Goal: Task Accomplishment & Management: Use online tool/utility

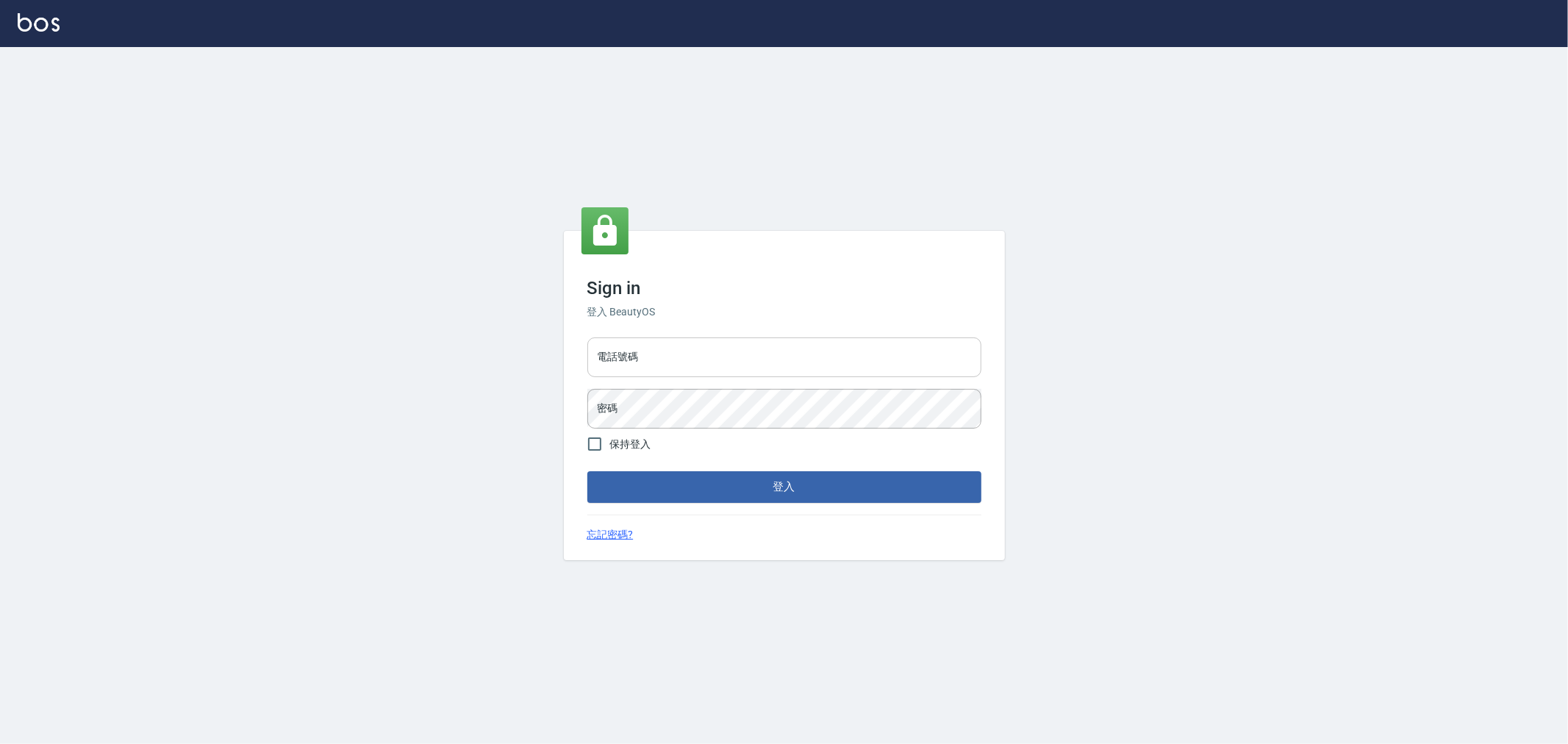
drag, startPoint x: 682, startPoint y: 386, endPoint x: 681, endPoint y: 357, distance: 29.0
click at [681, 386] on div "電話號碼 電話號碼 密碼 密碼" at bounding box center [784, 383] width 406 height 103
click at [681, 356] on input "電話號碼" at bounding box center [784, 356] width 394 height 40
type input "0222886821"
click at [587, 471] on button "登入" at bounding box center [784, 486] width 394 height 31
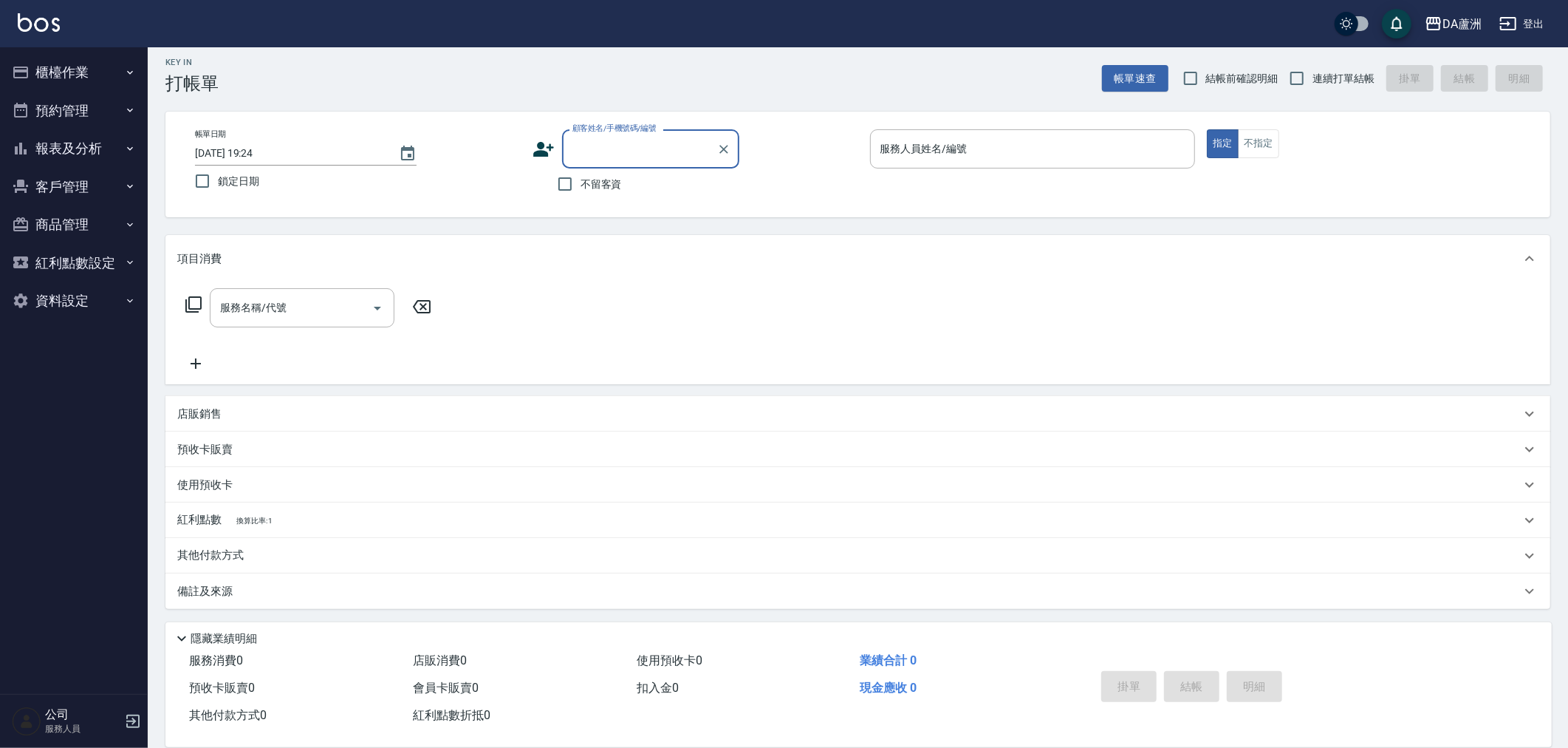
scroll to position [9, 0]
click at [570, 181] on input "不留客資" at bounding box center [565, 182] width 31 height 31
checkbox input "true"
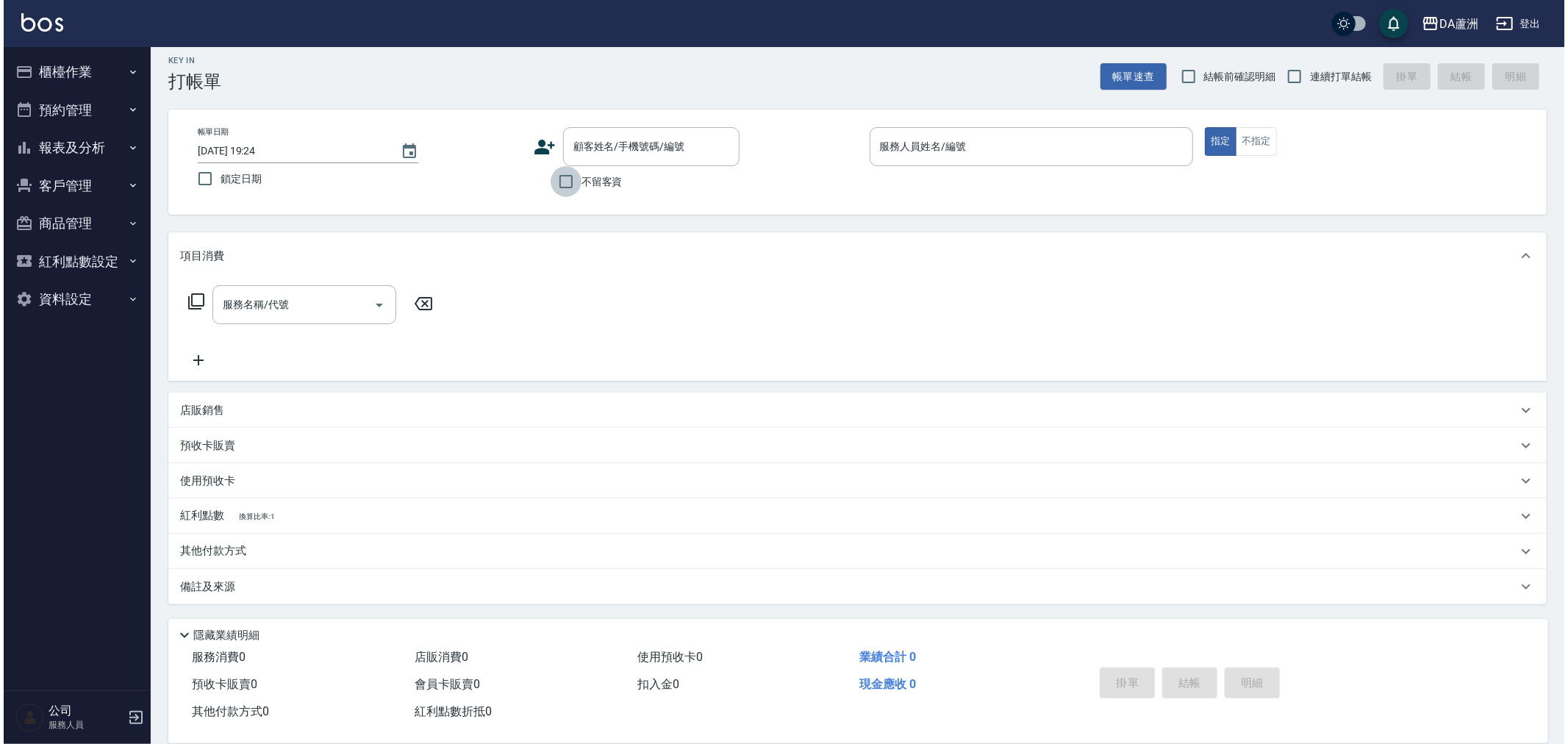
scroll to position [0, 0]
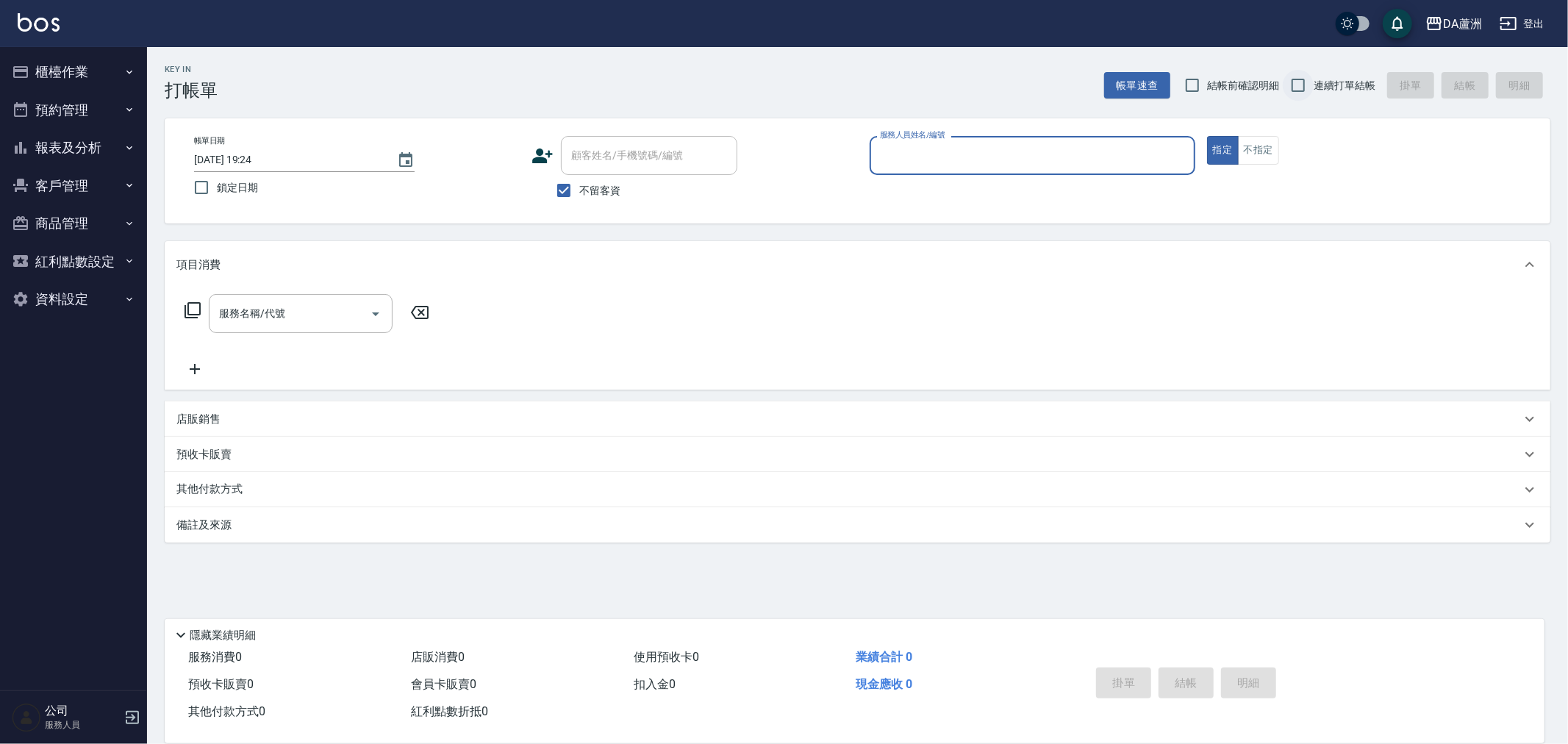
click at [1303, 82] on input "連續打單結帳" at bounding box center [1298, 85] width 31 height 31
checkbox input "true"
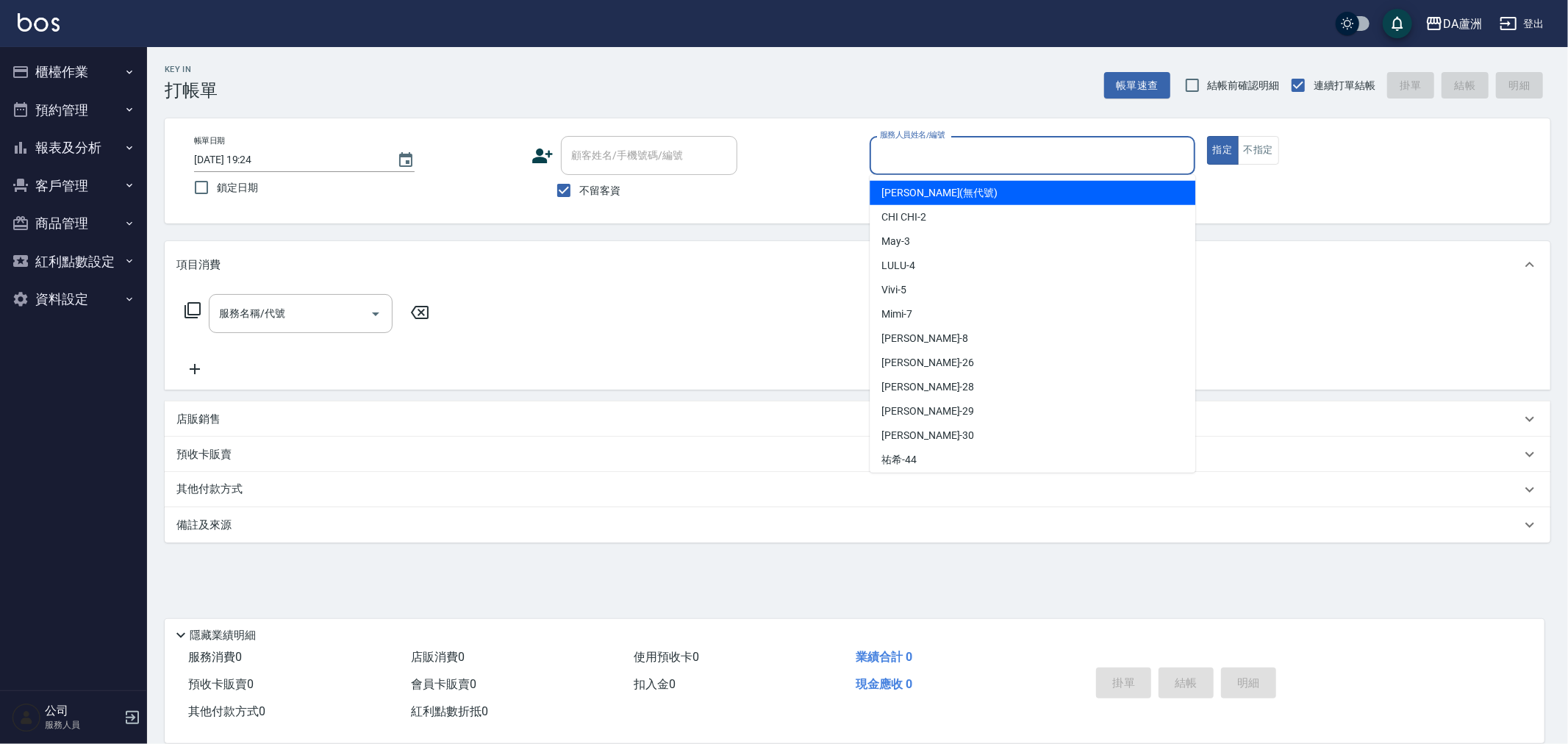
click at [959, 144] on input "服務人員姓名/編號" at bounding box center [1032, 155] width 313 height 26
type input "[PERSON_NAME]-8"
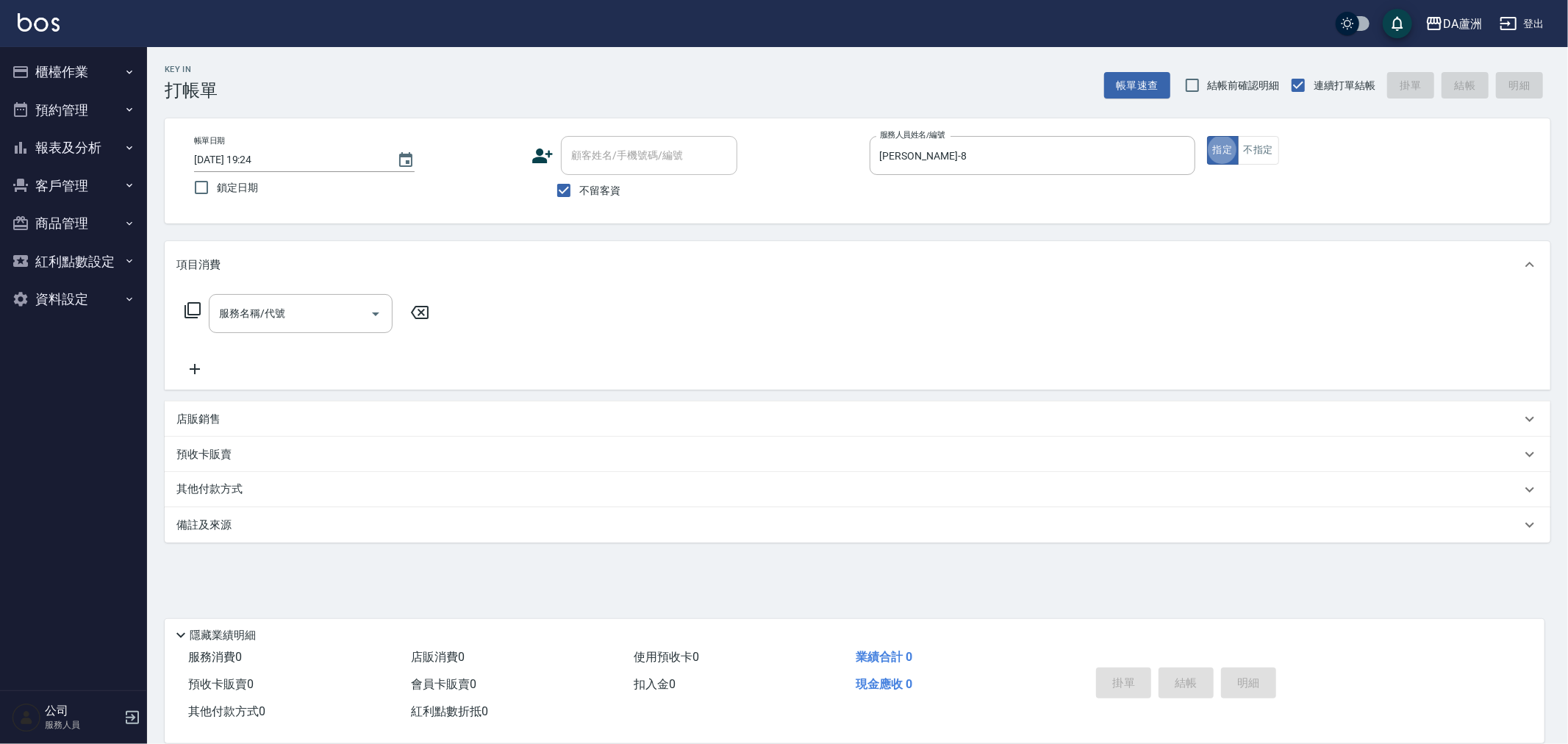
type button "true"
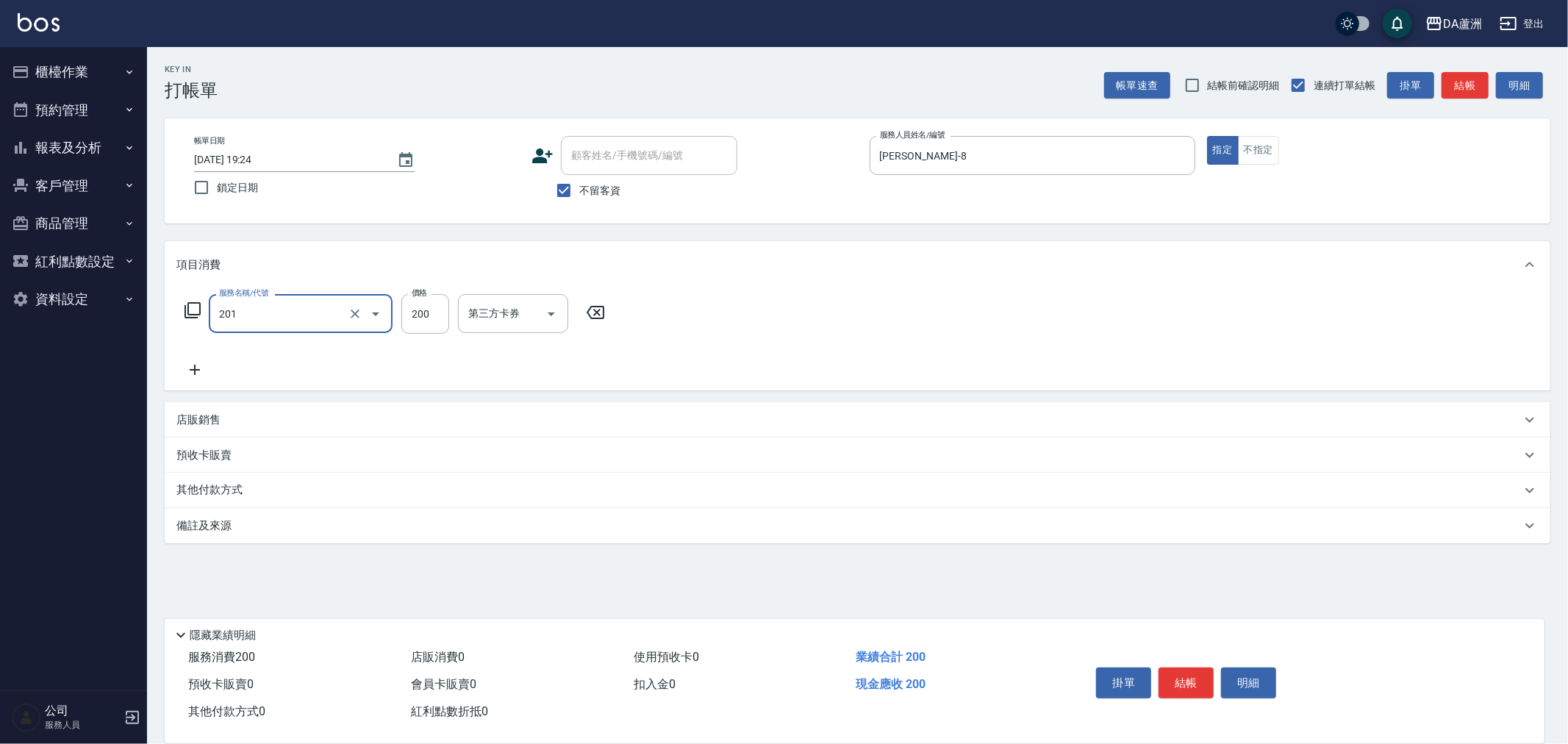
type input "洗髮(201)"
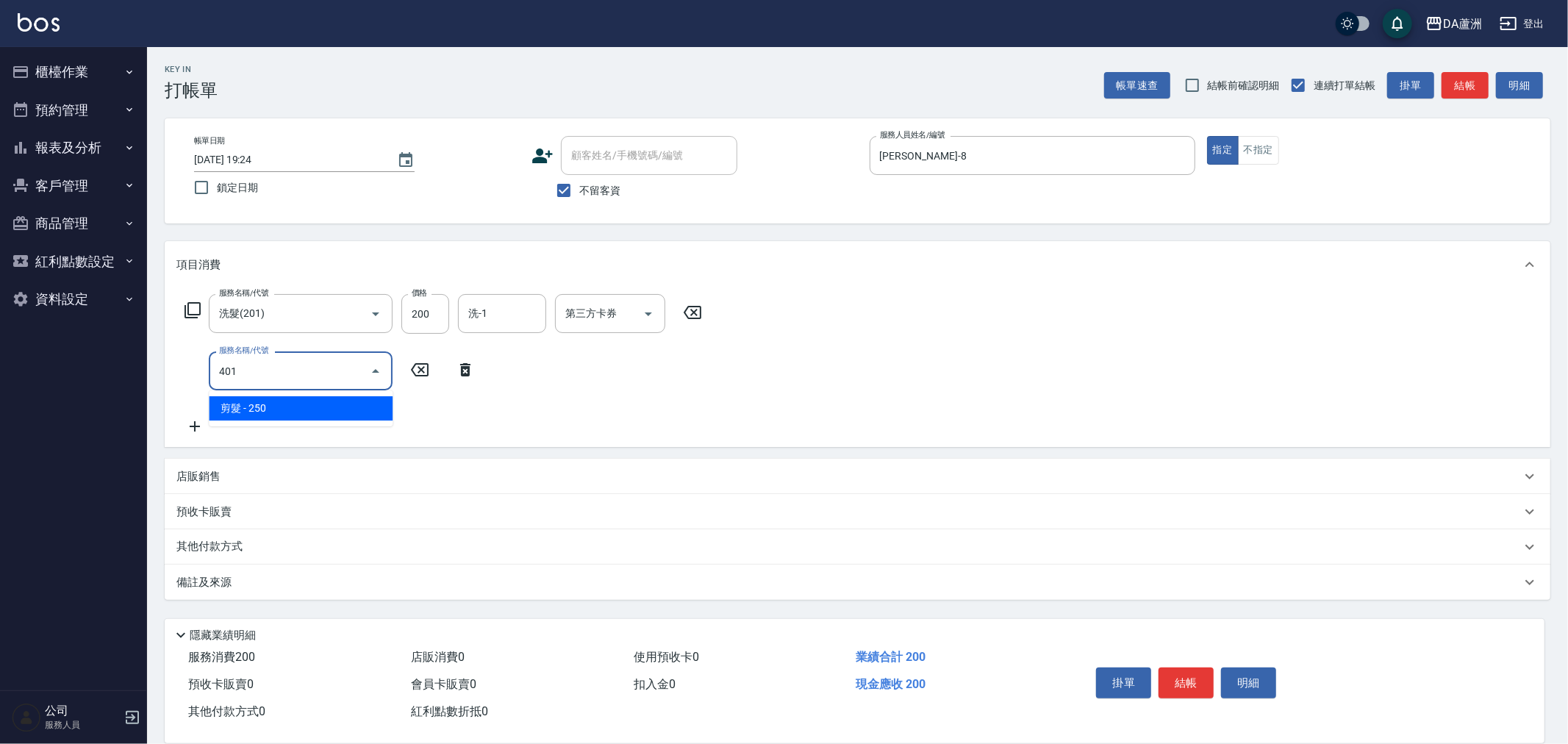
type input "剪髮(401)"
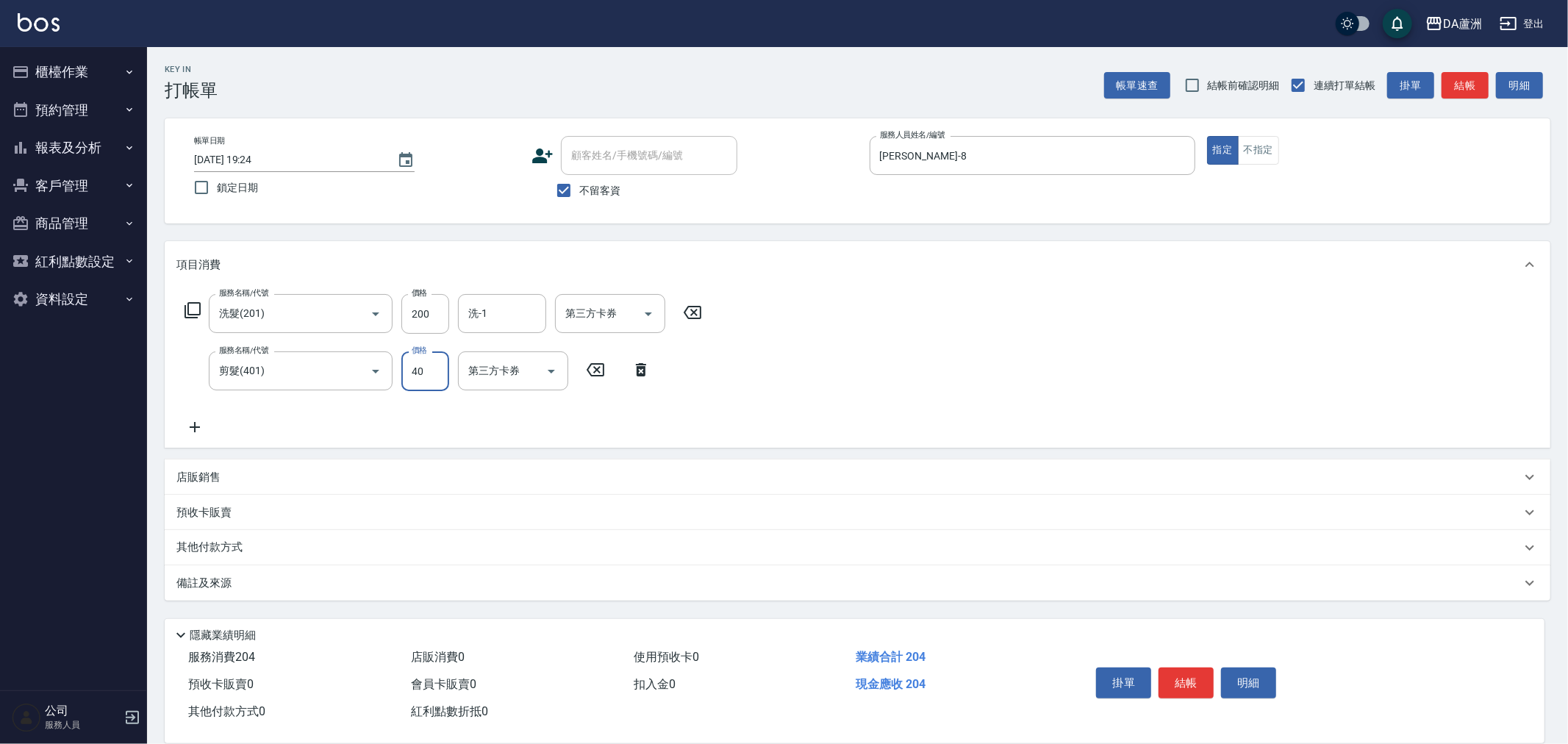
type input "400"
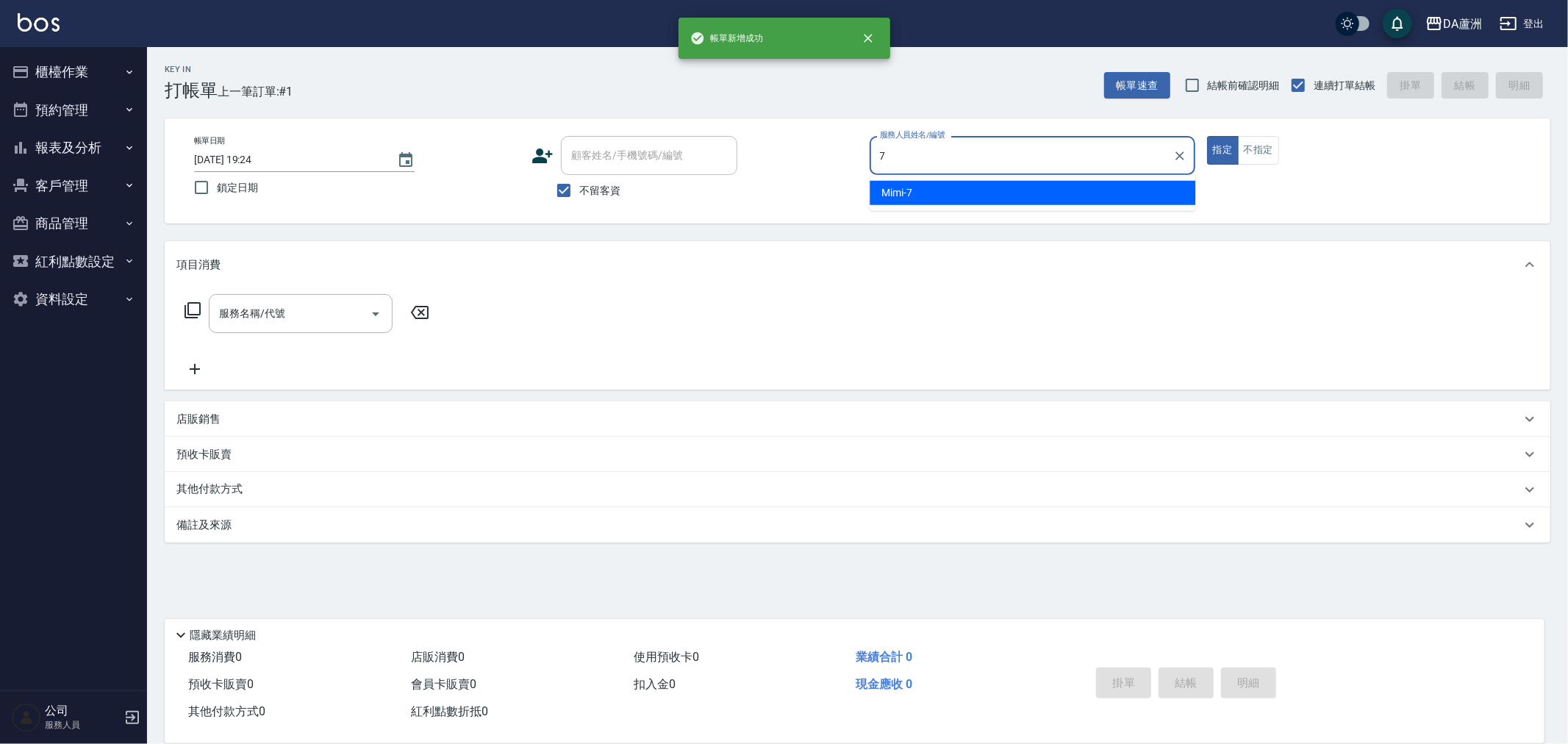
type input "Mimi-7"
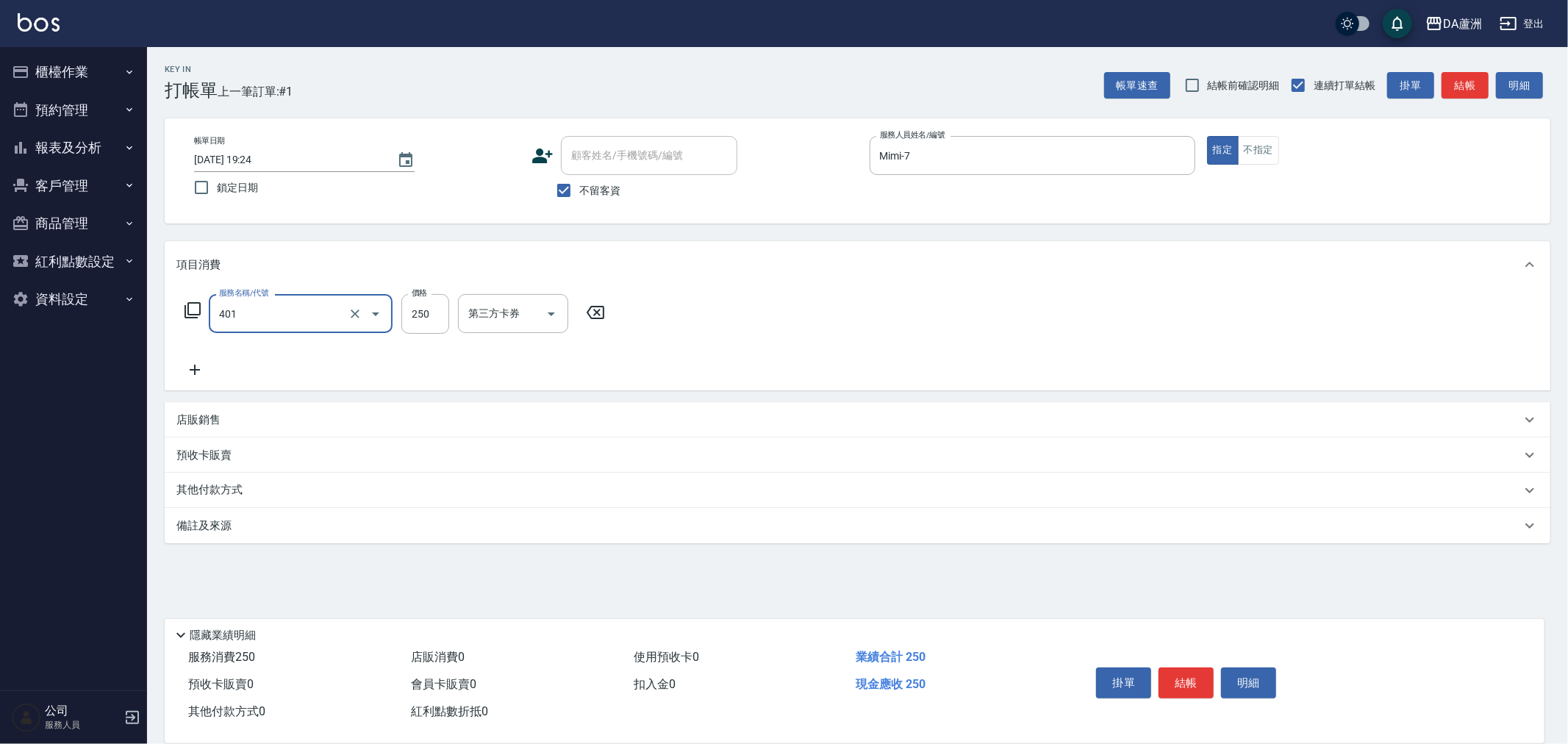
type input "剪髮(401)"
type input "200"
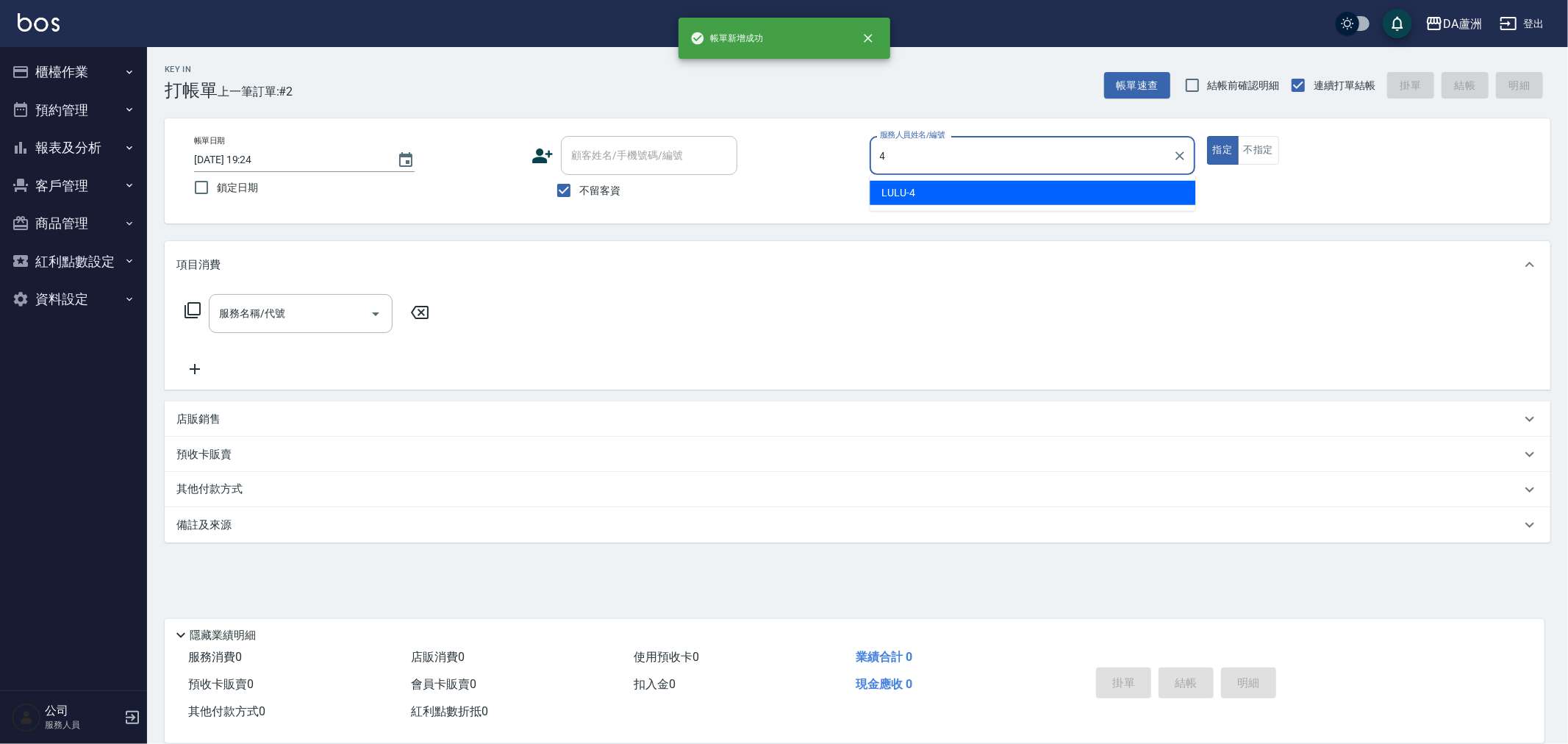
type input "LULU-4"
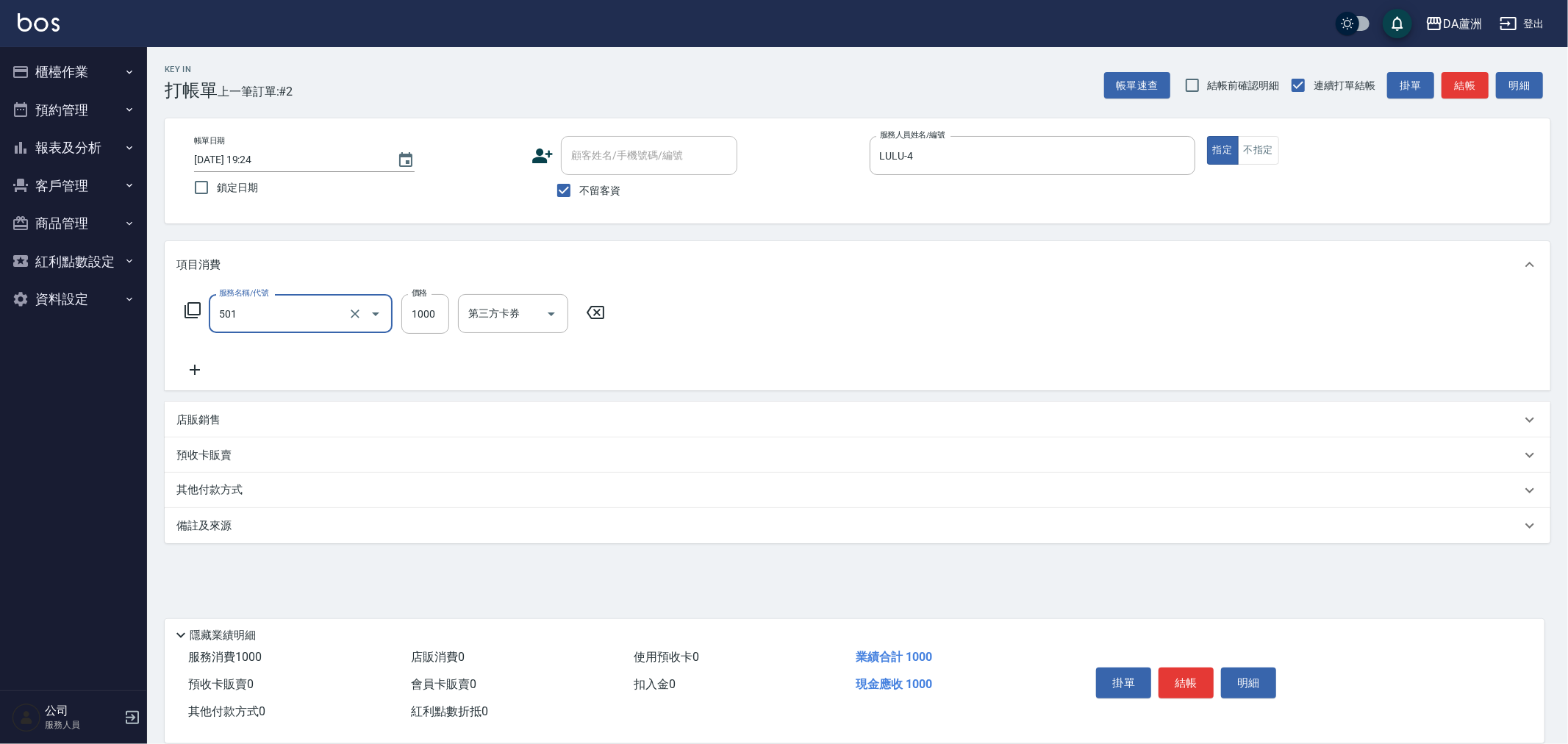
type input "染髮(501)"
type input "1680"
click at [252, 489] on div "其他付款方式" at bounding box center [848, 490] width 1344 height 16
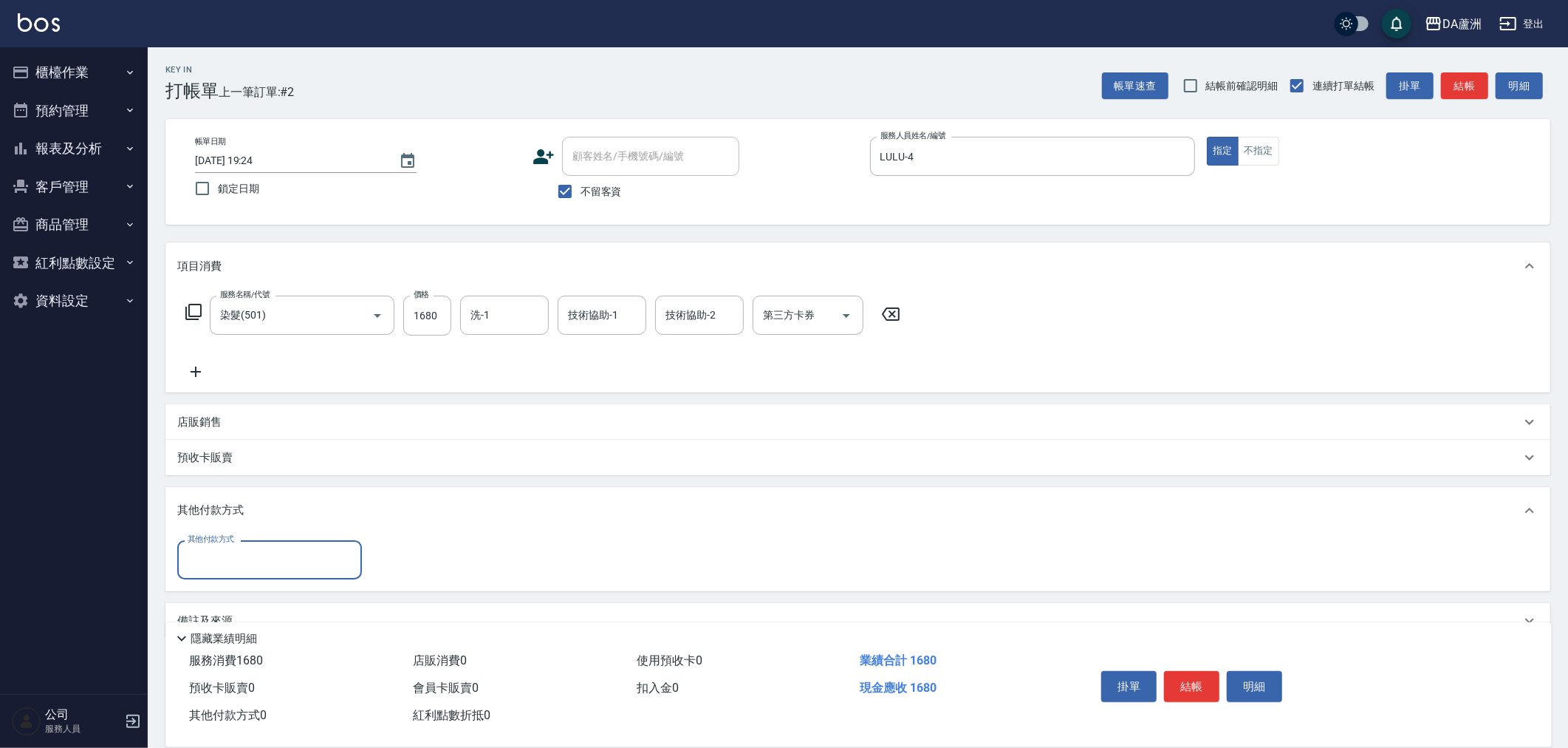
click at [225, 552] on input "其他付款方式" at bounding box center [270, 560] width 171 height 26
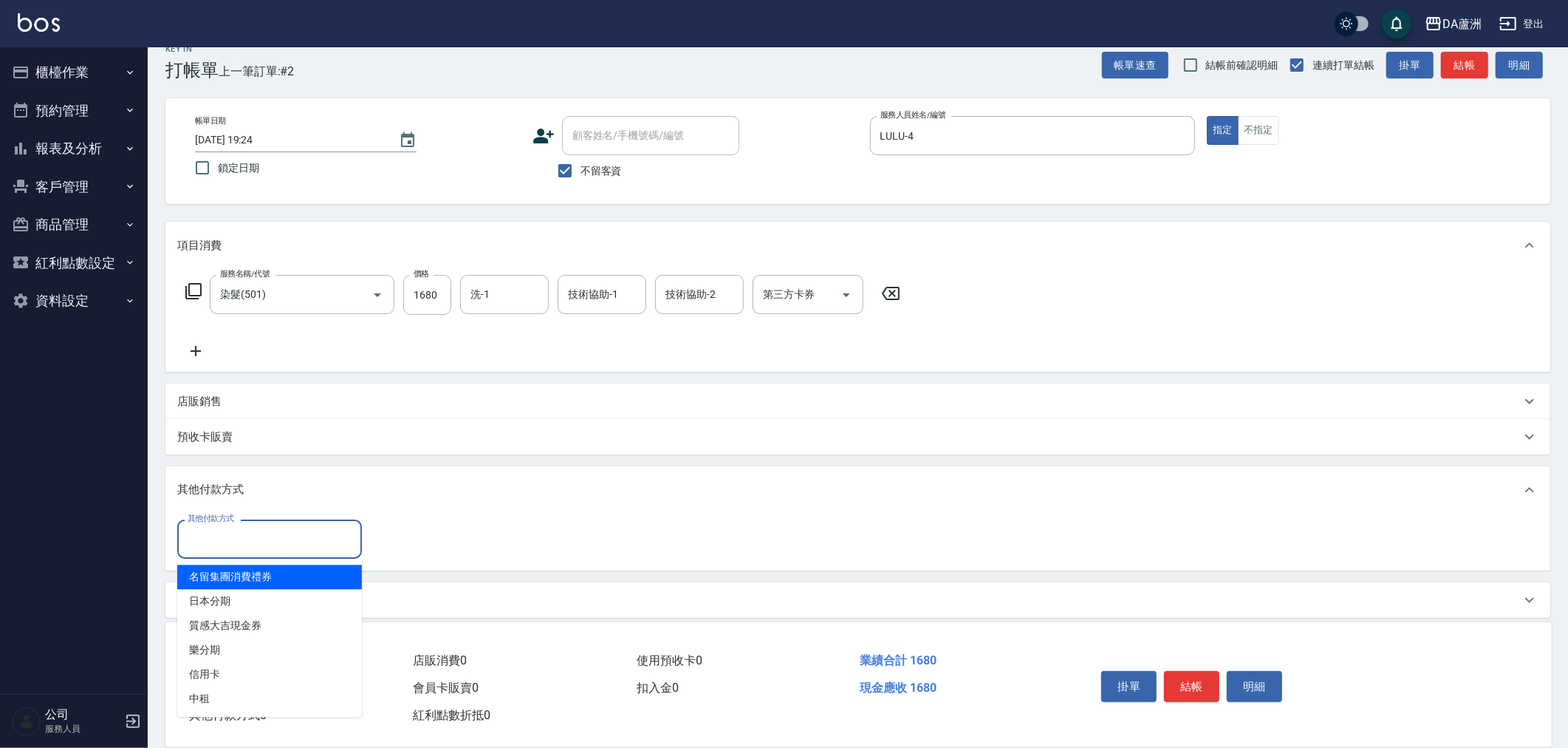
scroll to position [31, 0]
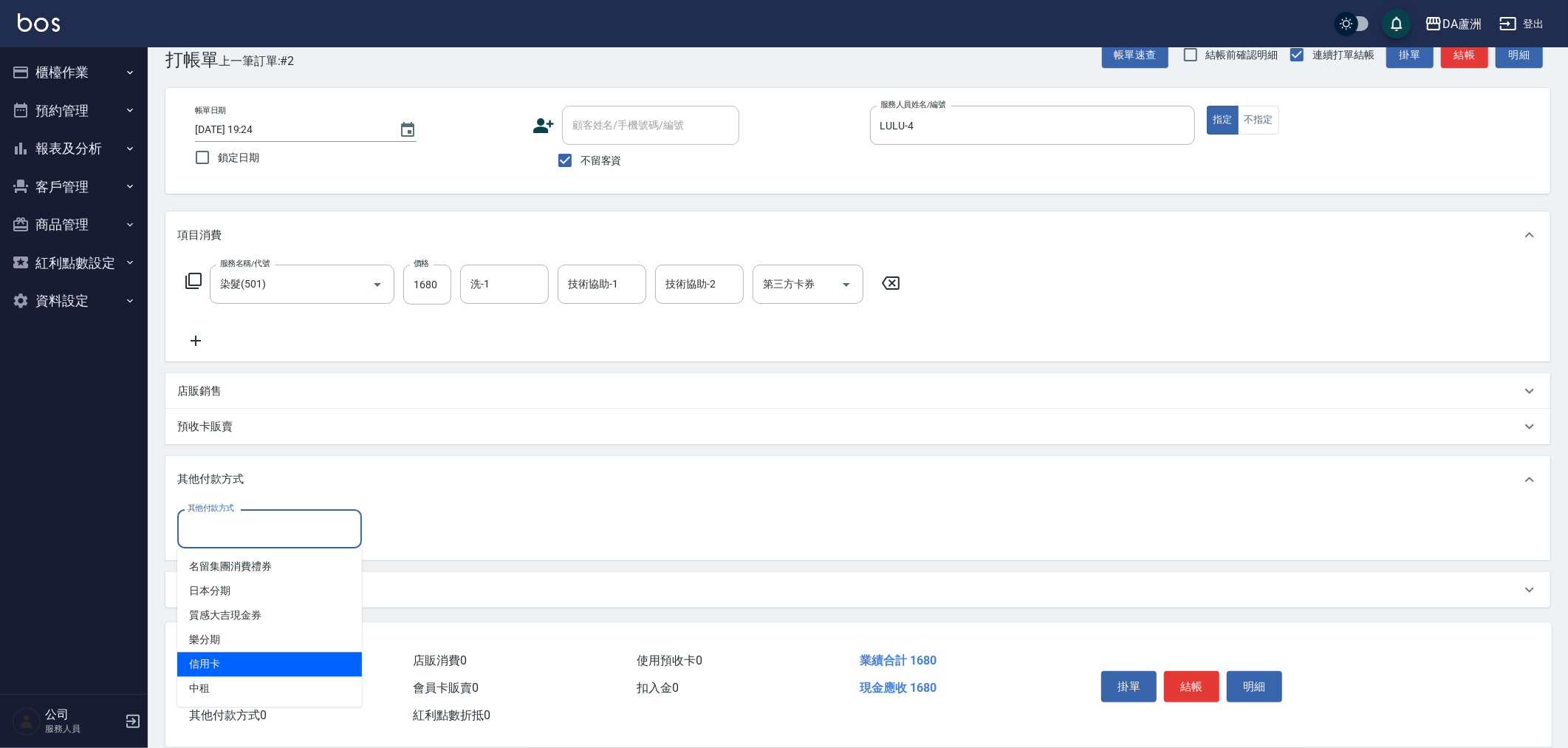
click at [247, 674] on span "信用卡" at bounding box center [270, 663] width 185 height 24
type input "信用卡"
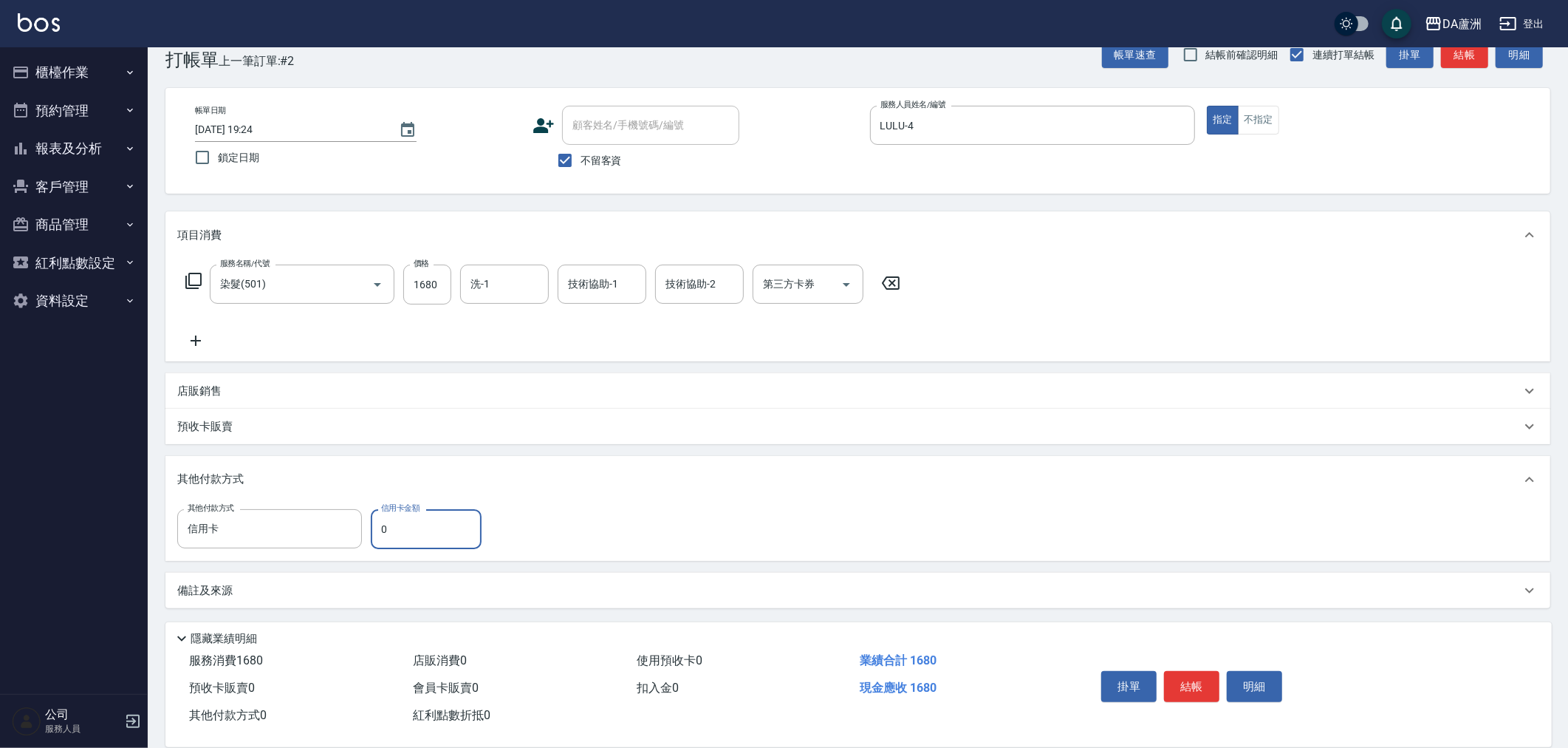
drag, startPoint x: 437, startPoint y: 535, endPoint x: 38, endPoint y: 537, distance: 399.0
click at [106, 537] on div "DA蘆洲 登出 櫃檯作業 打帳單 帳單列表 現金收支登錄 材料自購登錄 每日結帳 排班表 現場電腦打卡 預約管理 預約管理 單日預約紀錄 單週預約紀錄 報表及…" at bounding box center [784, 358] width 1568 height 780
type input "1680"
click at [1206, 685] on button "結帳" at bounding box center [1191, 687] width 55 height 31
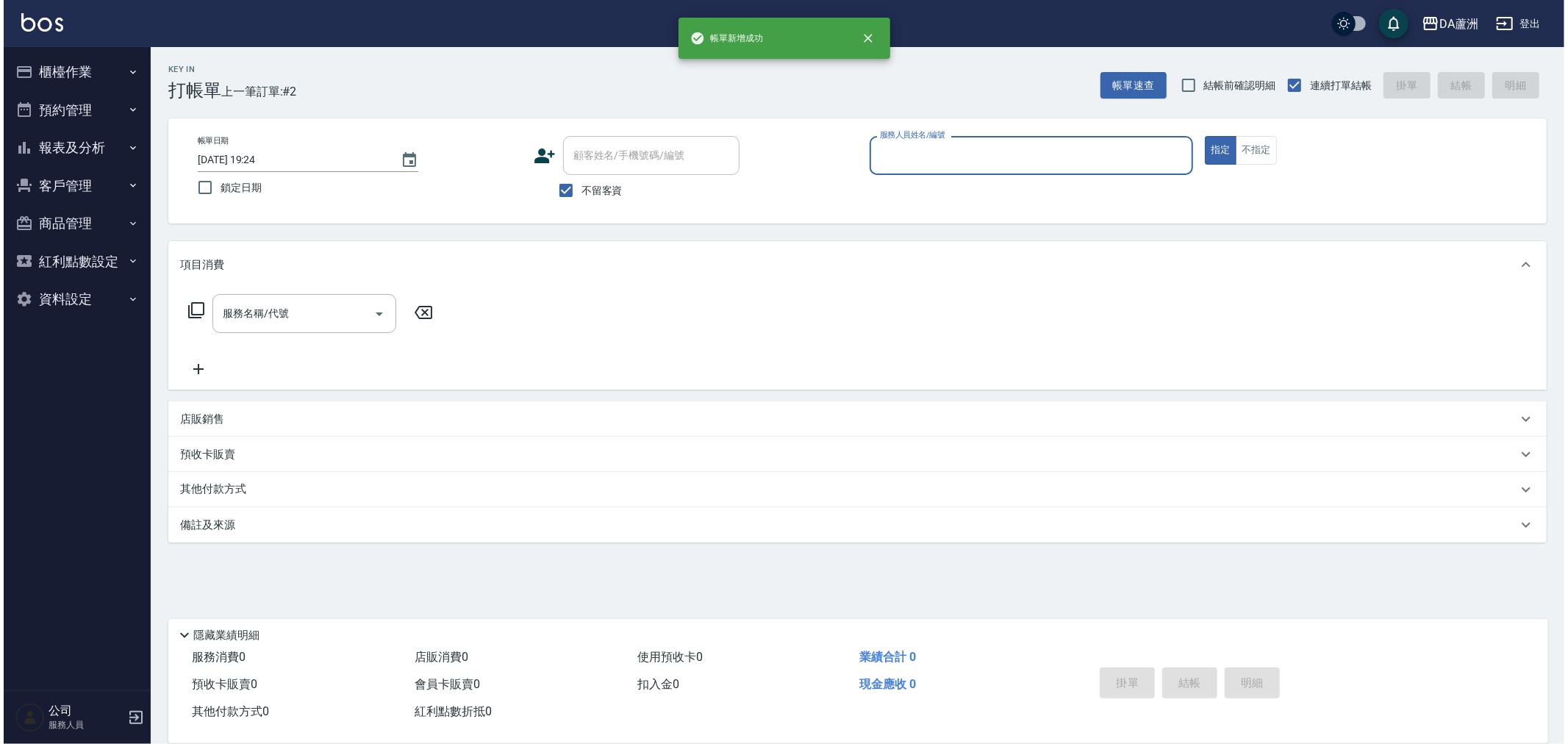
scroll to position [0, 0]
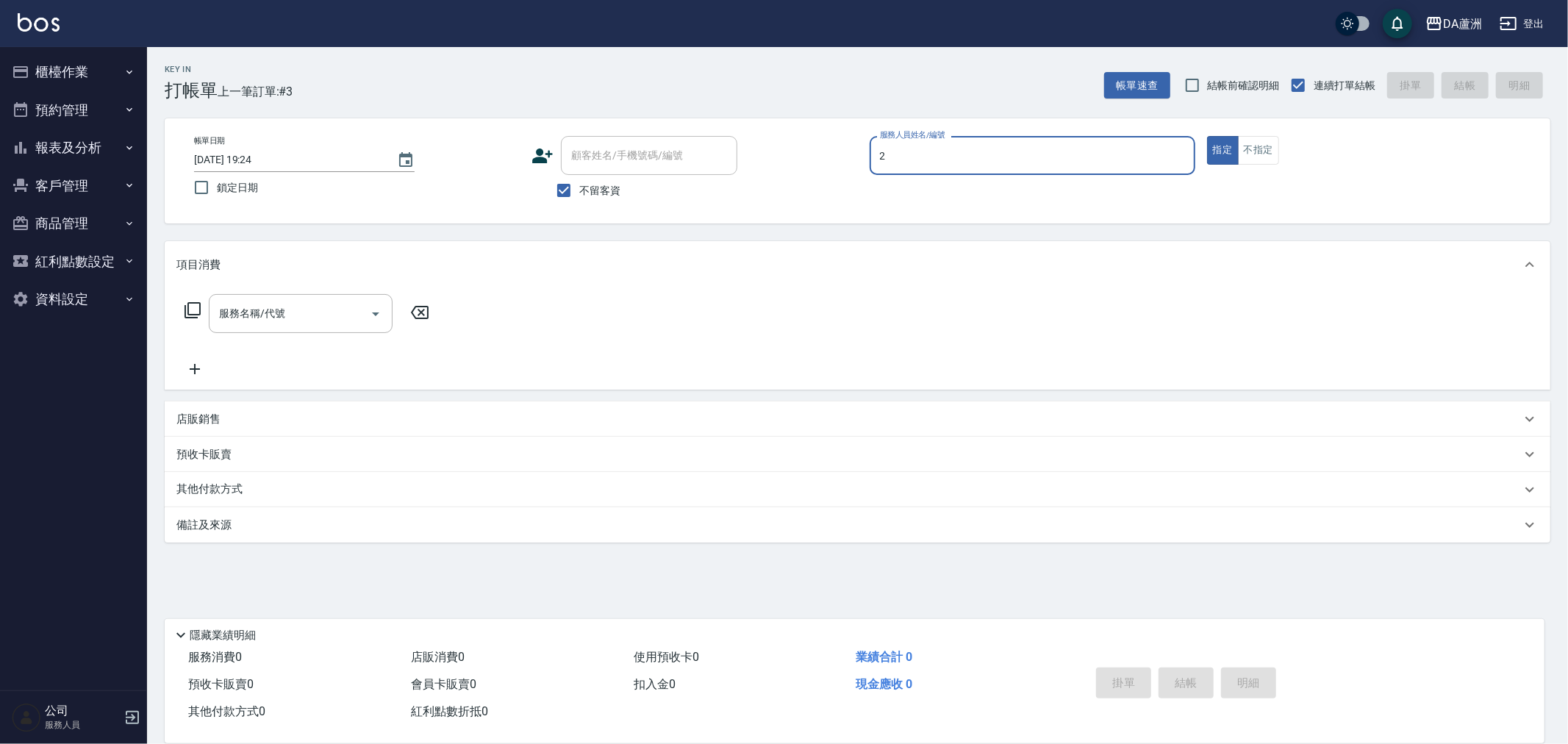
type input "CHI CHI-2"
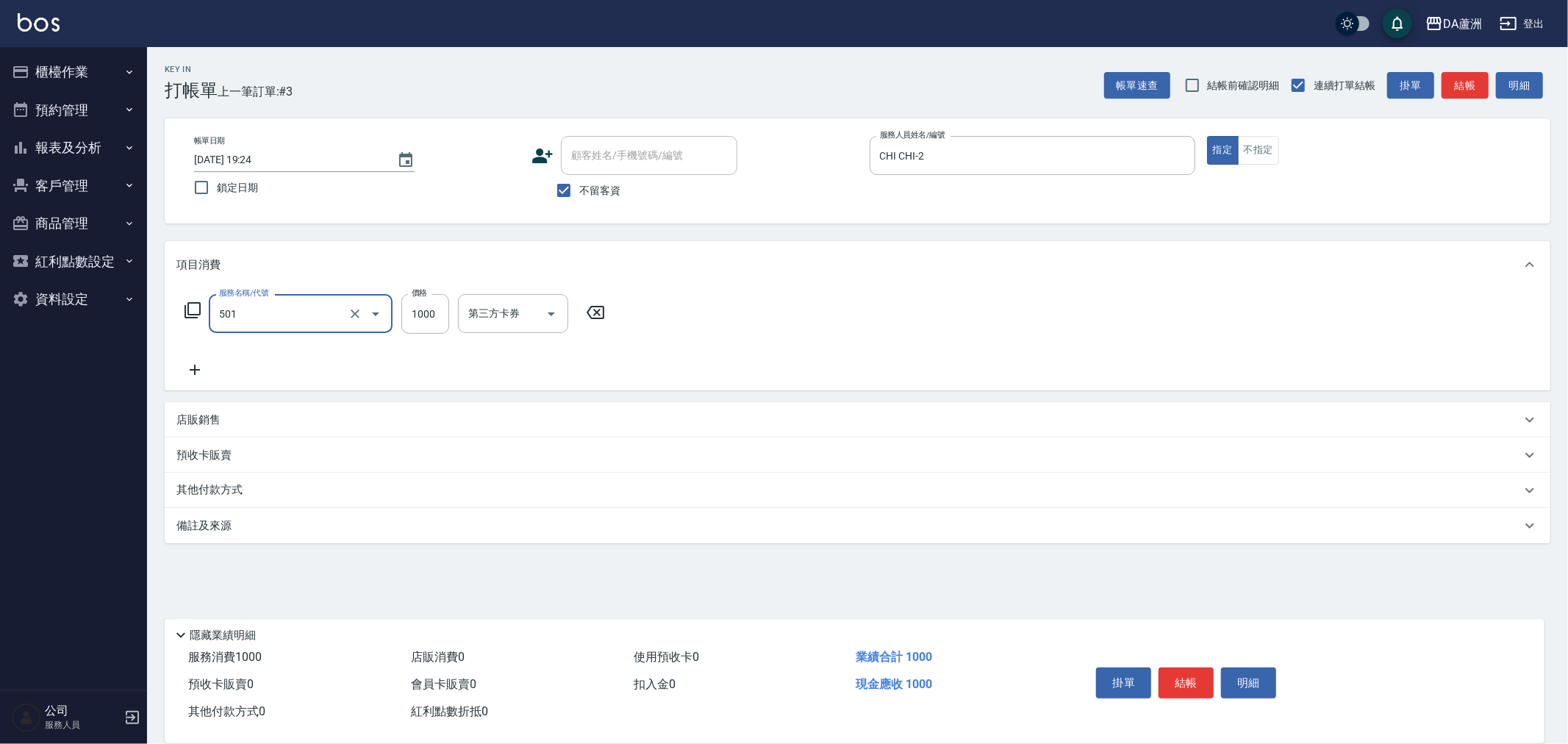
type input "染髮(501)"
type input "1390"
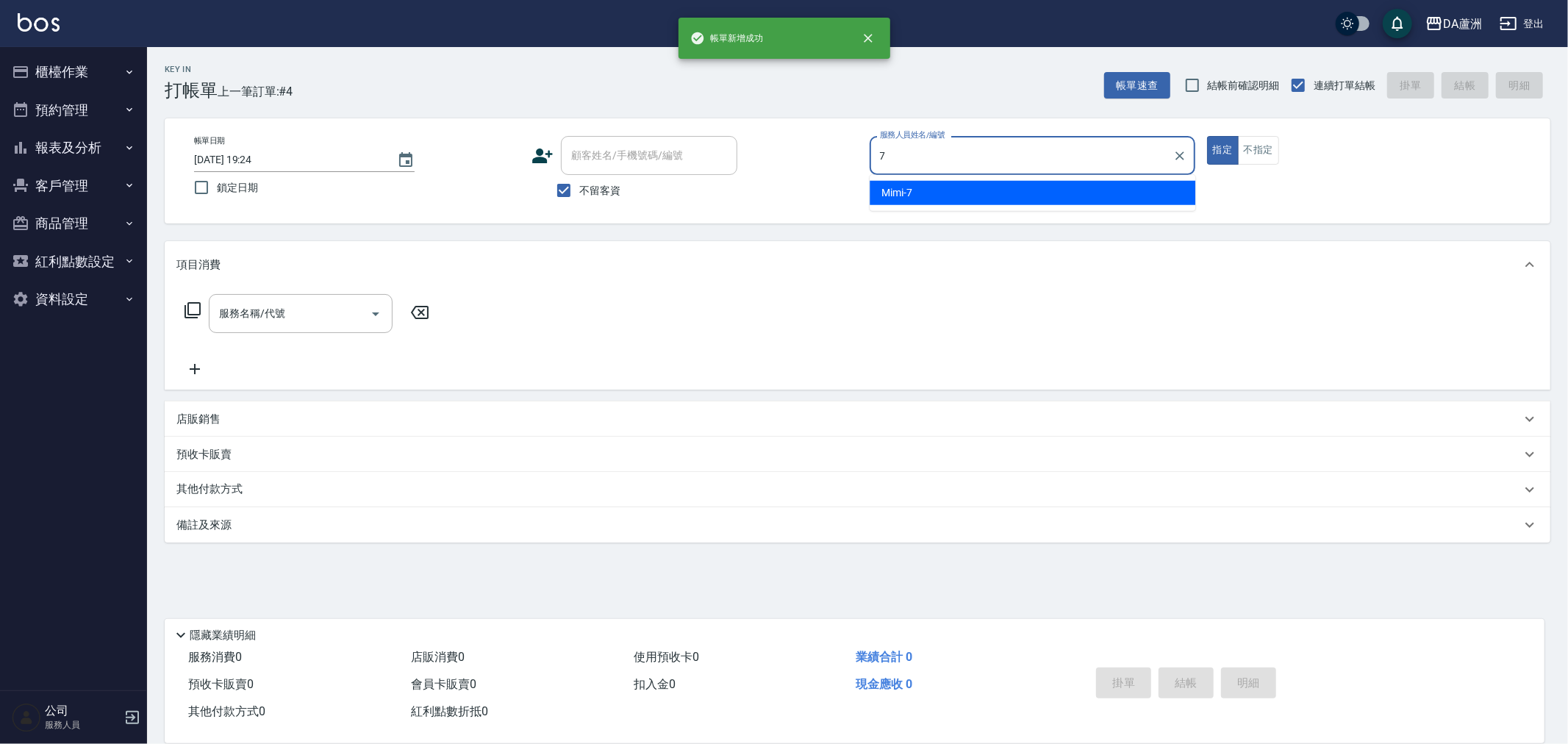
type input "Mimi-7"
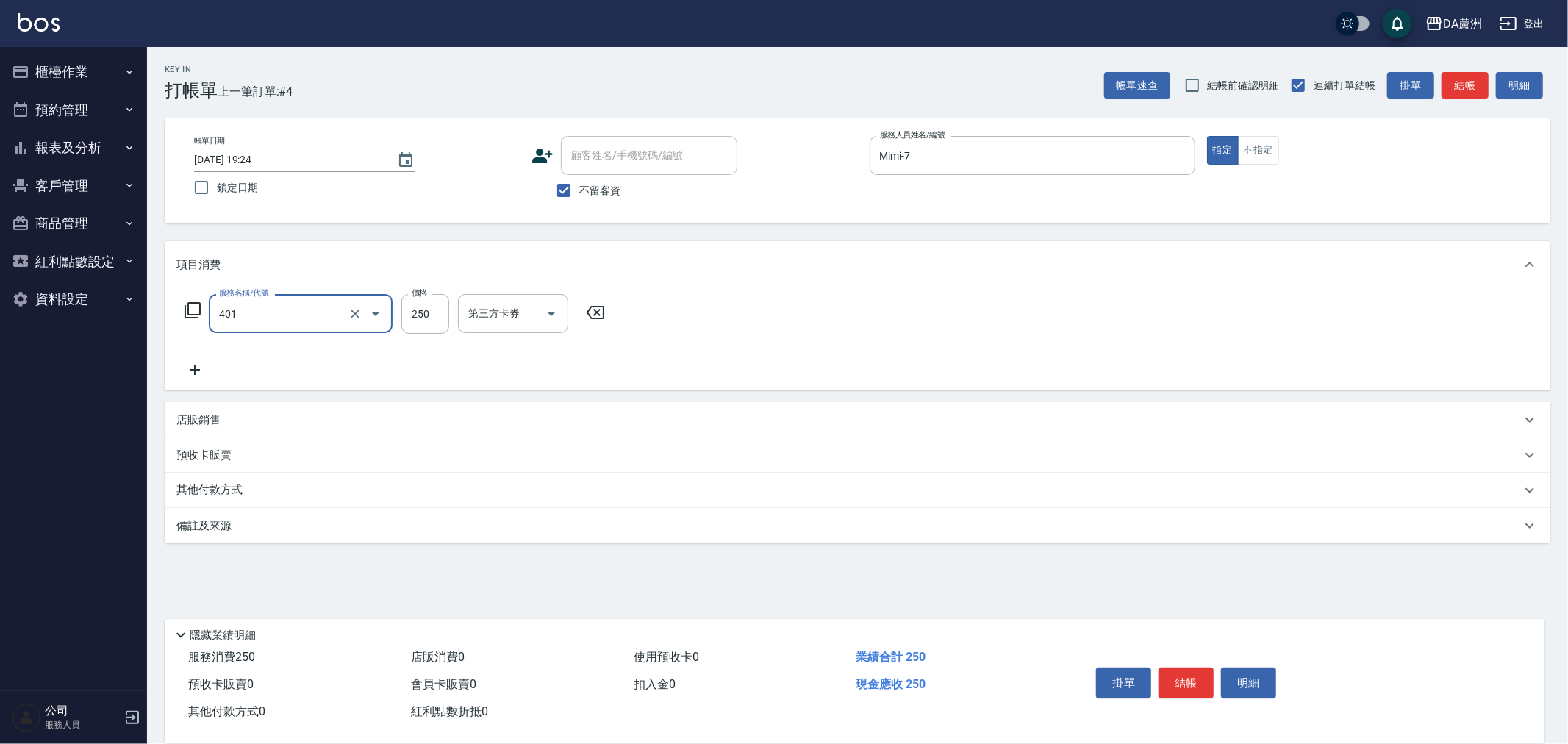
type input "剪髮(401)"
type input "250"
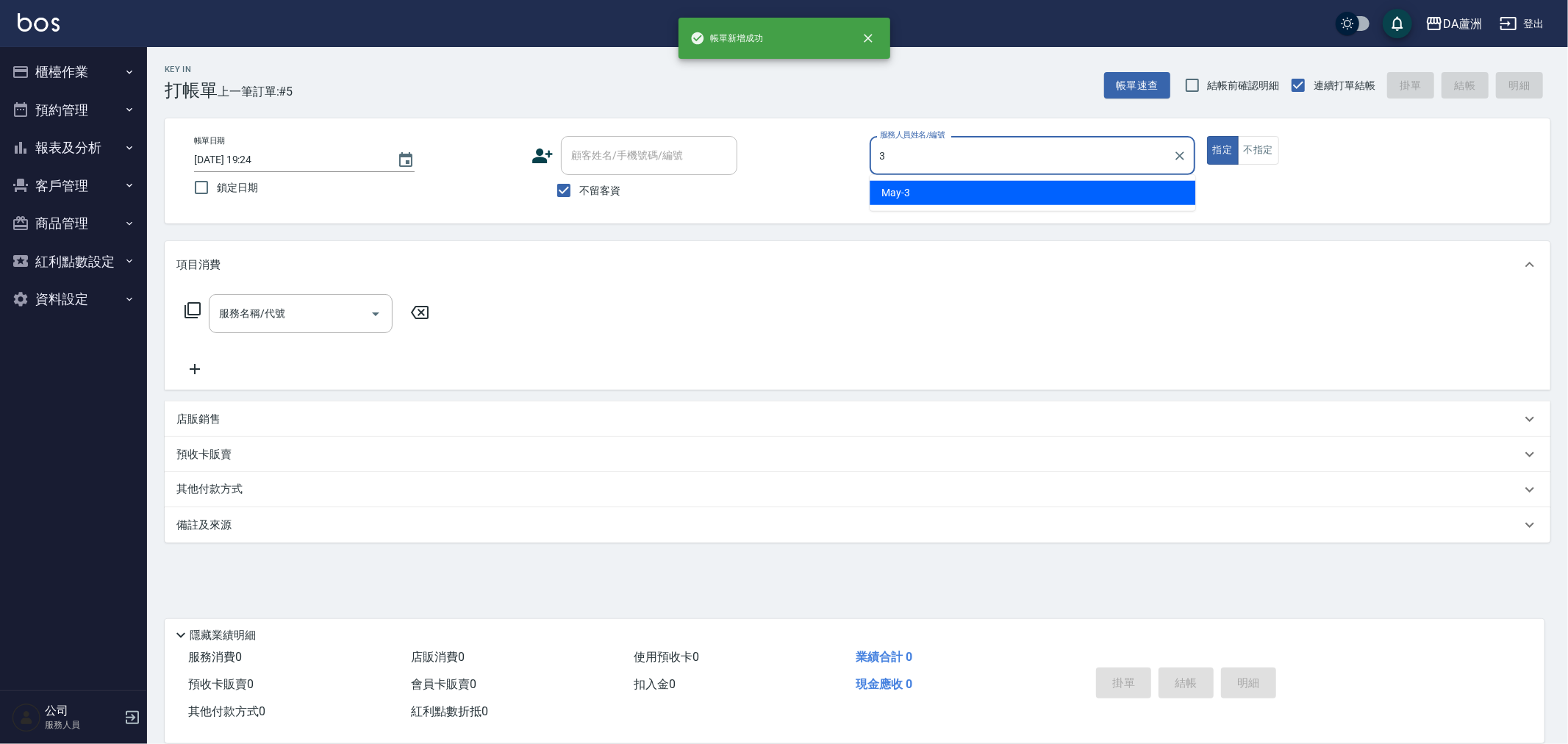
type input "May-3"
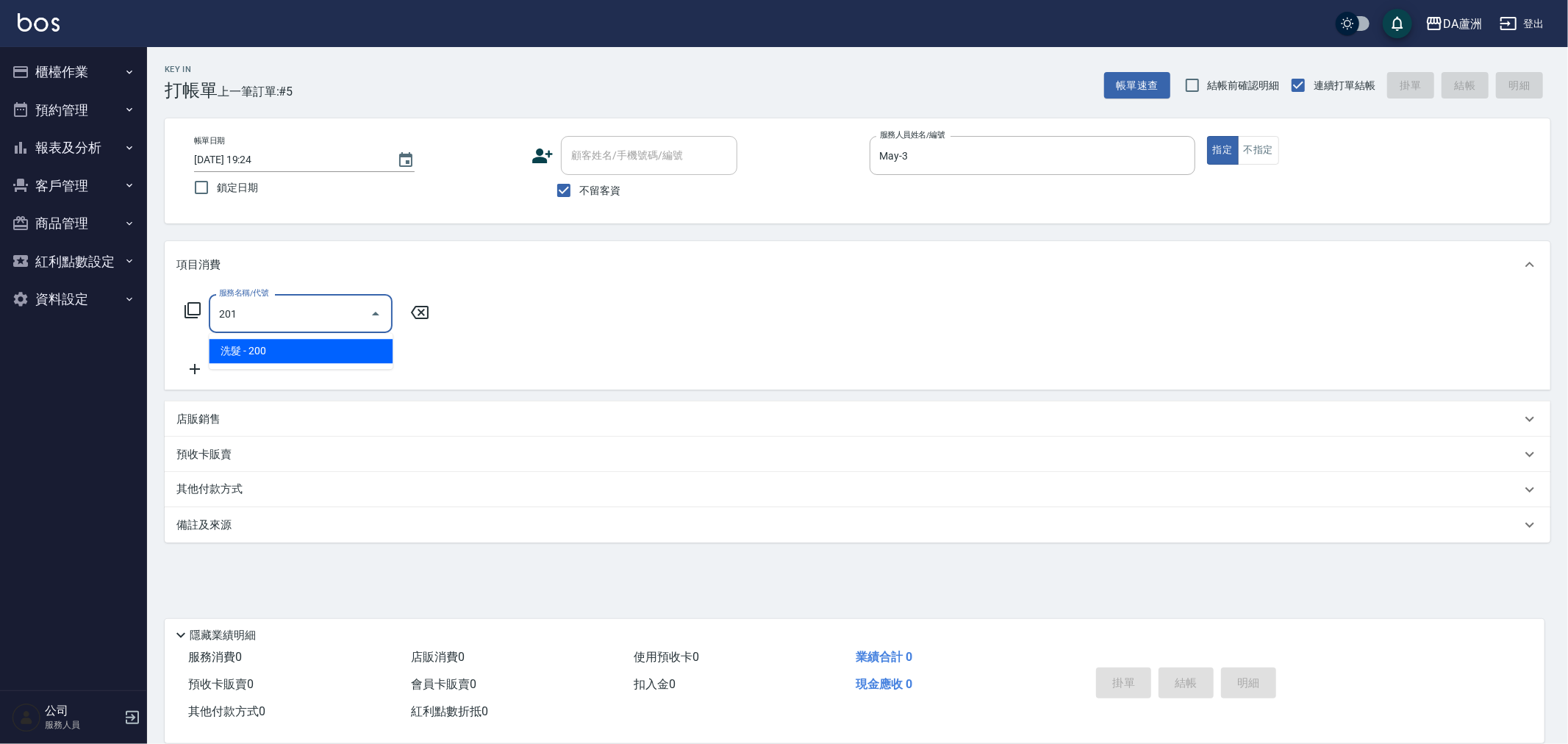
type input "洗髮(201)"
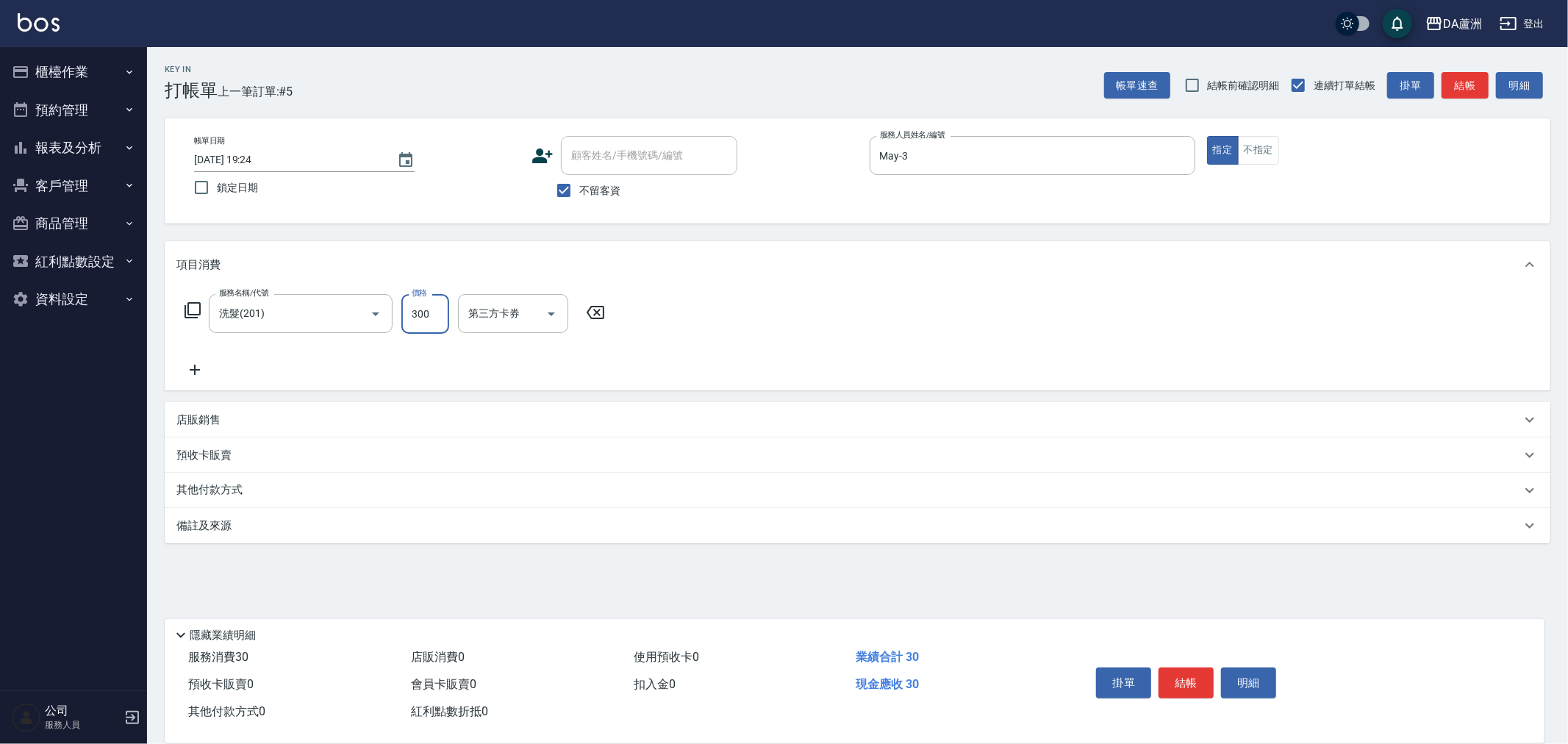
type input "300"
type input "[PERSON_NAME]-30"
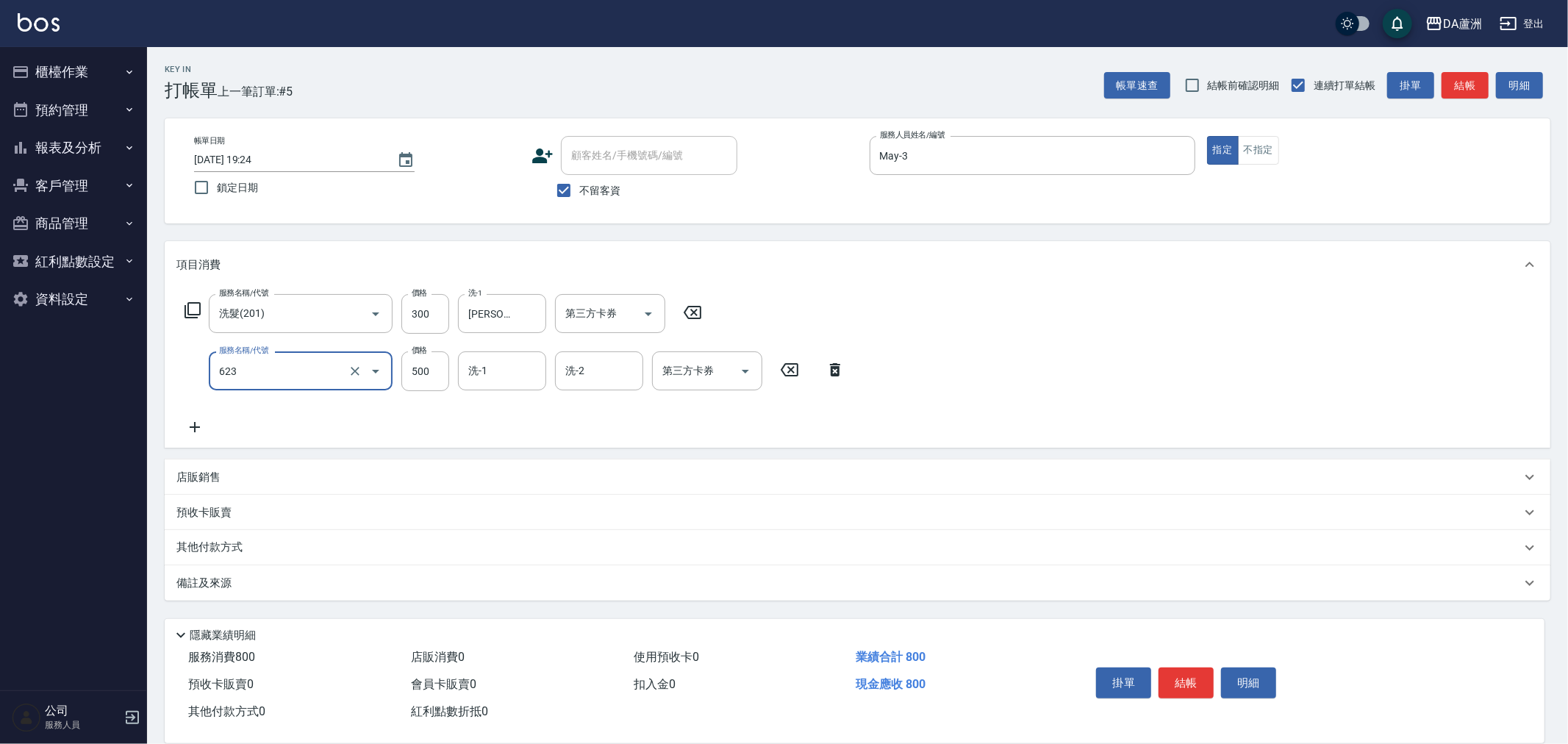
type input "自備護髮(1000下)(623)"
type input "0"
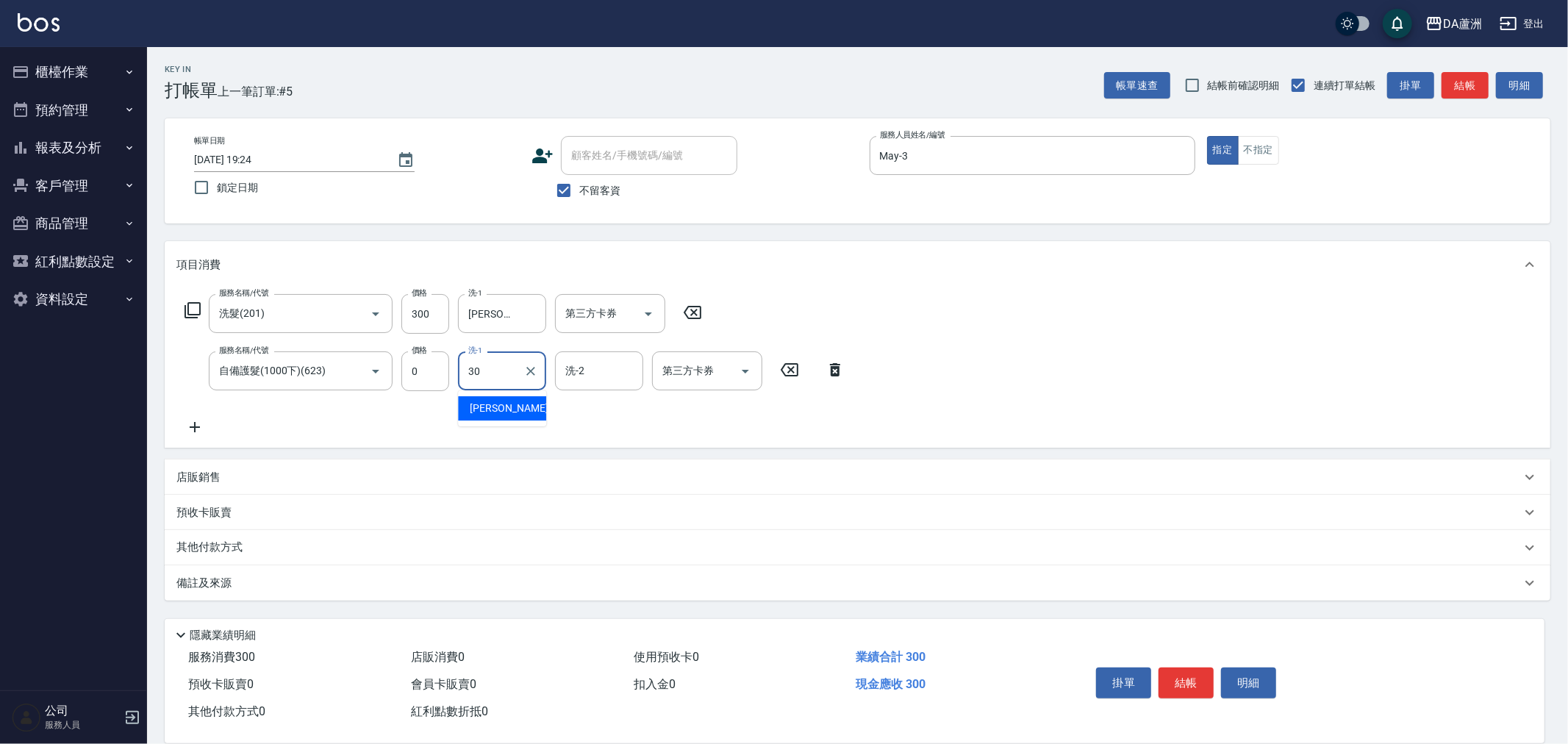
type input "[PERSON_NAME]-30"
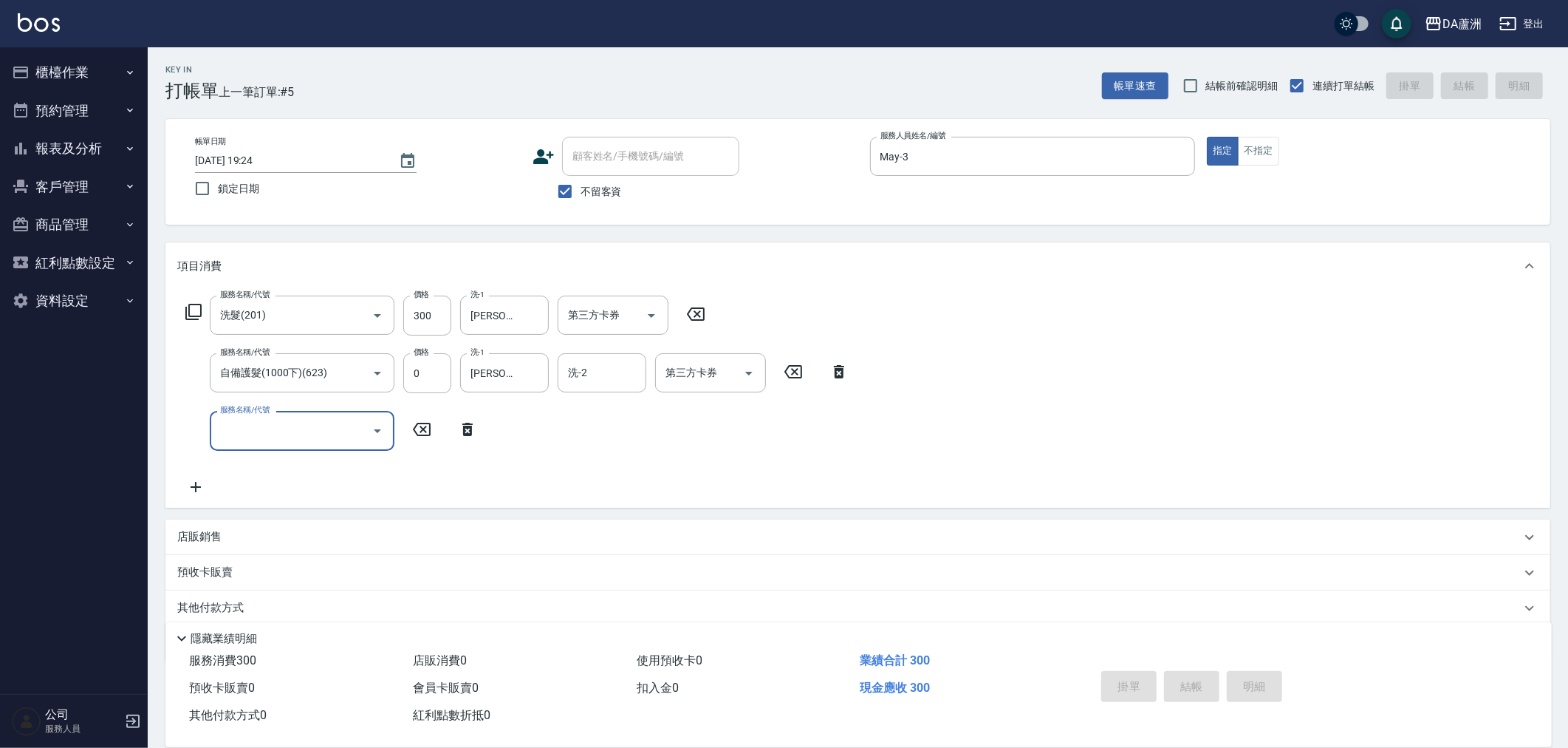
type input "[DATE] 19:25"
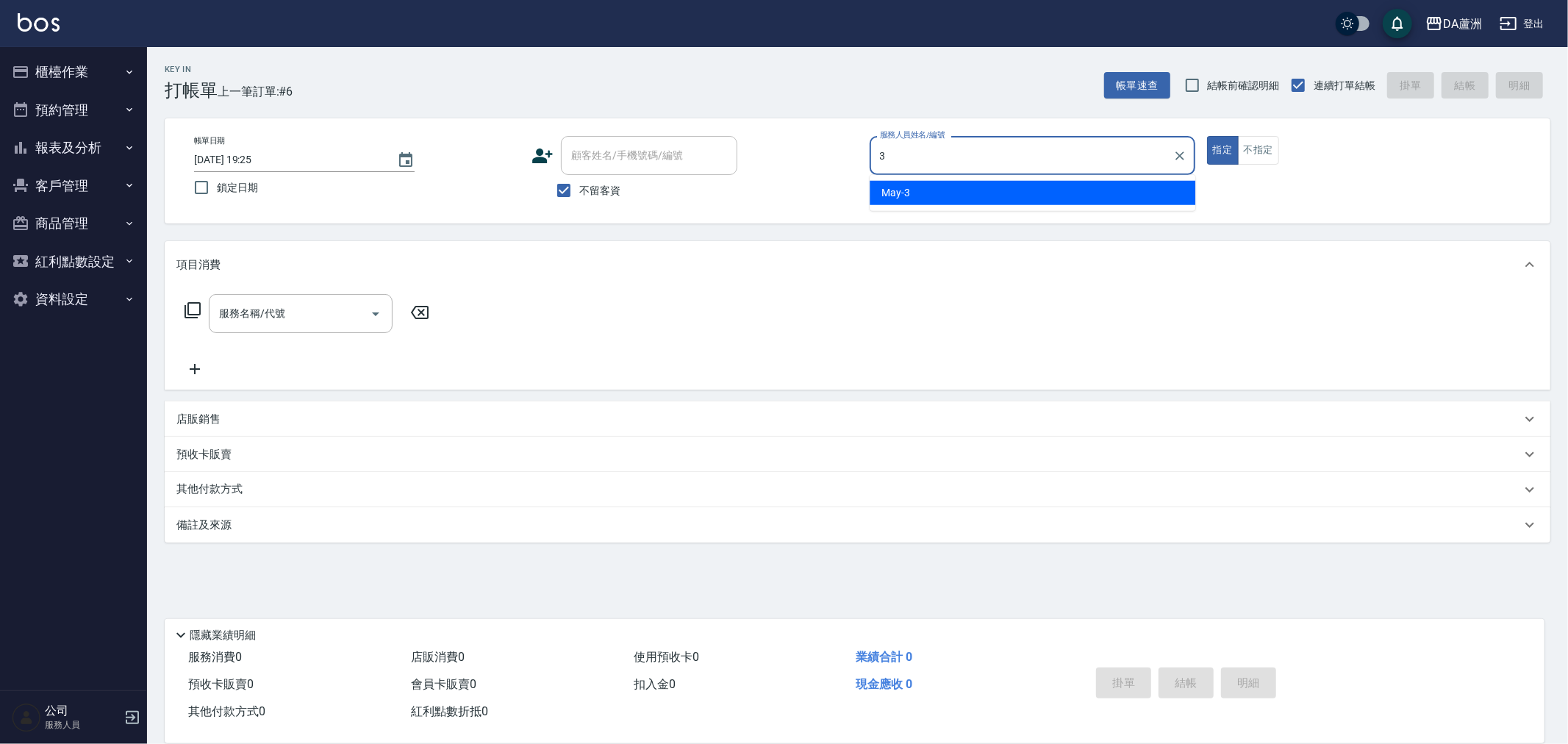
type input "May-3"
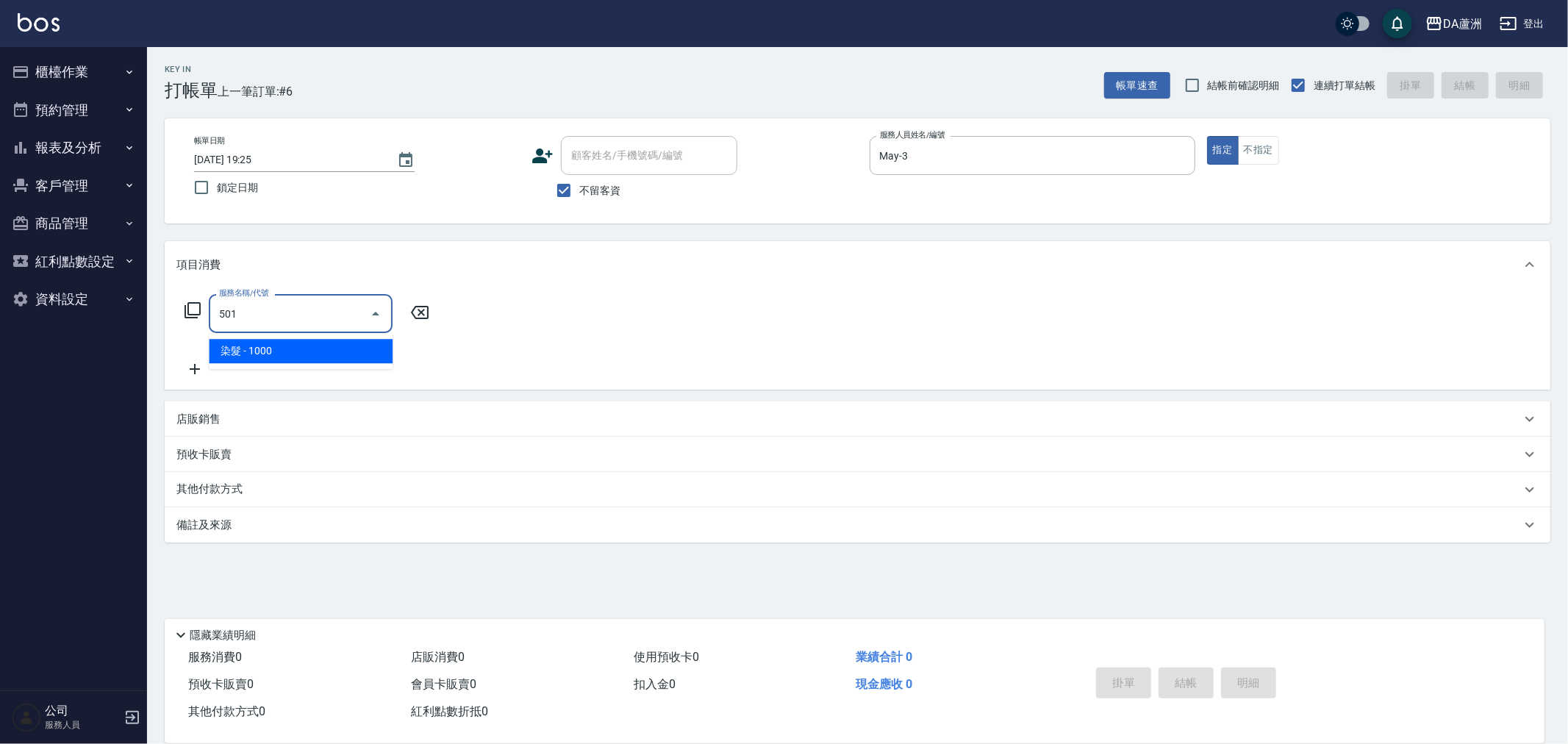
type input "染髮(501)"
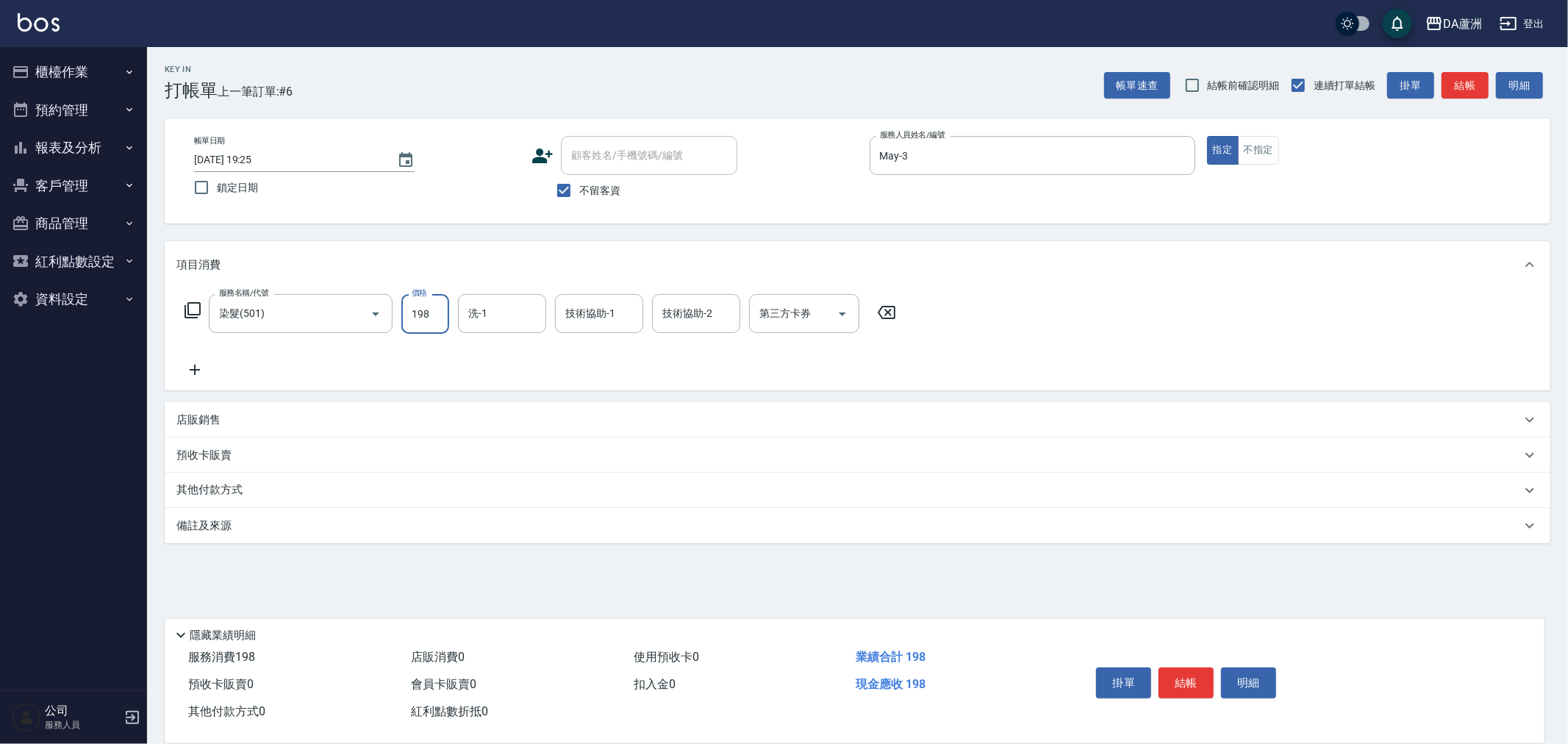
type input "1980"
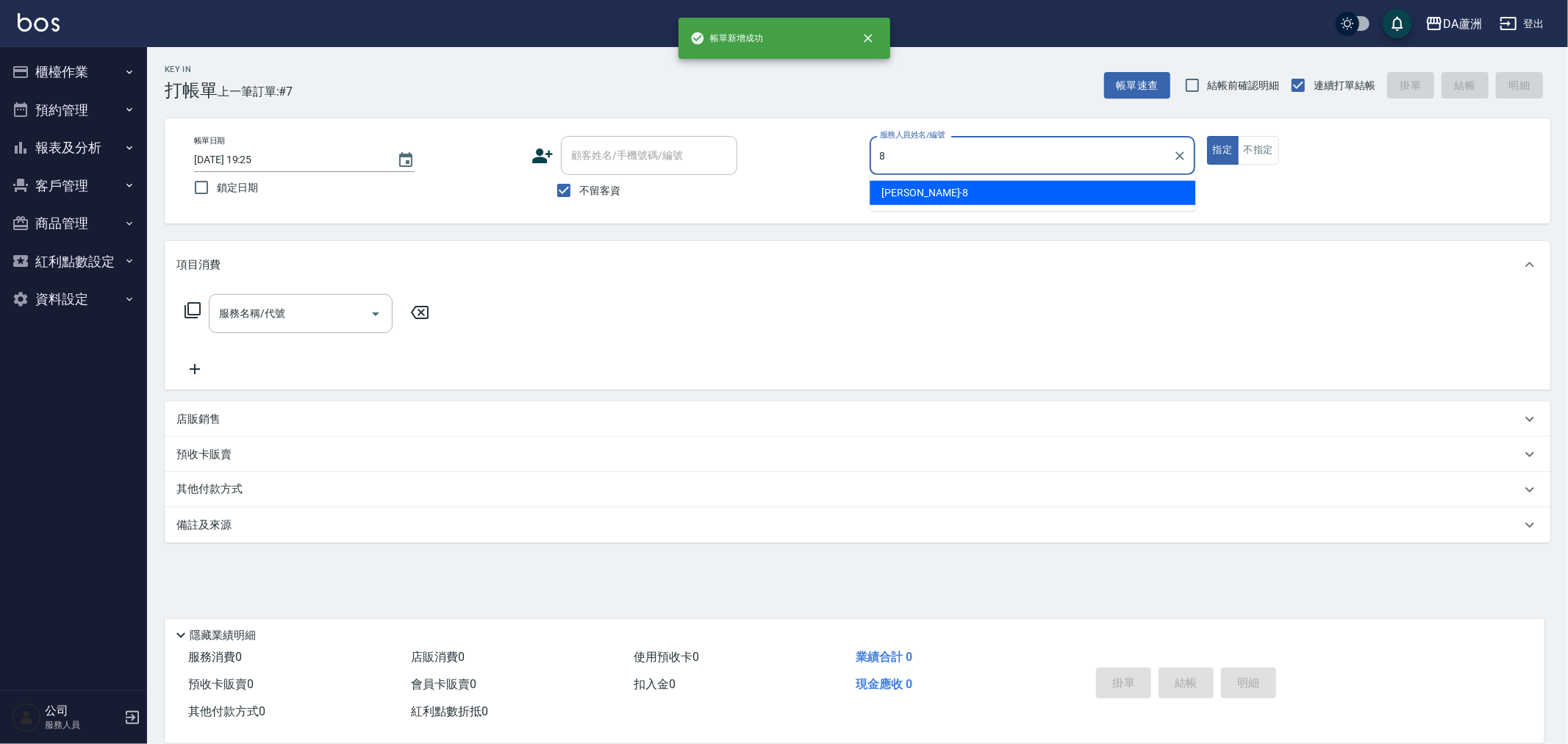
type input "[PERSON_NAME]-8"
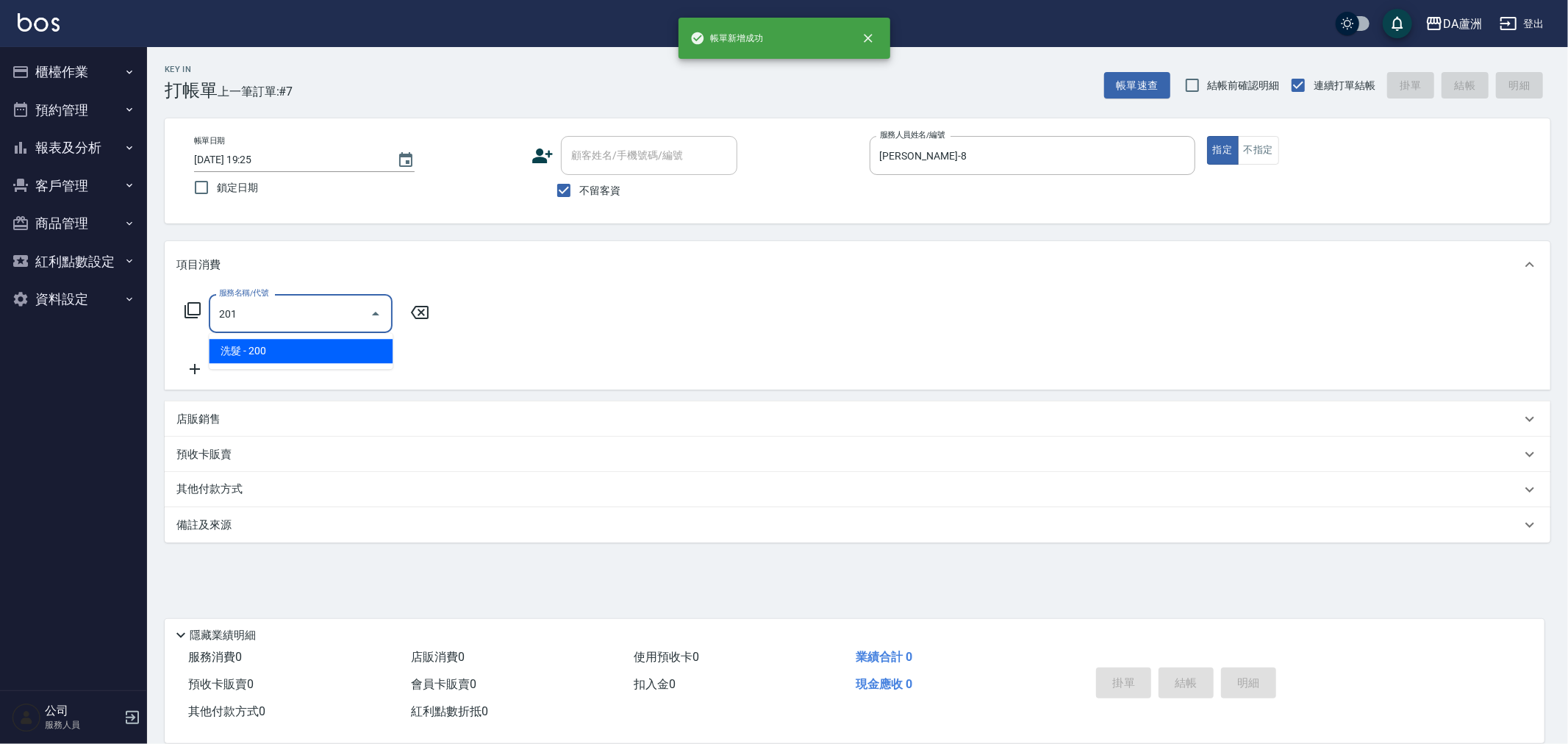
type input "洗髮(201)"
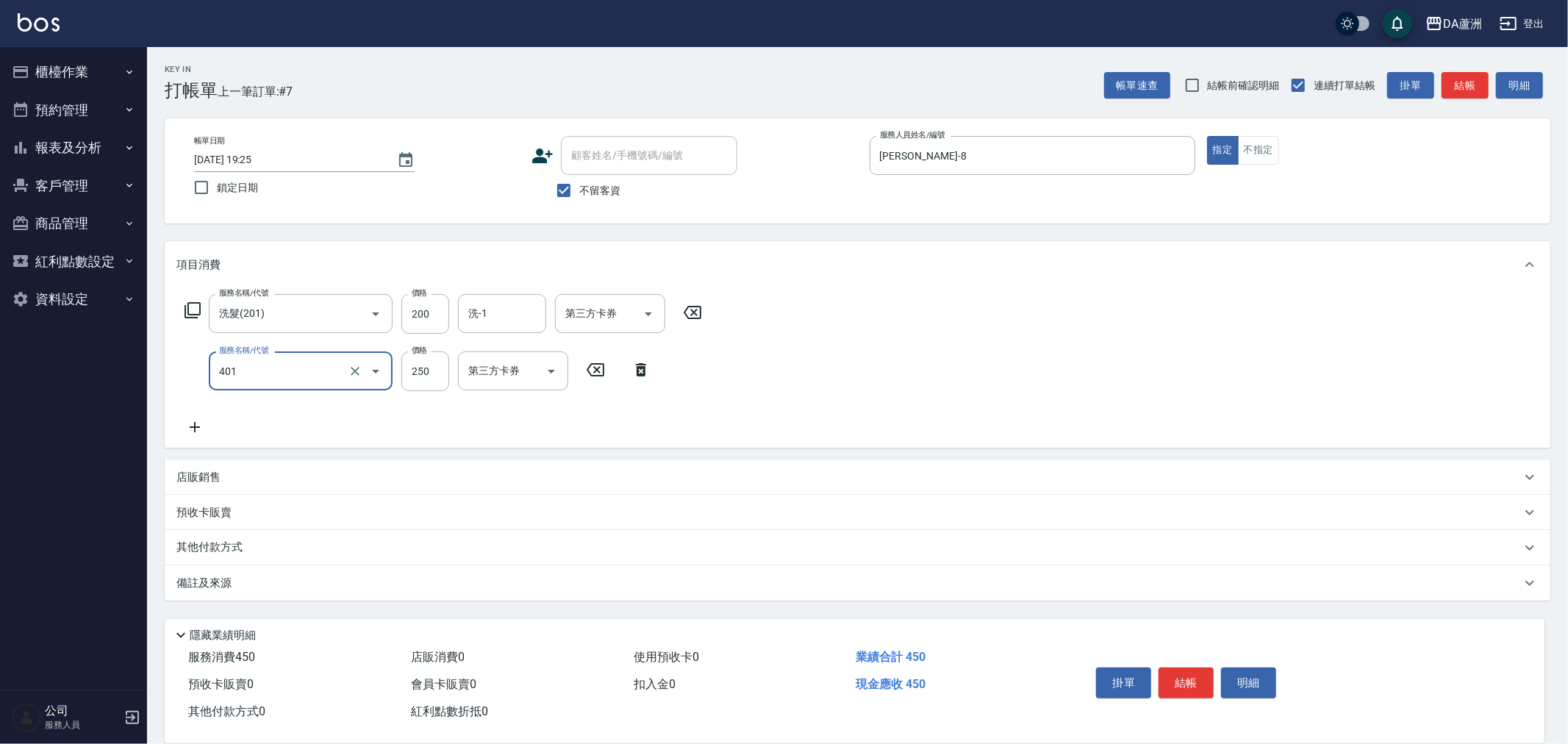
type input "剪髮(401)"
type input "400"
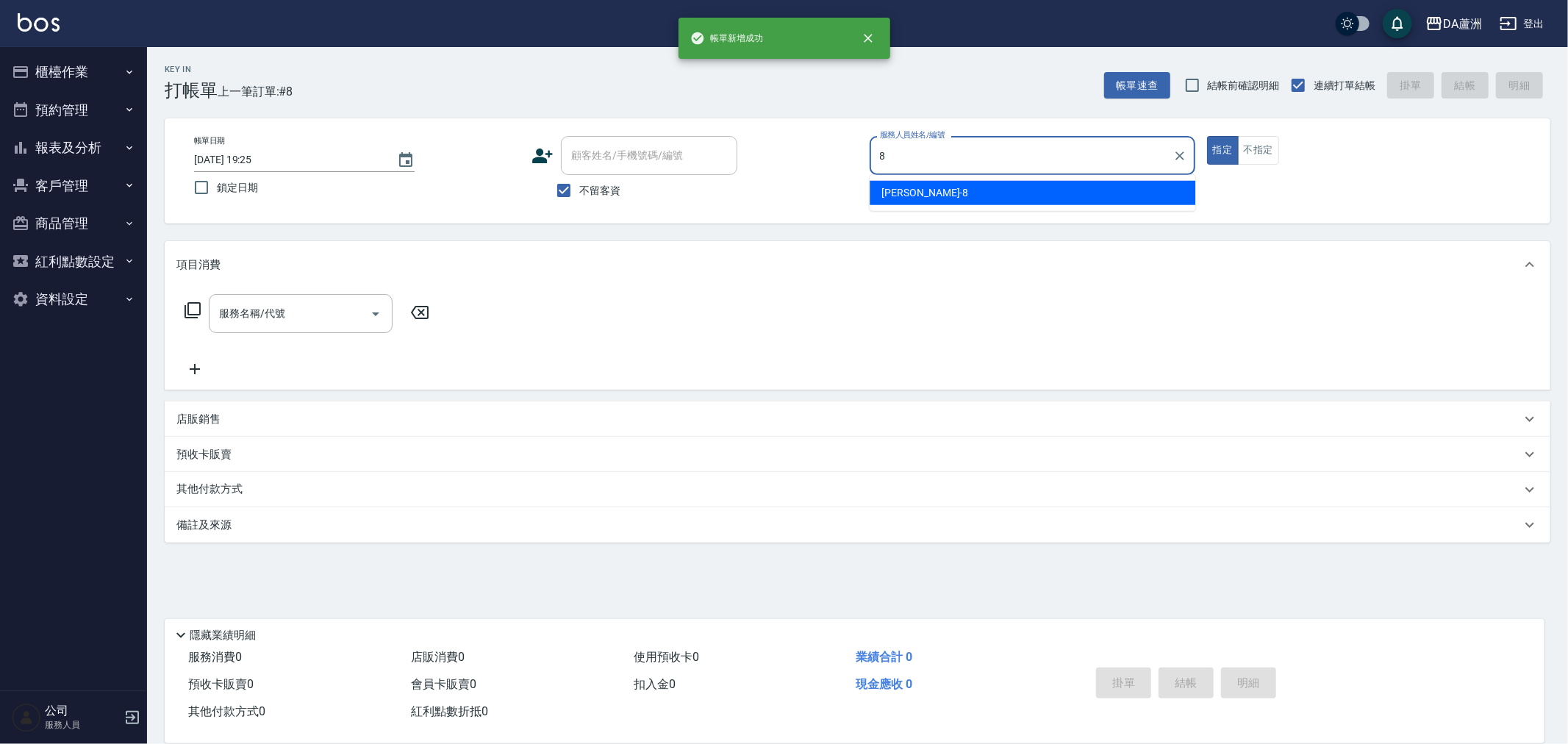
type input "[PERSON_NAME]-8"
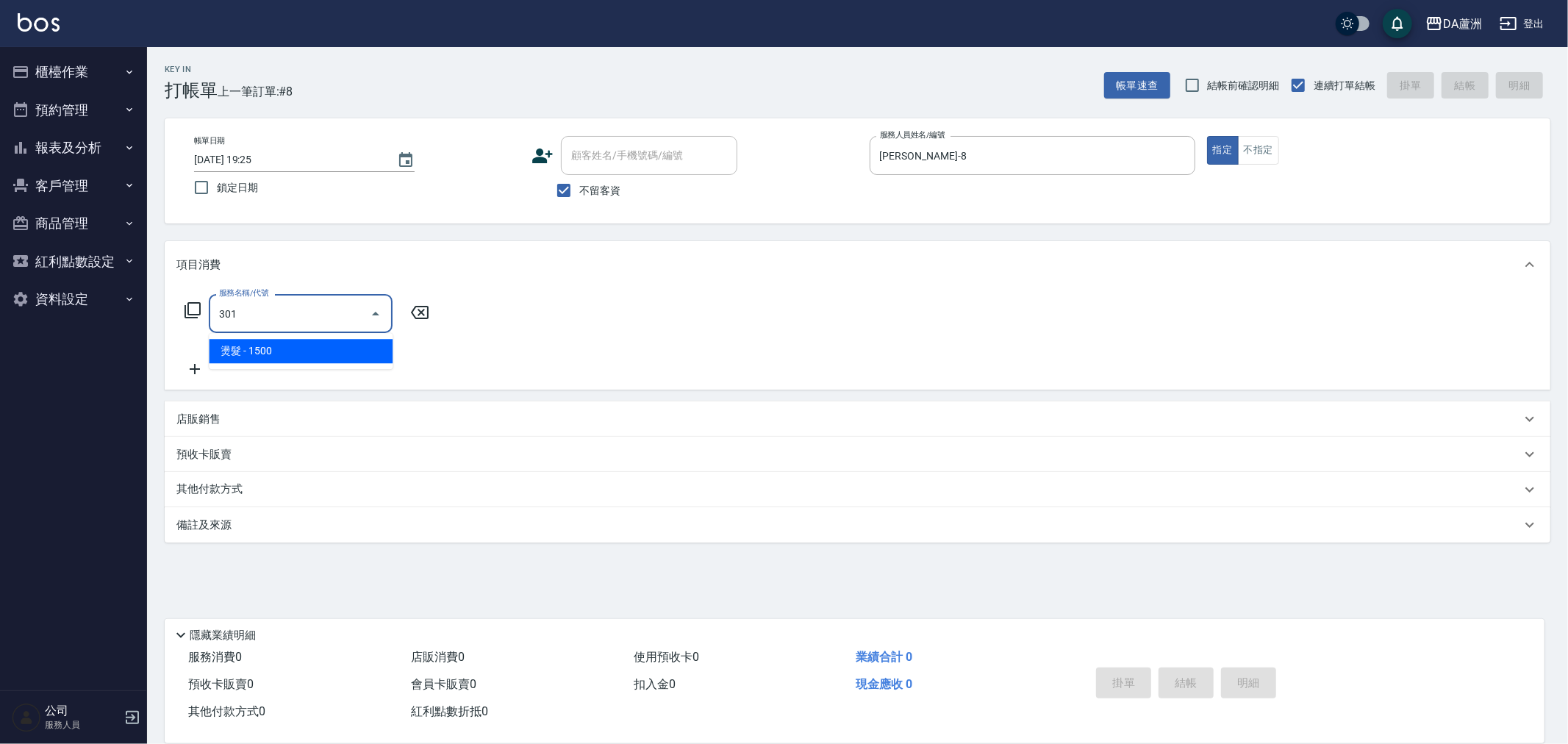
type input "燙髮(301)"
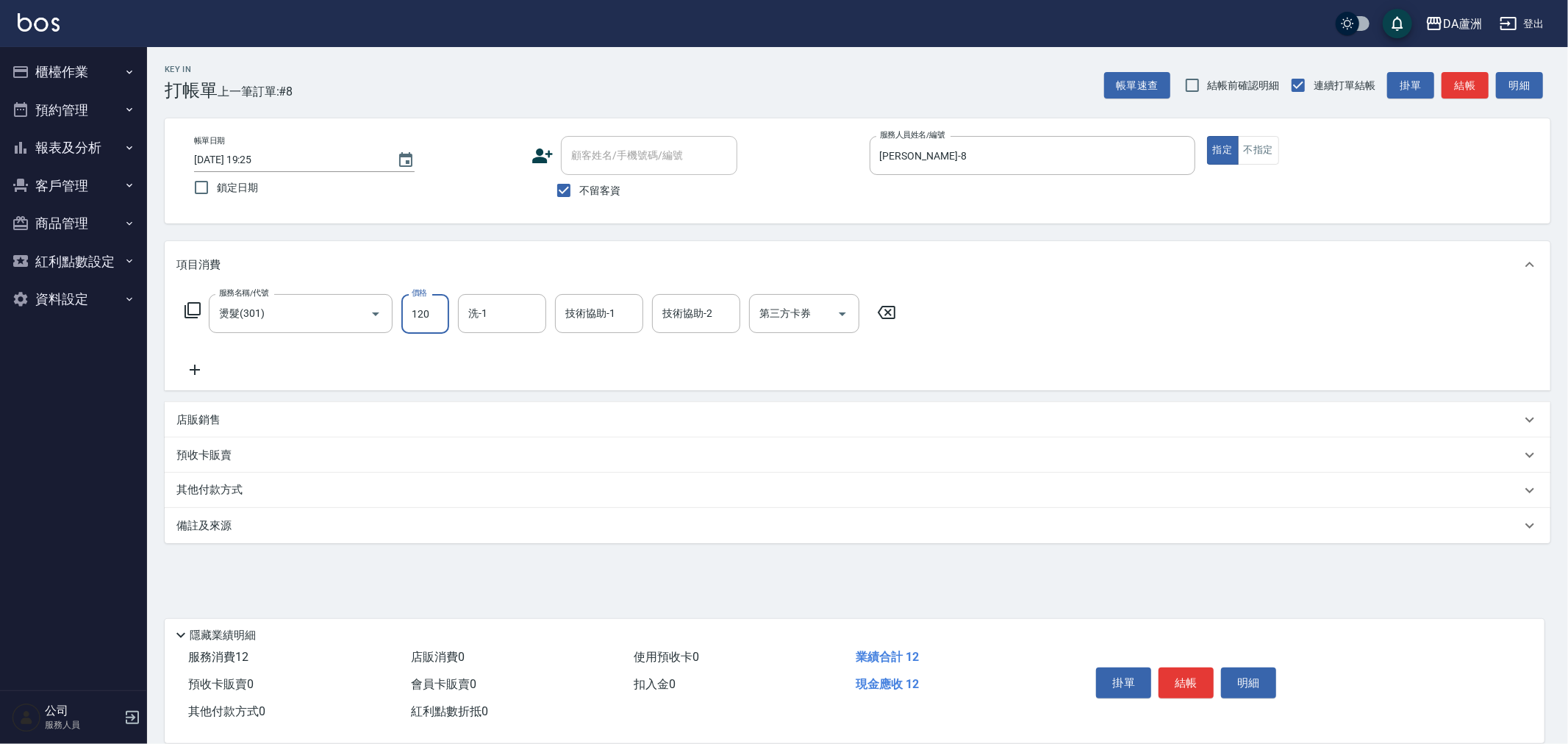
type input "1200"
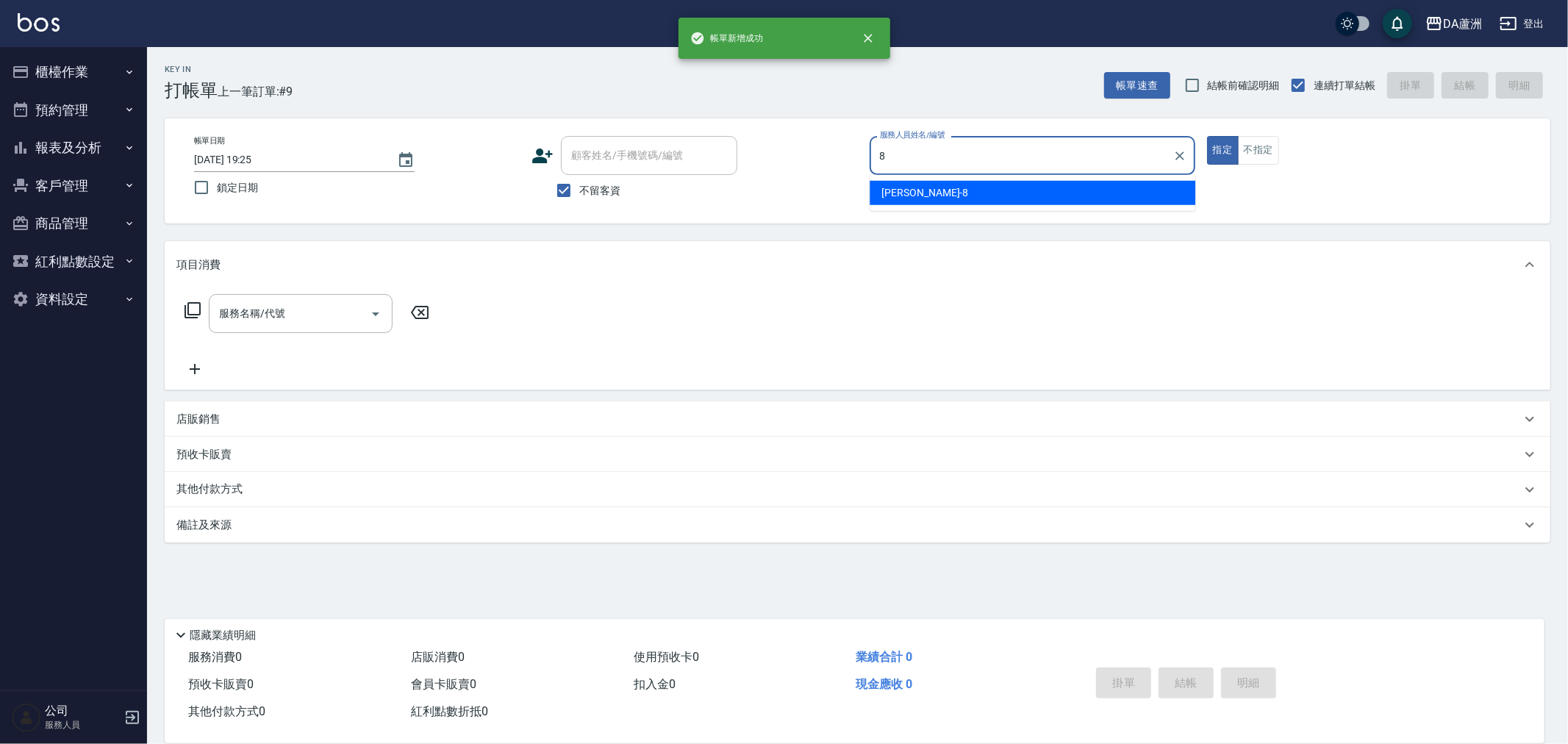
type input "[PERSON_NAME]-8"
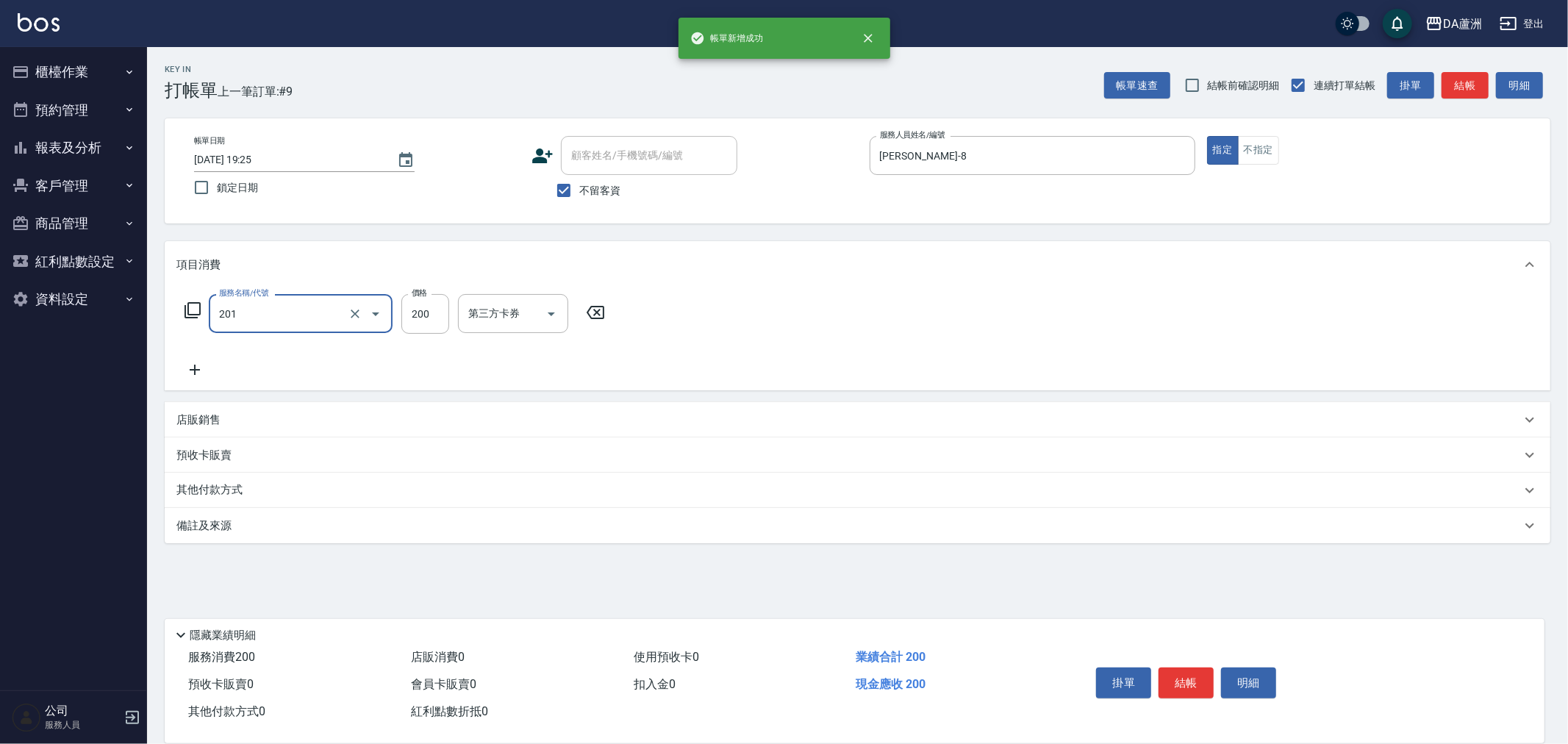
type input "洗髮(201)"
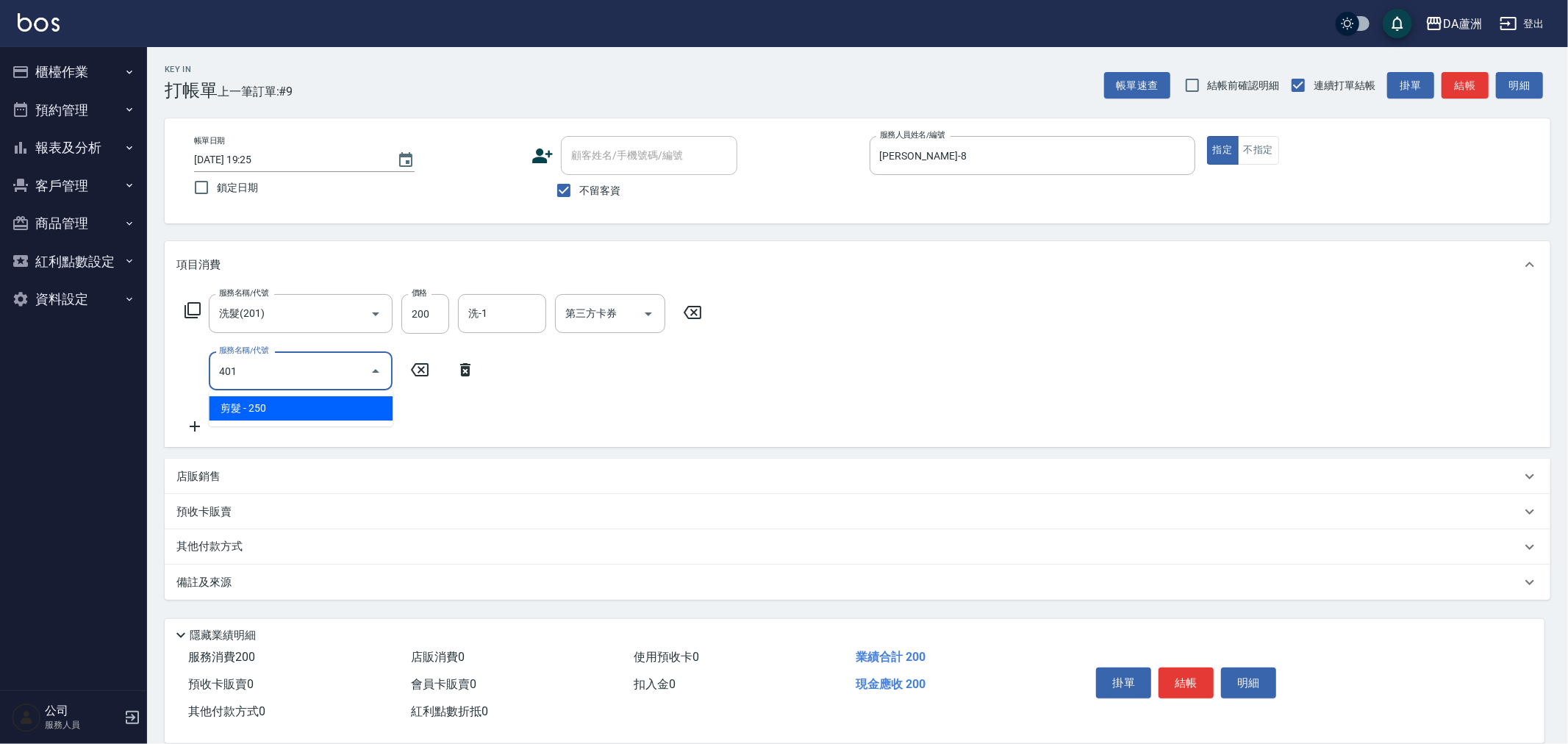
type input "剪髮(401)"
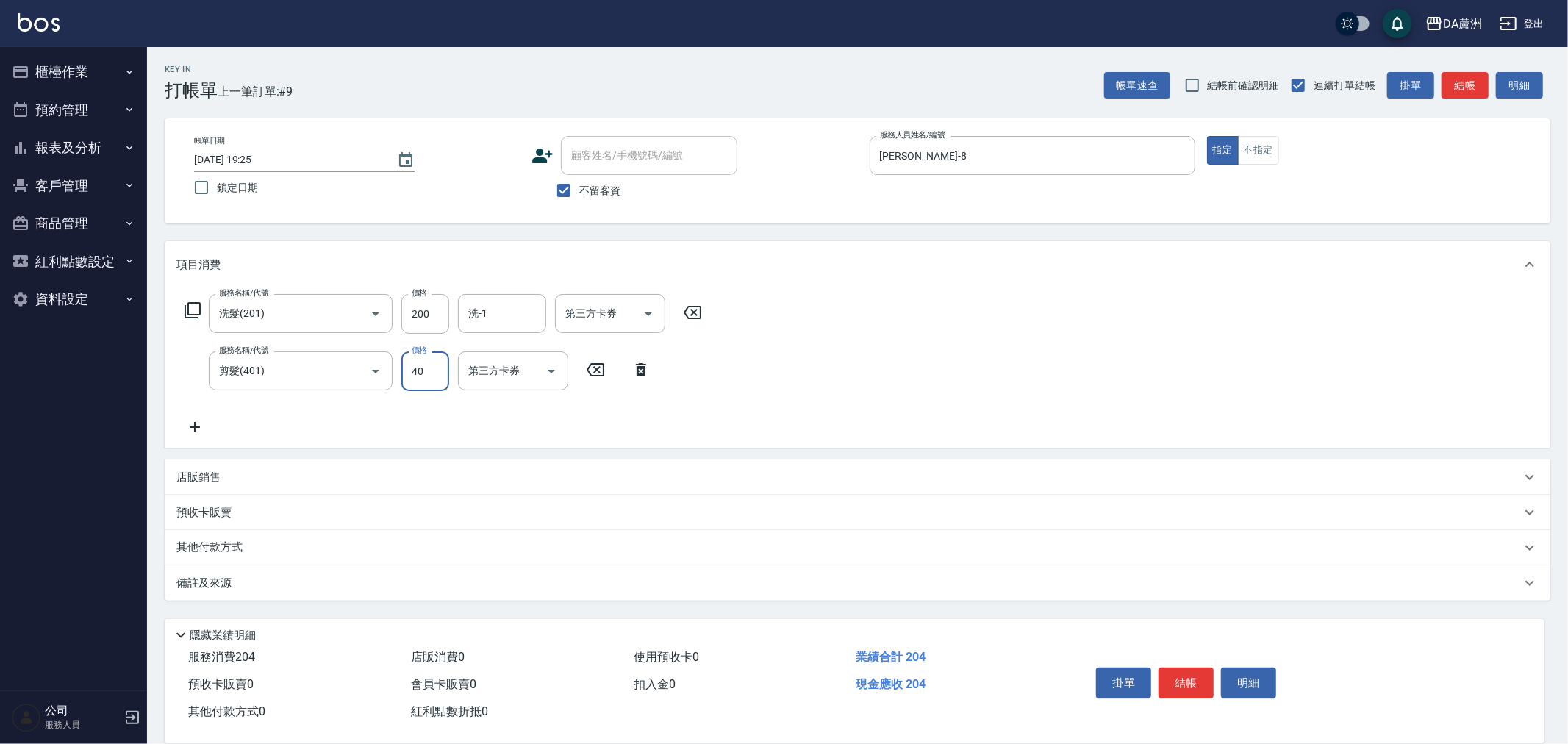
type input "400"
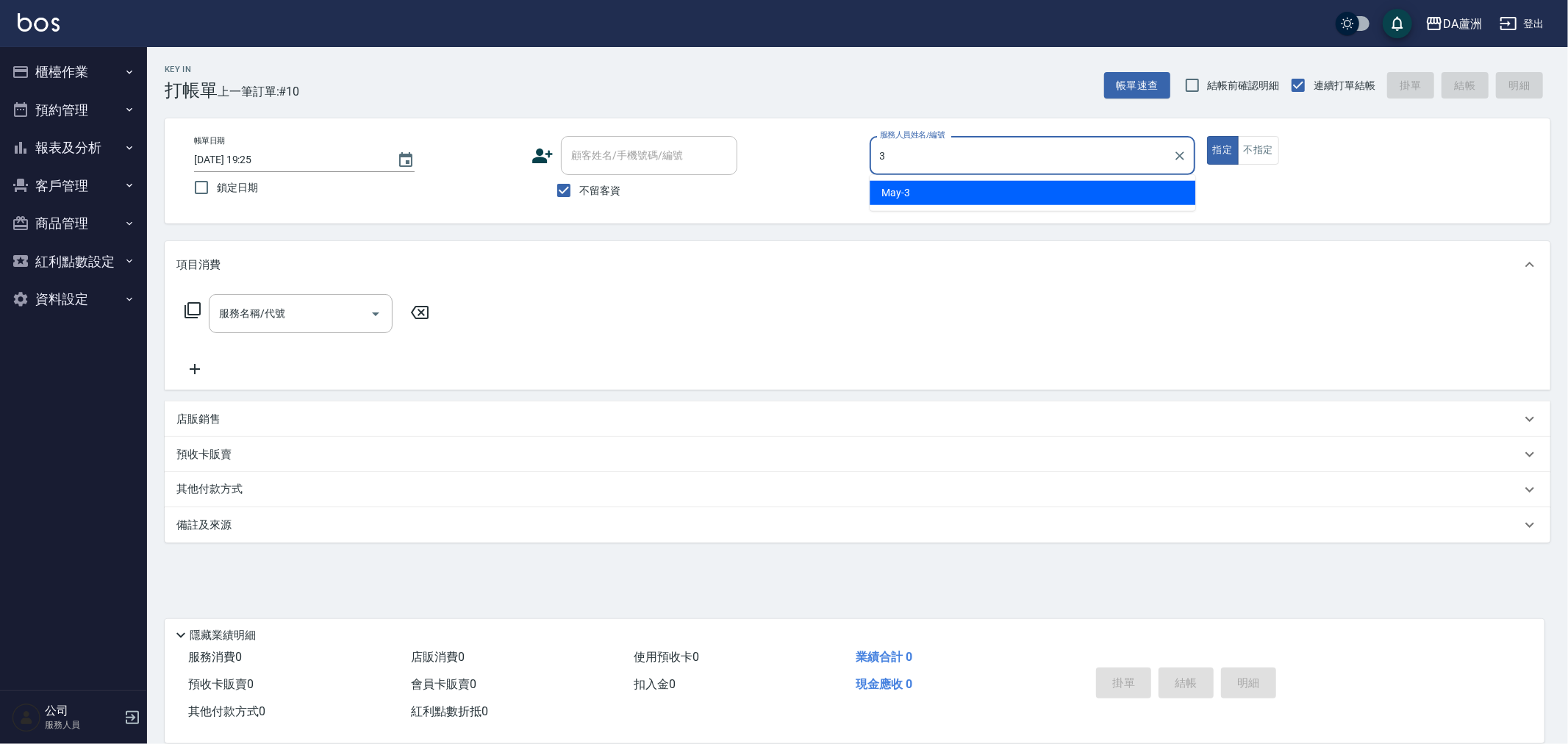
type input "May-3"
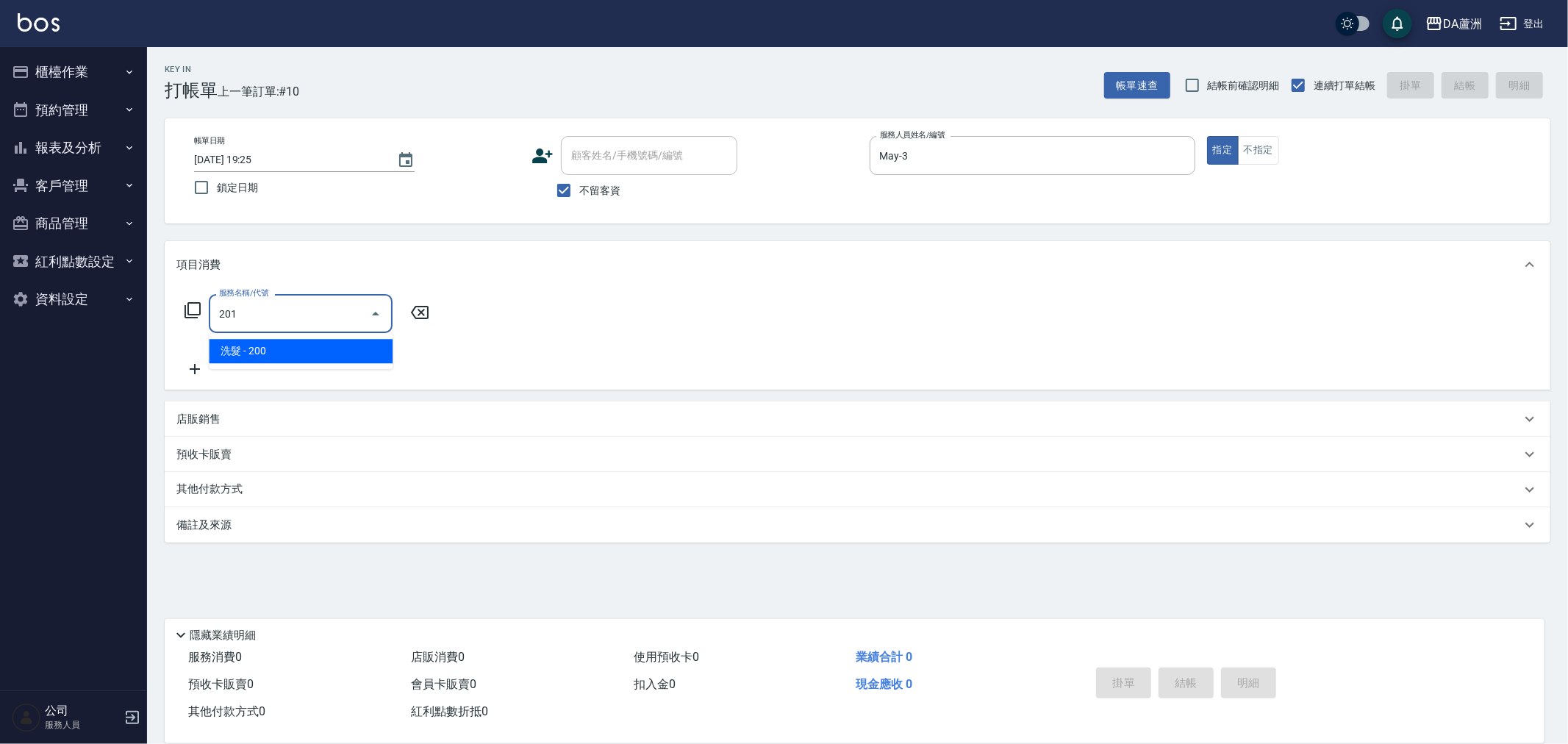
type input "洗髮(201)"
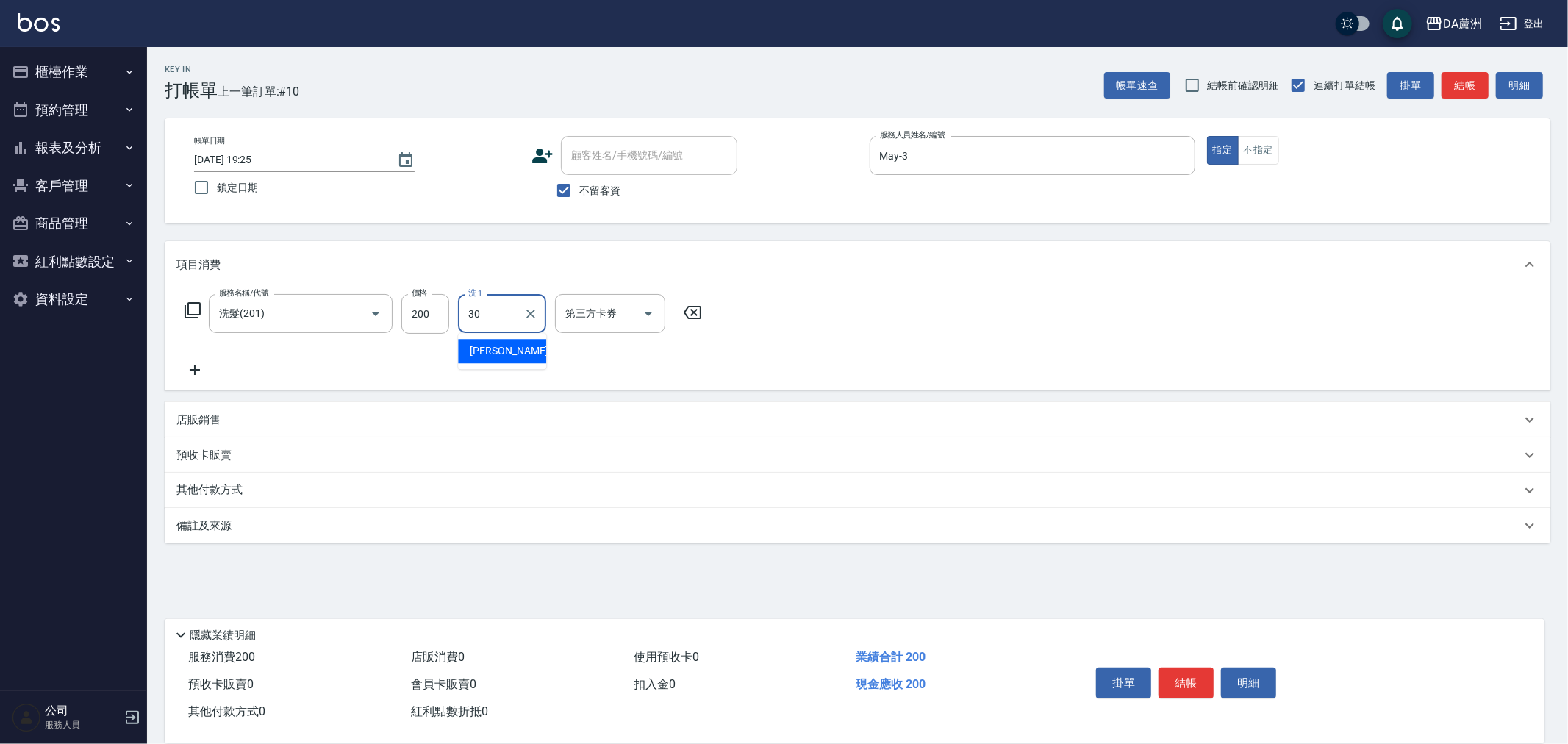
type input "[PERSON_NAME]-30"
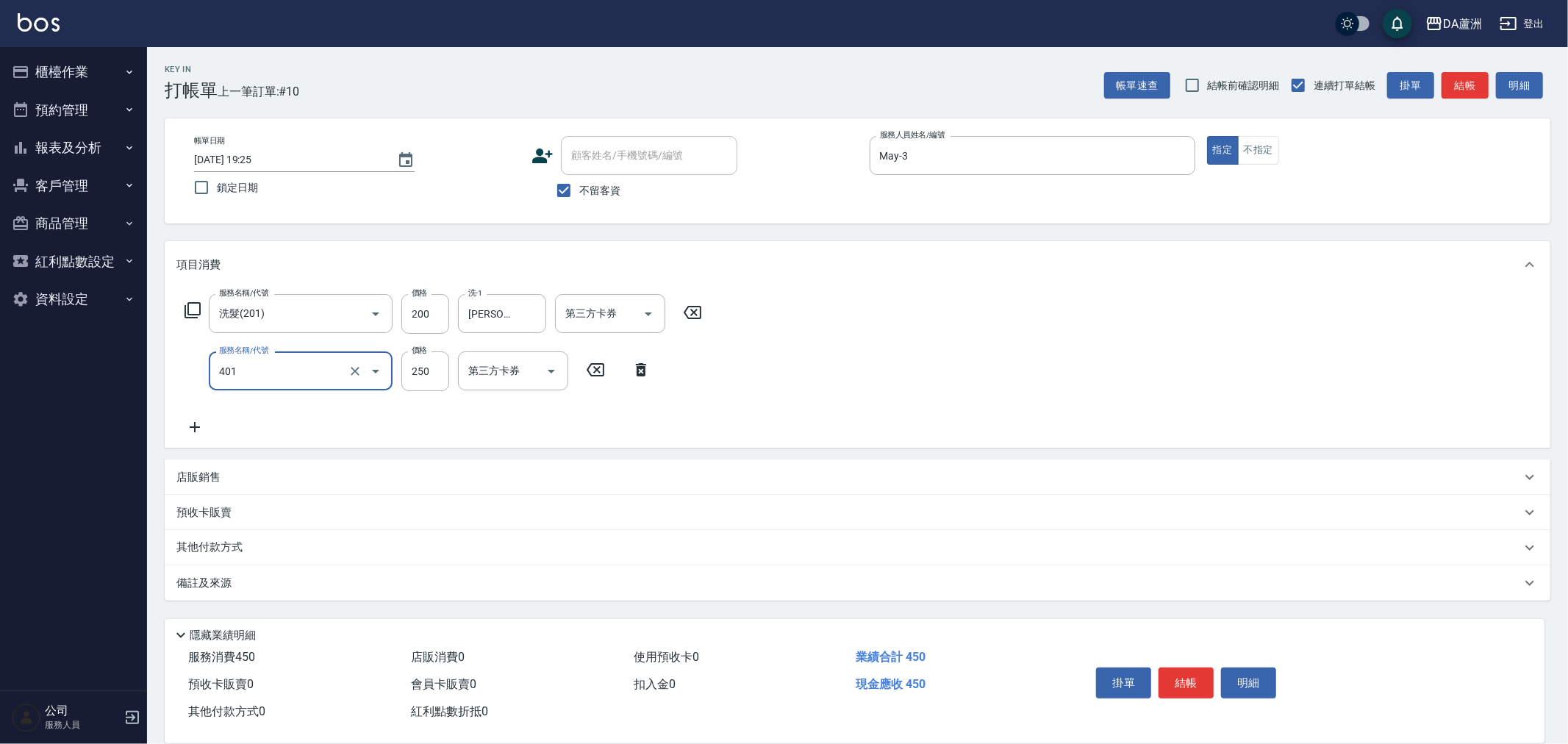
type input "剪髮(401)"
type input "400"
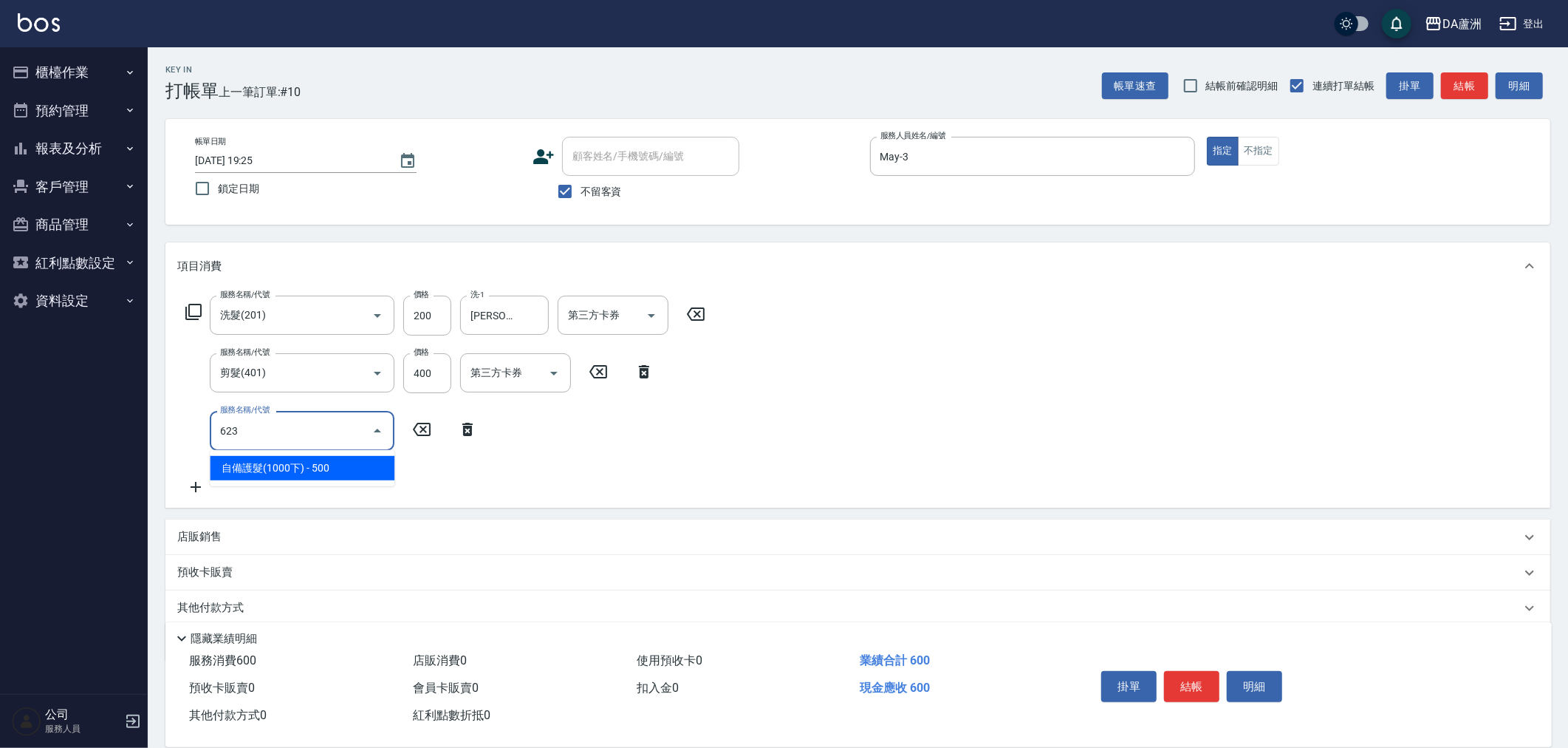
type input "自備護髮(1000下)(623)"
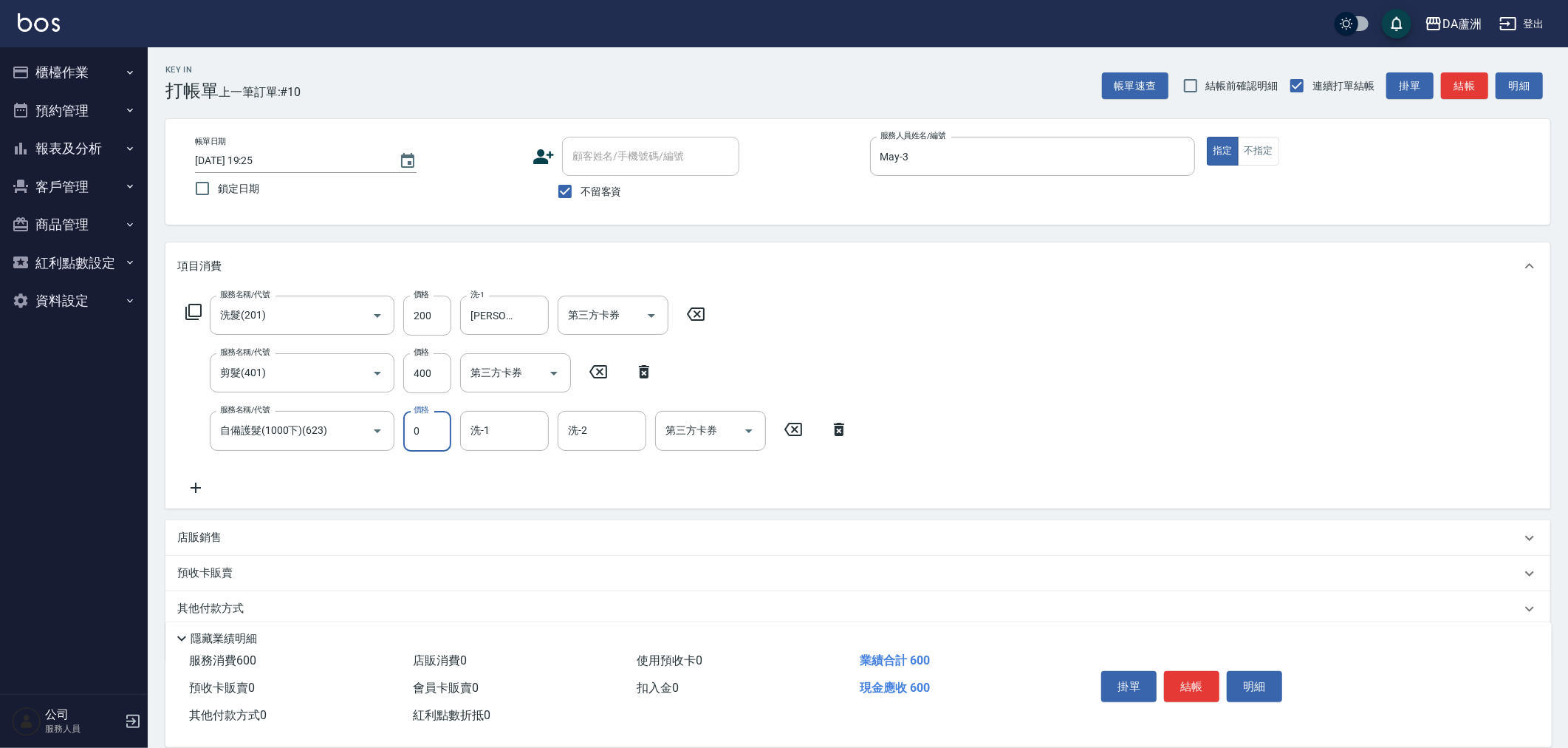
type input "0"
type input "[PERSON_NAME]-30"
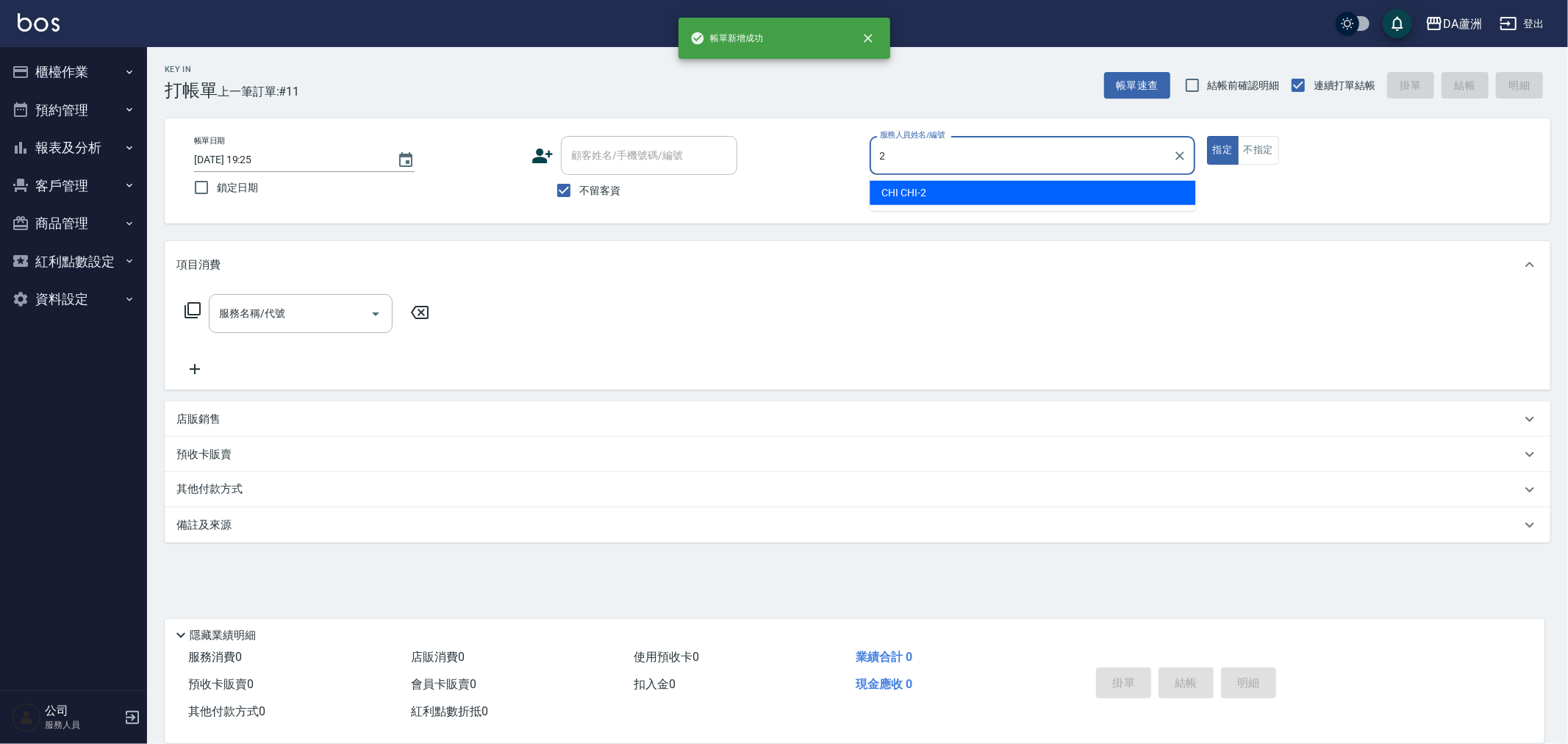
type input "CHI CHI-2"
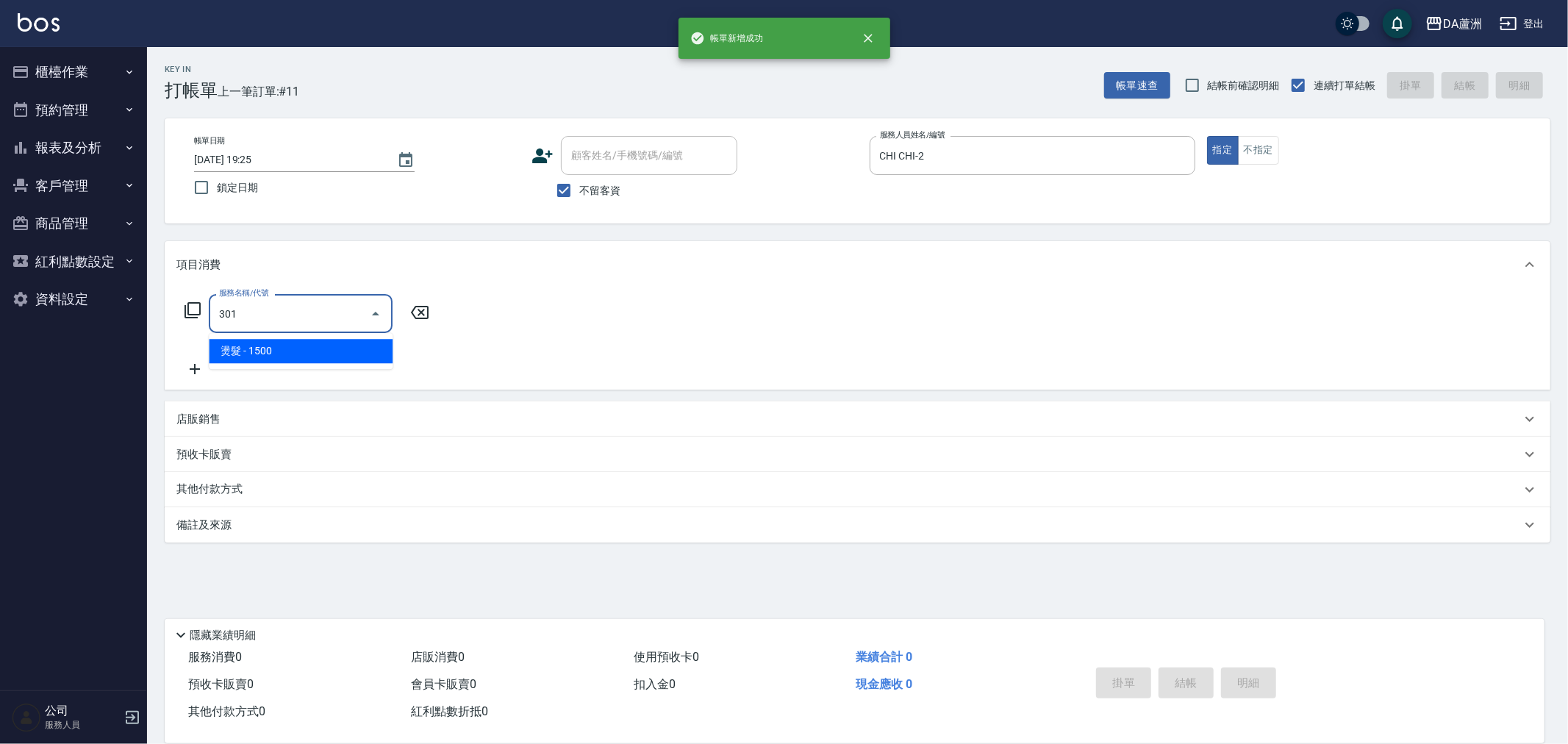
type input "燙髮(301)"
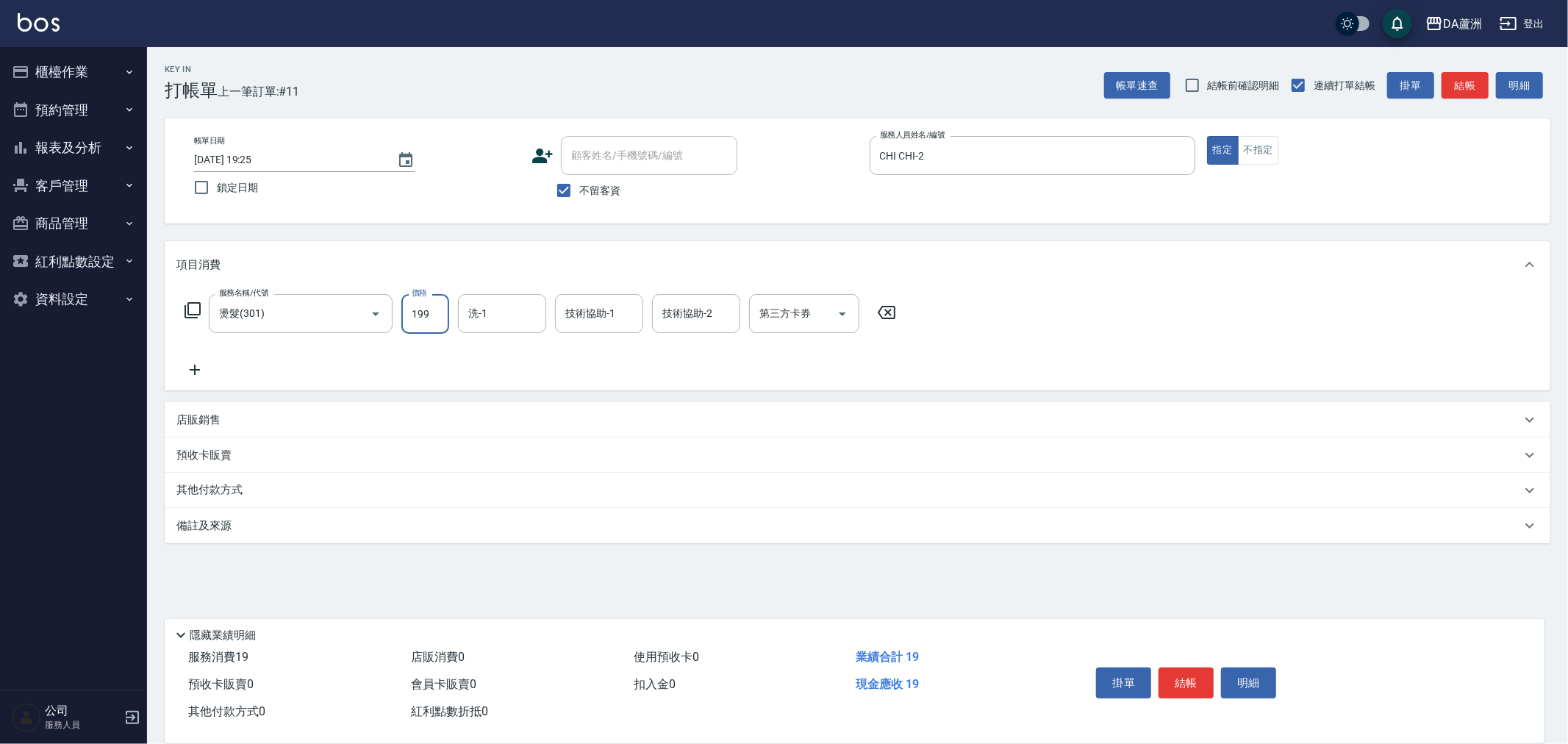
type input "1999"
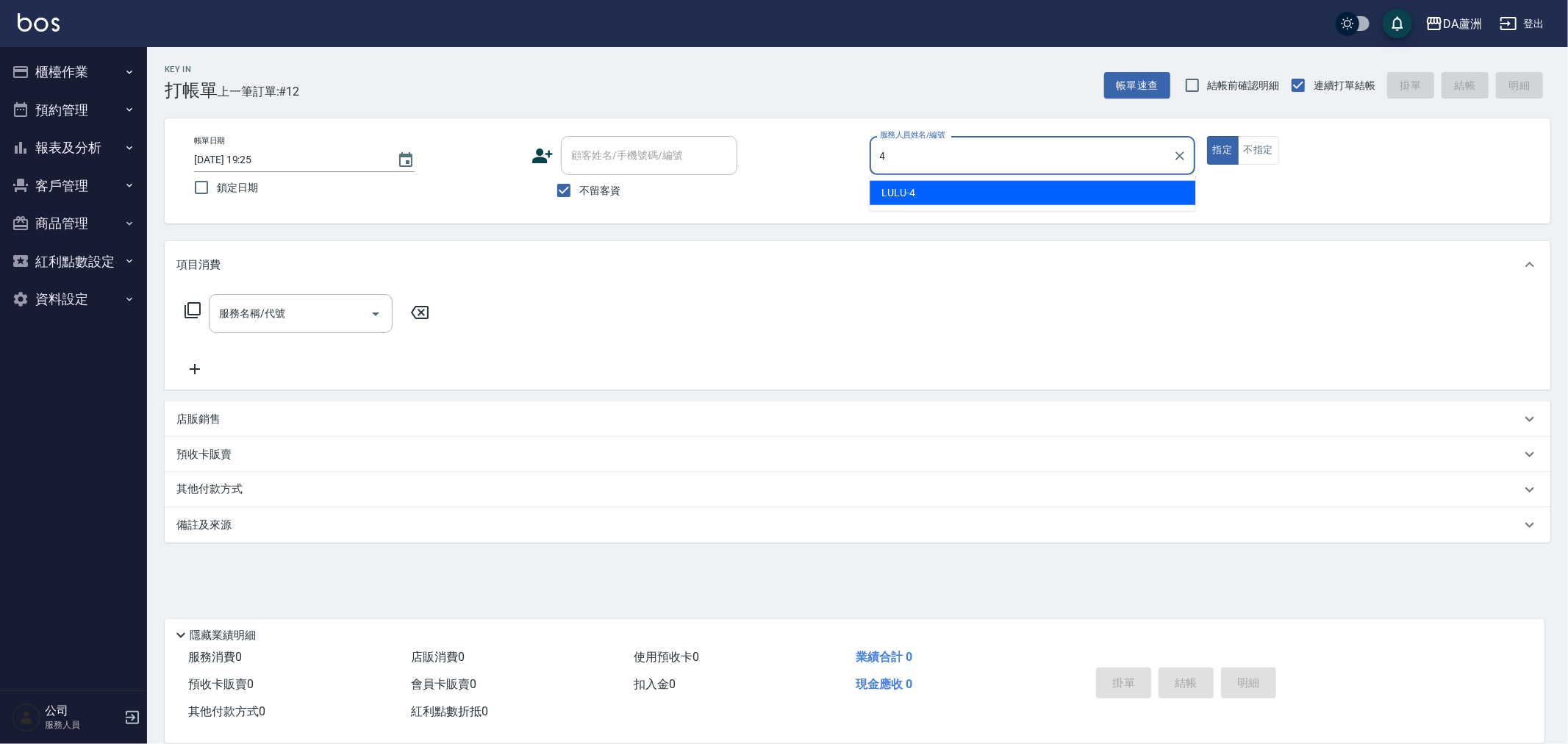
type input "LULU-4"
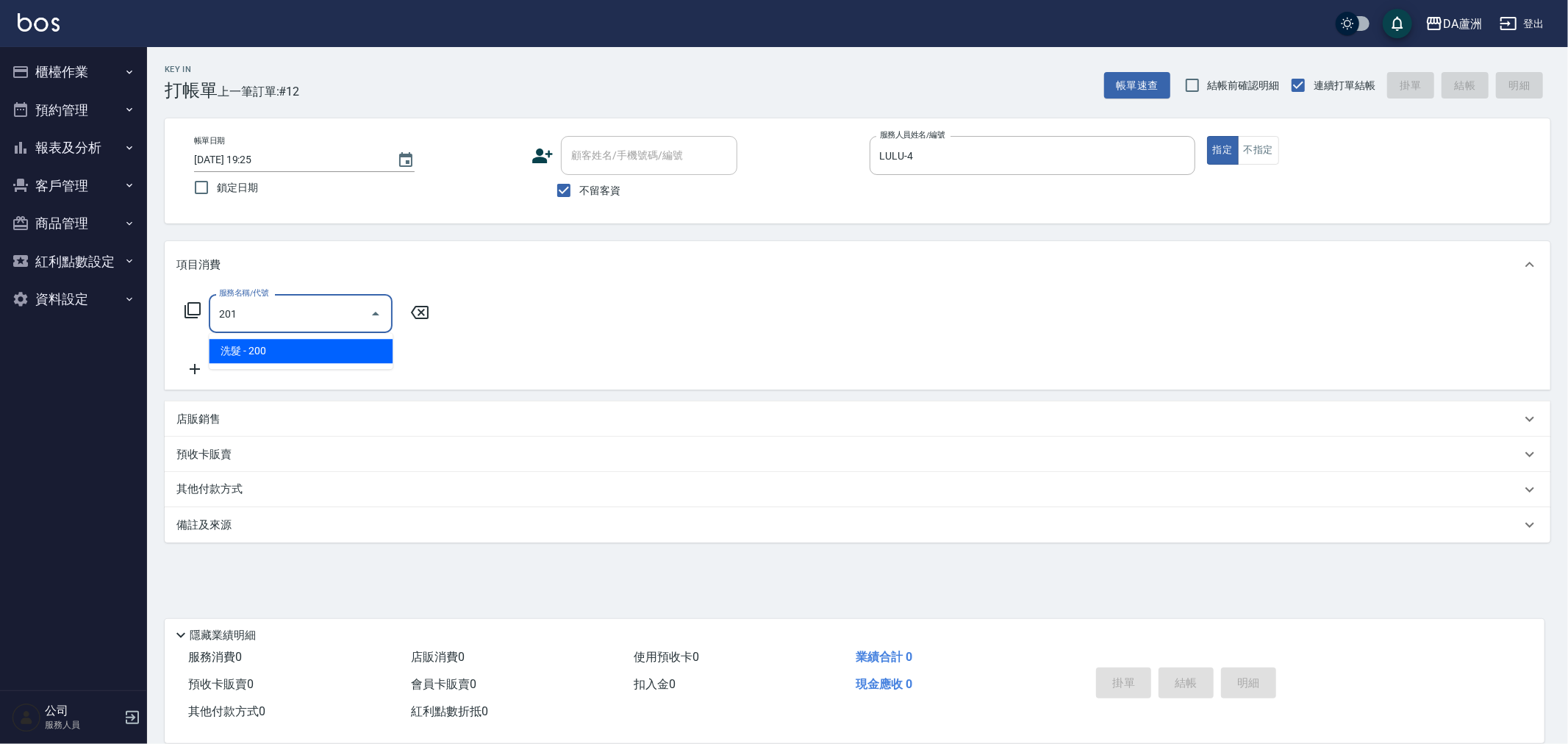
type input "洗髮(201)"
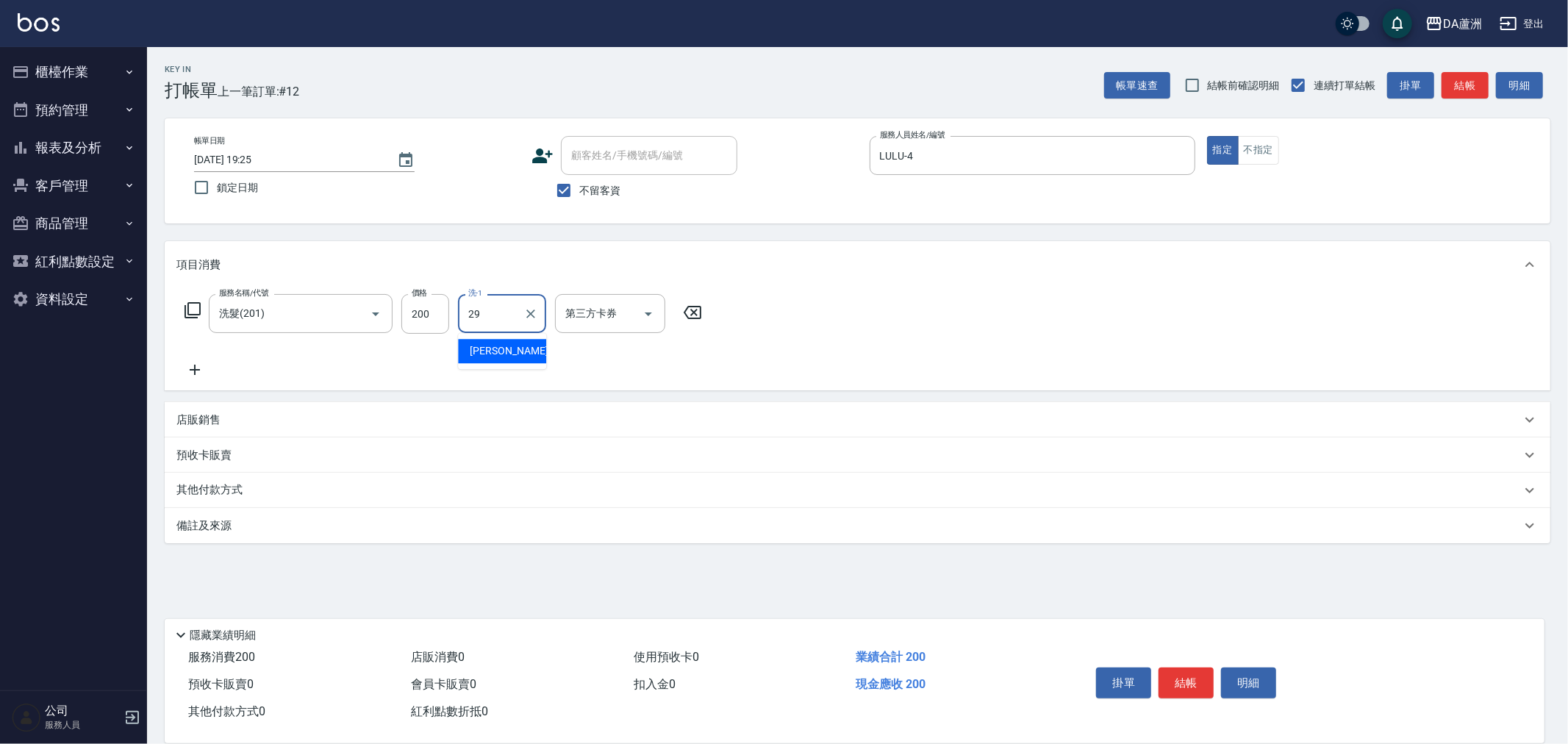
type input "[PERSON_NAME]-29"
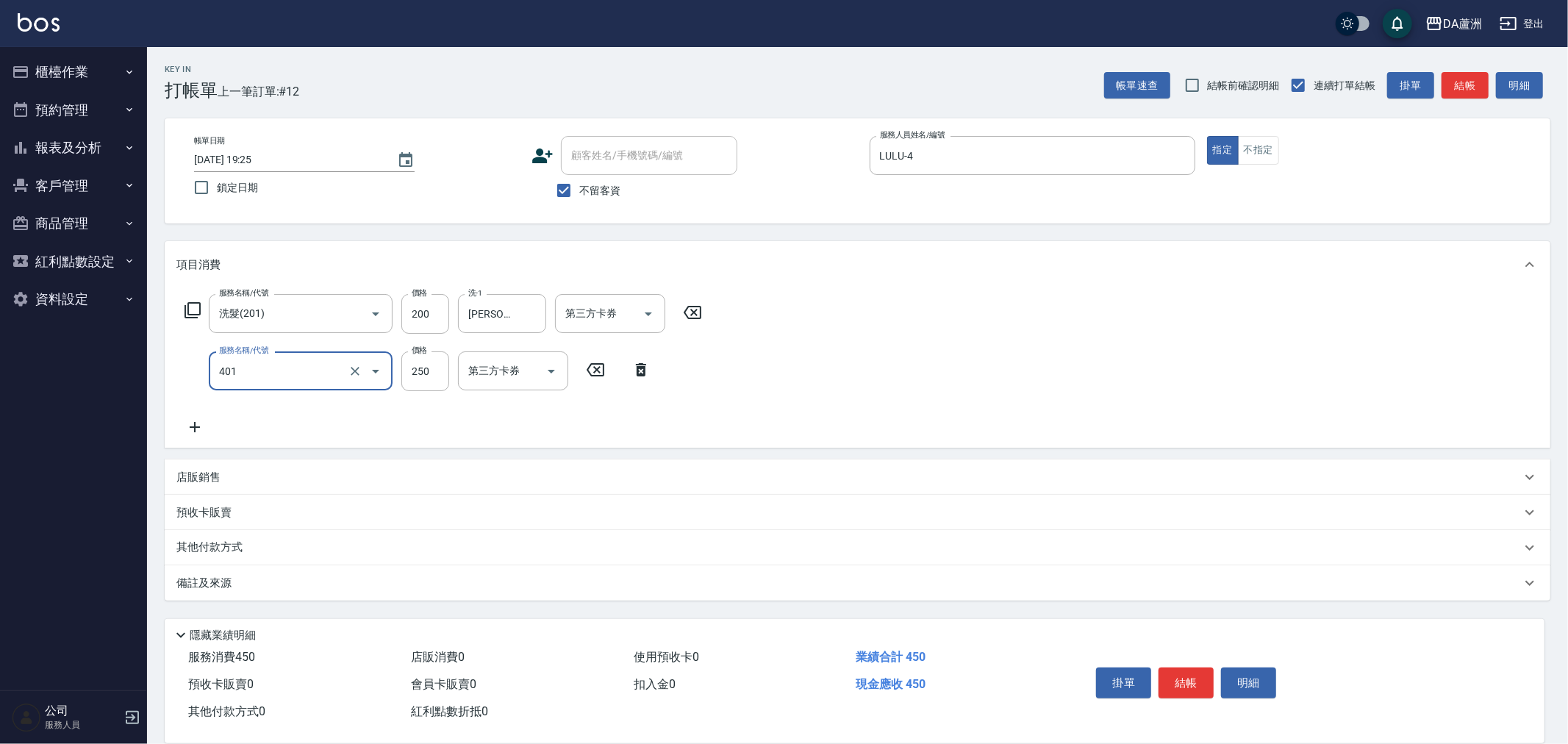
type input "剪髮(401)"
type input "400"
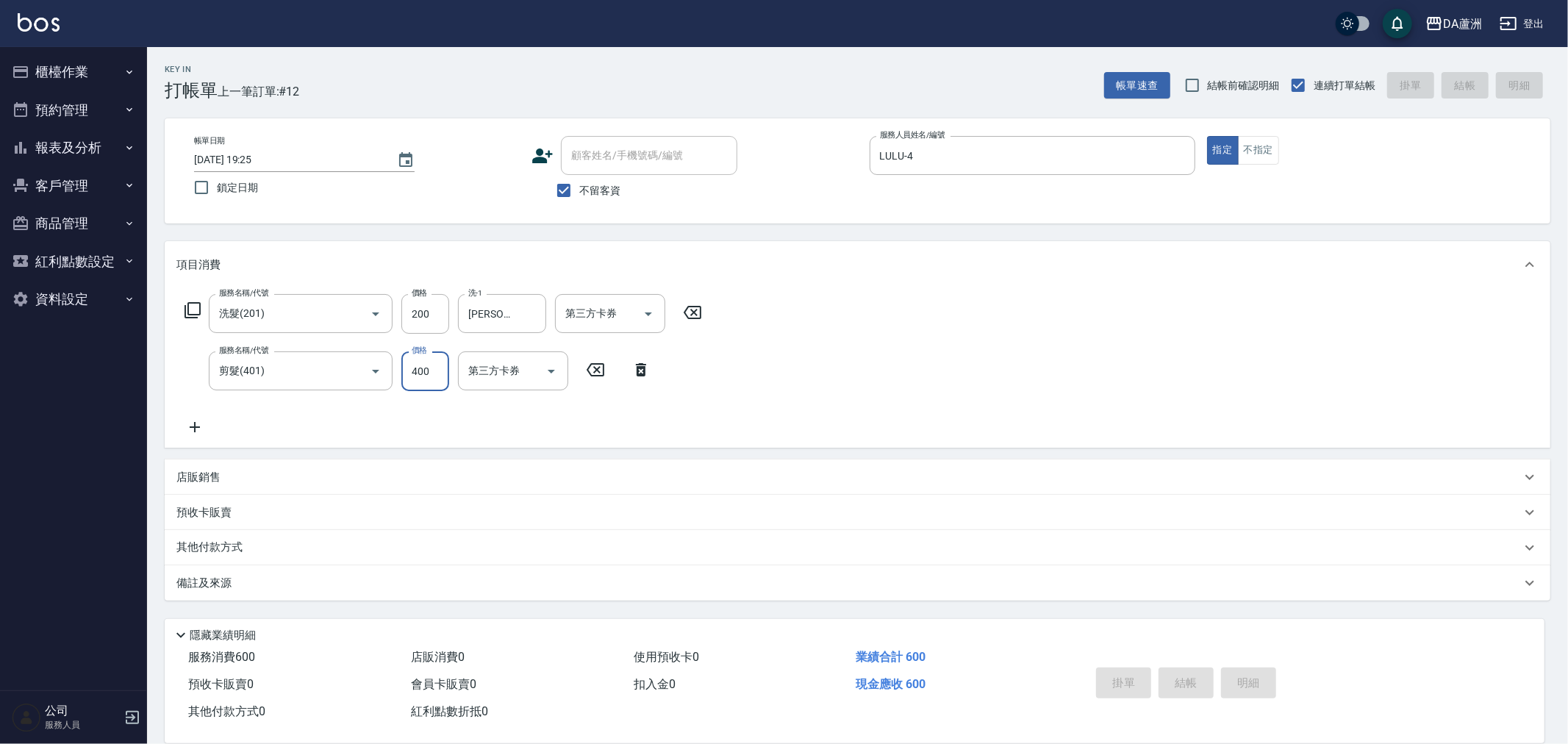
type input "[DATE] 19:26"
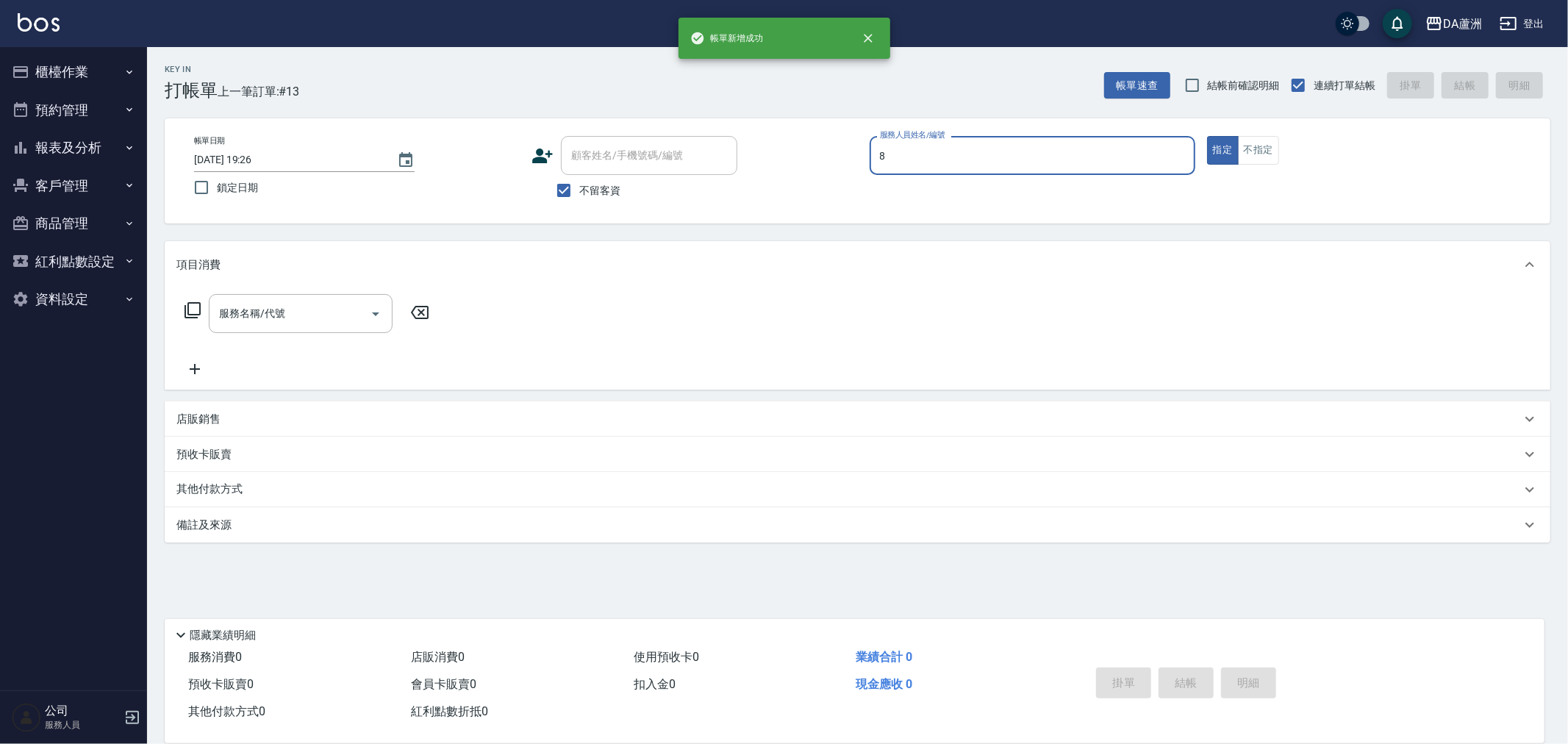
type input "[PERSON_NAME]-8"
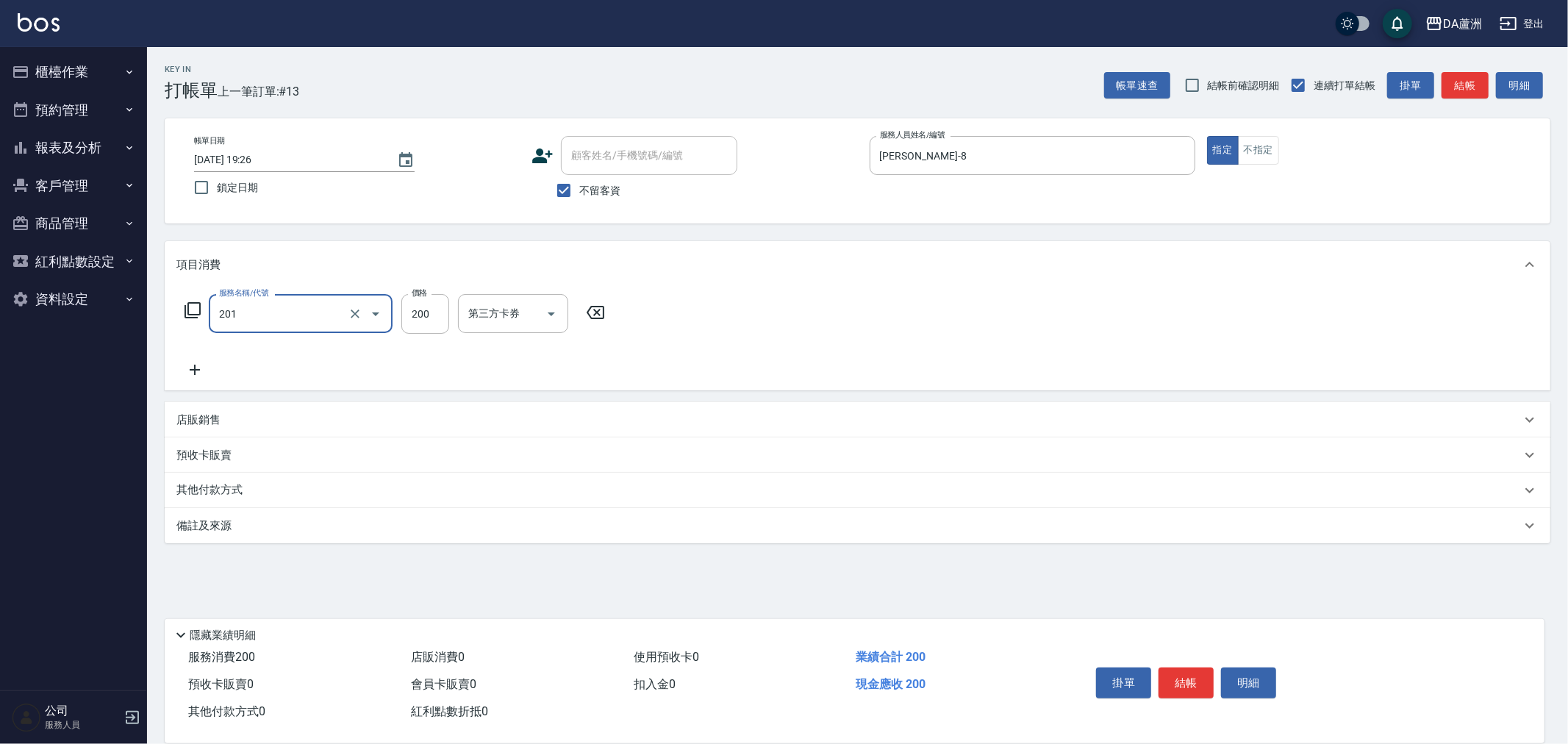
type input "洗髮(201)"
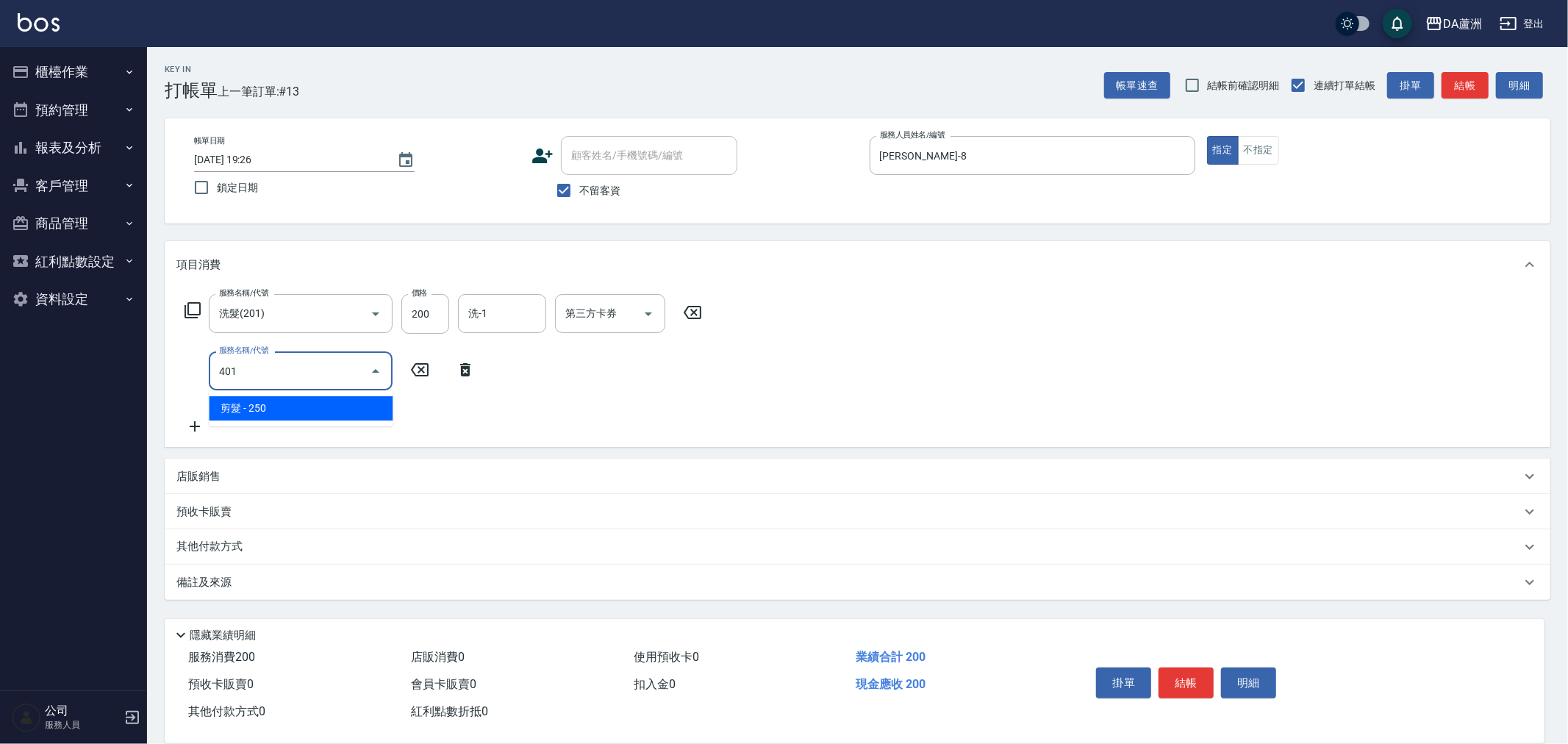
type input "剪髮(401)"
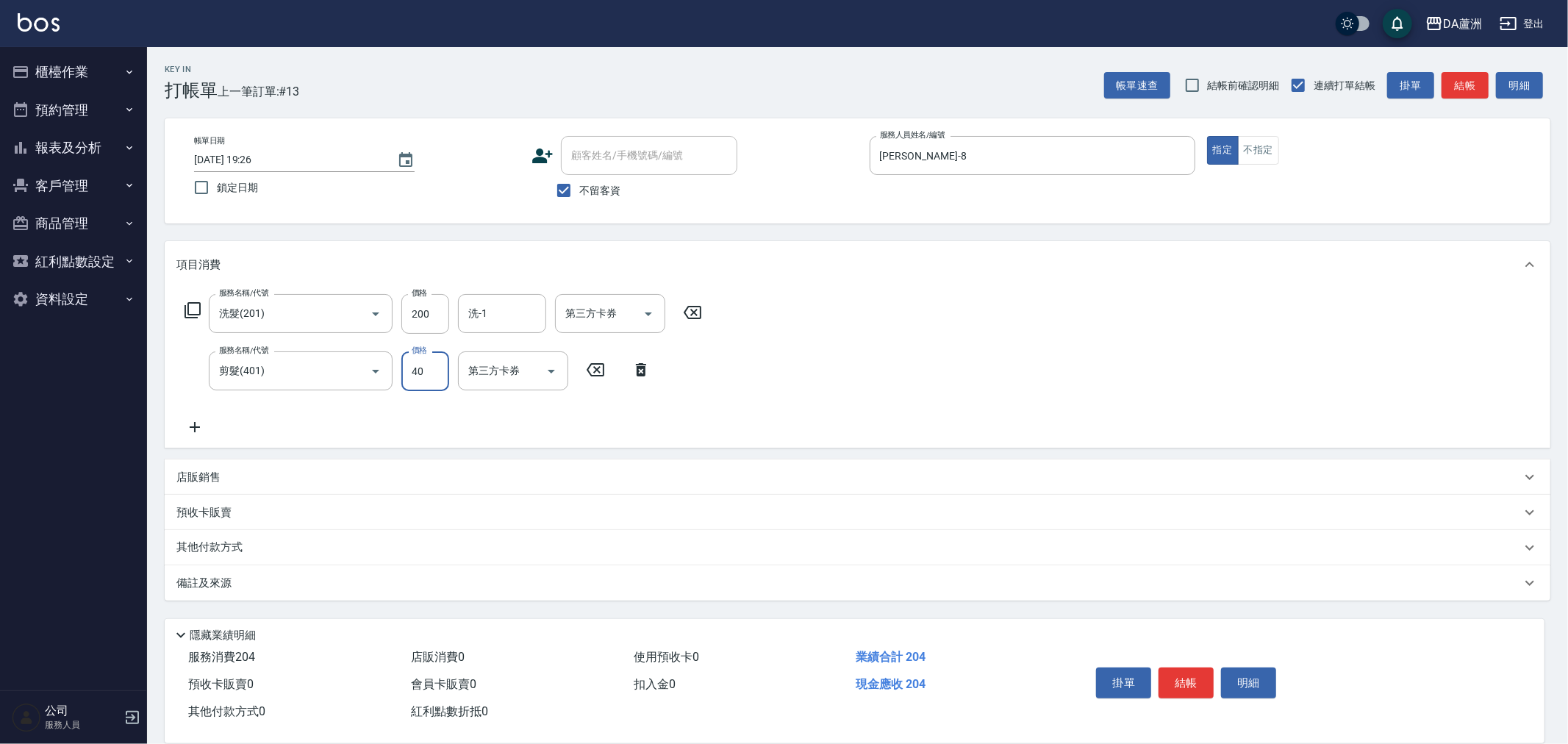
type input "400"
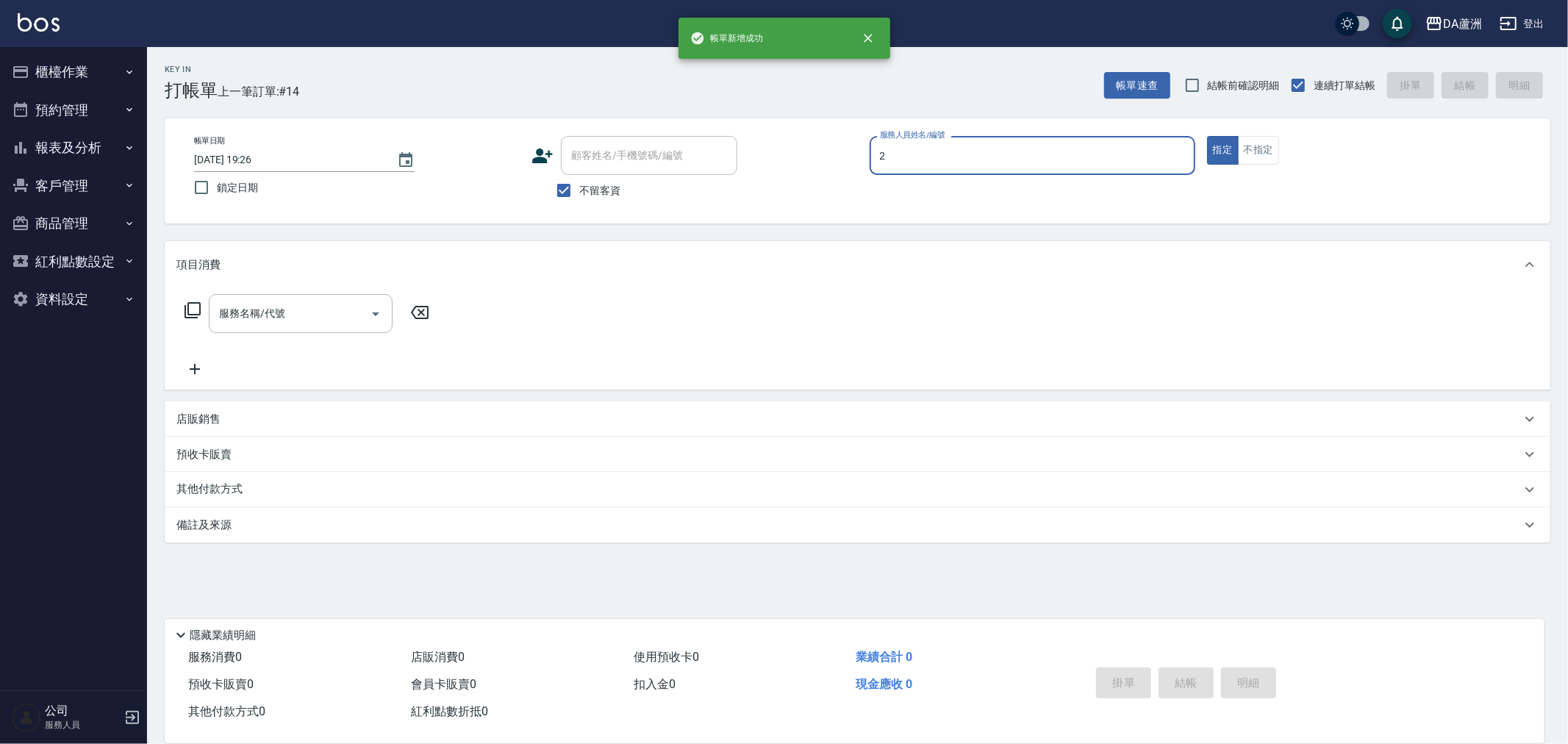
type input "CHI CHI-2"
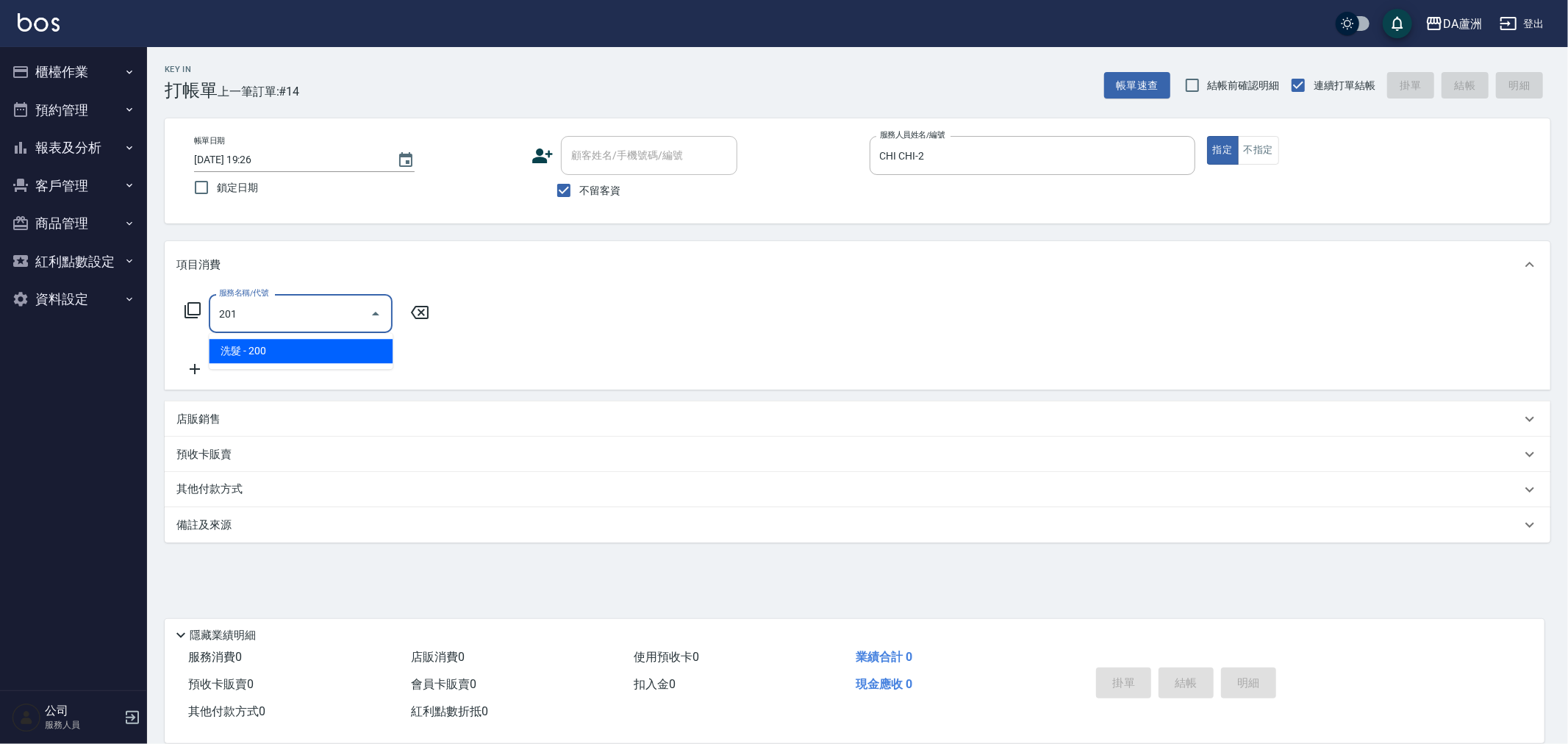
type input "洗髮(201)"
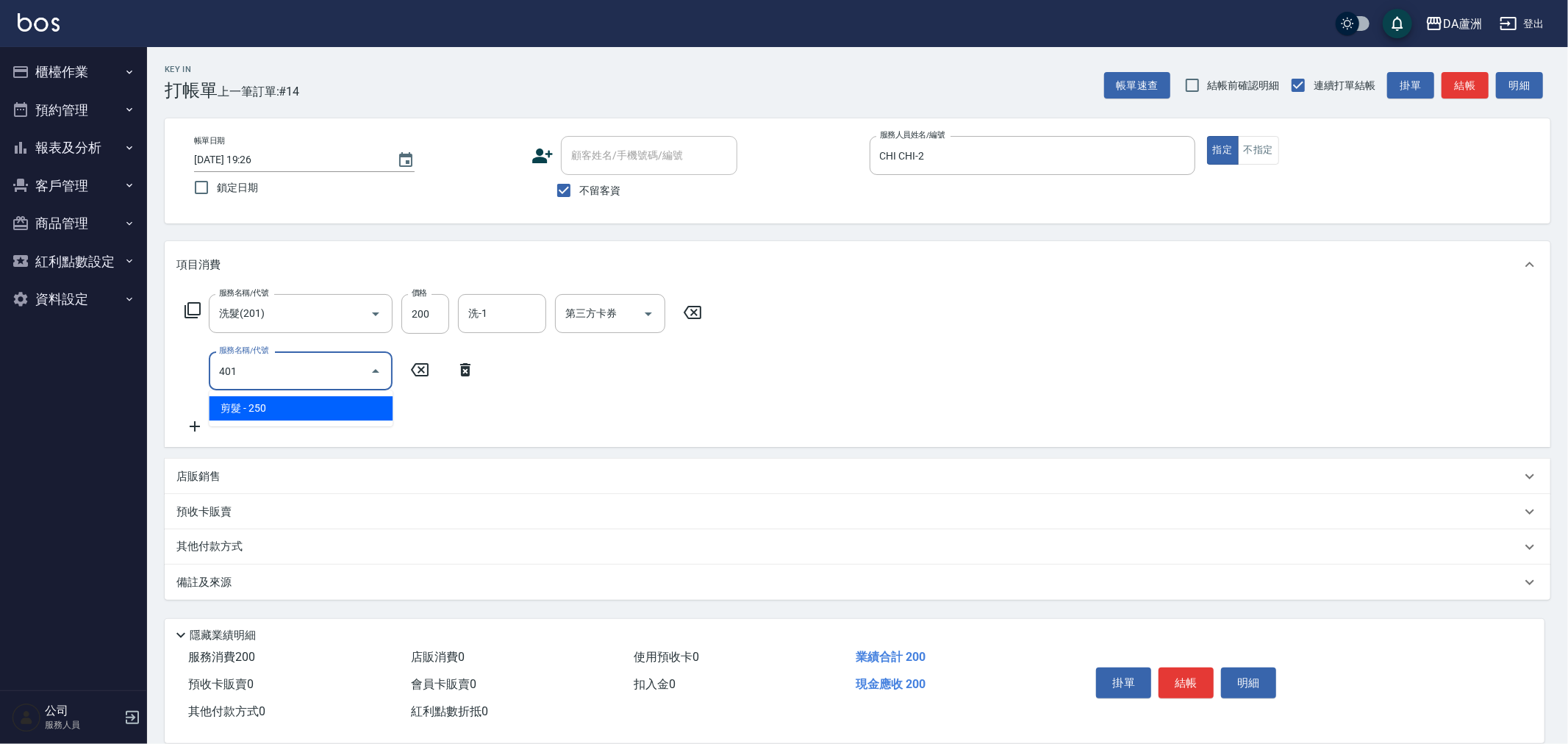
type input "剪髮(401)"
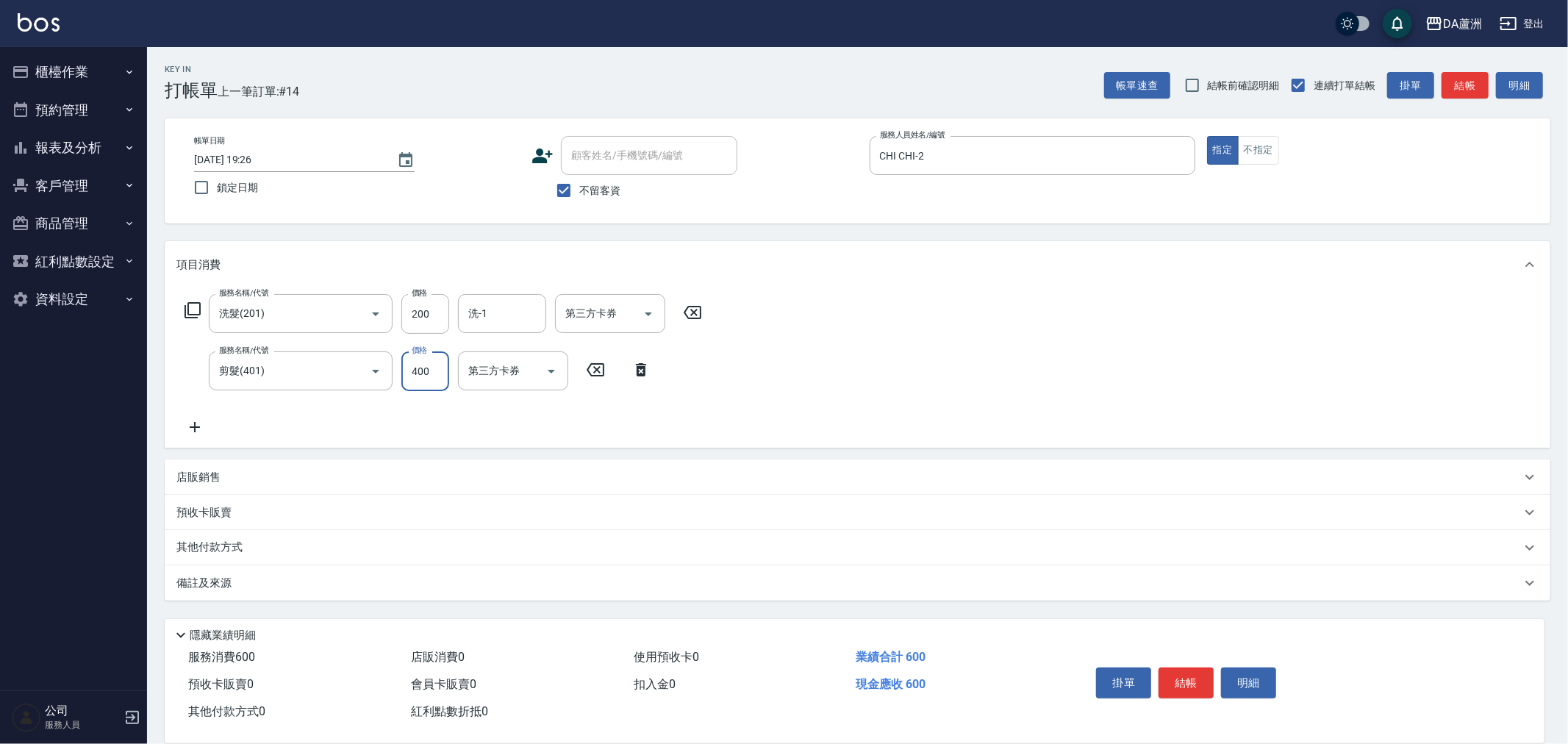
type input "400"
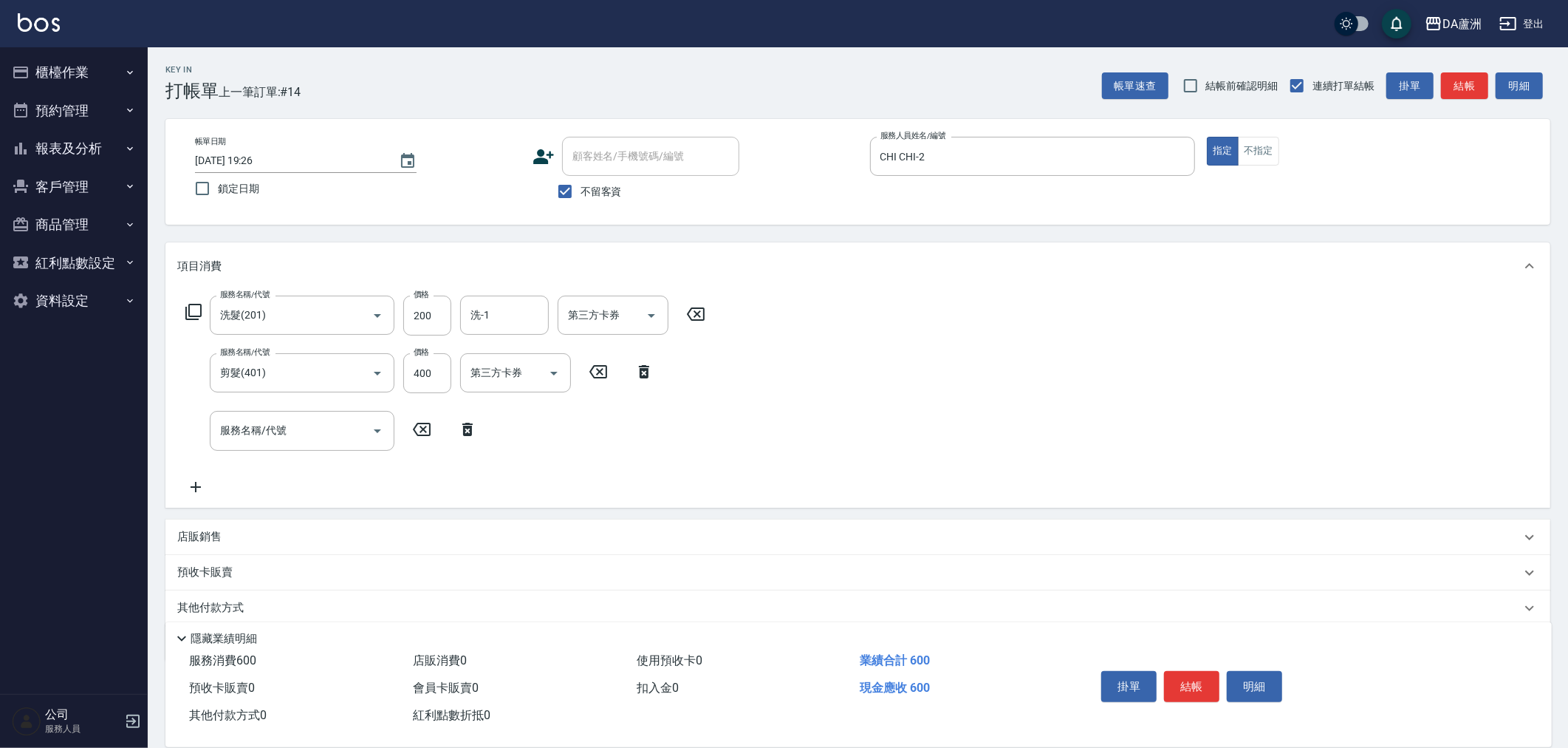
click at [195, 305] on icon at bounding box center [194, 312] width 18 height 18
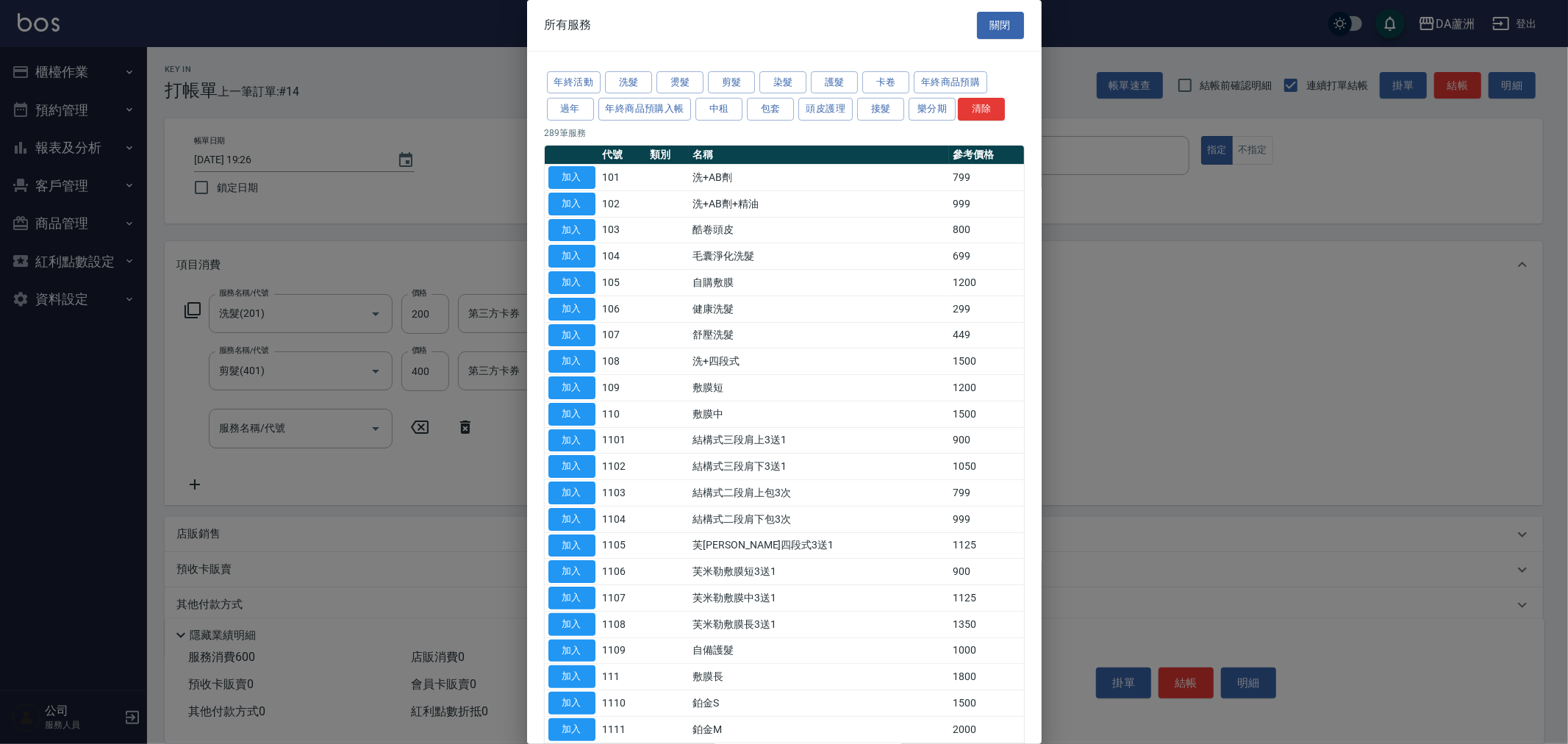
click at [824, 77] on button "護髮" at bounding box center [834, 83] width 47 height 23
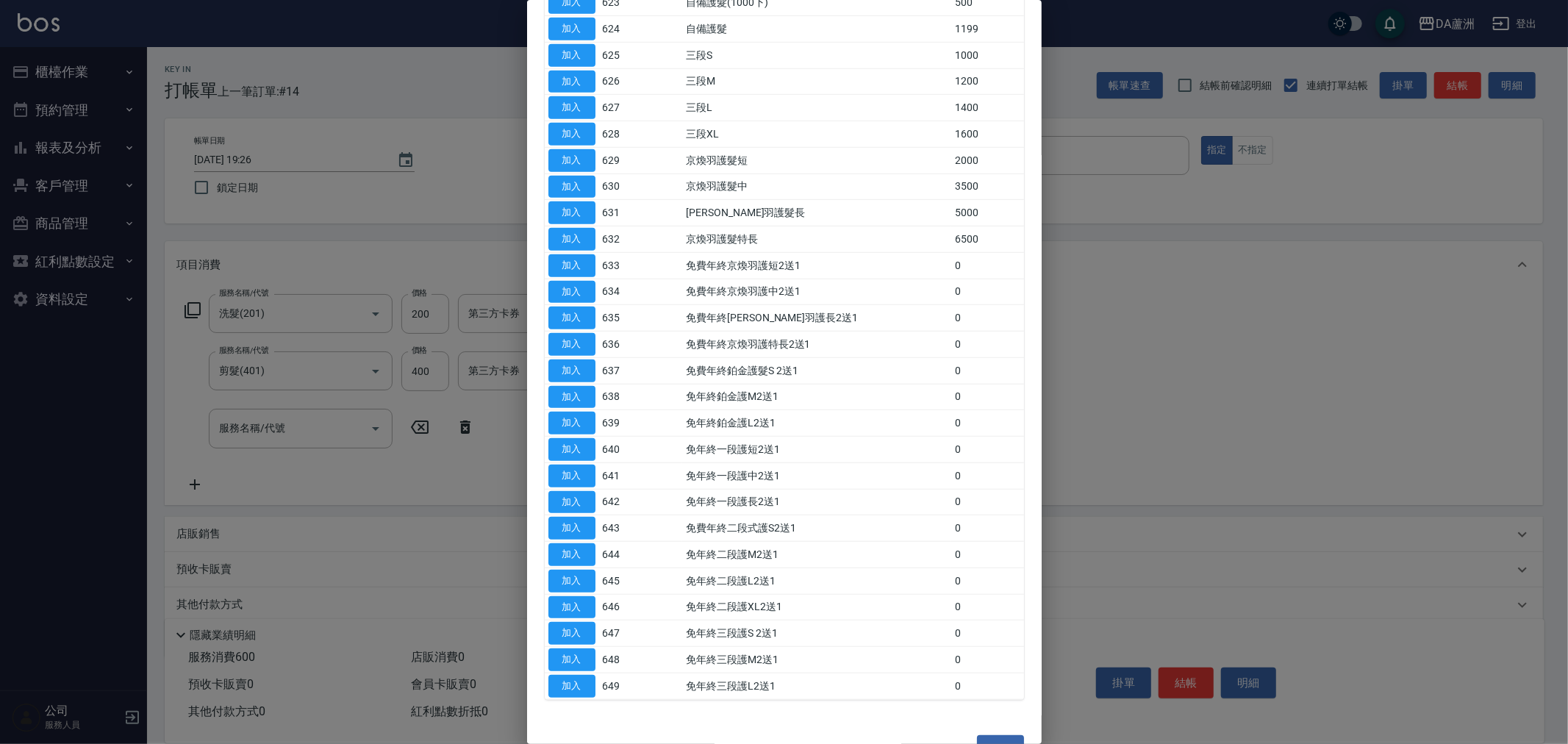
scroll to position [819, 0]
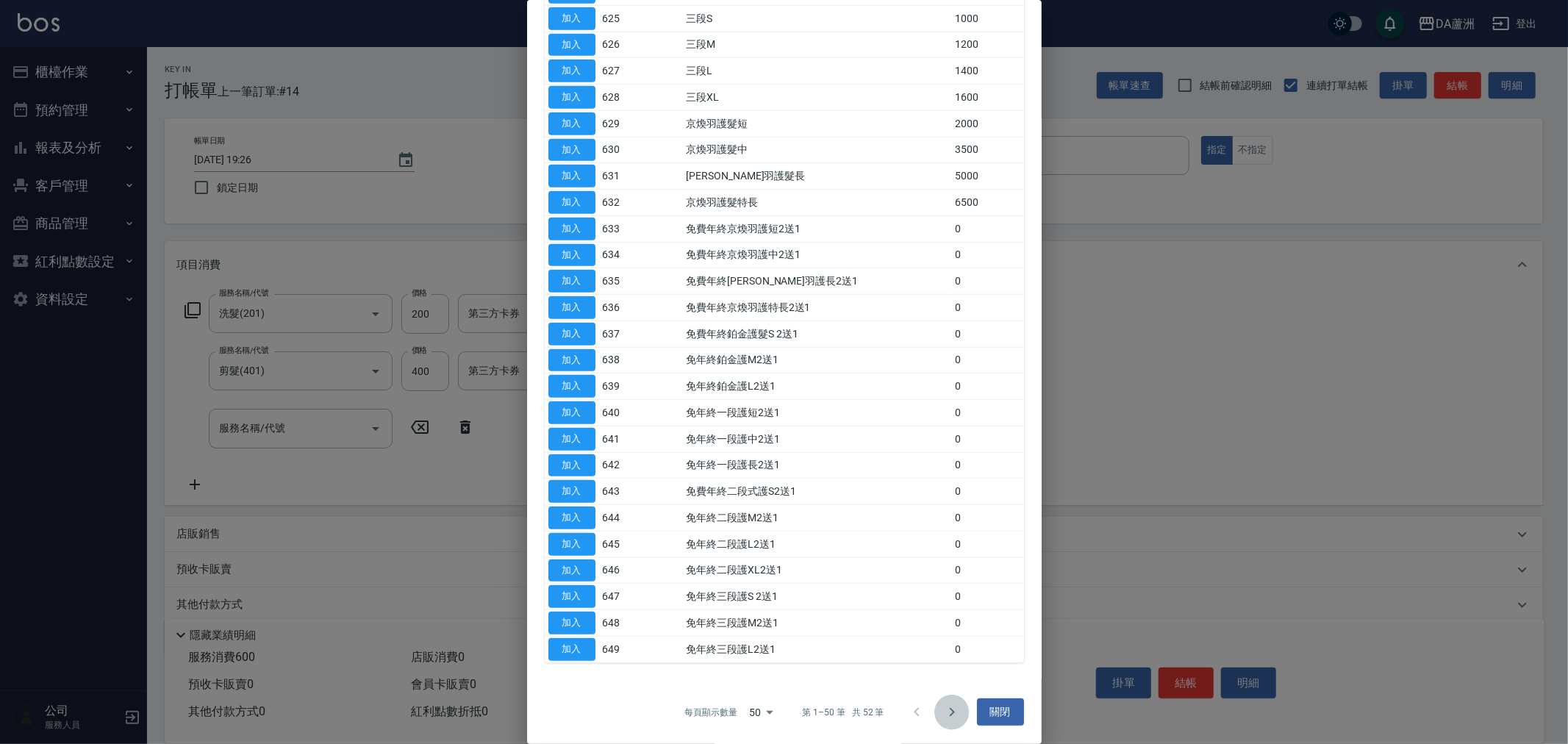
click at [934, 706] on button "Go to next page" at bounding box center [951, 712] width 35 height 35
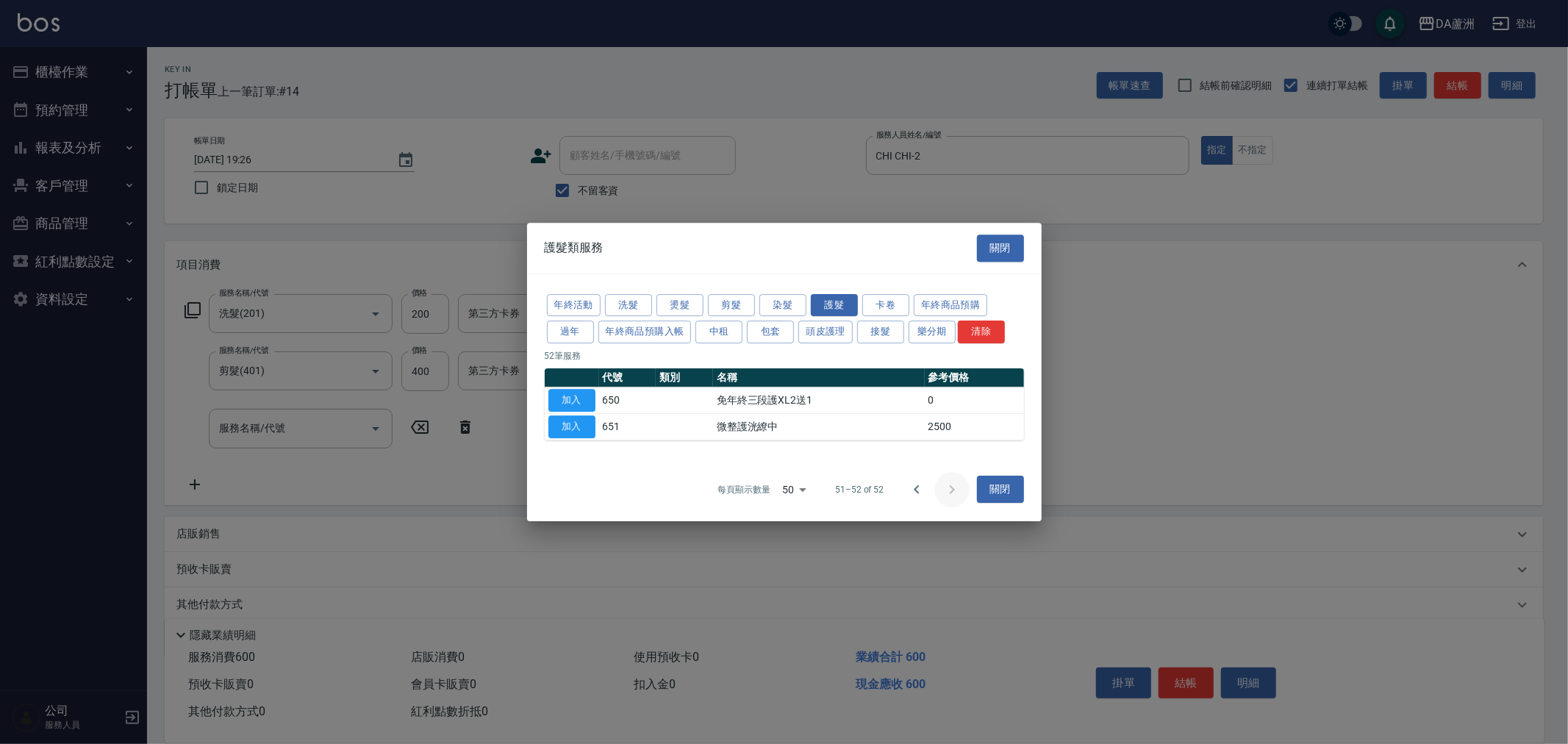
scroll to position [0, 0]
click at [907, 489] on icon "Go to previous page" at bounding box center [916, 489] width 17 height 17
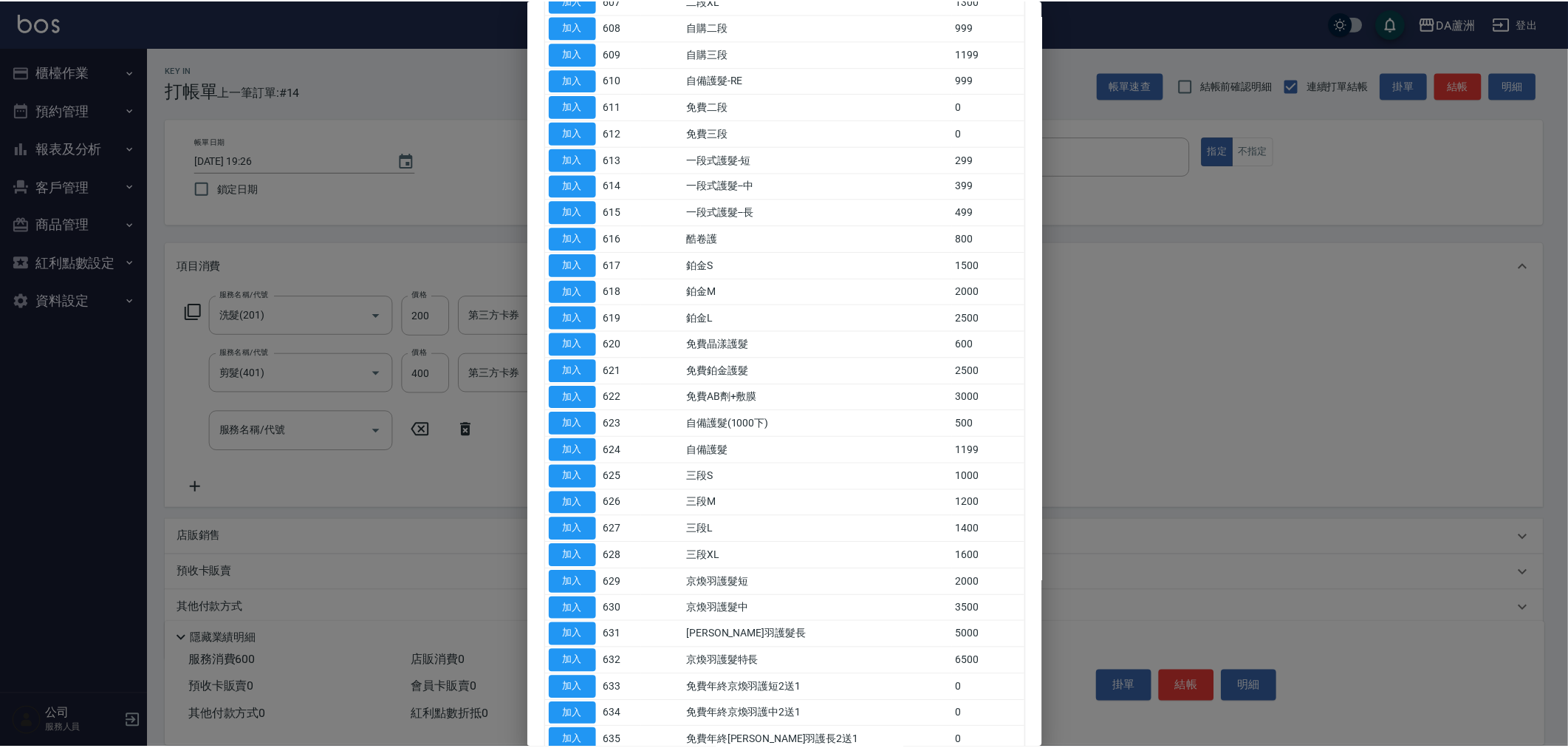
scroll to position [410, 0]
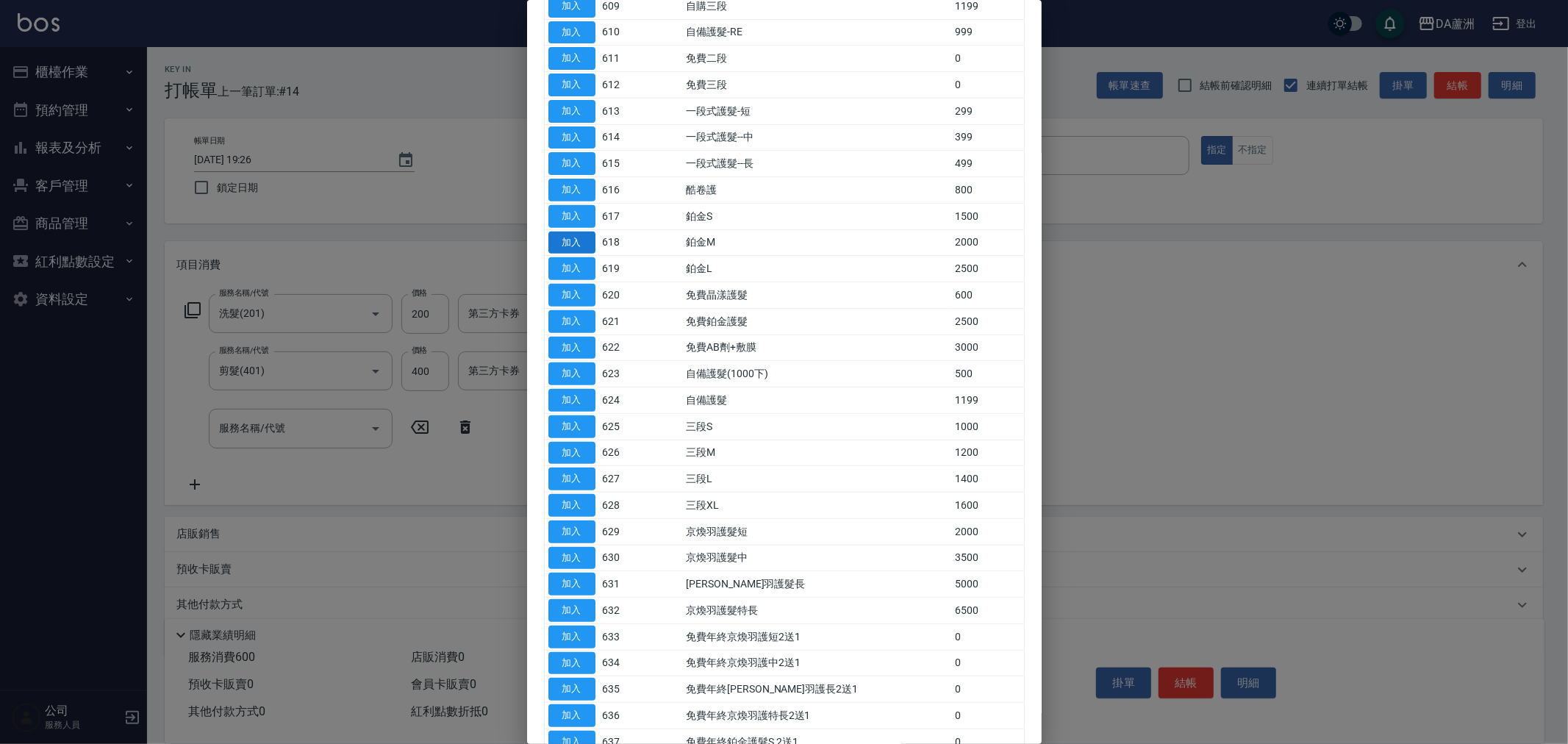
click at [567, 247] on button "加入" at bounding box center [571, 243] width 47 height 23
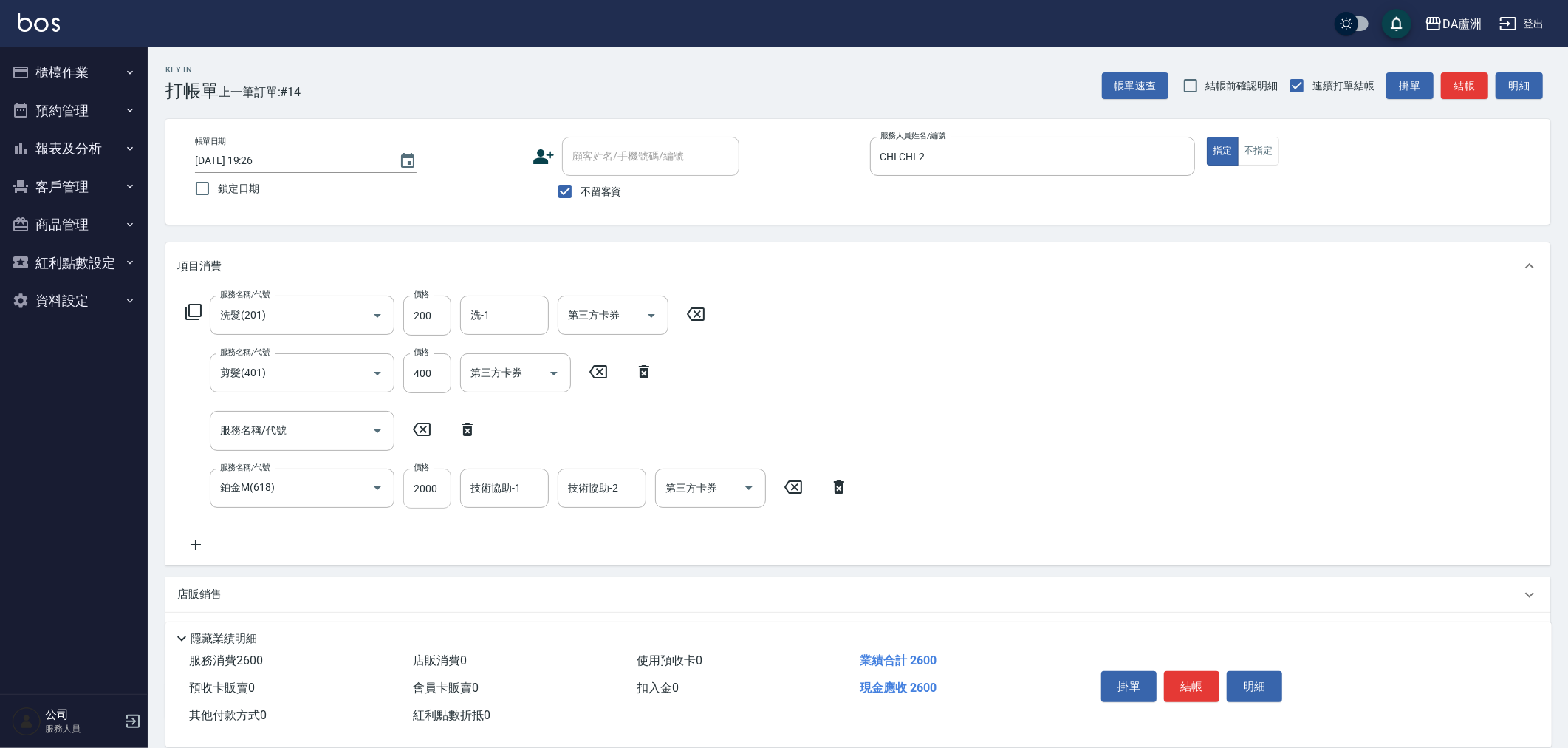
click at [438, 491] on input "2000" at bounding box center [426, 488] width 48 height 40
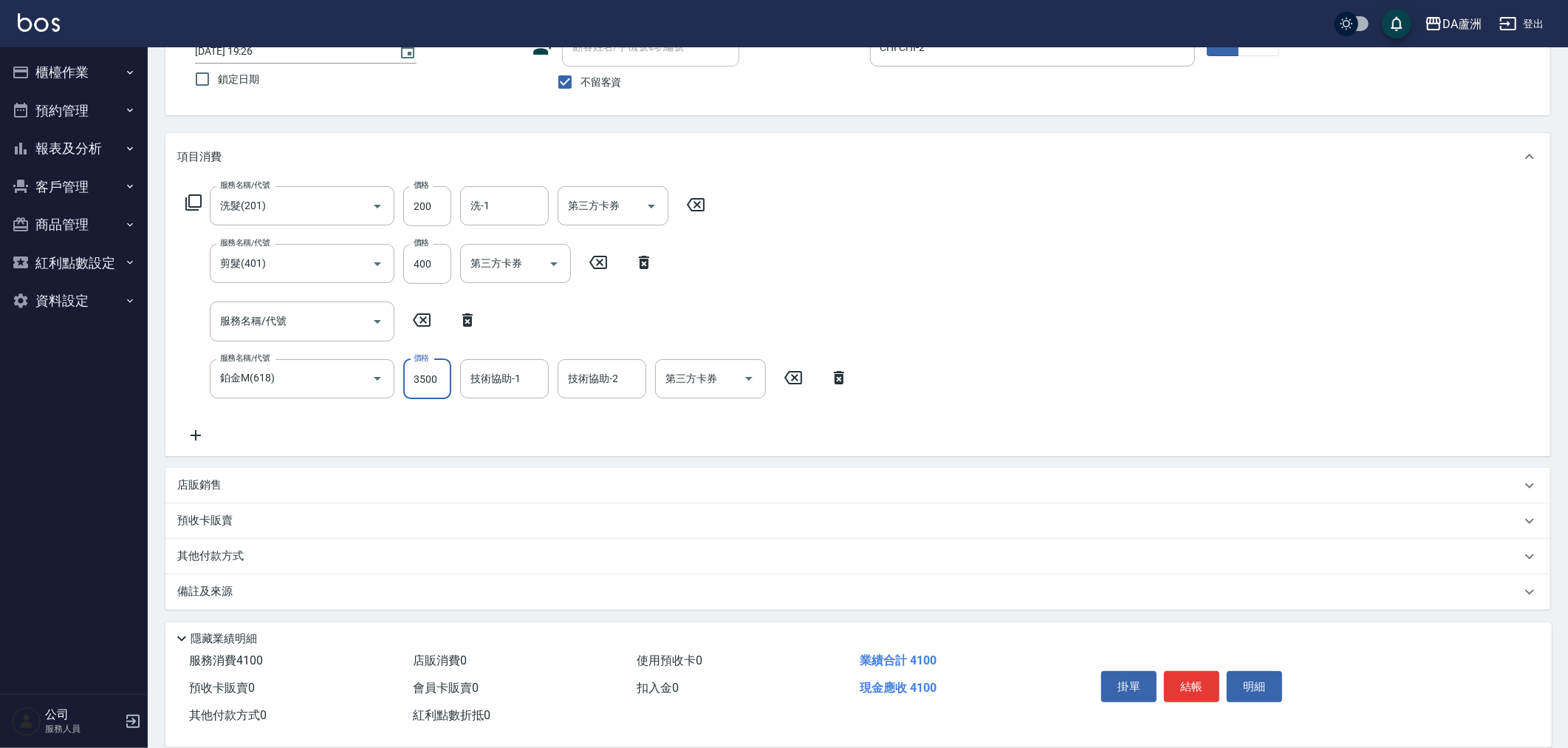
scroll to position [111, 0]
type input "3500"
click at [213, 485] on p "店販銷售" at bounding box center [200, 484] width 45 height 16
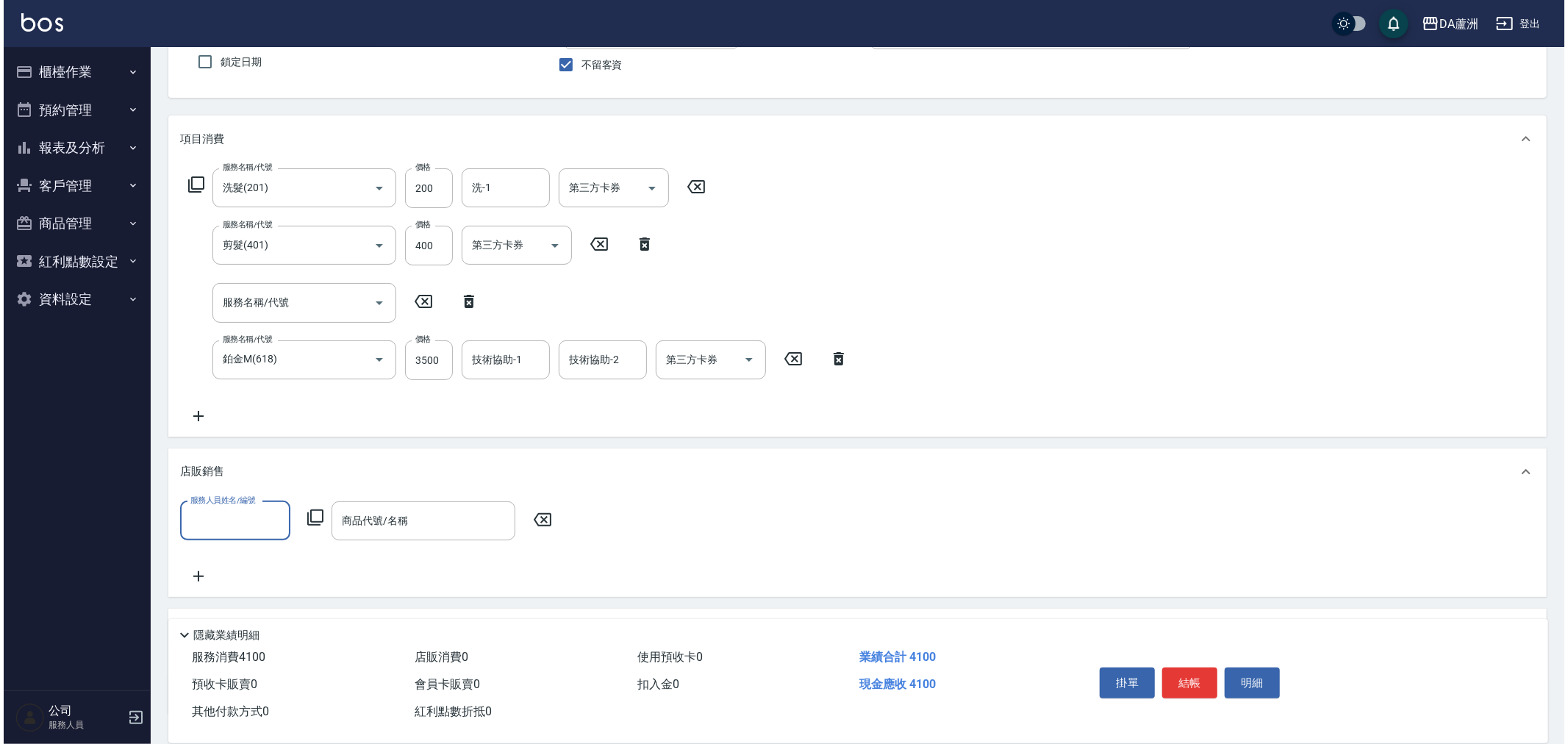
scroll to position [134, 0]
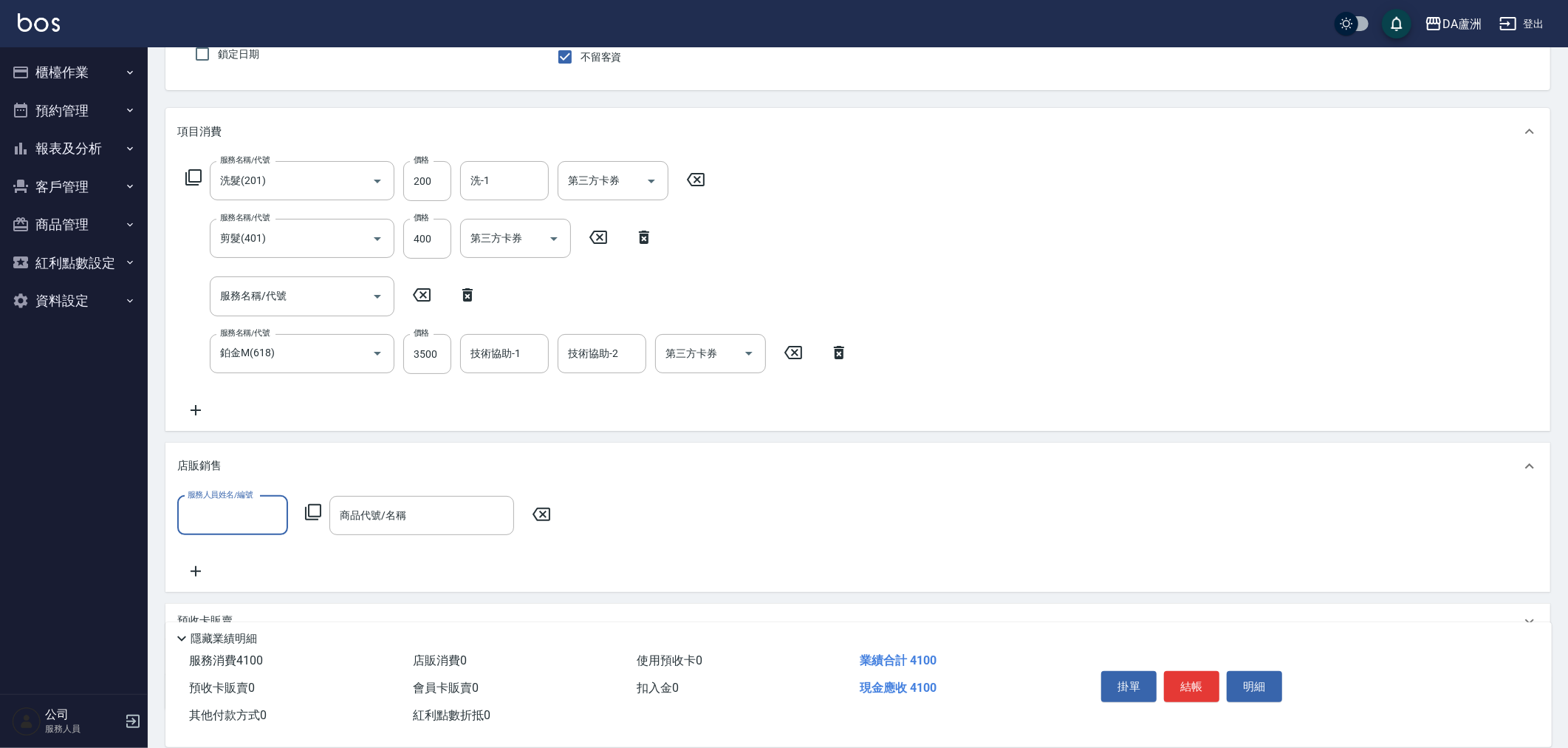
click at [217, 505] on input "服務人員姓名/編號" at bounding box center [233, 515] width 97 height 26
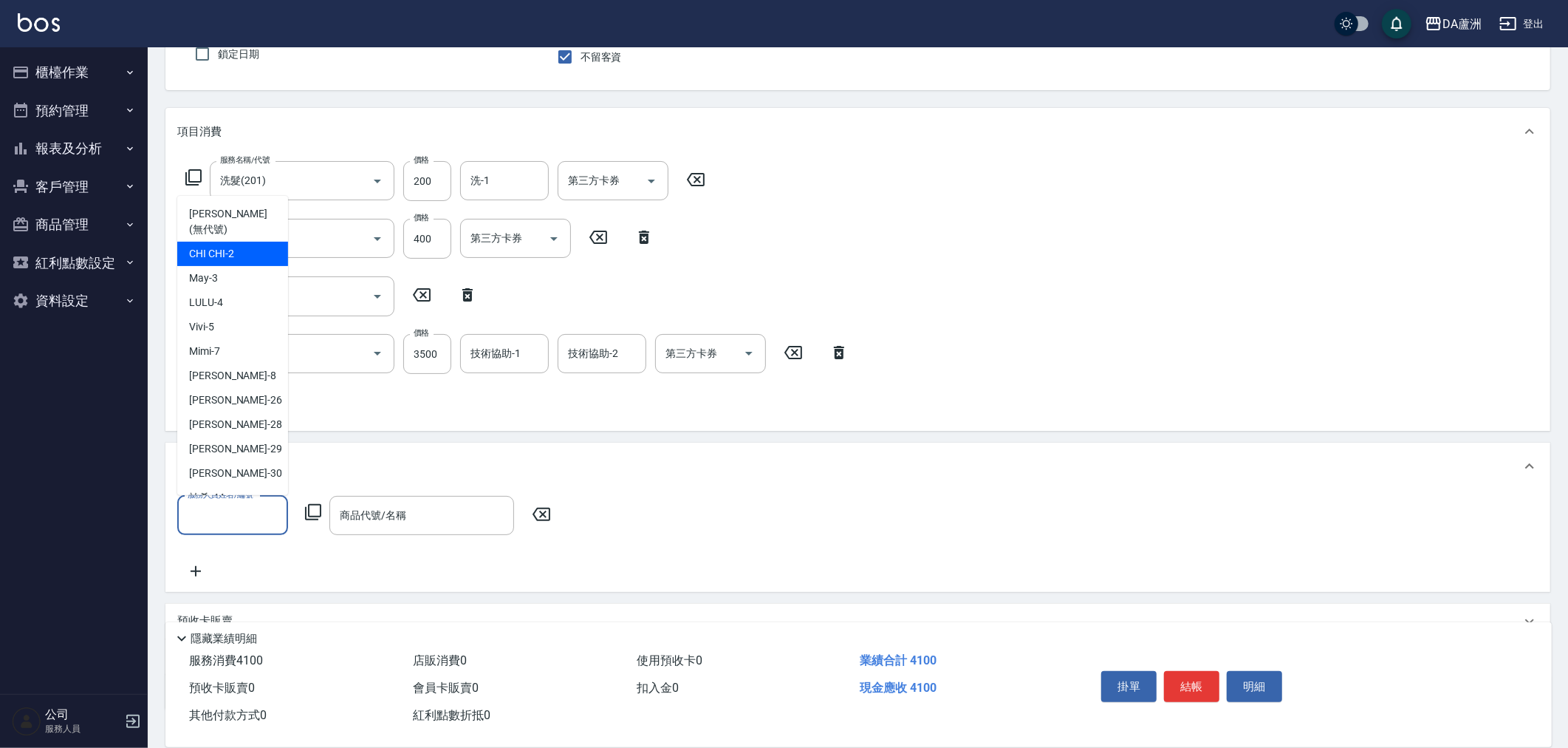
click at [249, 246] on div "CHI CHI -2" at bounding box center [233, 253] width 111 height 24
type input "CHI CHI-2"
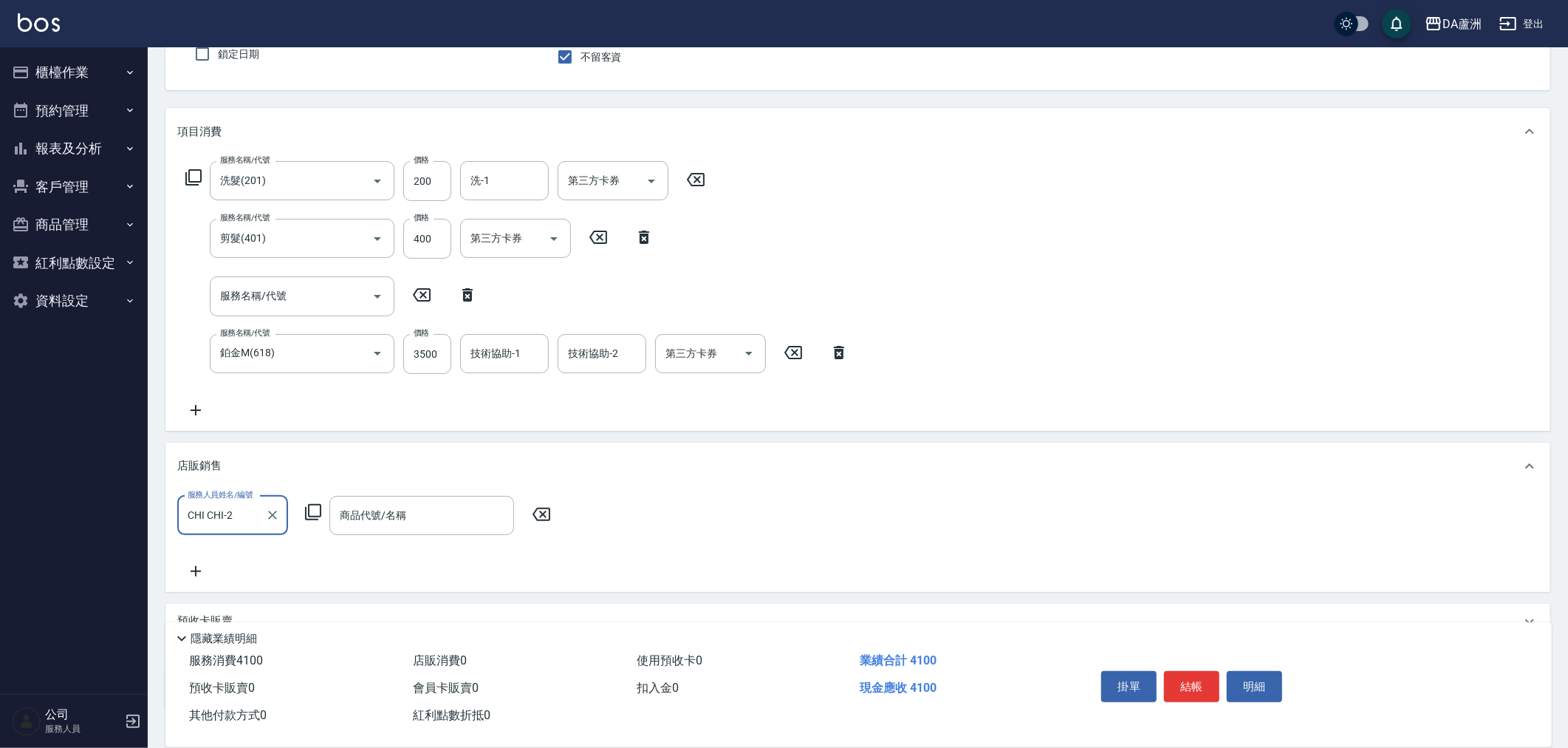
click at [318, 510] on icon at bounding box center [313, 512] width 18 height 18
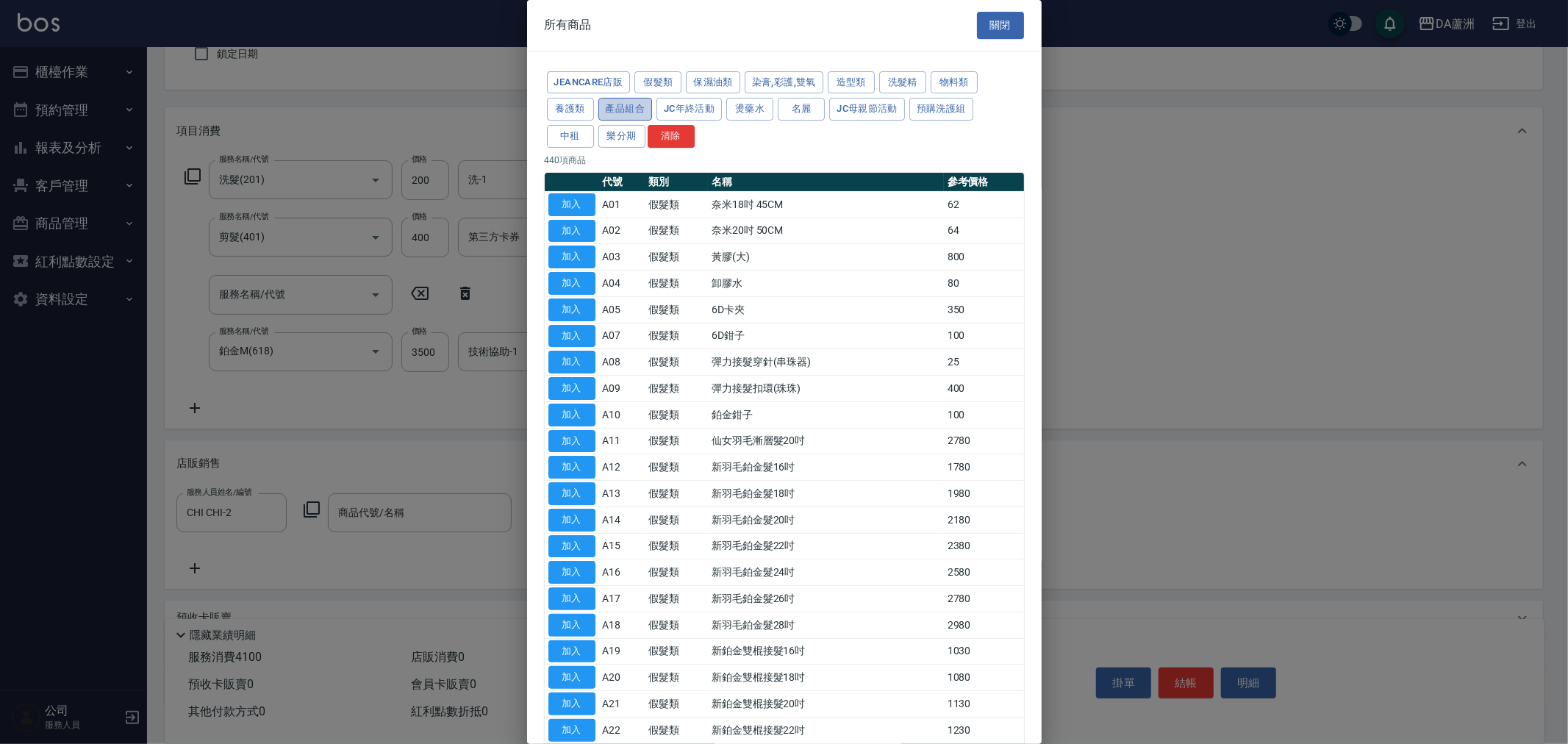
click at [617, 111] on button "產品組合" at bounding box center [626, 109] width 54 height 23
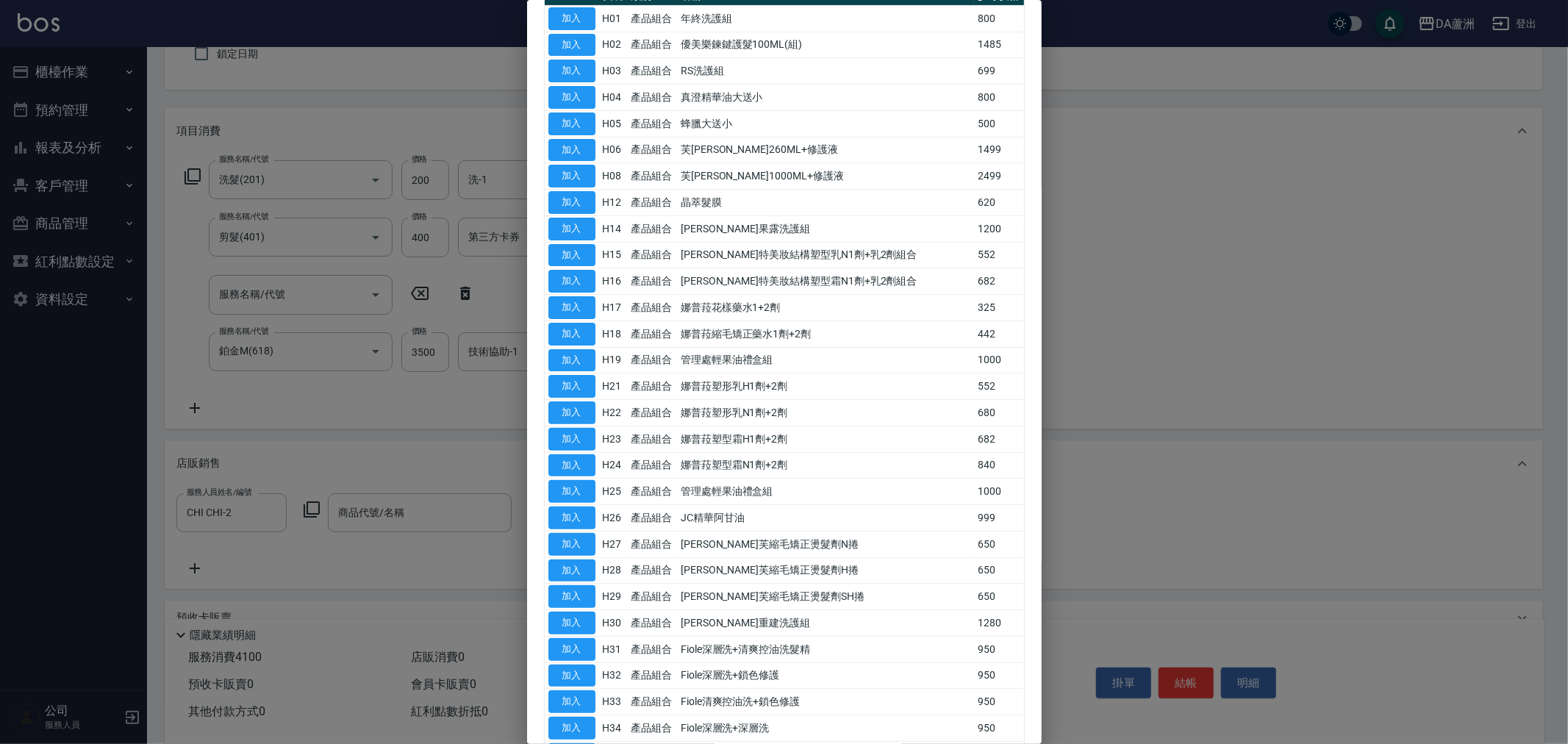
scroll to position [0, 0]
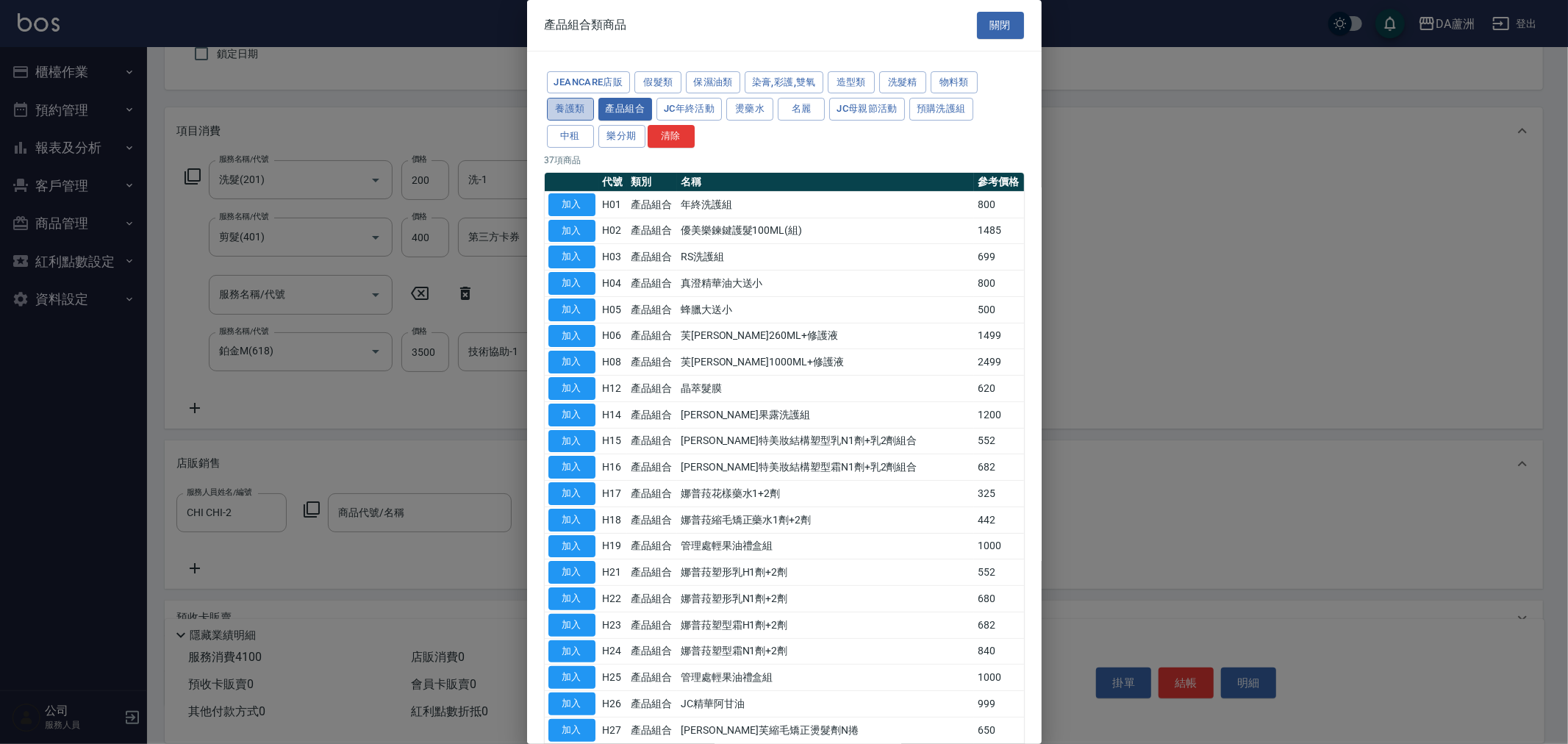
click at [568, 104] on button "養護類" at bounding box center [570, 109] width 47 height 23
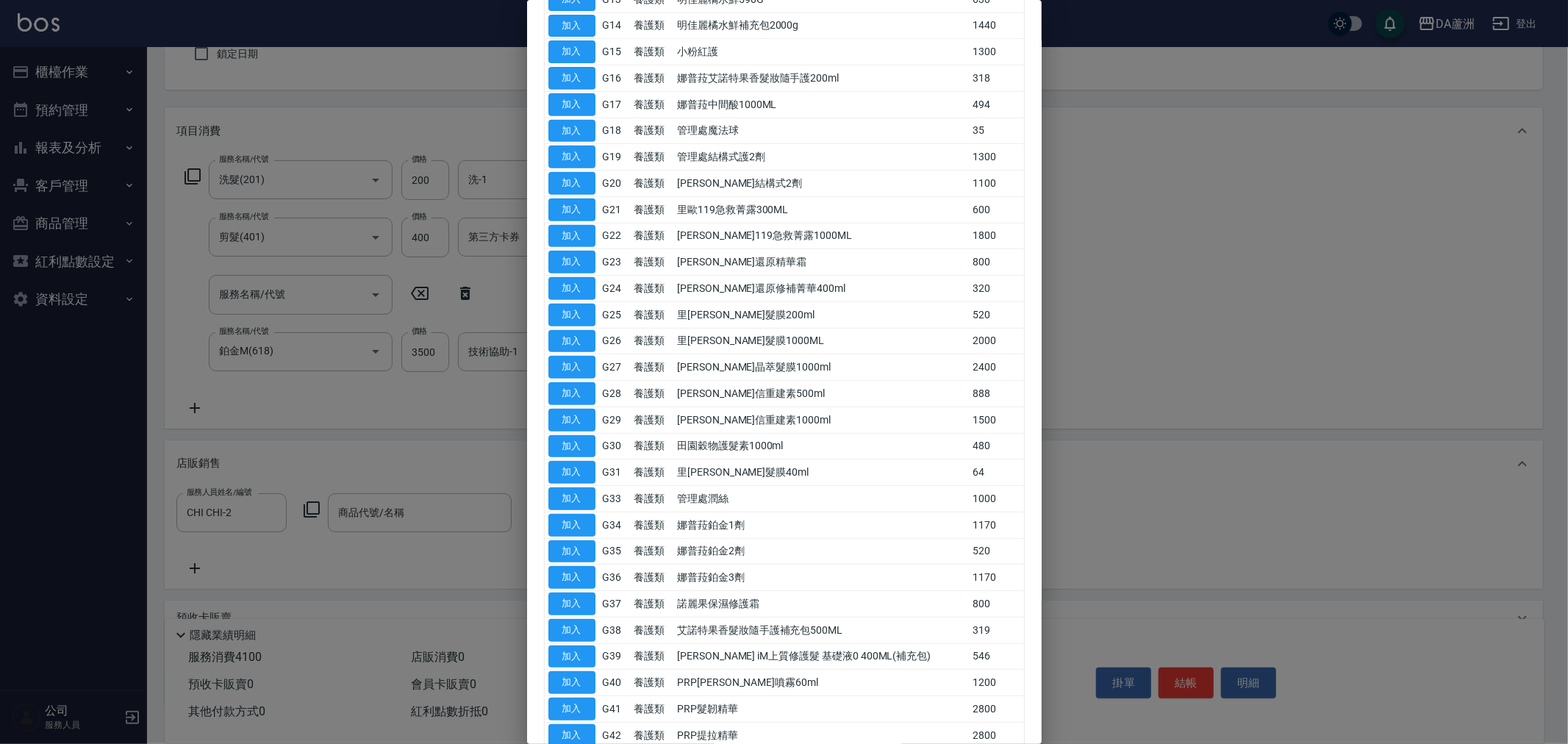
scroll to position [766, 0]
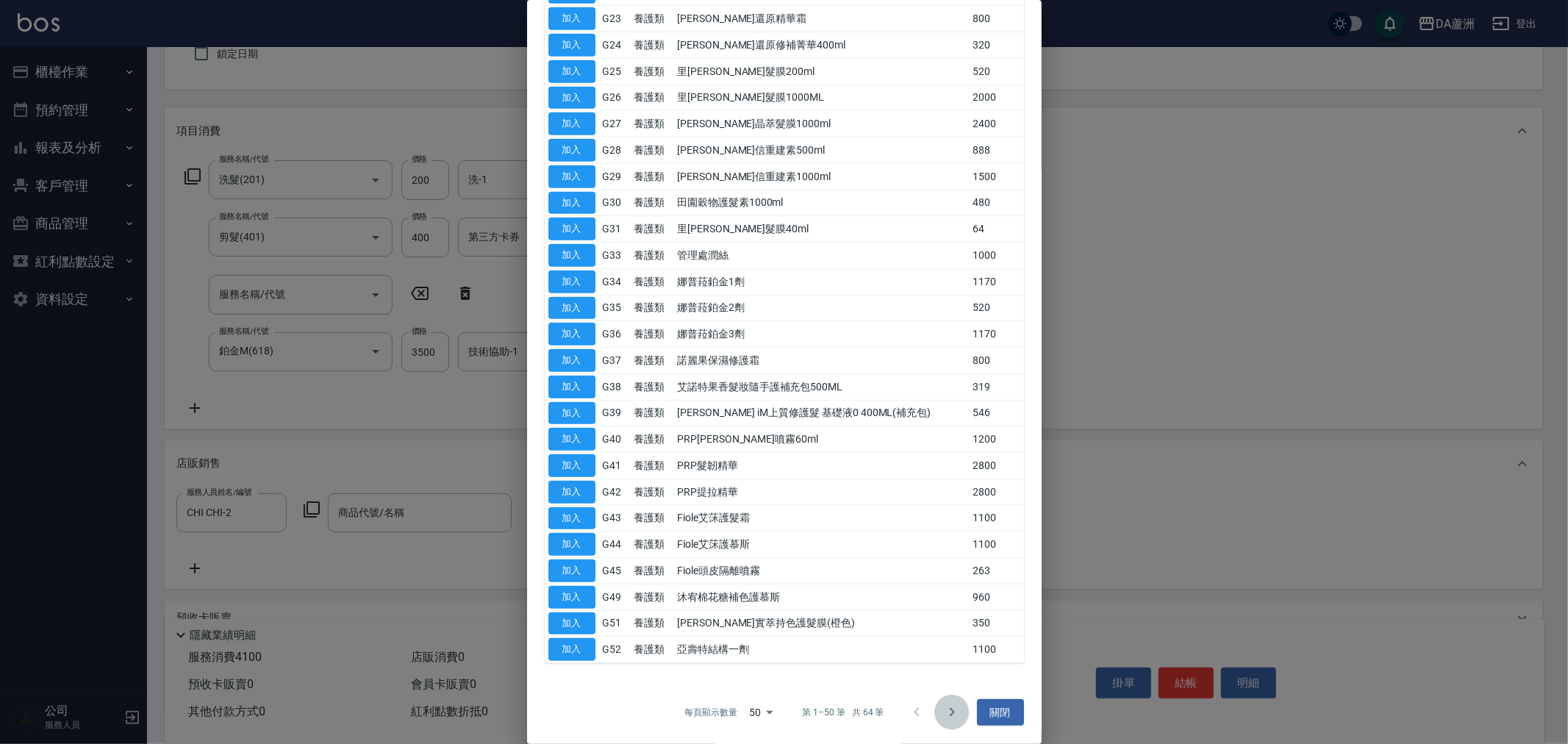
click at [948, 707] on icon "Go to next page" at bounding box center [952, 712] width 17 height 17
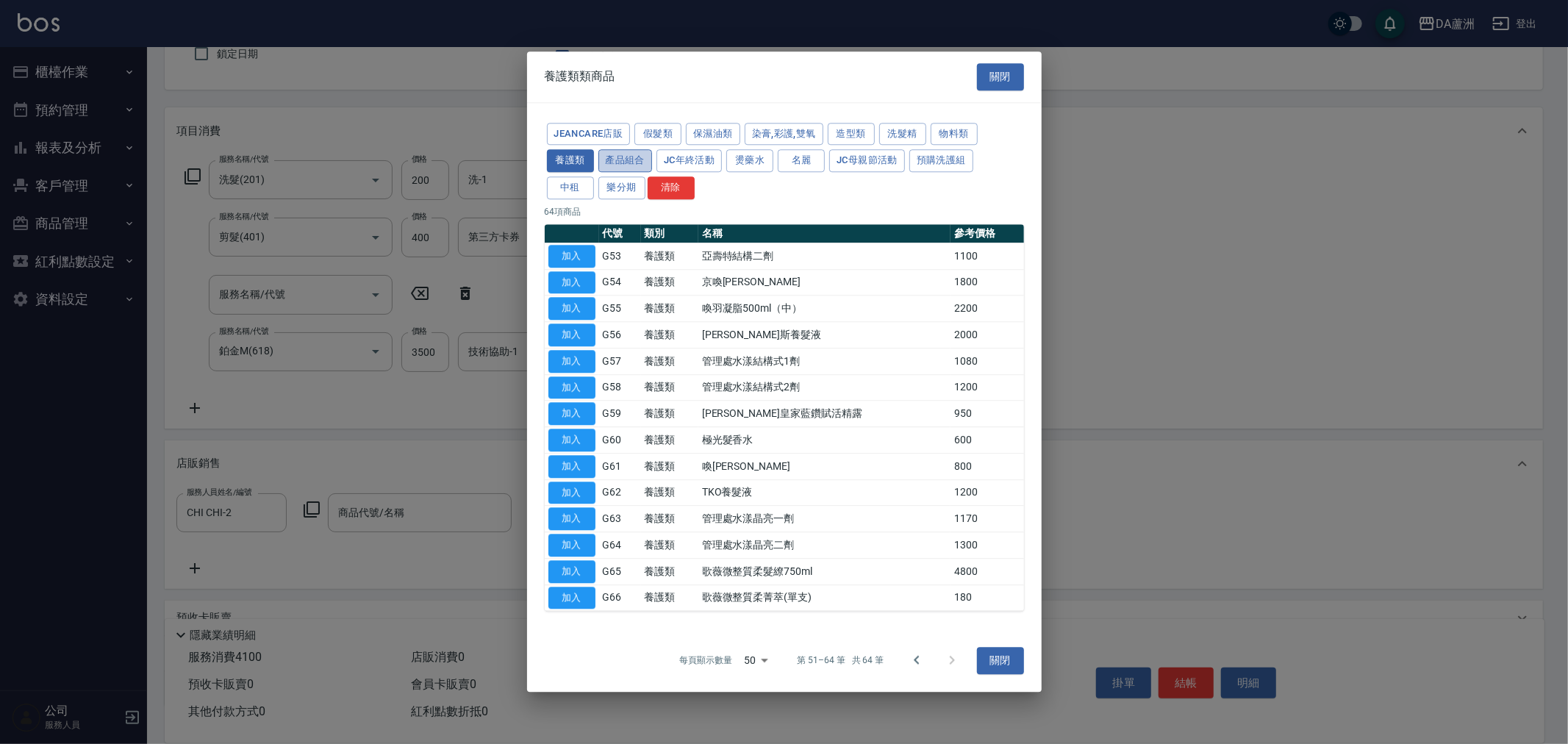
click at [634, 157] on button "產品組合" at bounding box center [626, 162] width 54 height 23
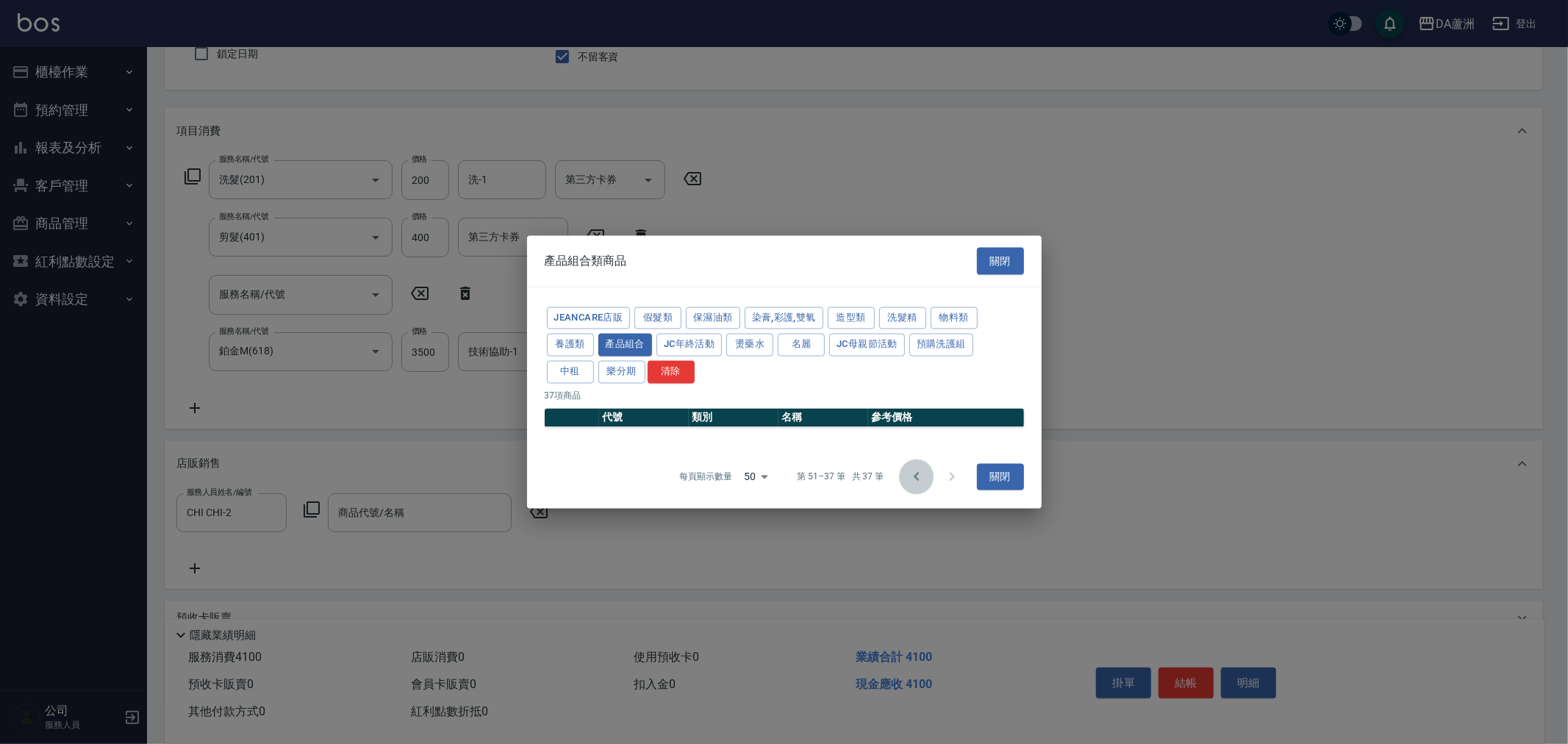
click at [915, 479] on icon "Go to previous page" at bounding box center [915, 476] width 5 height 9
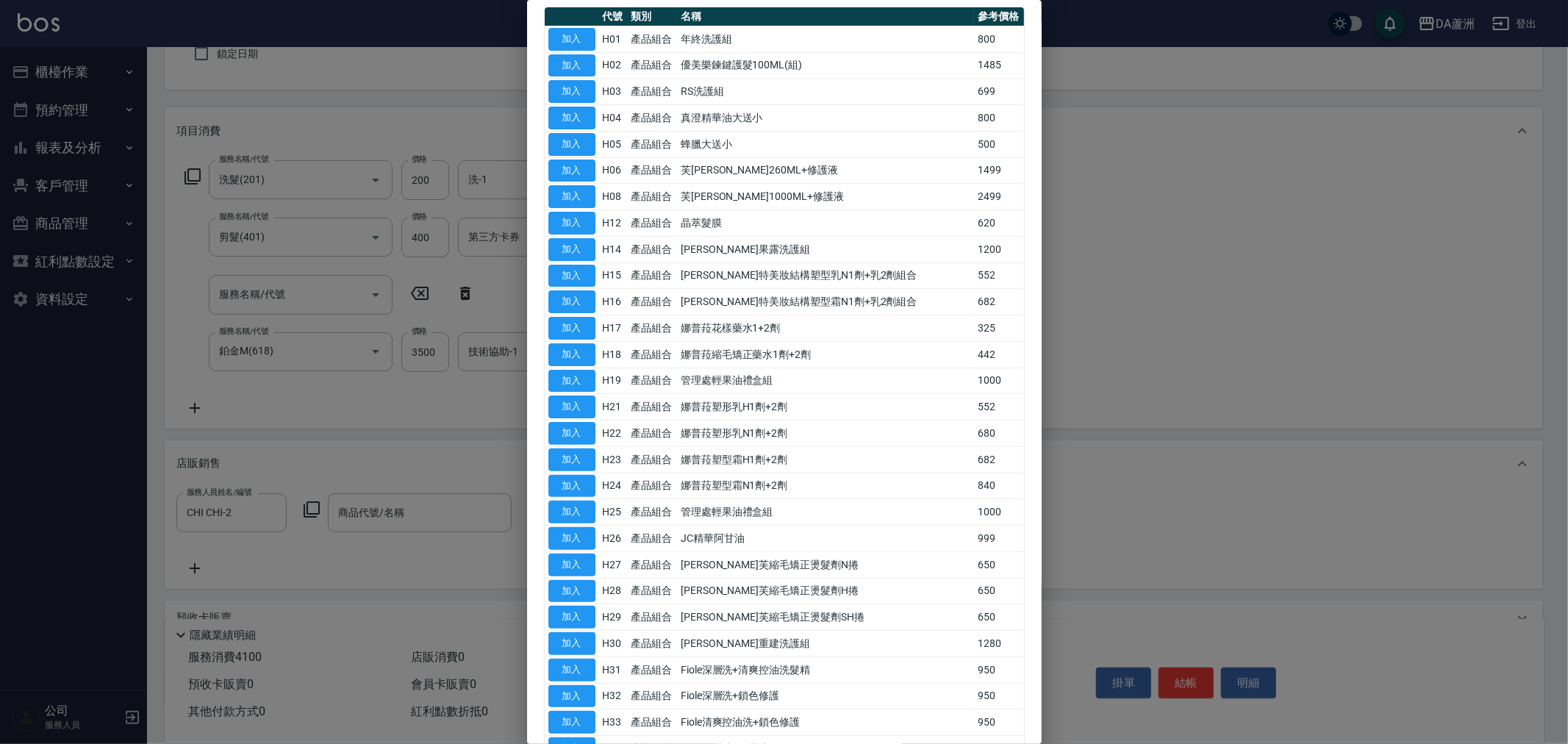
scroll to position [13, 0]
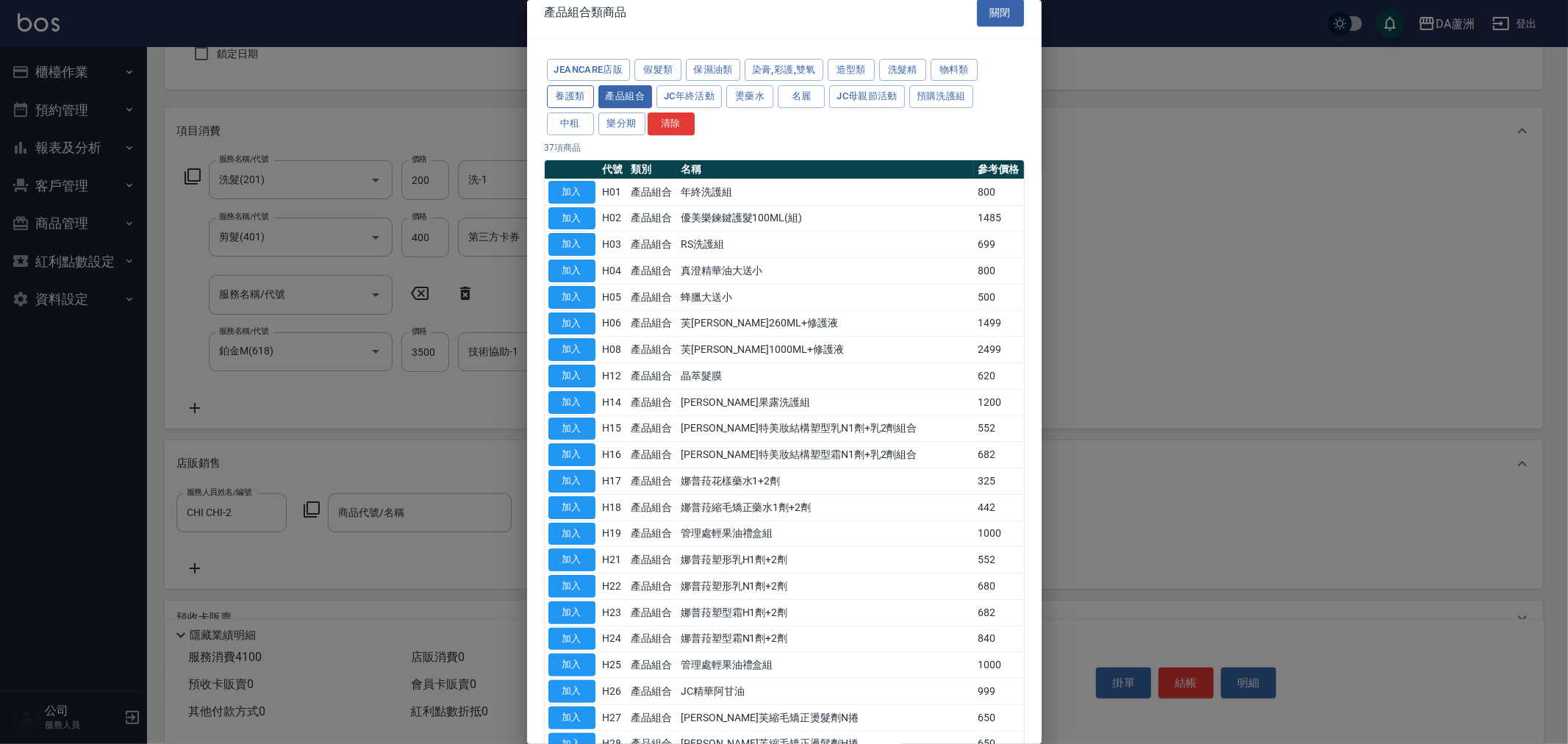
click at [559, 96] on button "養護類" at bounding box center [570, 97] width 47 height 23
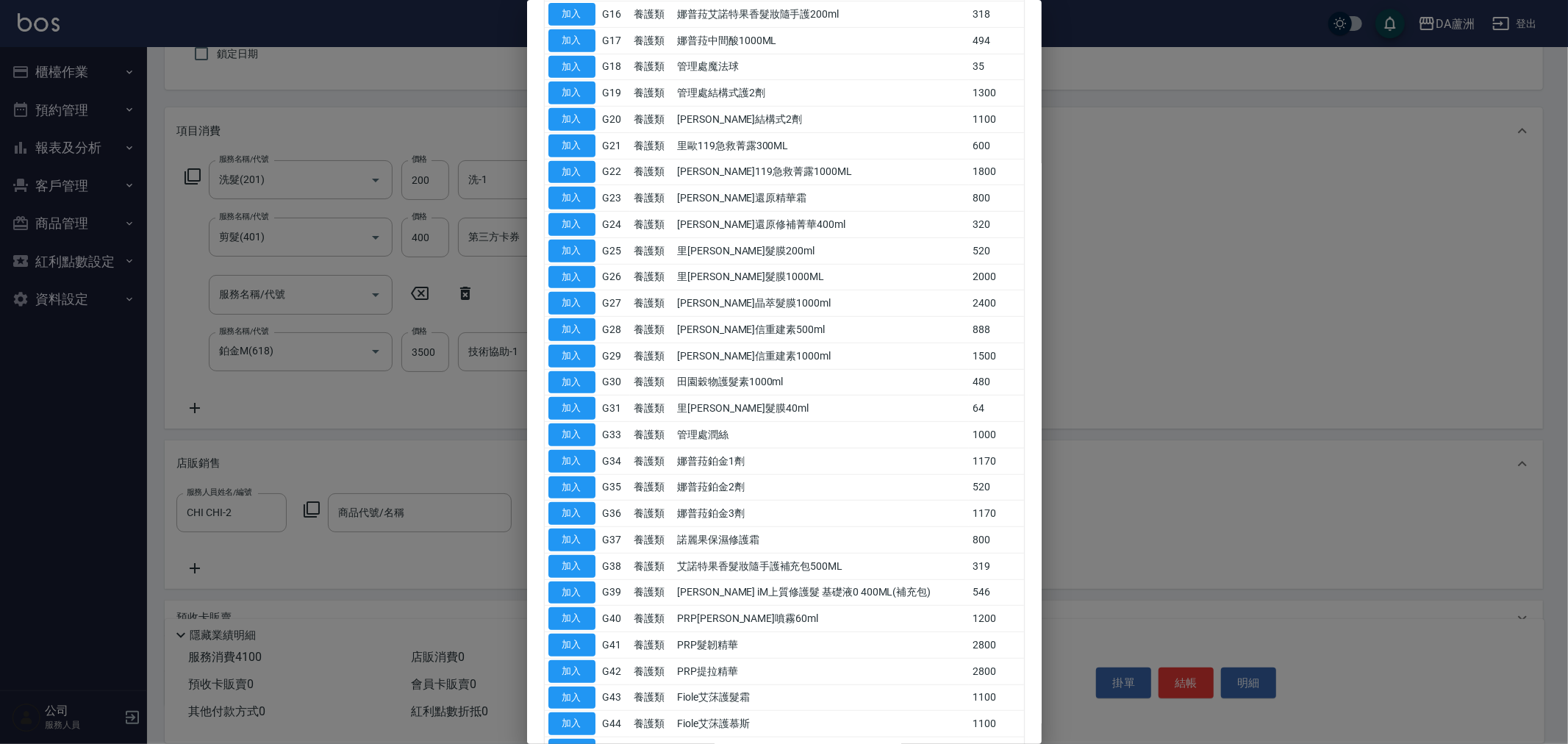
scroll to position [748, 0]
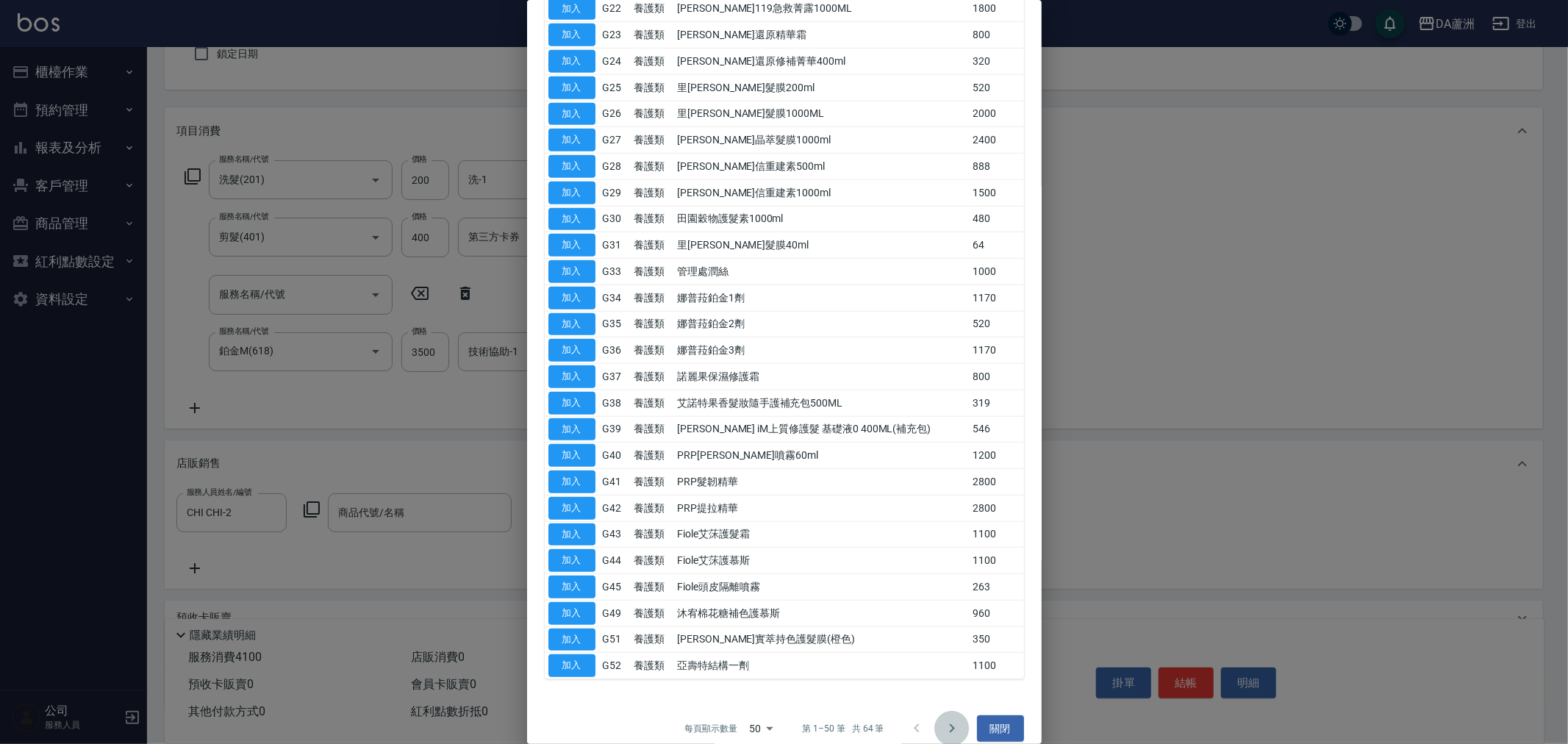
click at [934, 730] on button "Go to next page" at bounding box center [951, 728] width 35 height 35
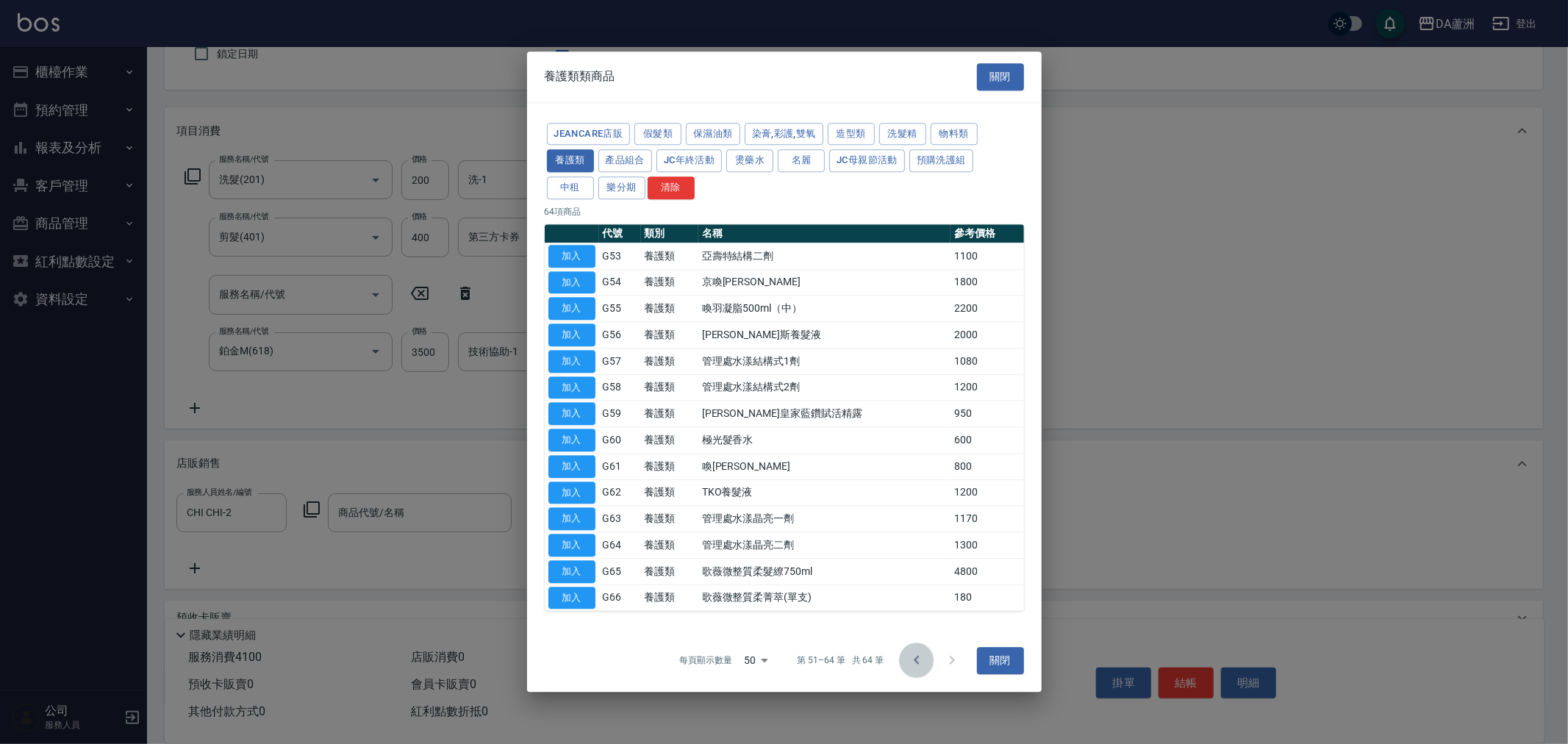
click at [912, 665] on icon "Go to previous page" at bounding box center [916, 661] width 17 height 17
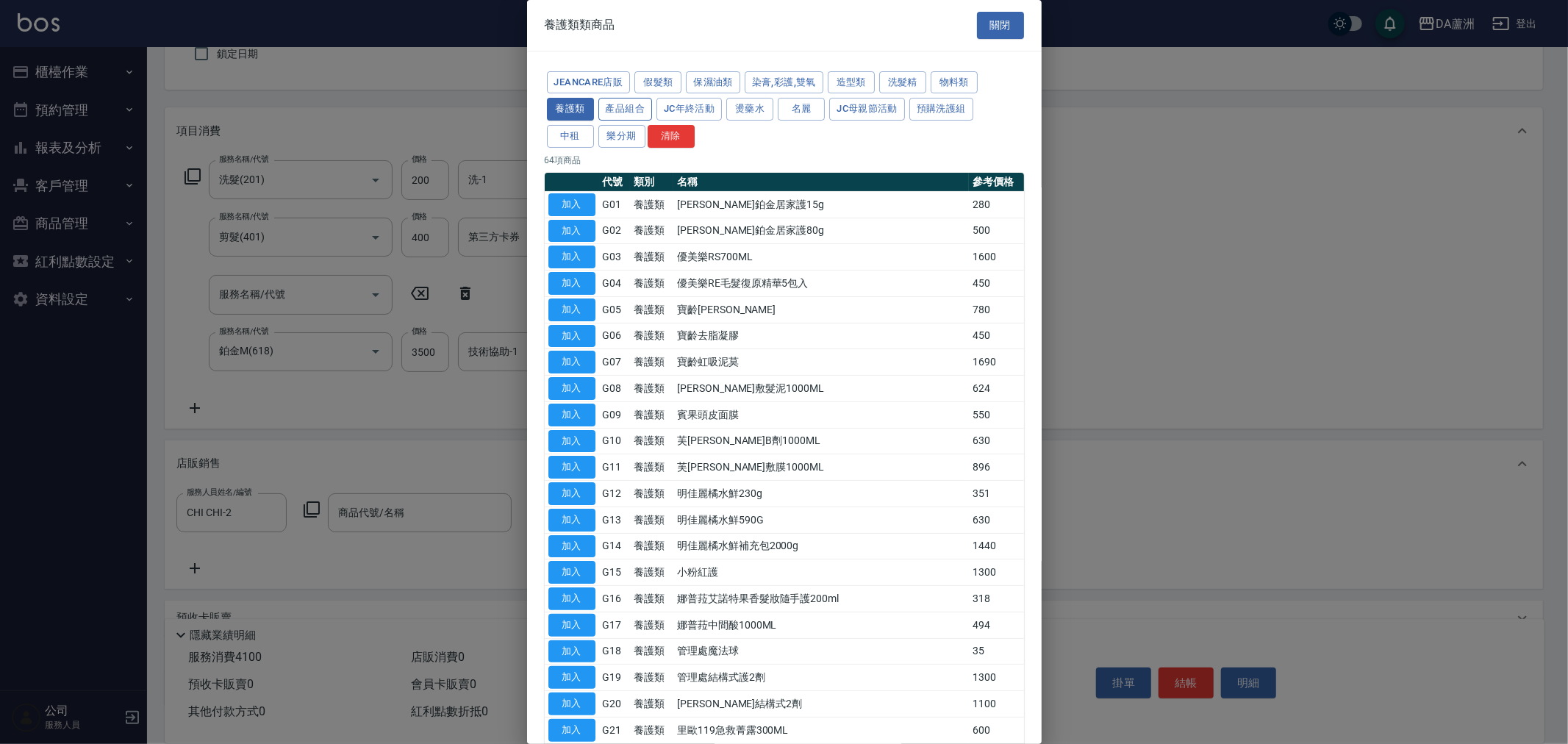
click at [616, 107] on button "產品組合" at bounding box center [626, 109] width 54 height 23
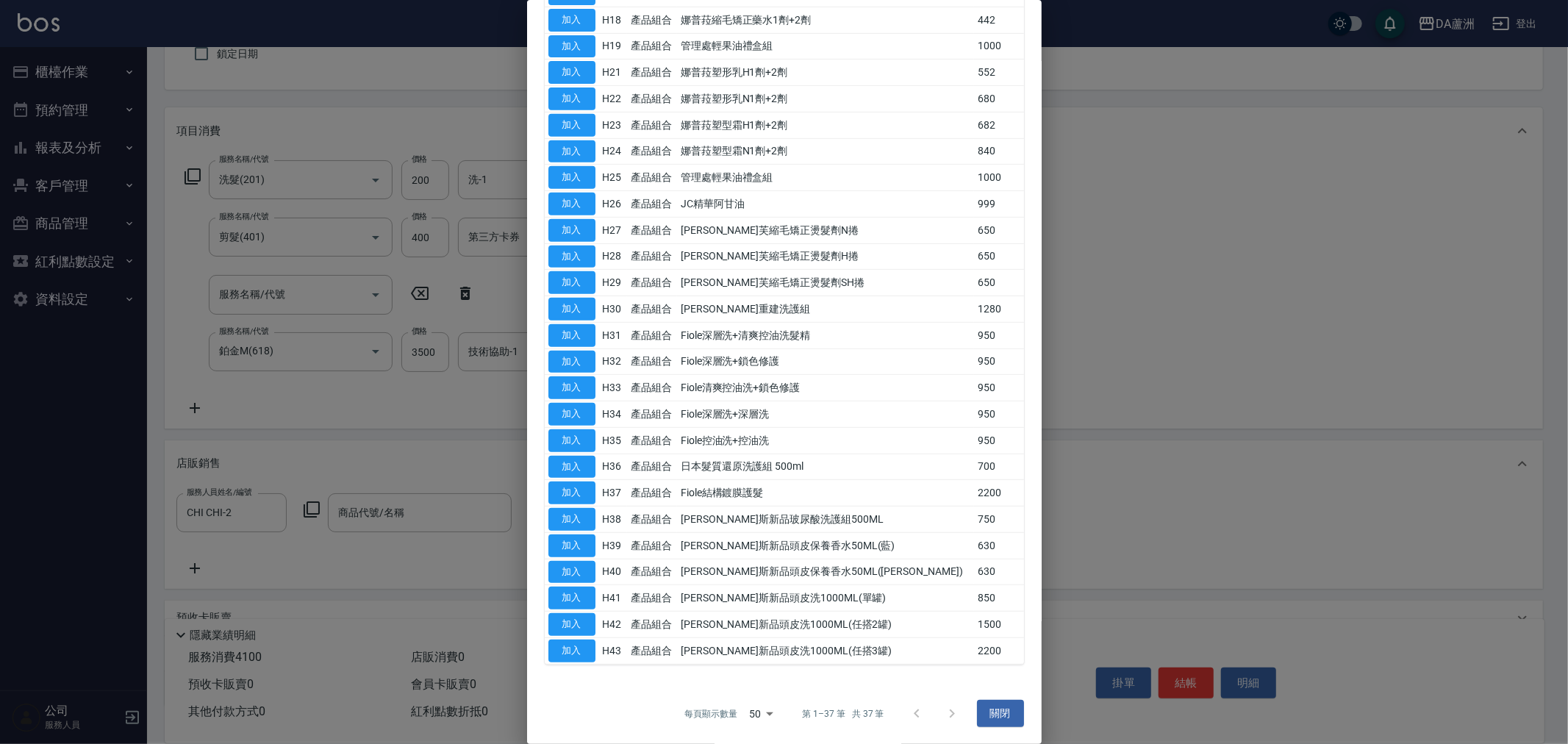
scroll to position [503, 0]
click at [944, 724] on div at bounding box center [934, 712] width 71 height 35
click at [907, 711] on div at bounding box center [934, 712] width 71 height 35
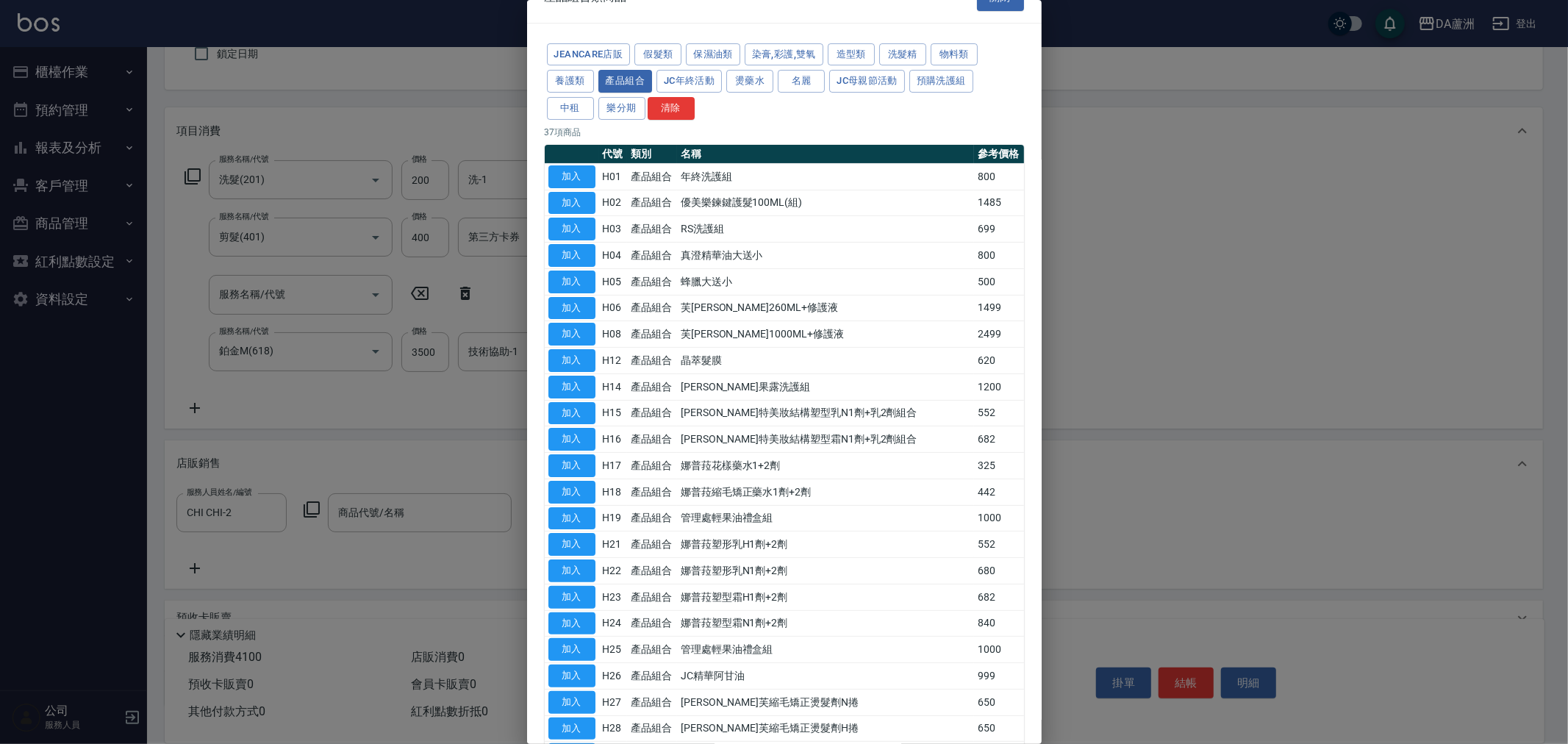
scroll to position [13, 0]
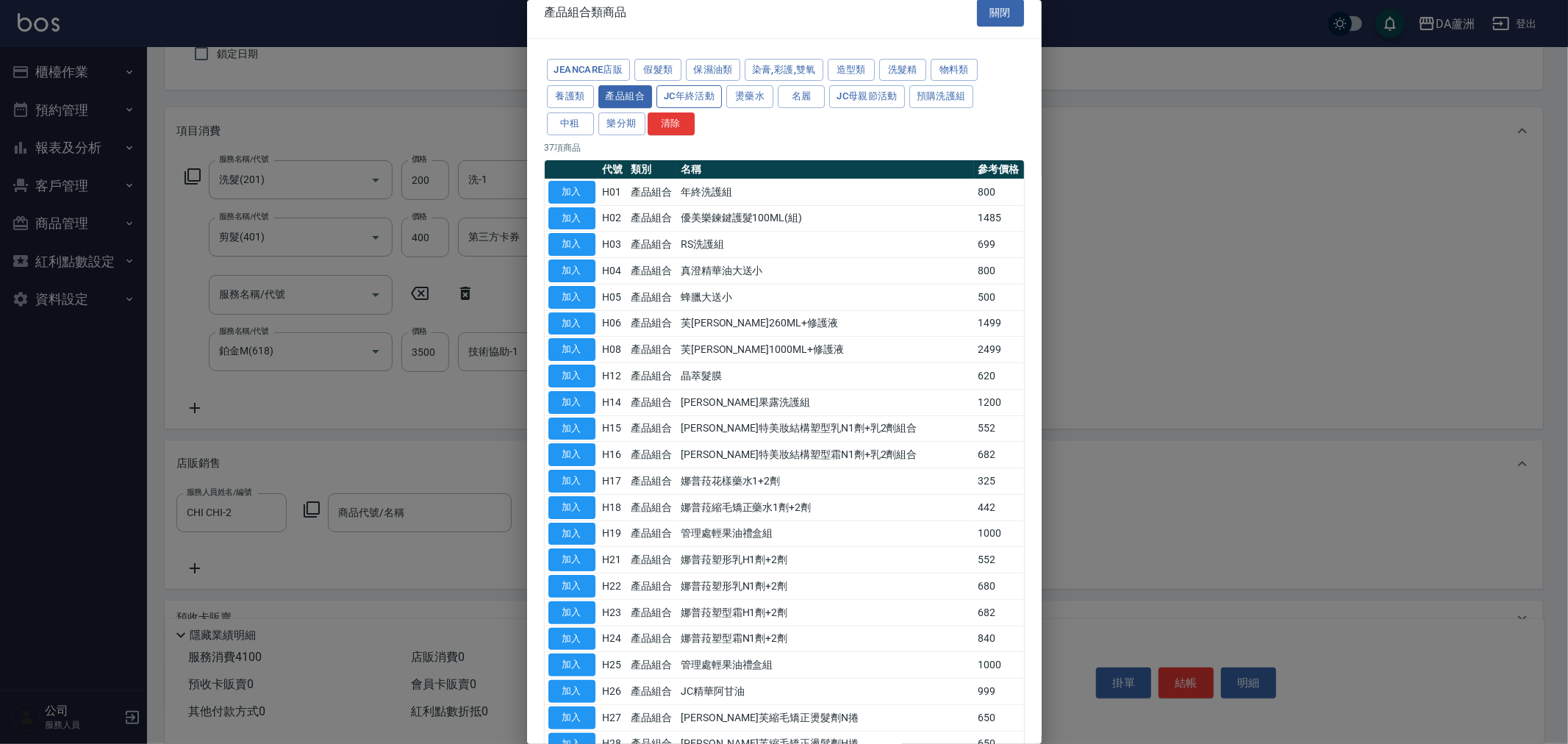
click at [702, 93] on button "JC年終活動" at bounding box center [690, 97] width 66 height 23
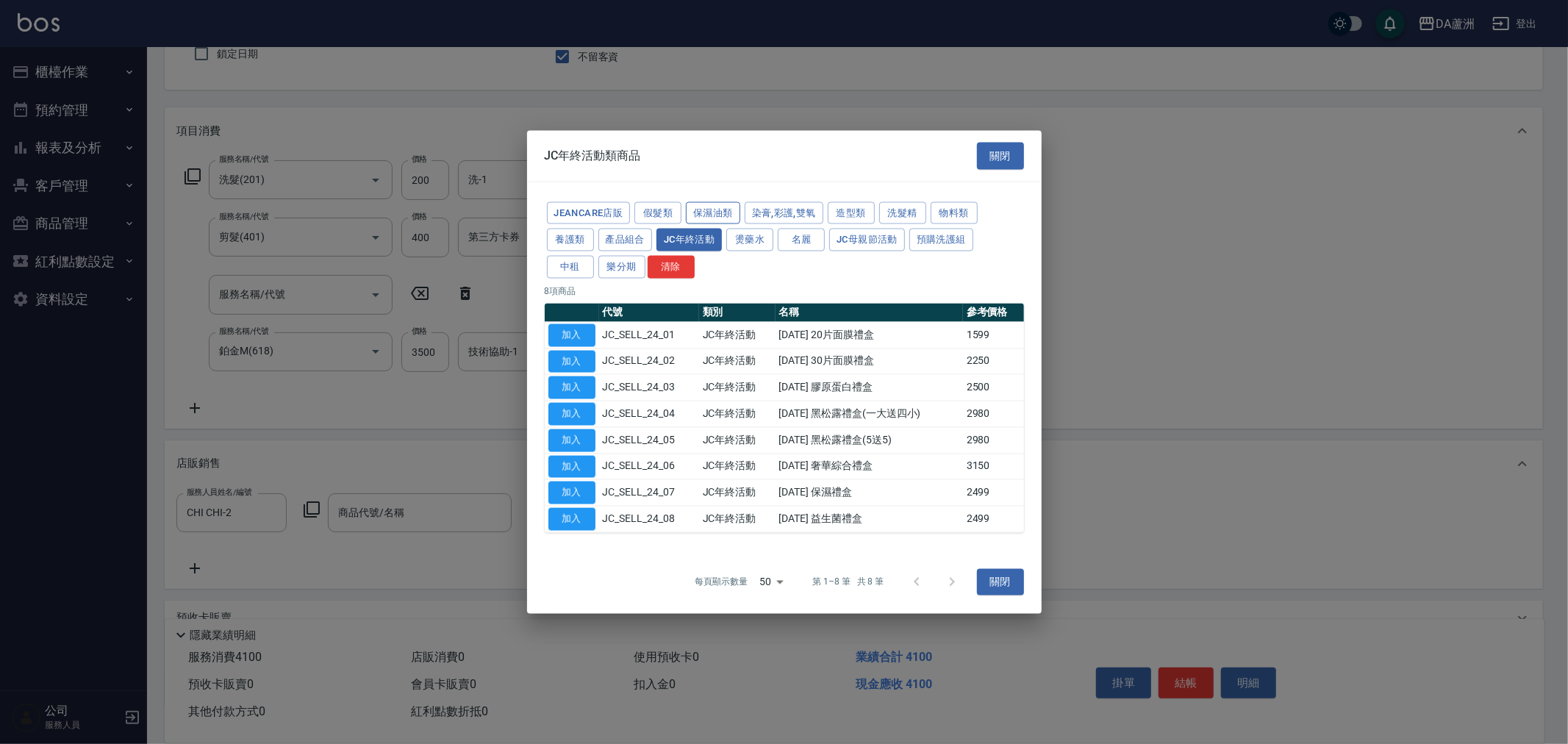
click at [696, 203] on button "保濕油類" at bounding box center [713, 213] width 54 height 23
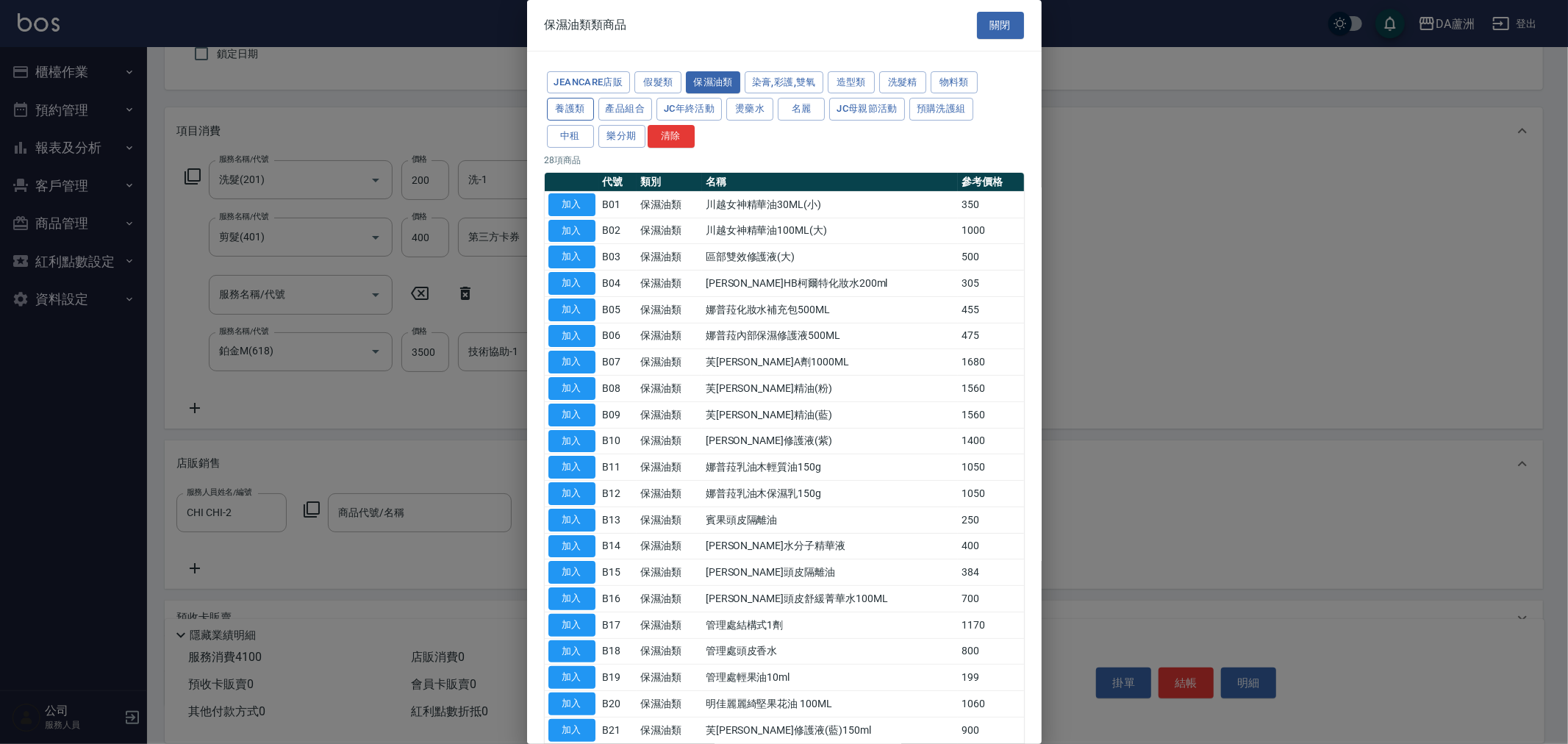
click at [569, 107] on button "養護類" at bounding box center [570, 109] width 47 height 23
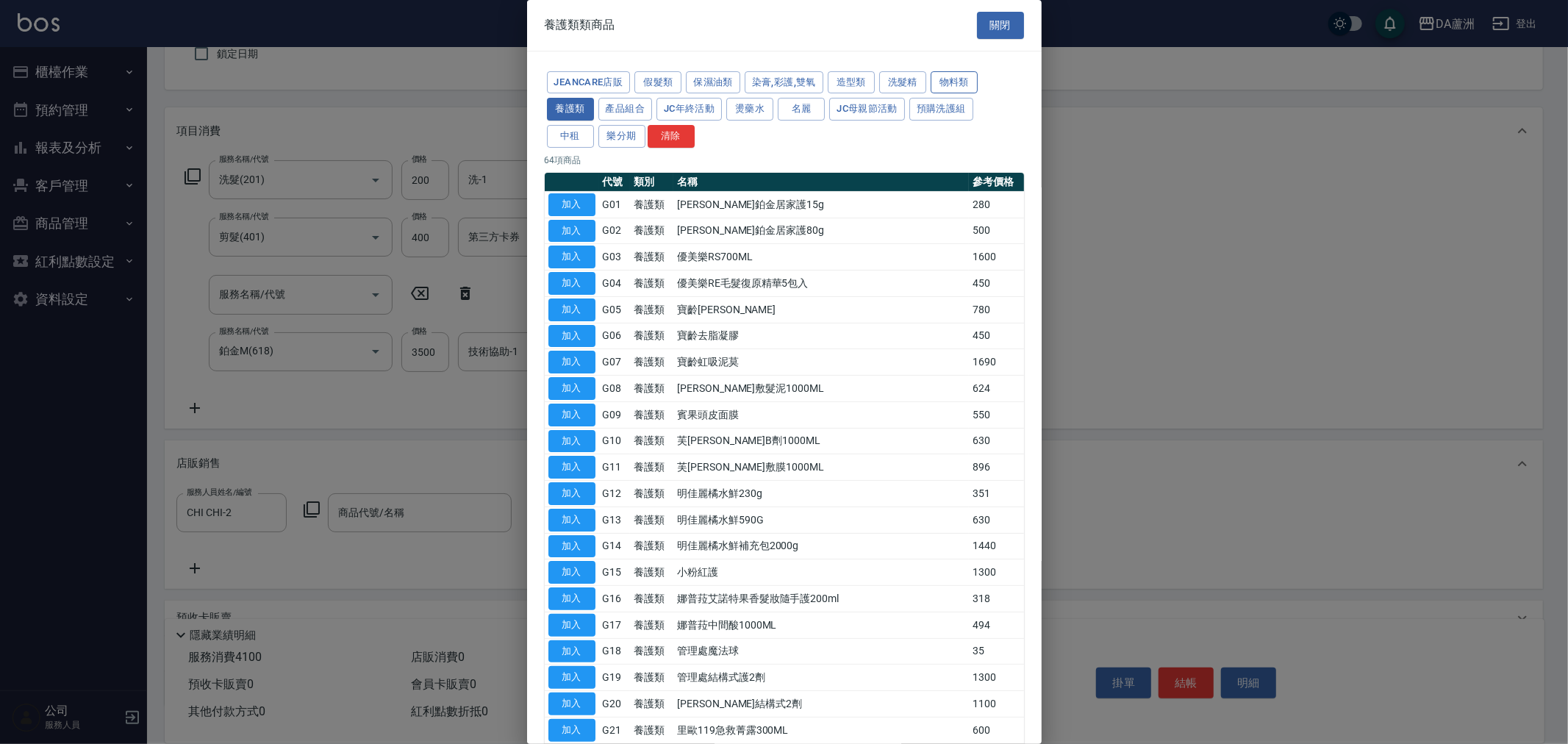
click at [939, 72] on button "物料類" at bounding box center [954, 83] width 47 height 23
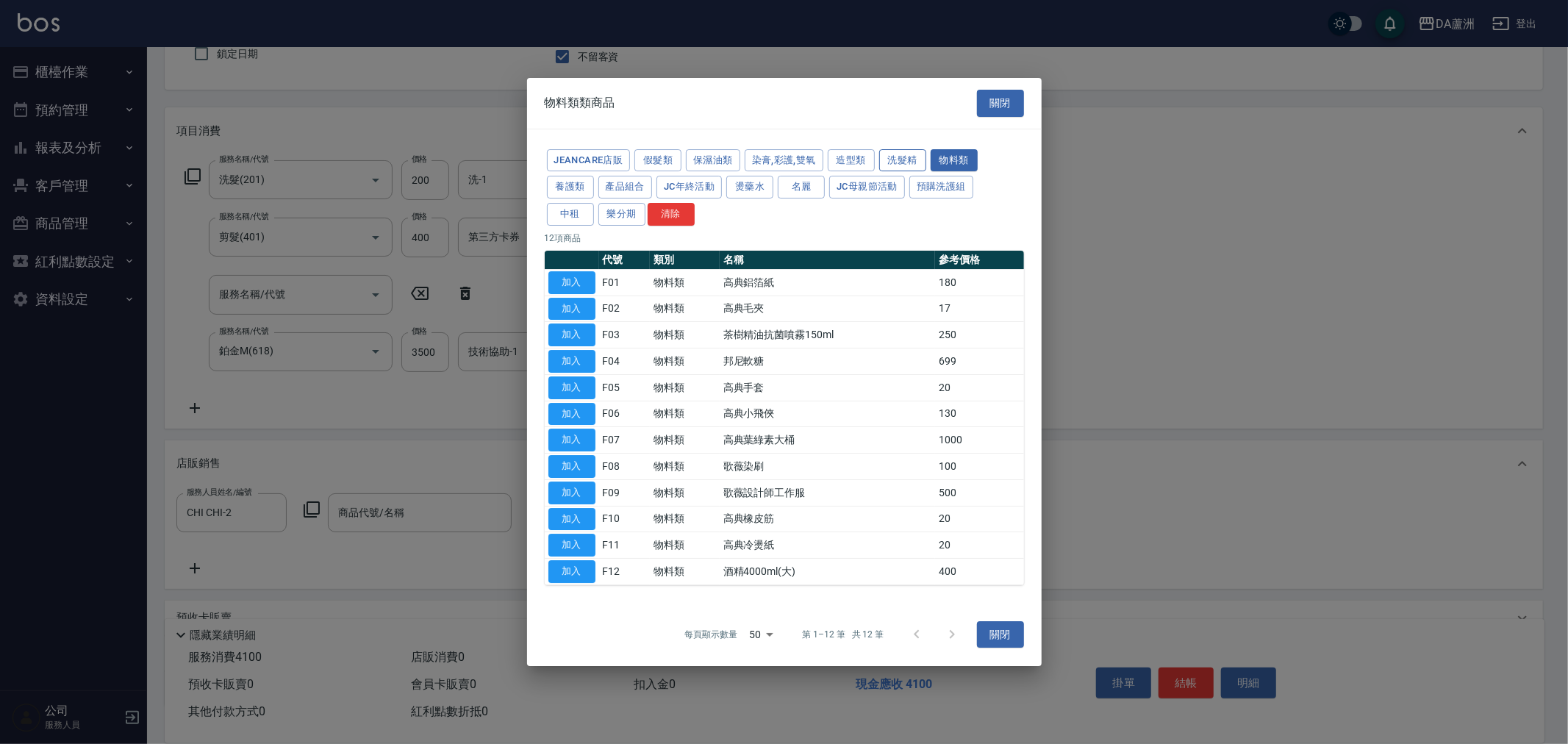
click at [898, 168] on button "洗髮精" at bounding box center [903, 161] width 47 height 23
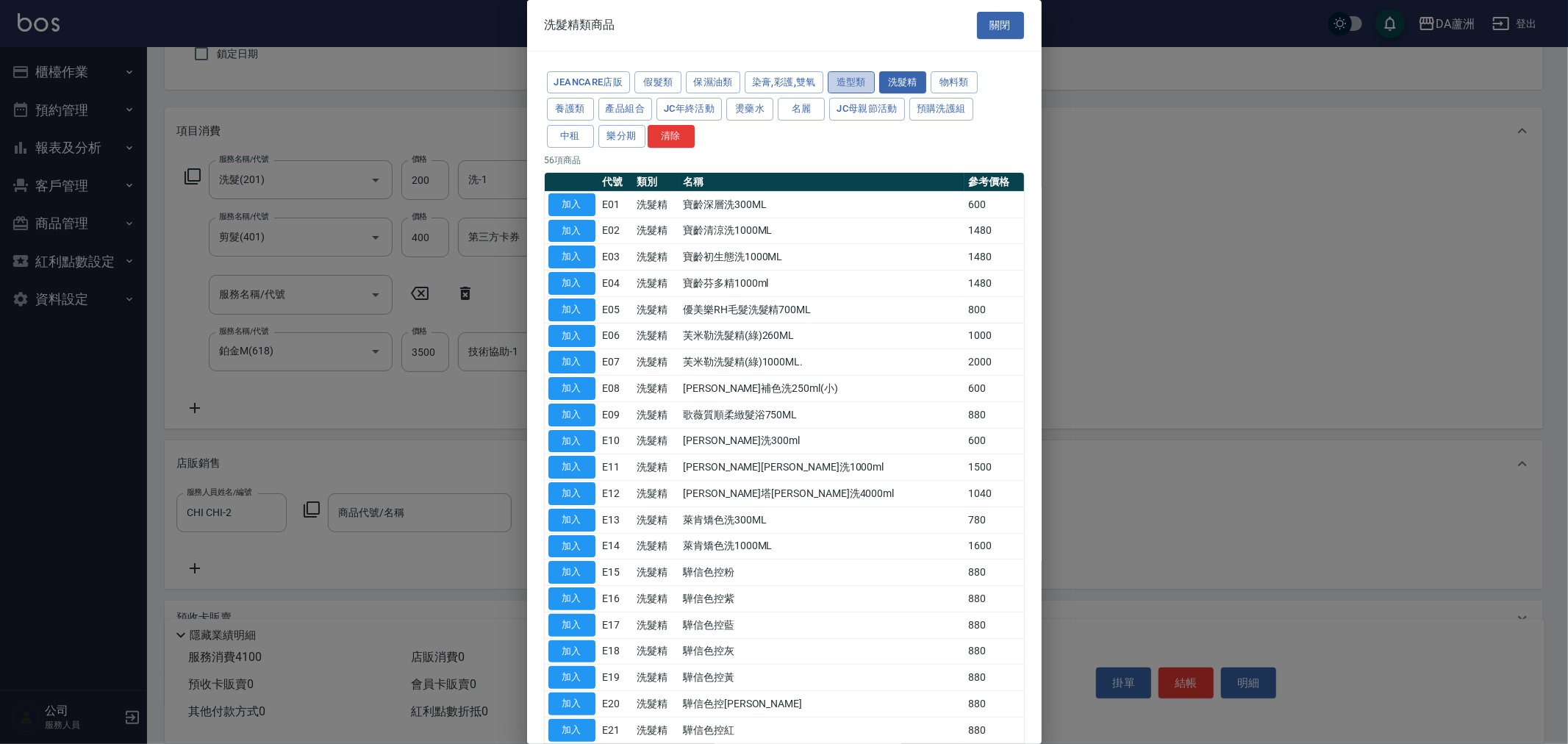
click at [866, 75] on button "造型類" at bounding box center [850, 83] width 47 height 23
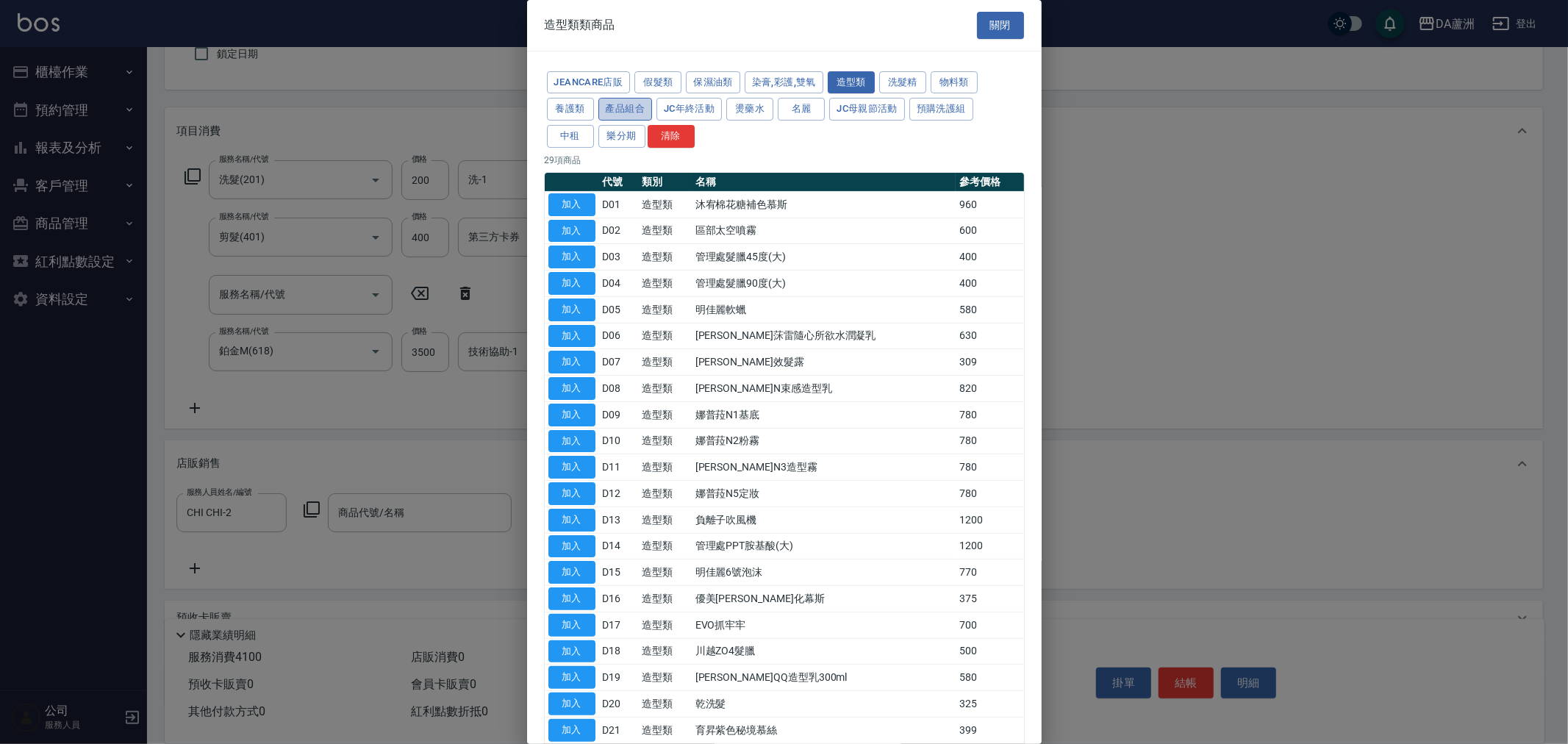
click at [626, 100] on button "產品組合" at bounding box center [626, 109] width 54 height 23
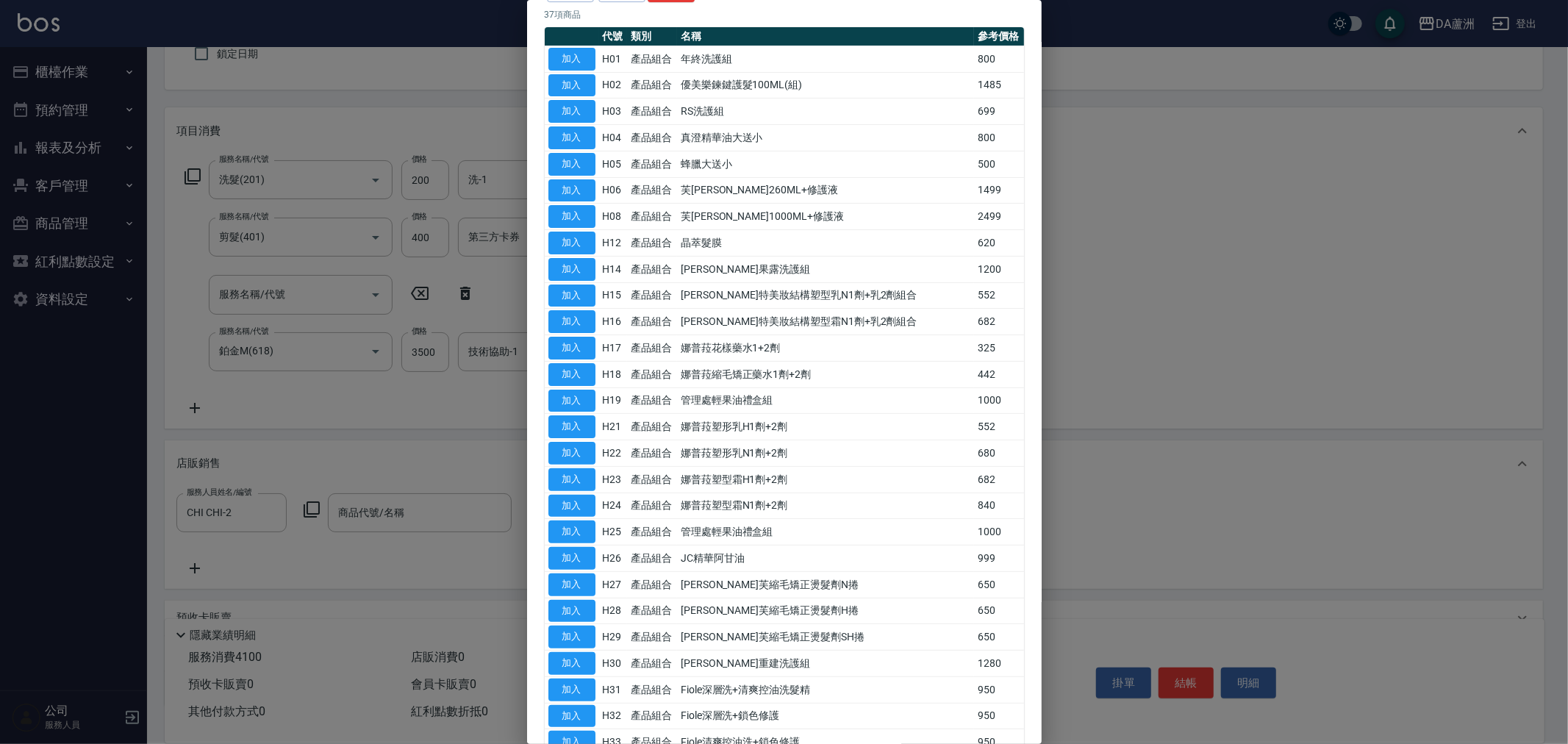
scroll to position [503, 0]
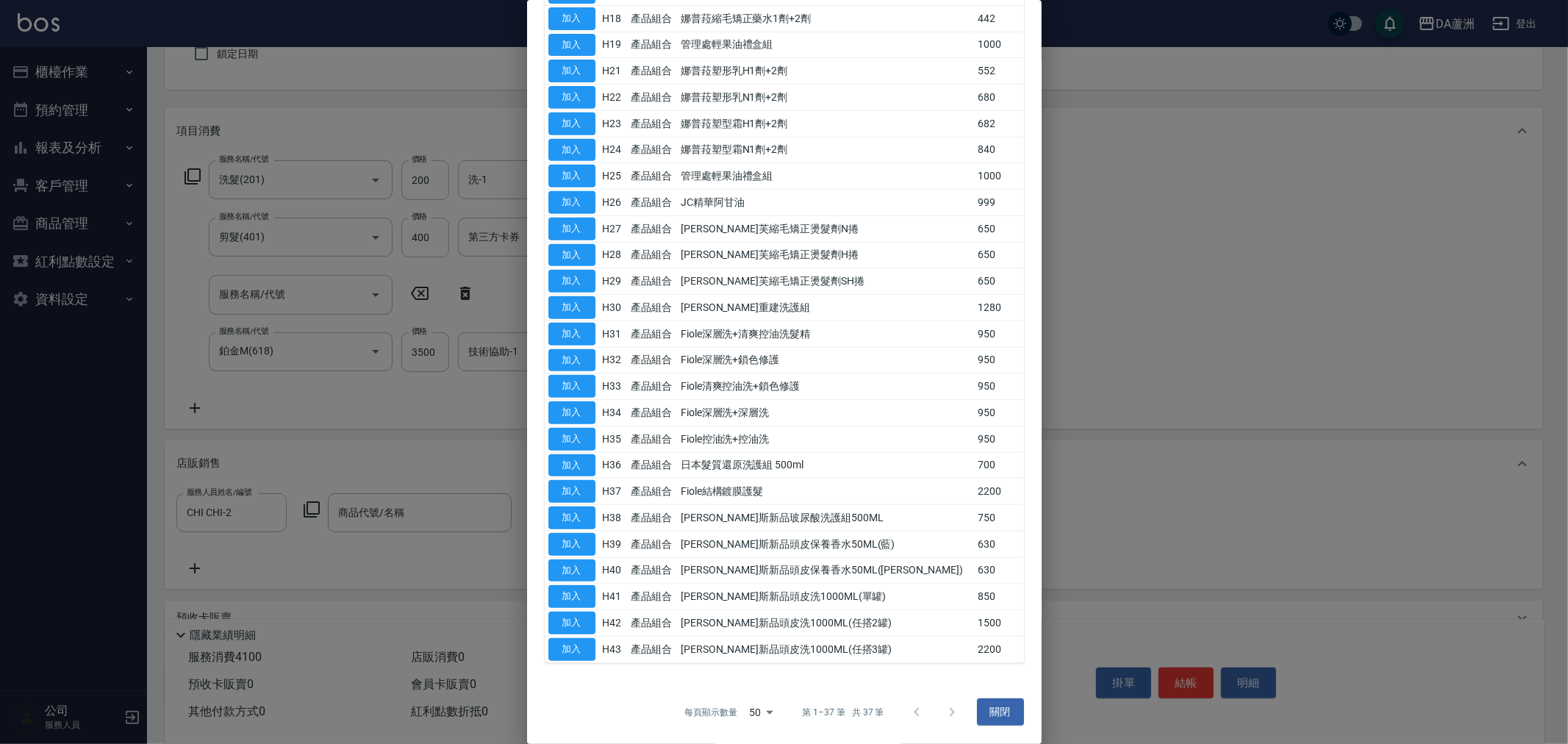
click at [939, 710] on div at bounding box center [934, 712] width 71 height 35
click at [899, 699] on div at bounding box center [934, 712] width 71 height 35
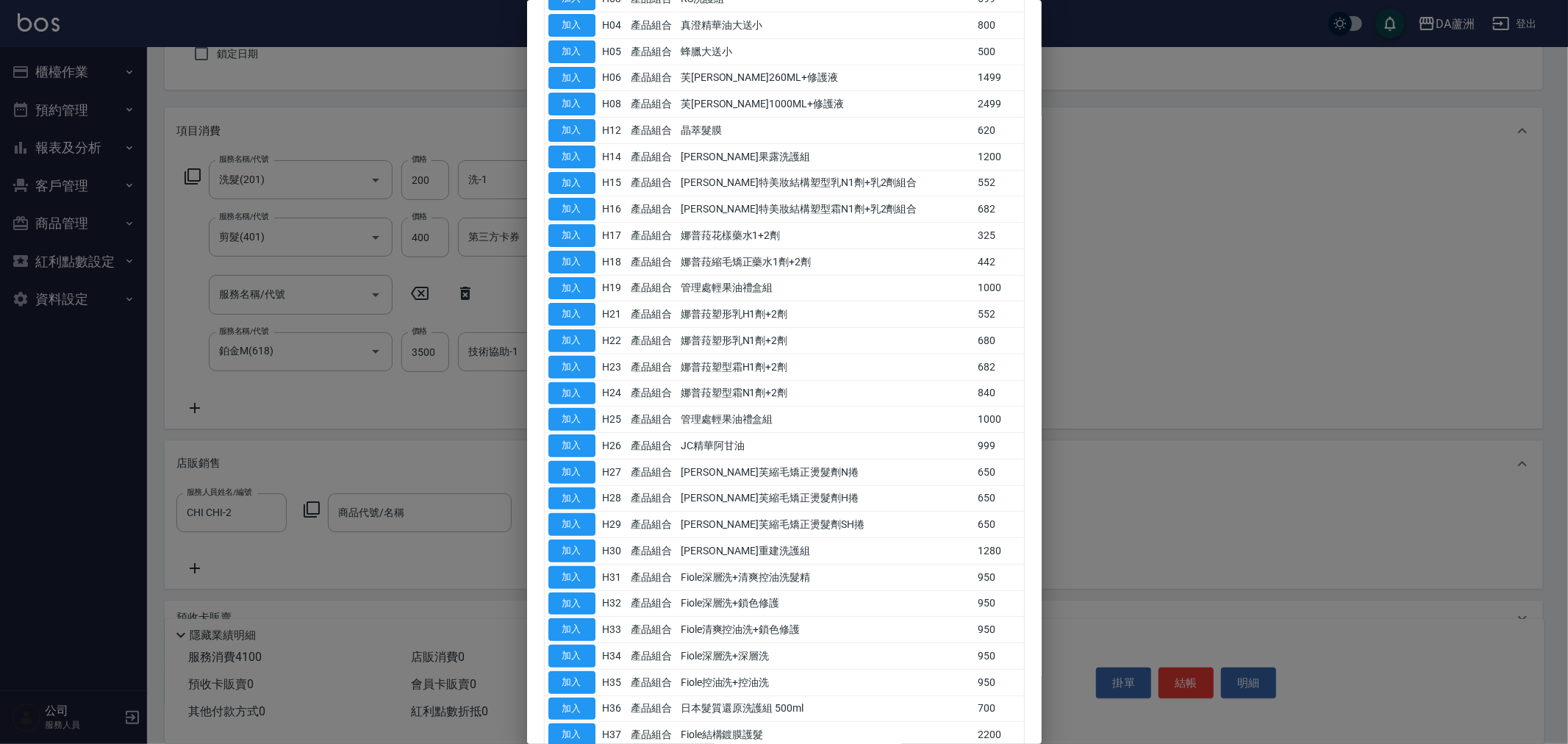
scroll to position [94, 0]
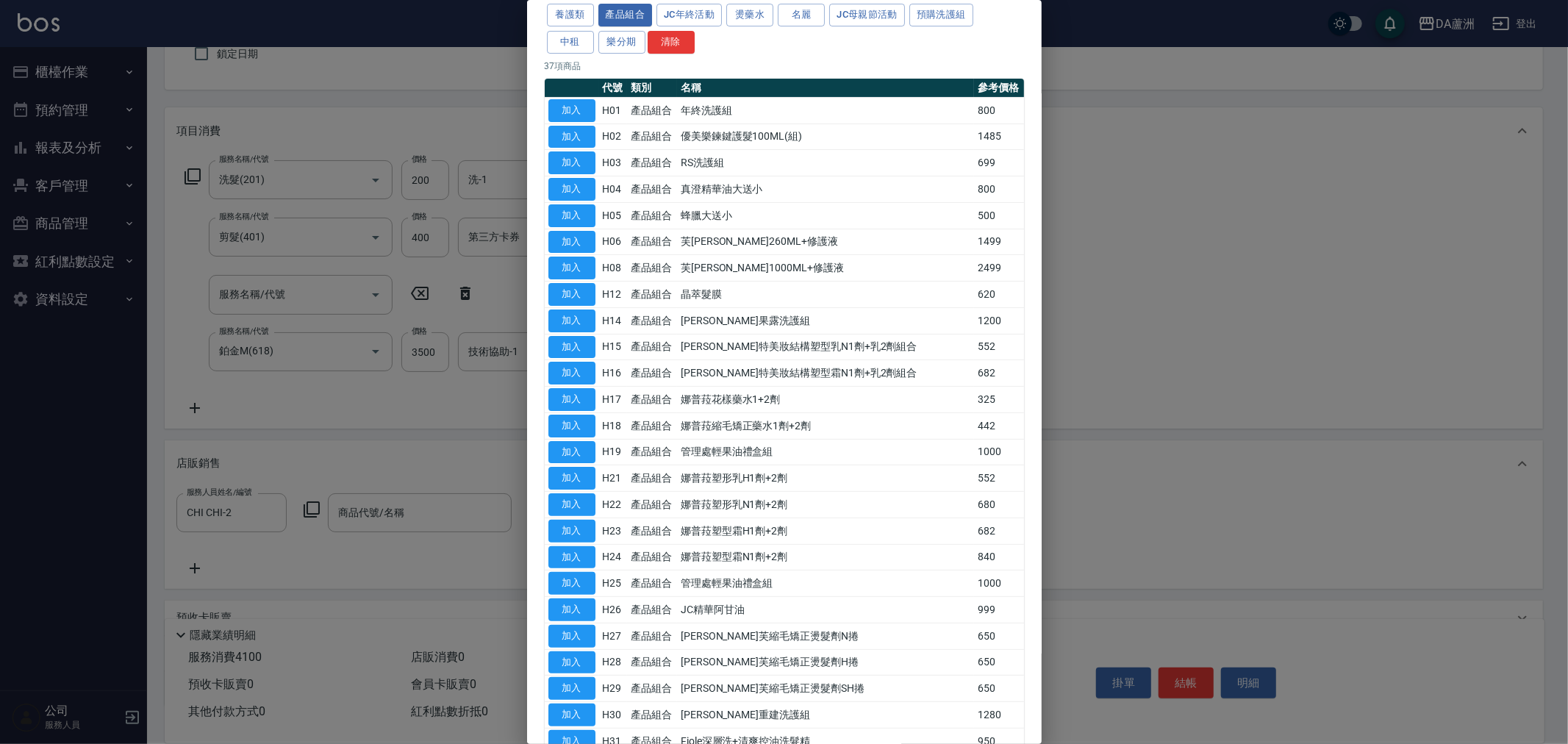
click at [586, 28] on div "JeanCare店販 假髮類 保濕油類 染膏,彩護,雙氧 造型類 洗髮精 物料類 養護類 產品組合 JC年終活動 燙藥水 名麗 JC母親節活動 預購洗護組 中…" at bounding box center [784, 15] width 479 height 80
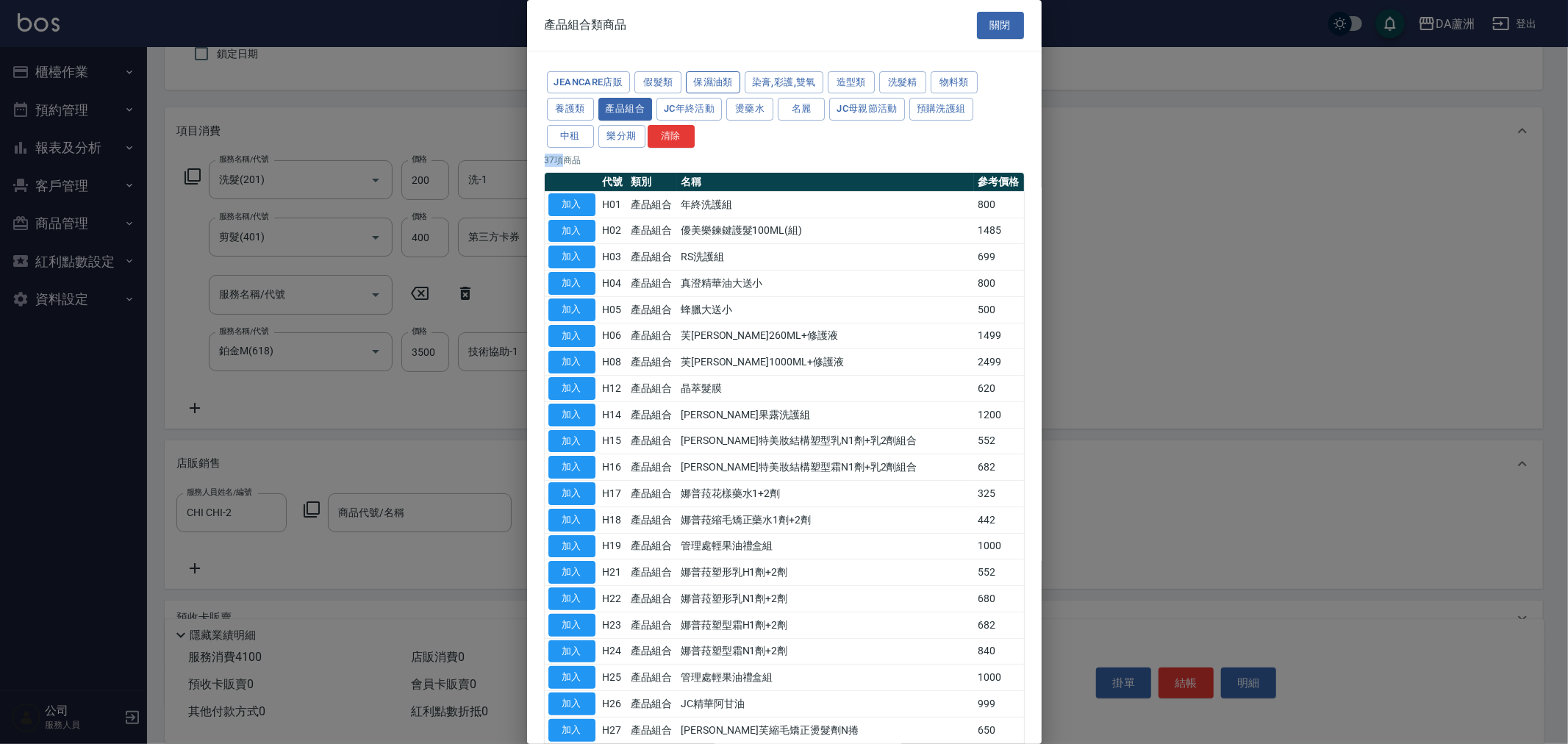
click at [705, 83] on button "保濕油類" at bounding box center [713, 83] width 54 height 23
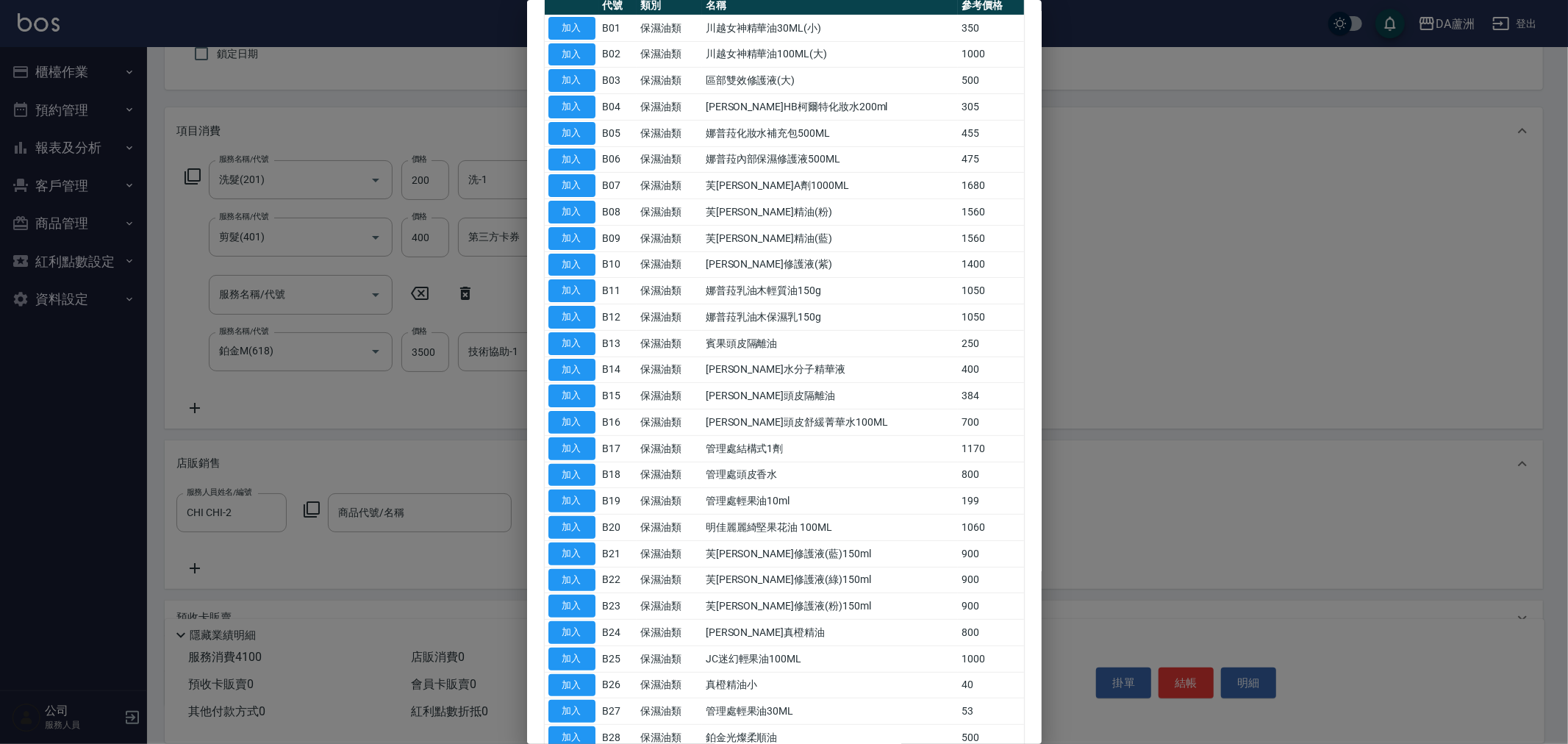
scroll to position [266, 0]
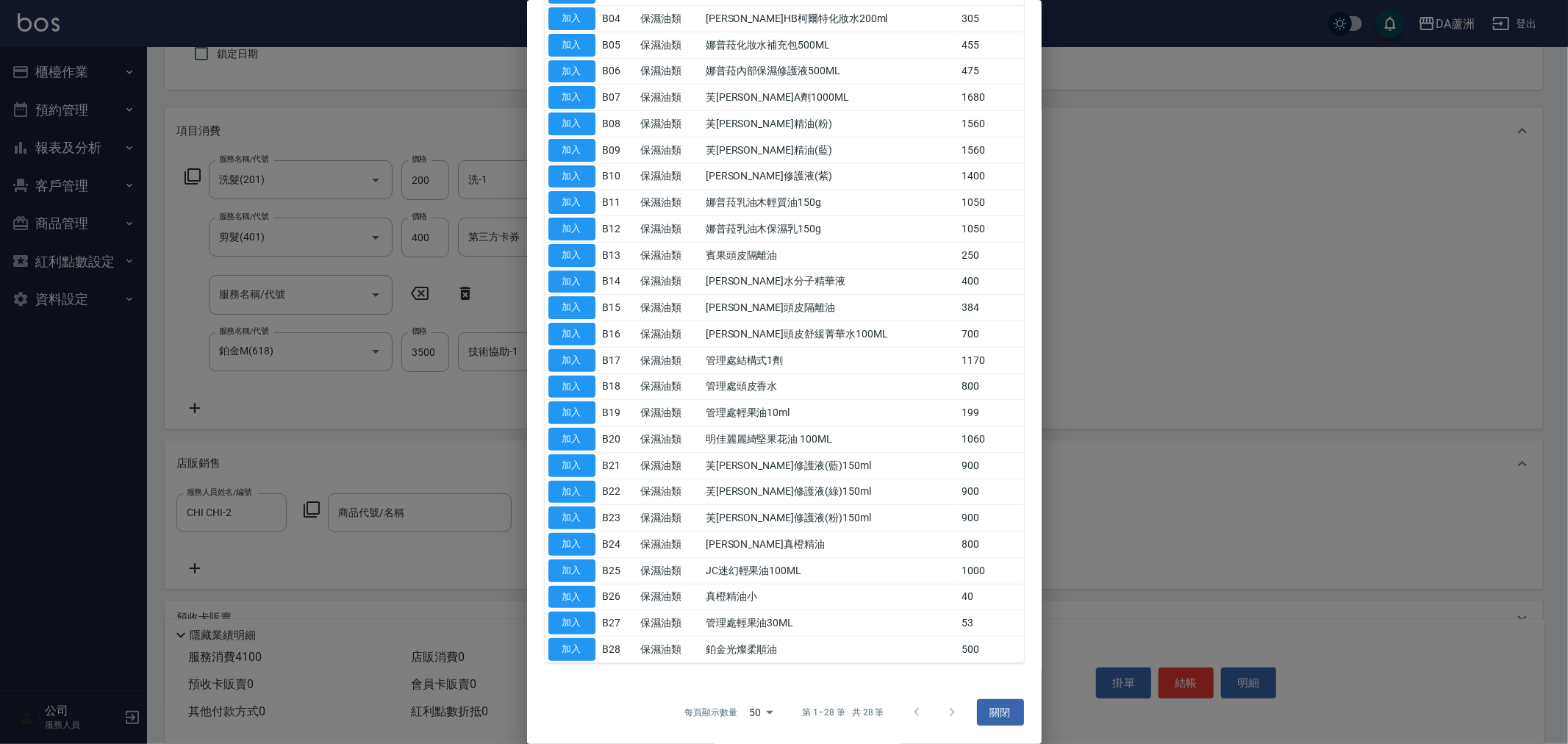
click at [946, 713] on div at bounding box center [934, 712] width 71 height 35
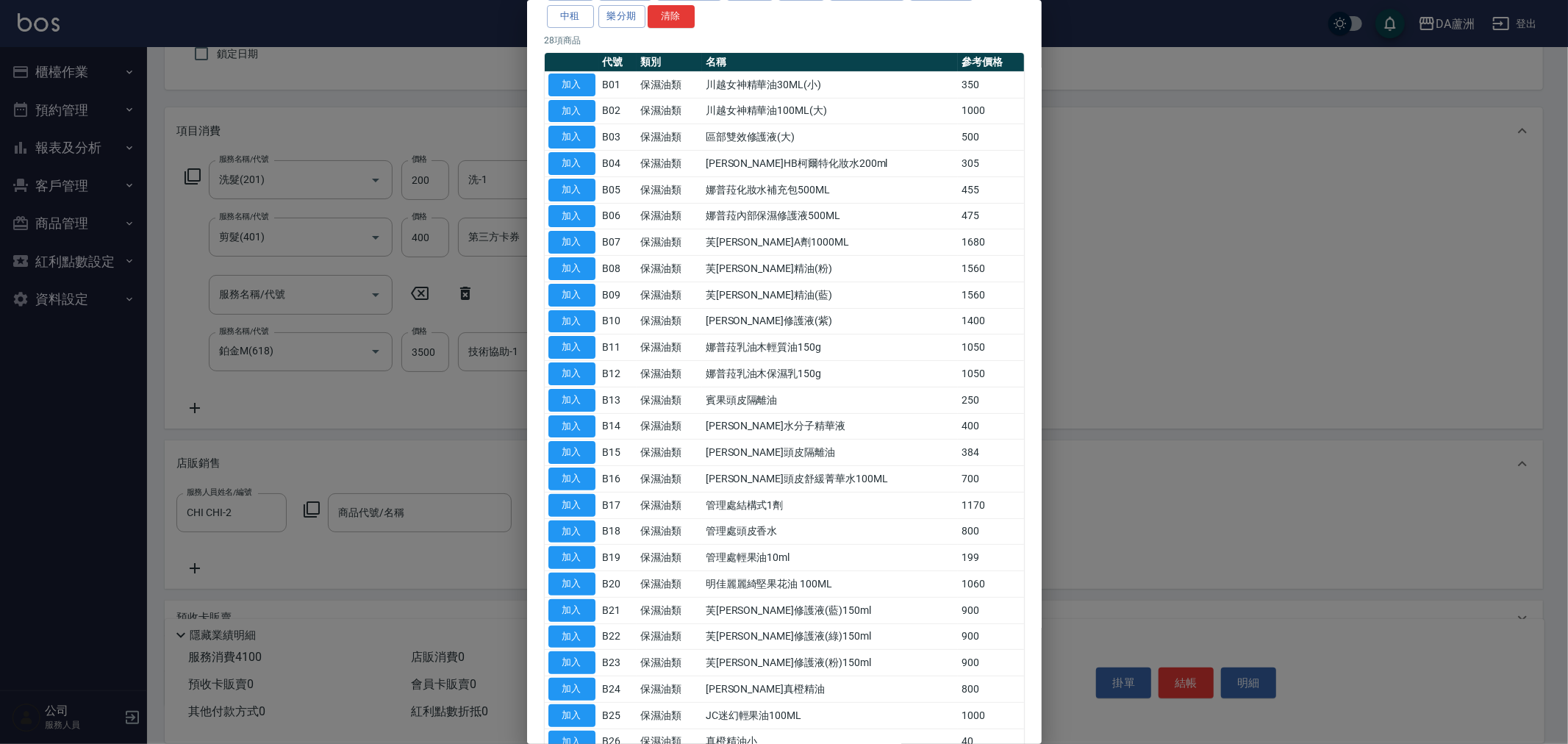
scroll to position [0, 0]
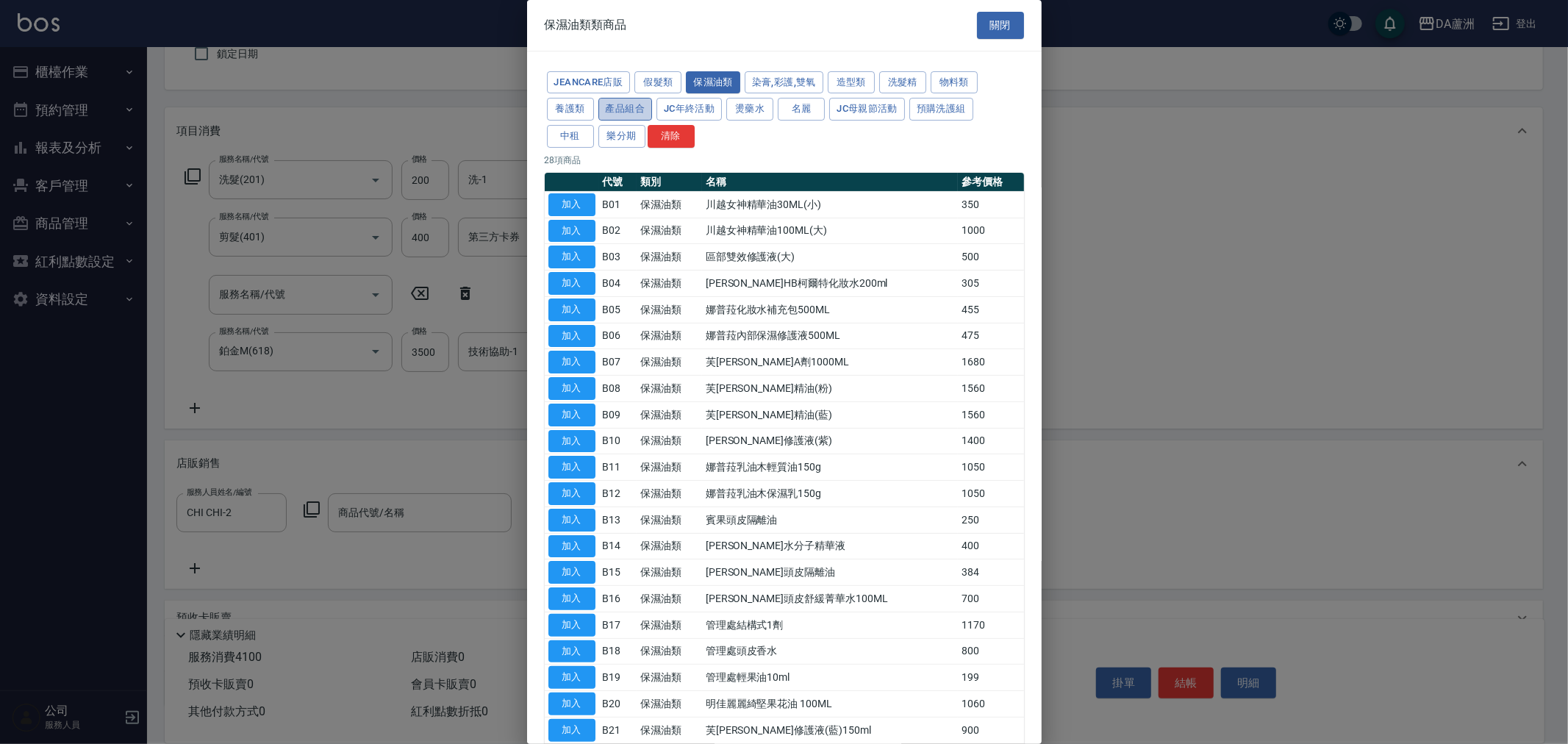
click at [635, 114] on button "產品組合" at bounding box center [626, 109] width 54 height 23
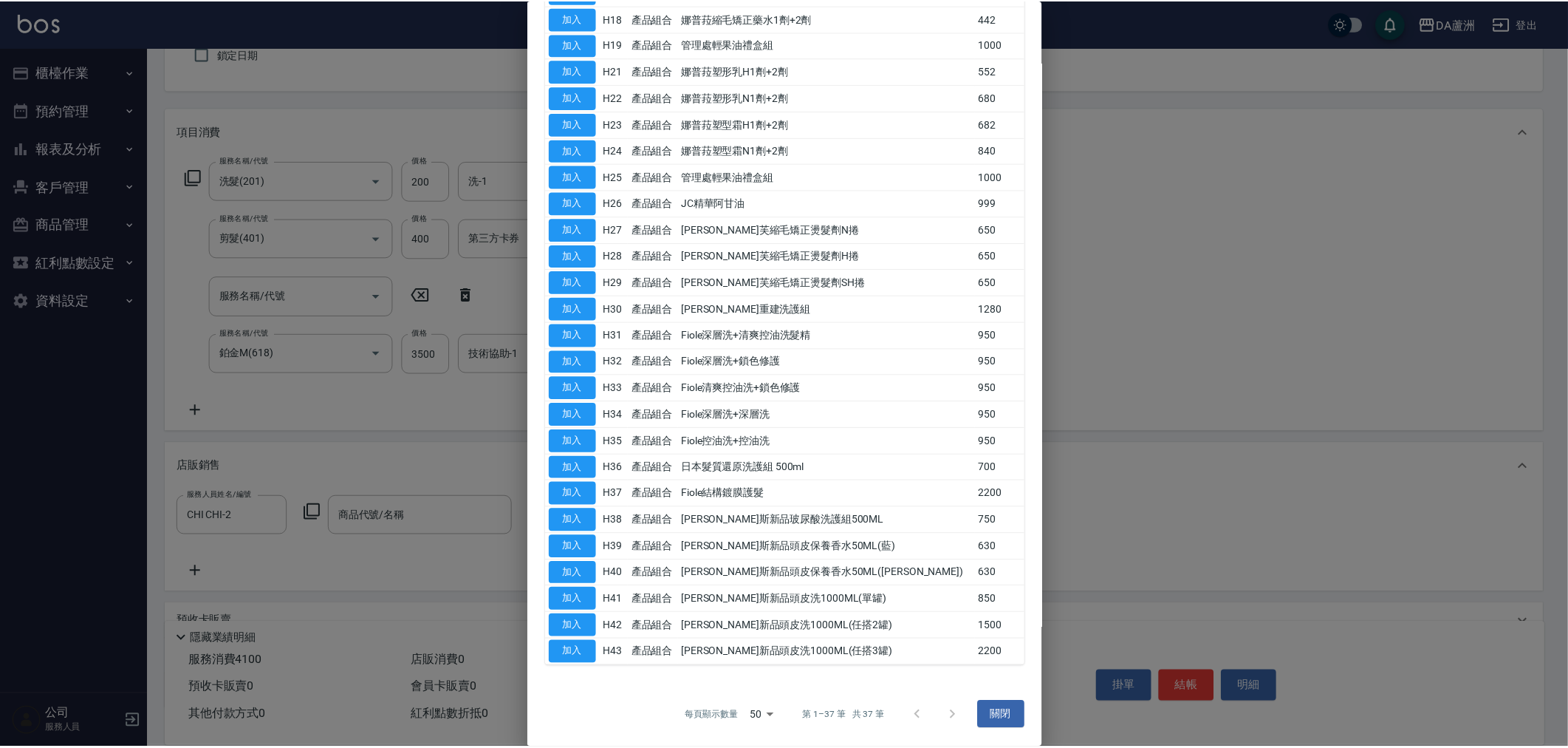
scroll to position [505, 0]
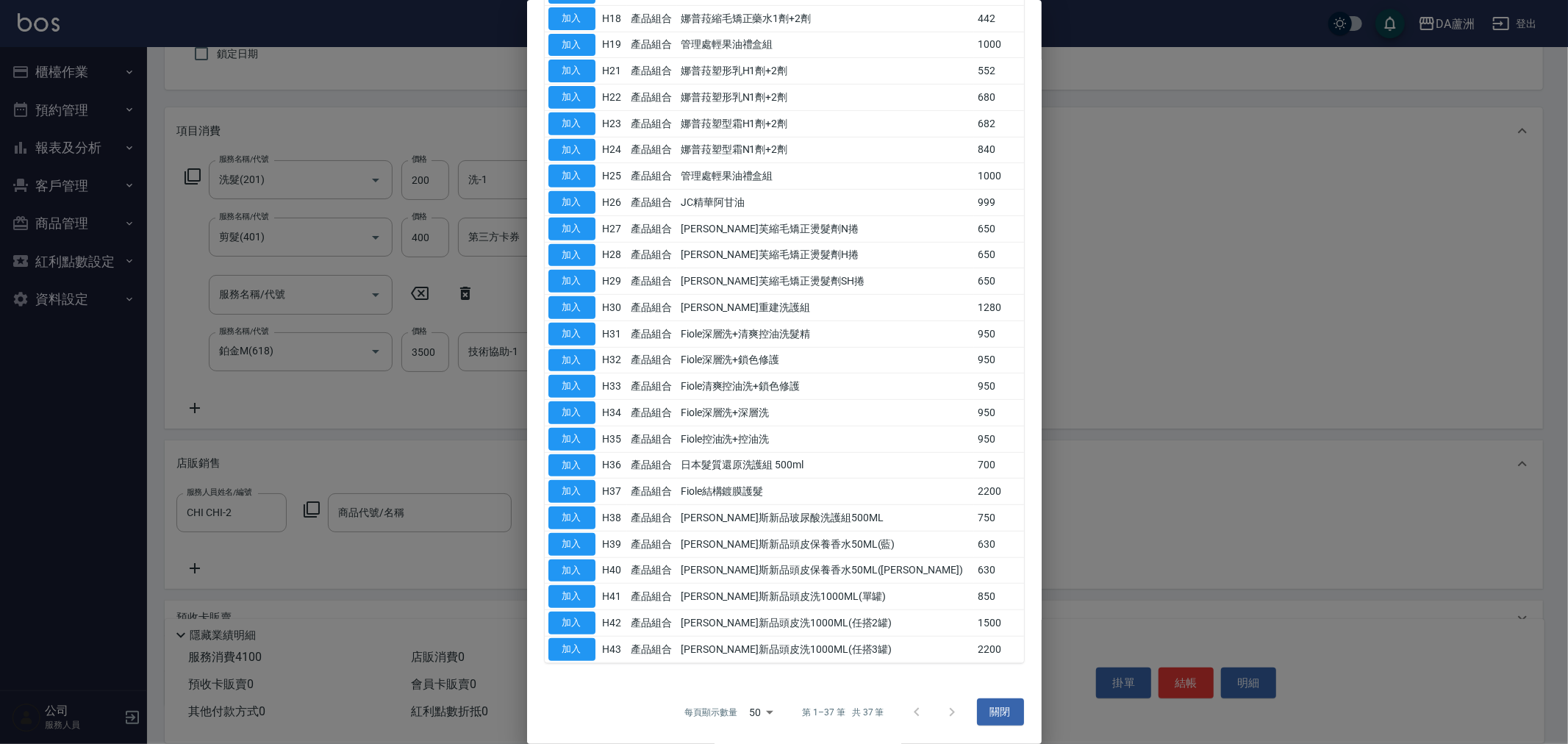
click at [598, 541] on td "加入" at bounding box center [571, 543] width 54 height 26
click at [573, 550] on button "加入" at bounding box center [571, 544] width 47 height 23
type input "[PERSON_NAME]斯新品頭皮保養香水50ML(藍)"
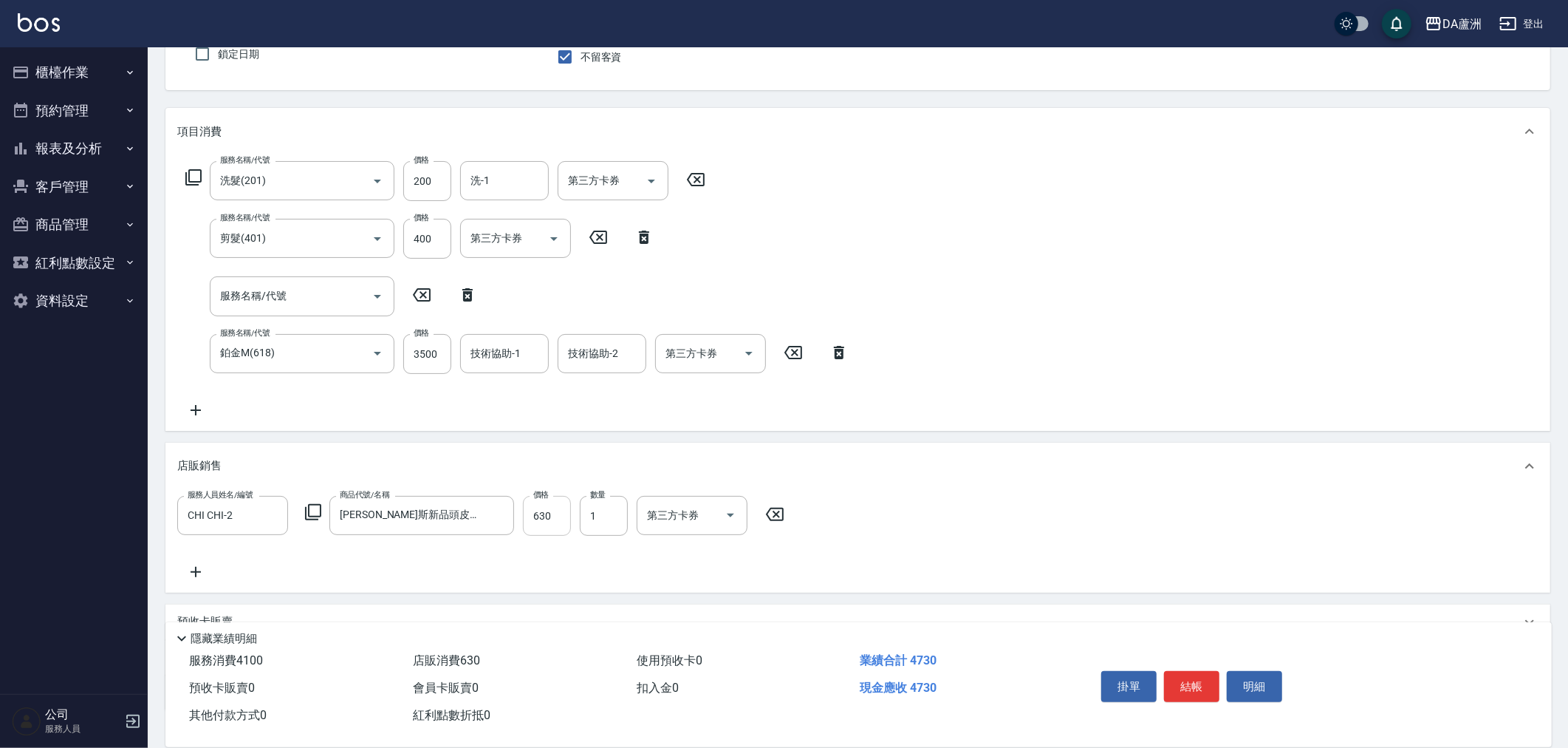
click at [556, 527] on input "630" at bounding box center [546, 515] width 48 height 40
type input "500"
click at [1193, 679] on button "結帳" at bounding box center [1191, 687] width 55 height 31
type input "[DATE] 19:28"
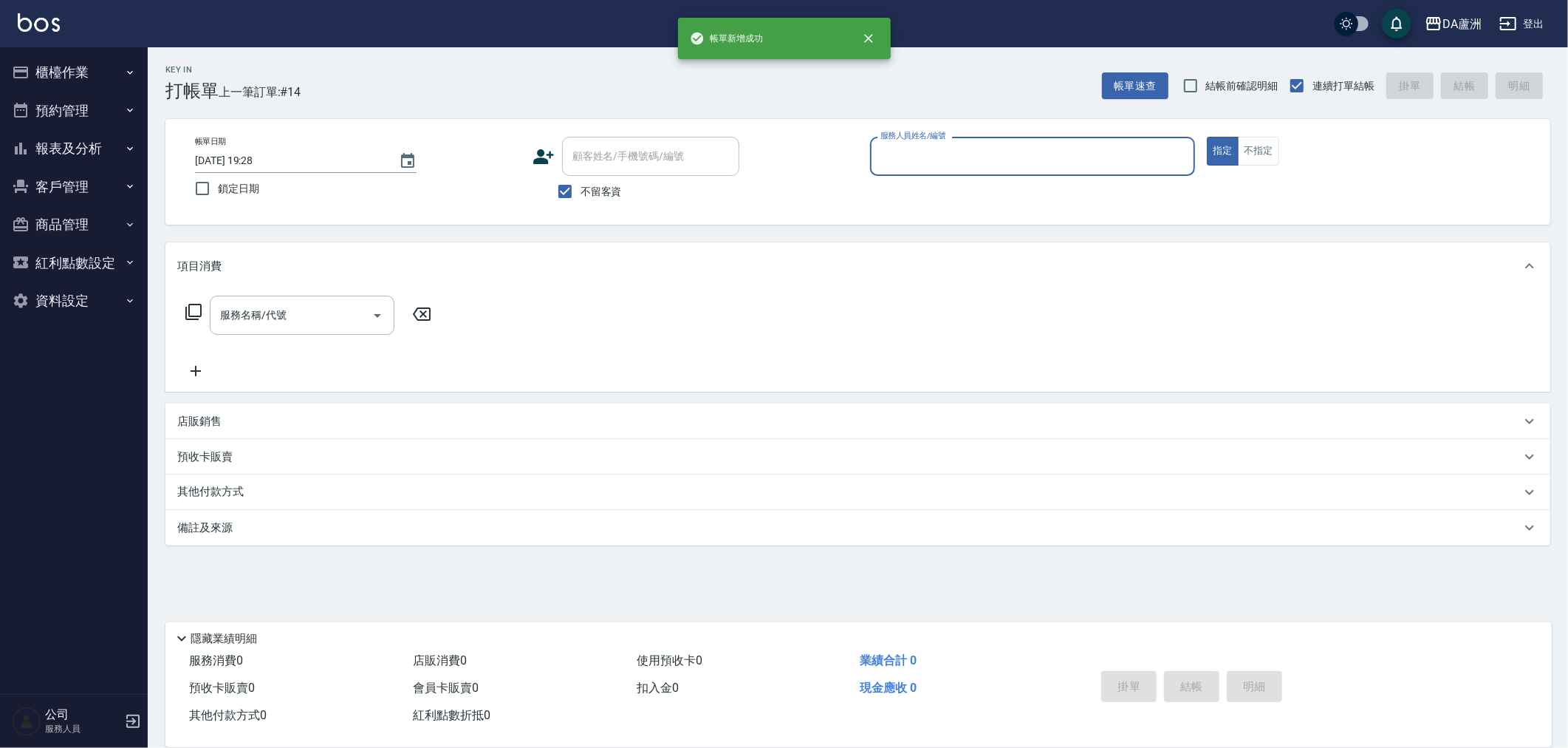
scroll to position [0, 0]
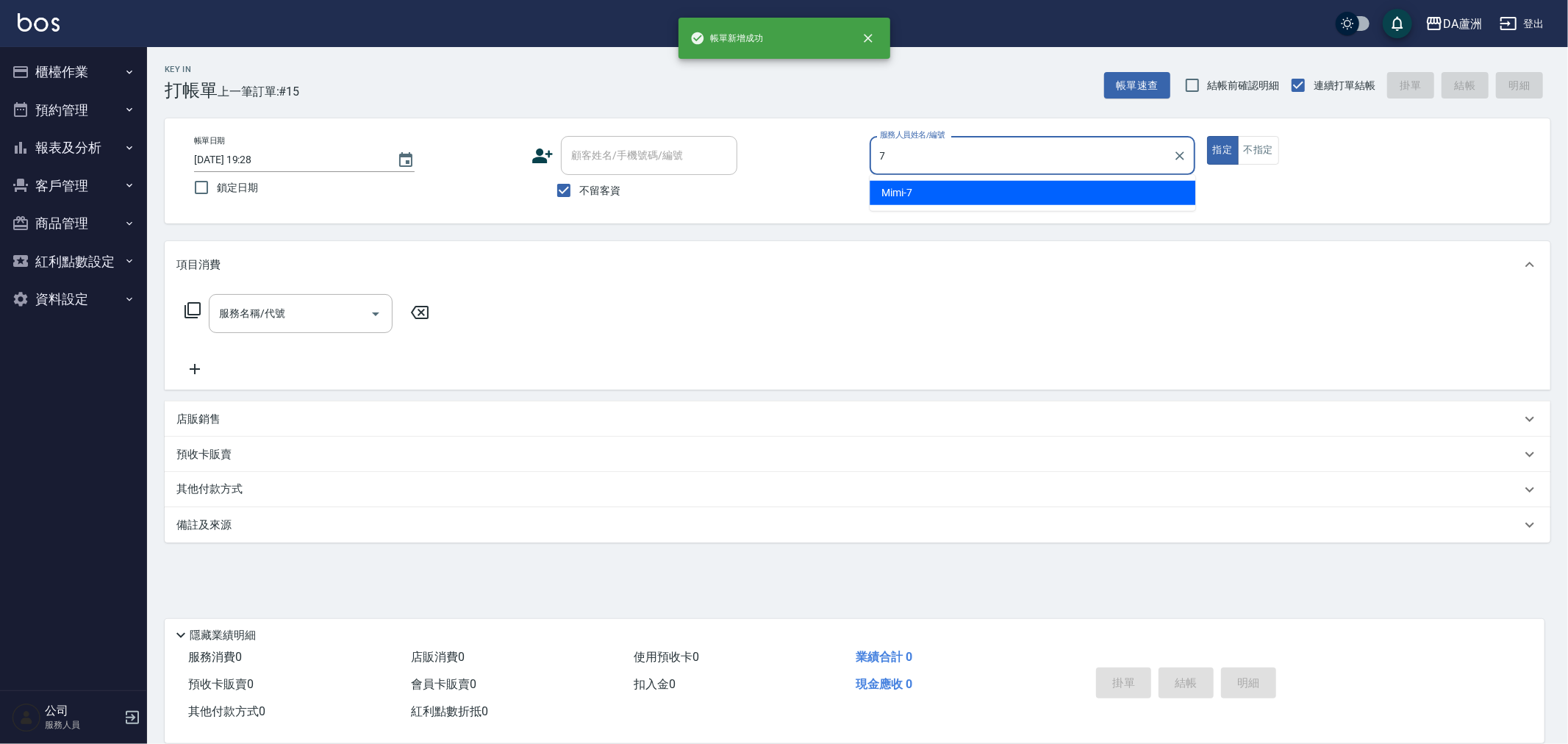
type input "Mimi-7"
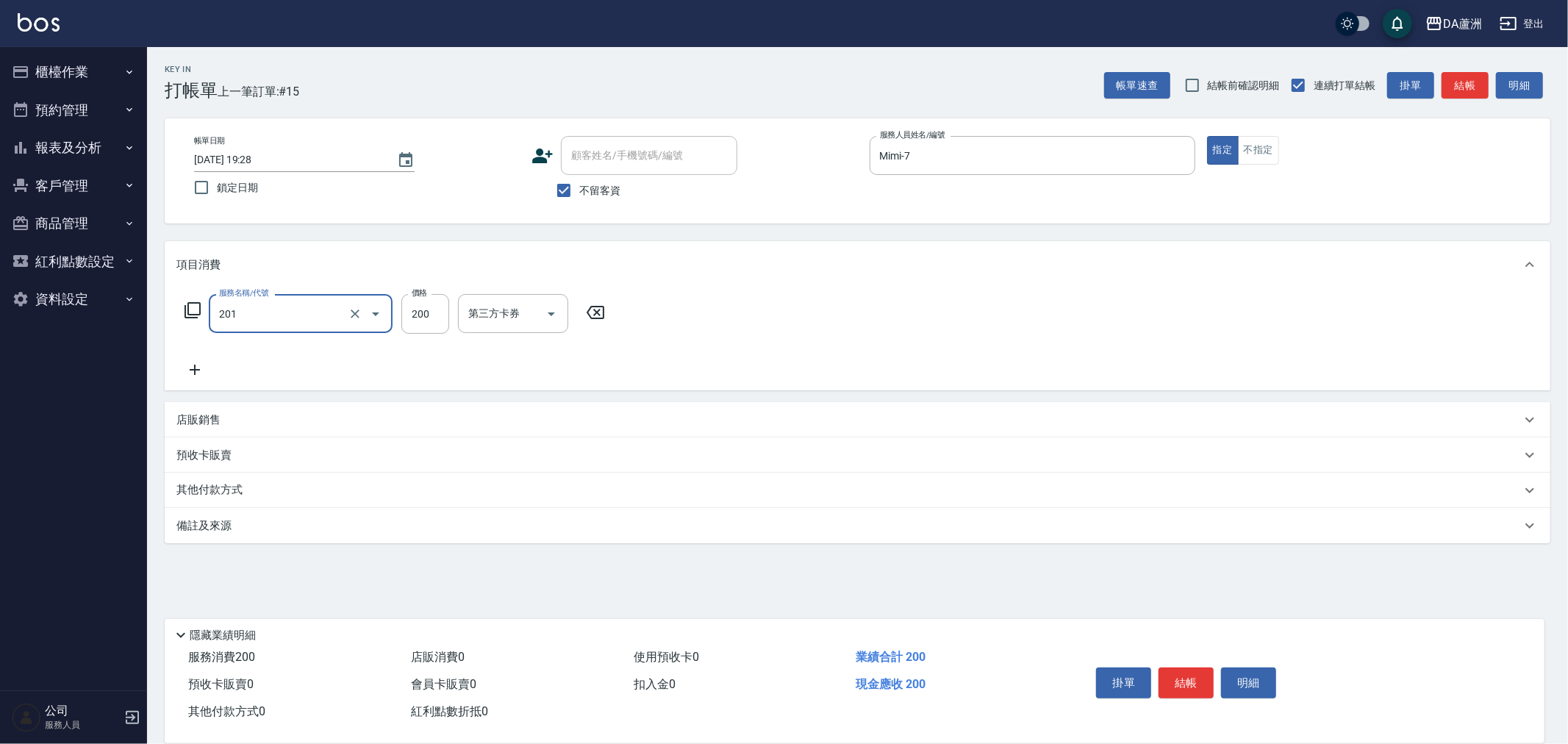
type input "洗髮(201)"
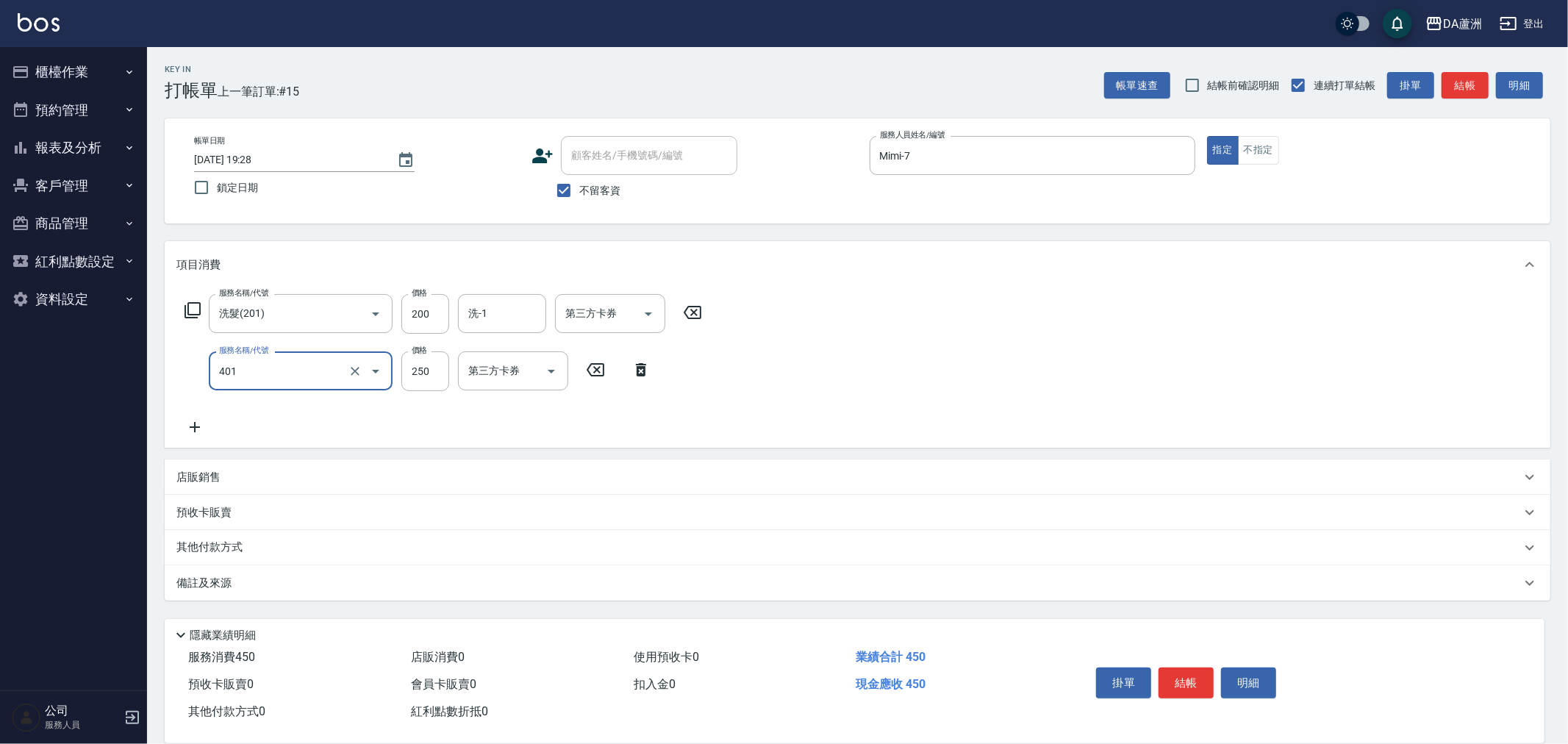
type input "剪髮(401)"
type input "300"
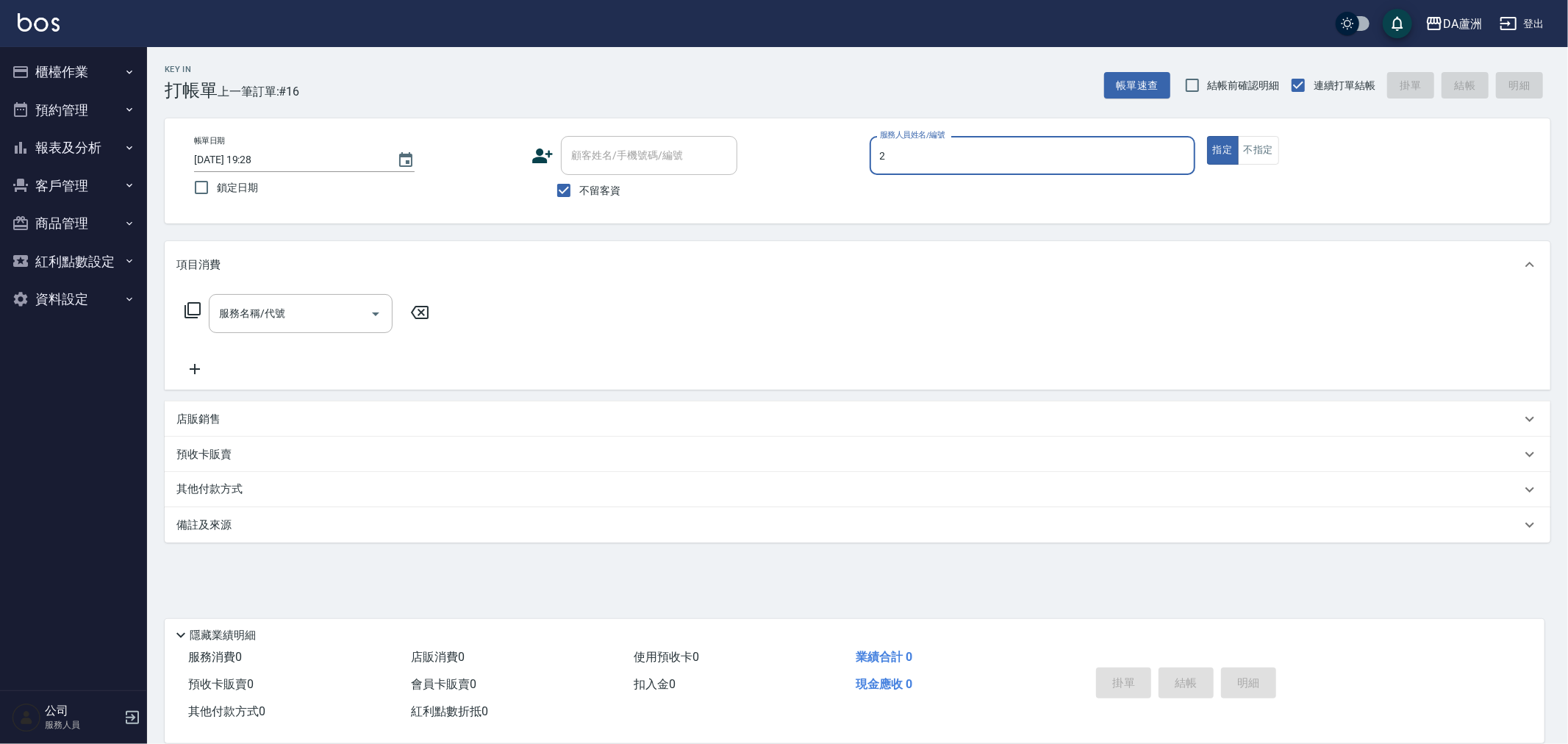
type input "CHI CHI-2"
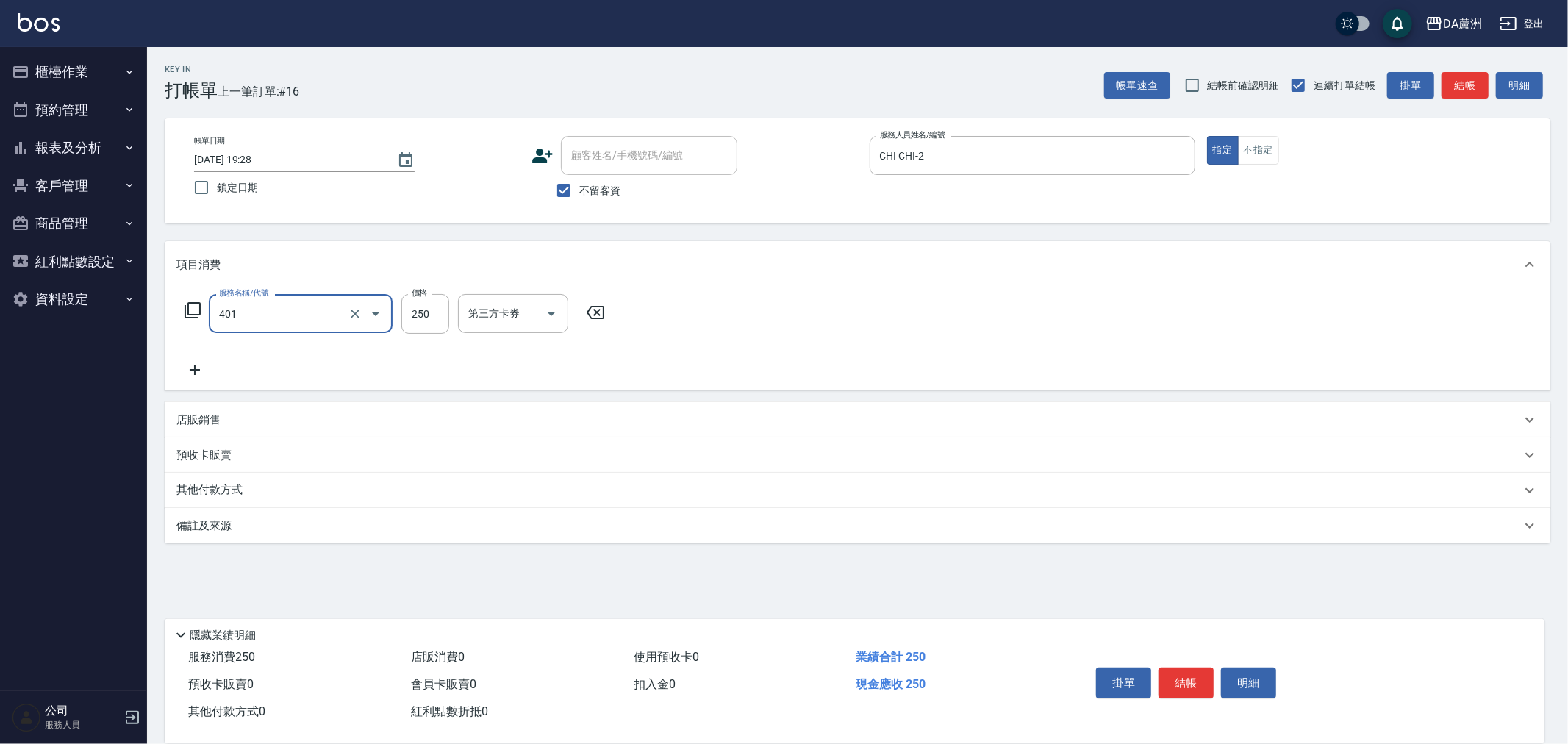
type input "剪髮(401)"
type input "500"
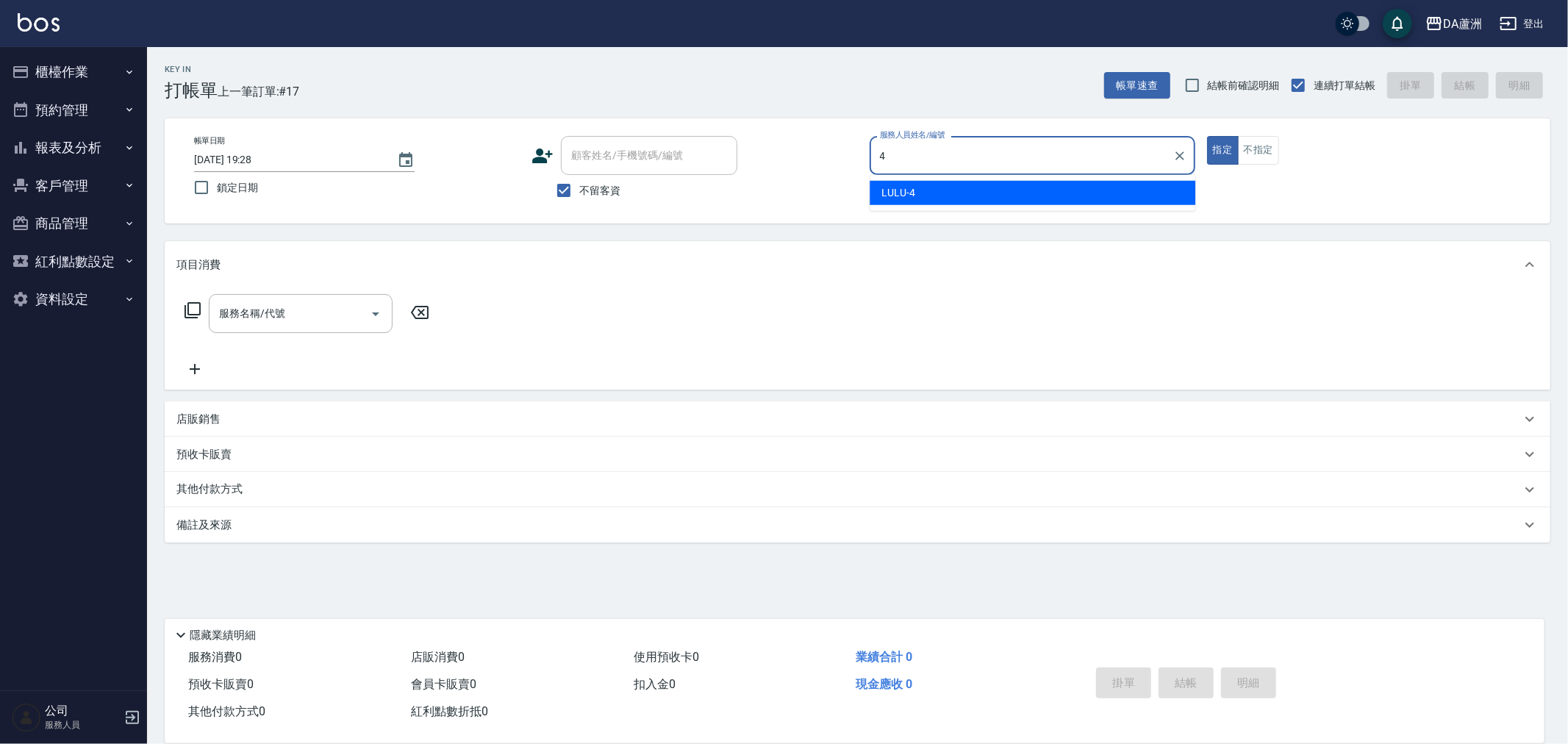
type input "LULU-4"
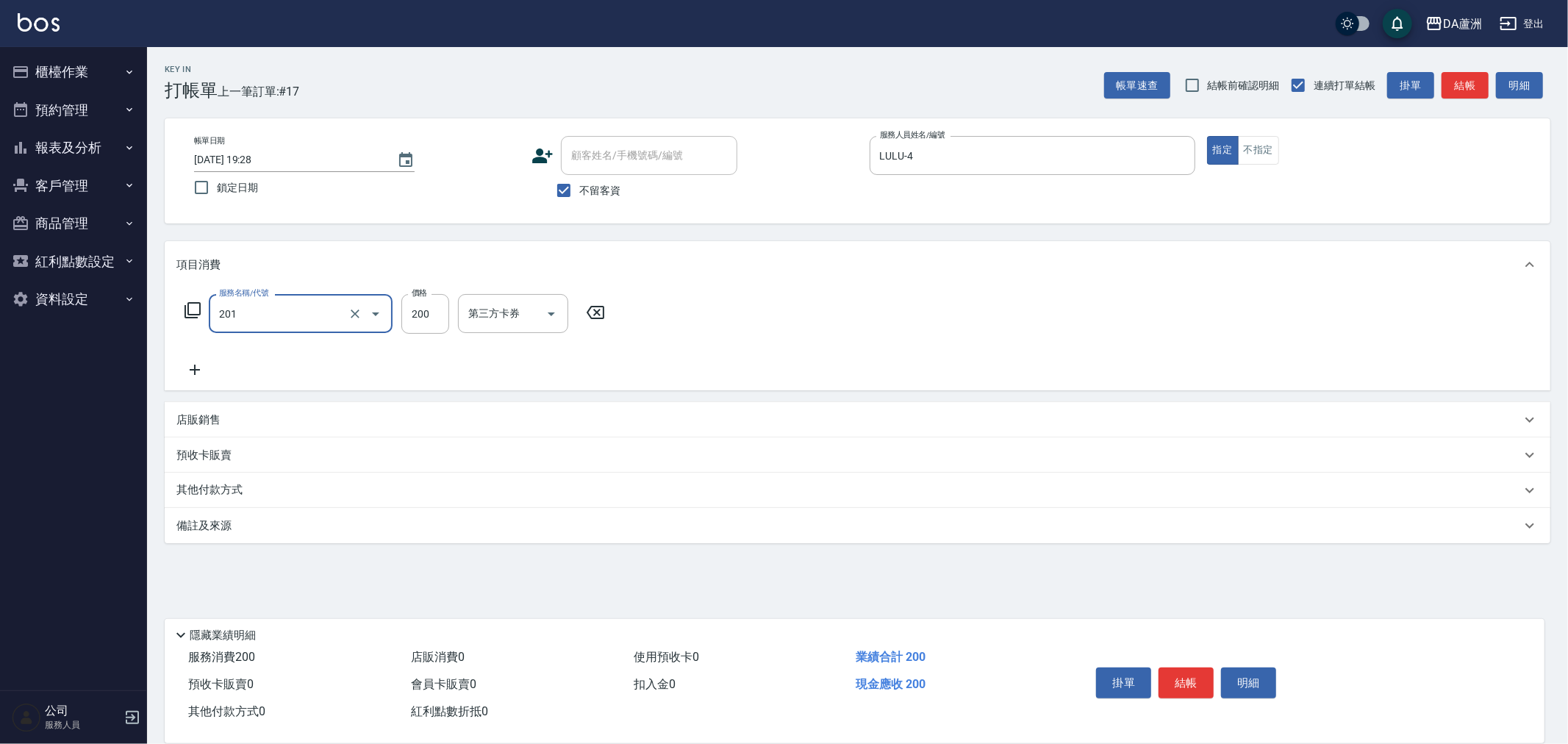
type input "洗髮(201)"
type input "[PERSON_NAME]-30"
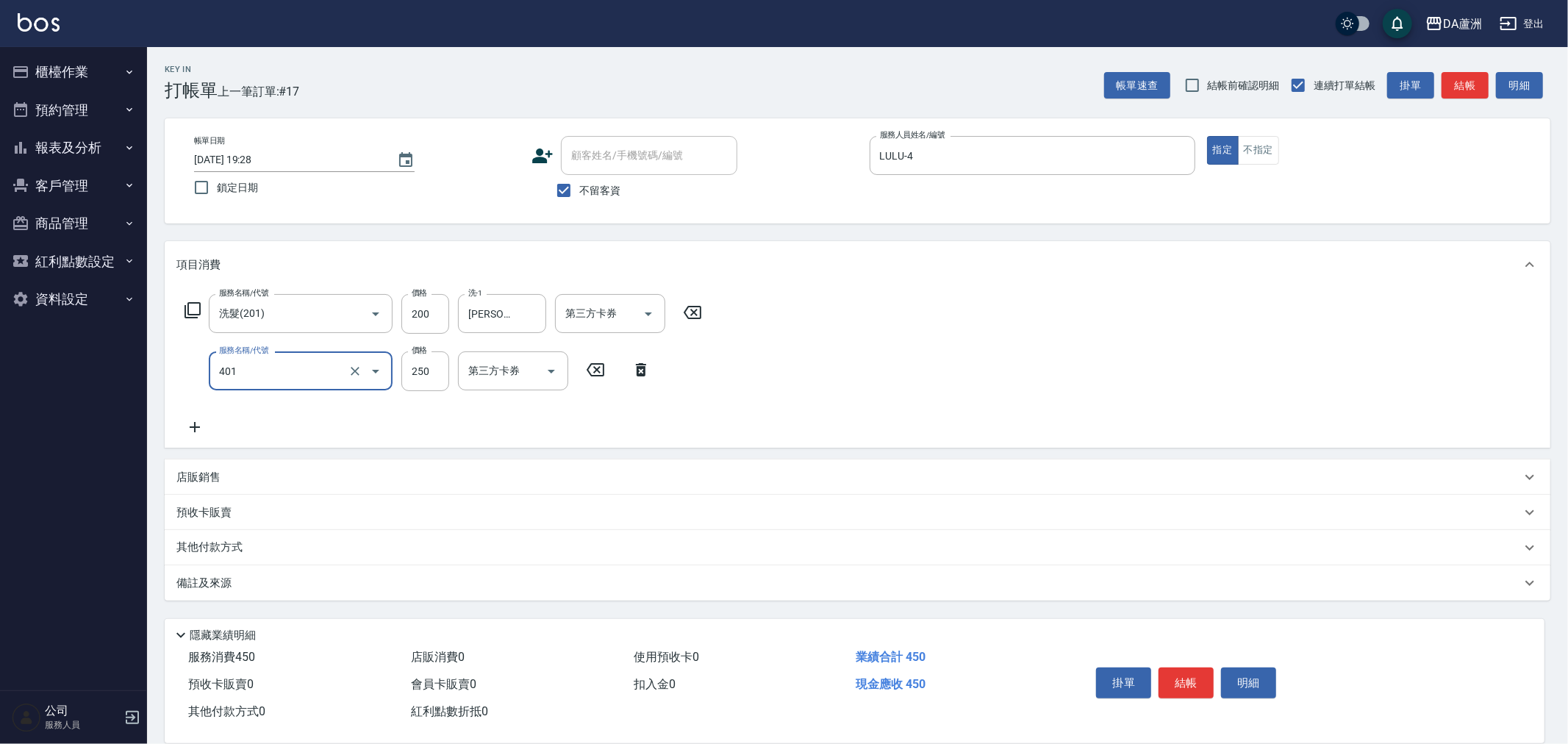
type input "剪髮(401)"
type input "400"
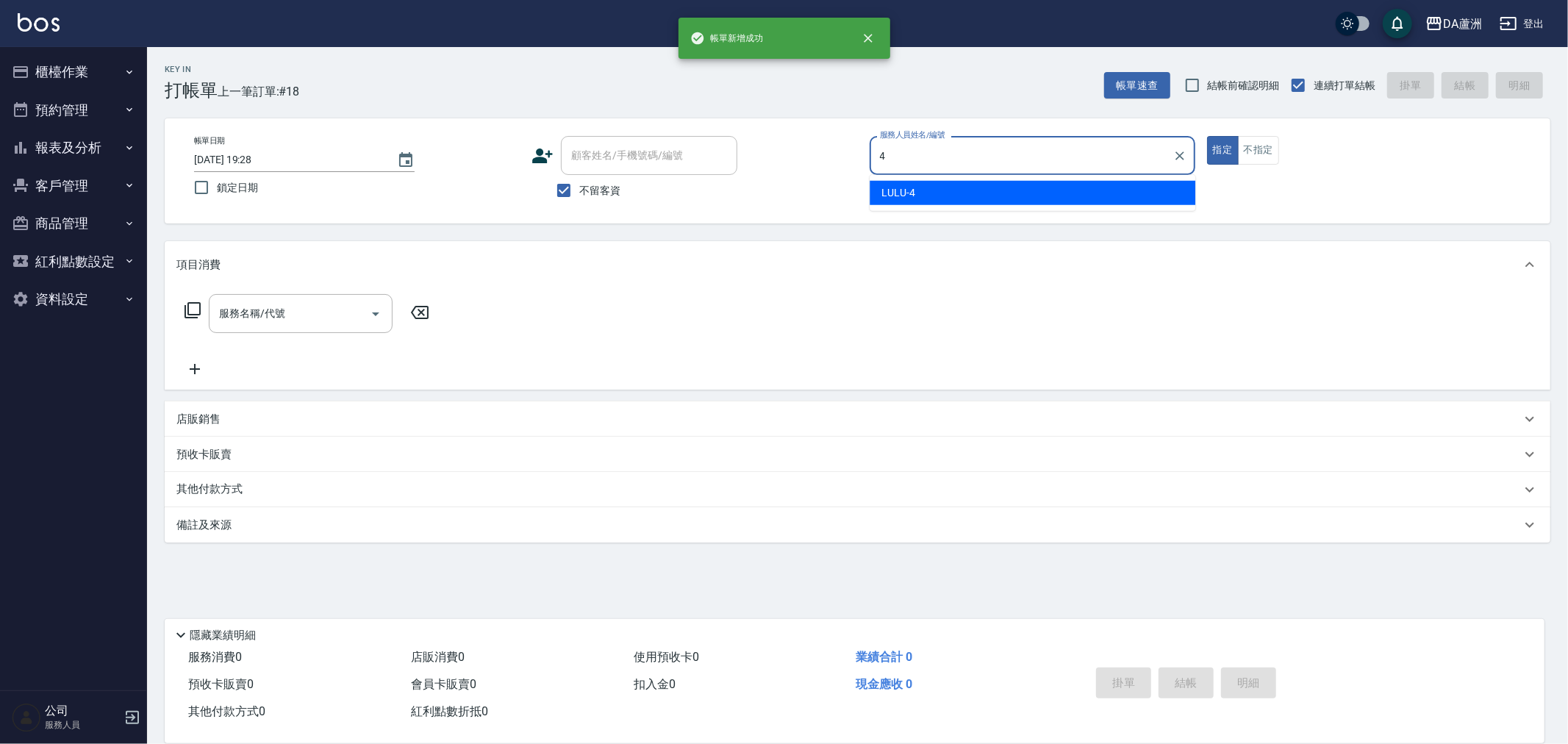
type input "LULU-4"
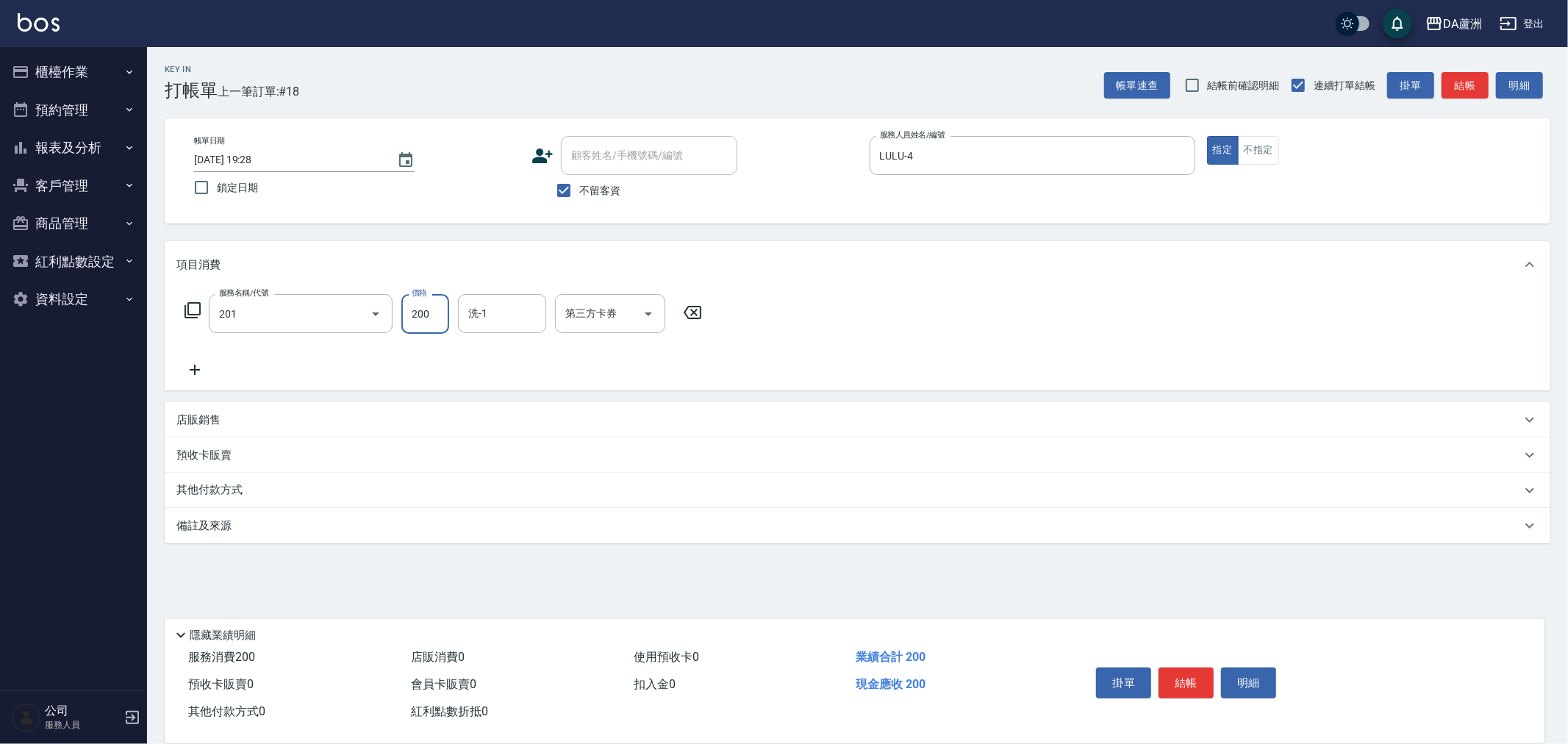
type input "洗髮(201)"
type input "300"
type input "[PERSON_NAME]-30"
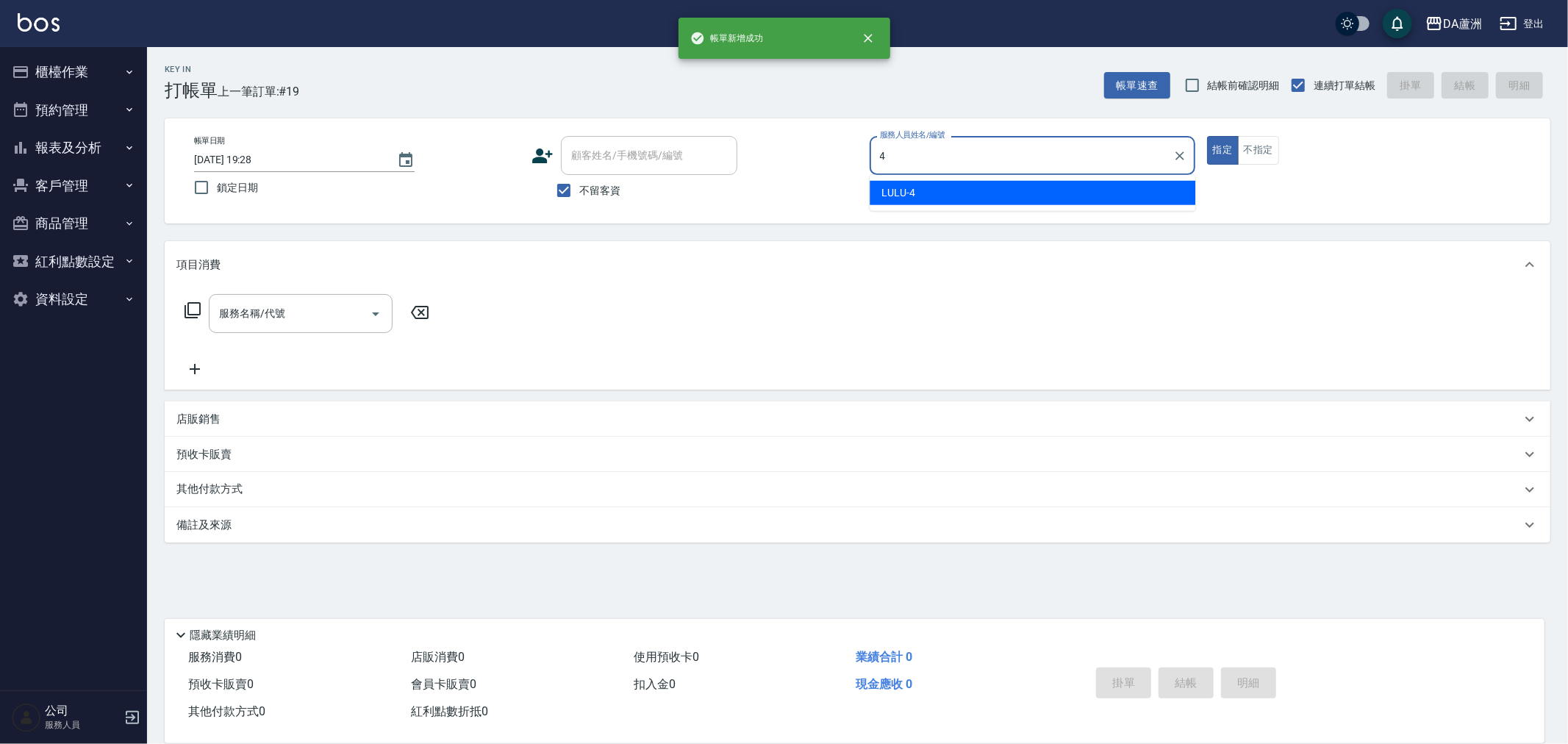
type input "LULU-4"
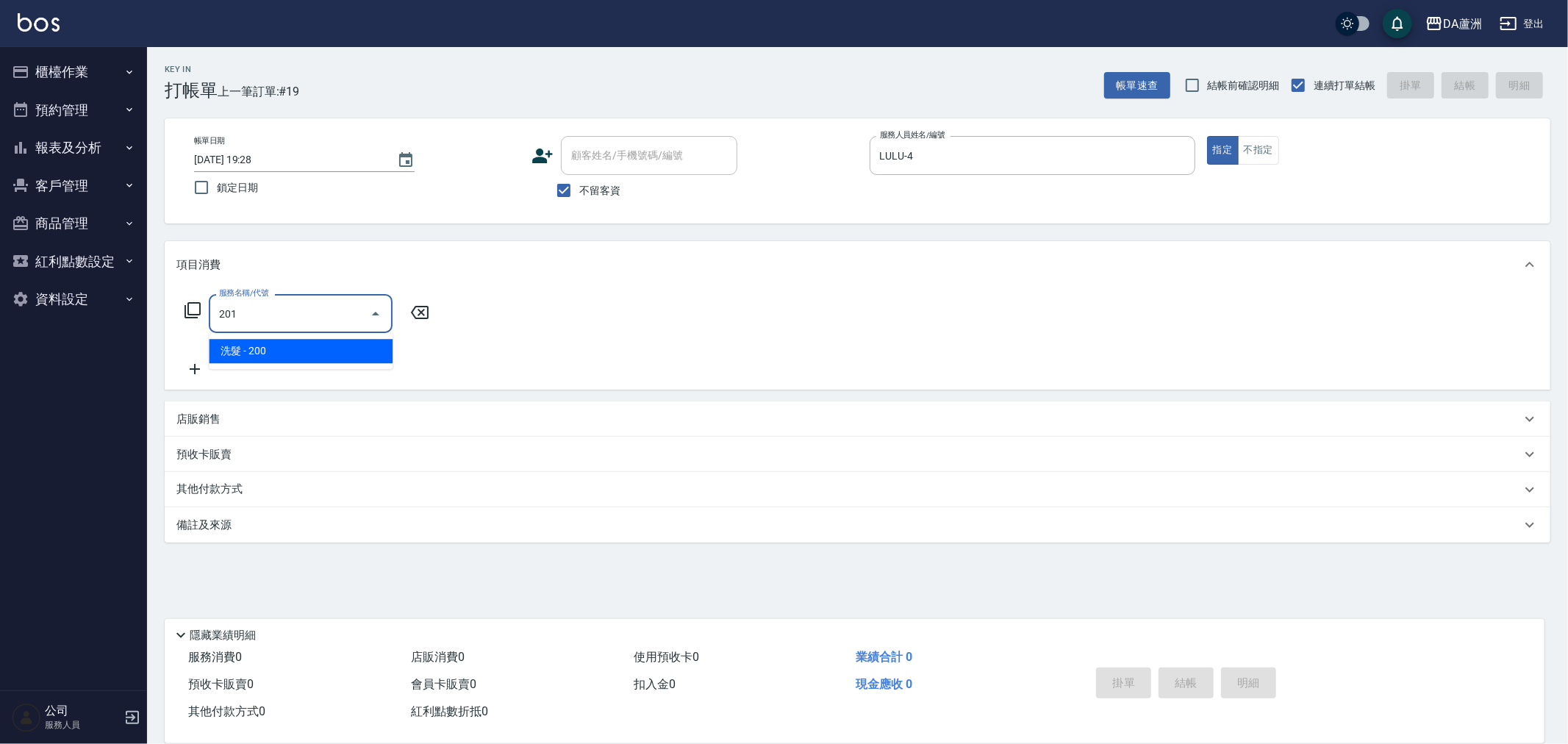
type input "洗髮(201)"
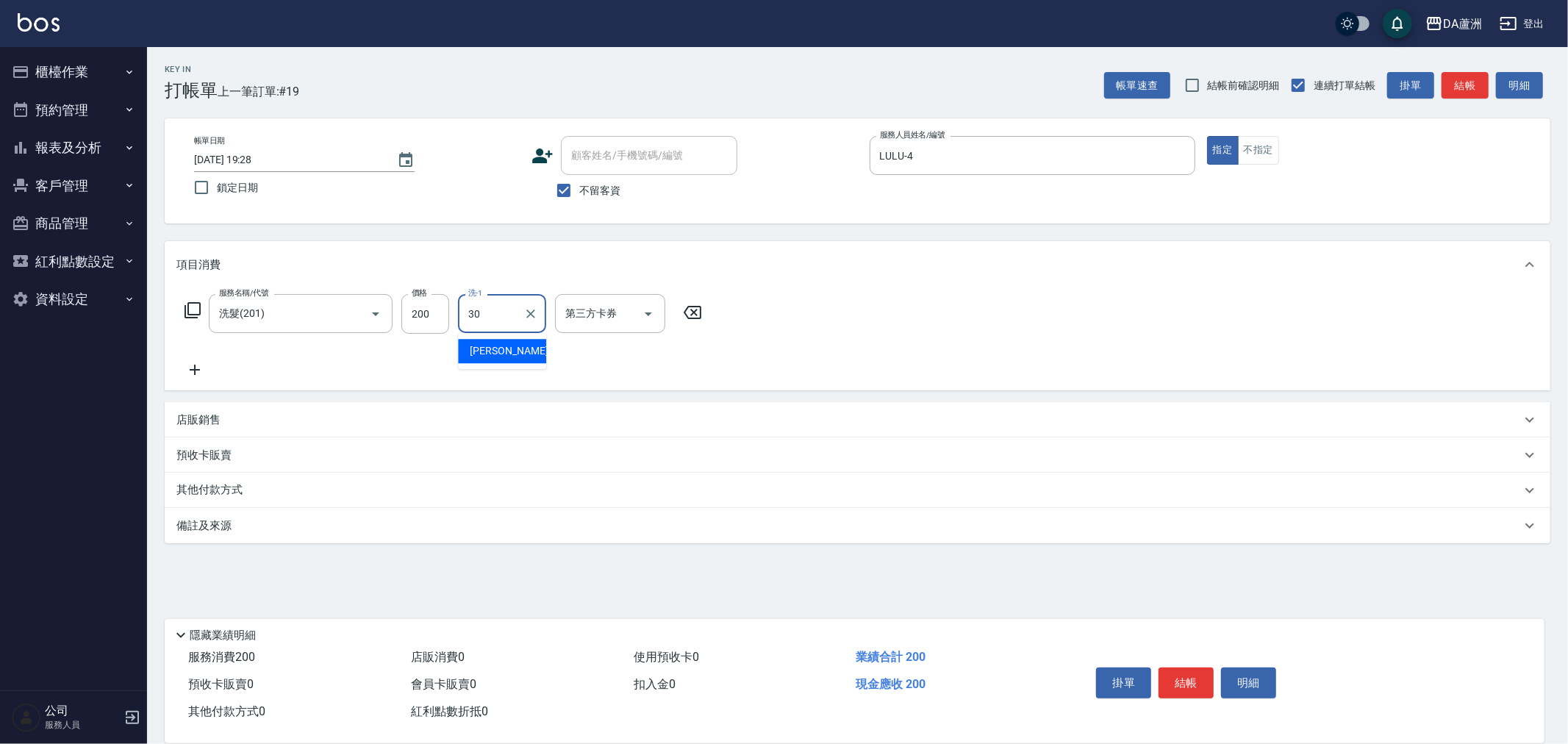
type input "[PERSON_NAME]-30"
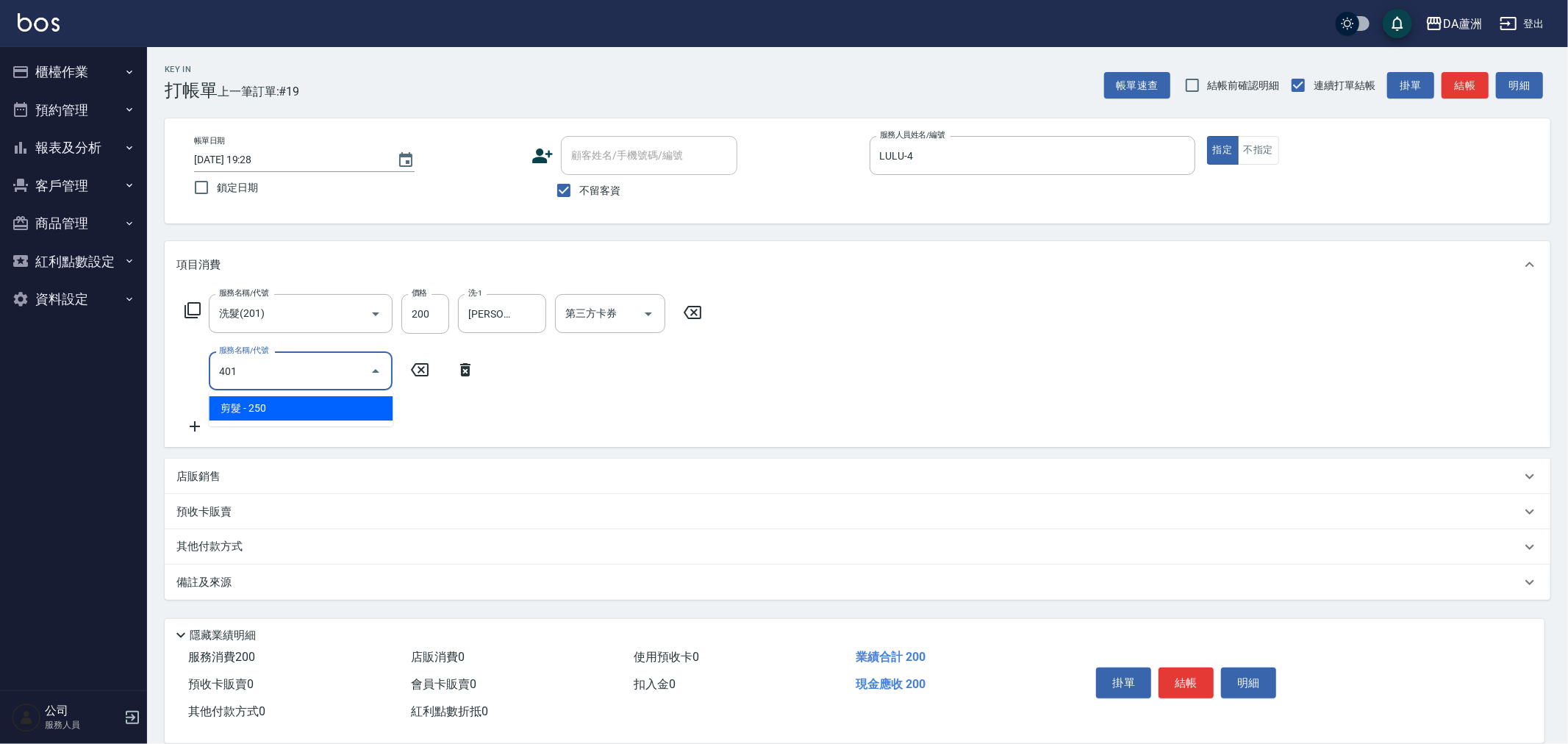
type input "剪髮(401)"
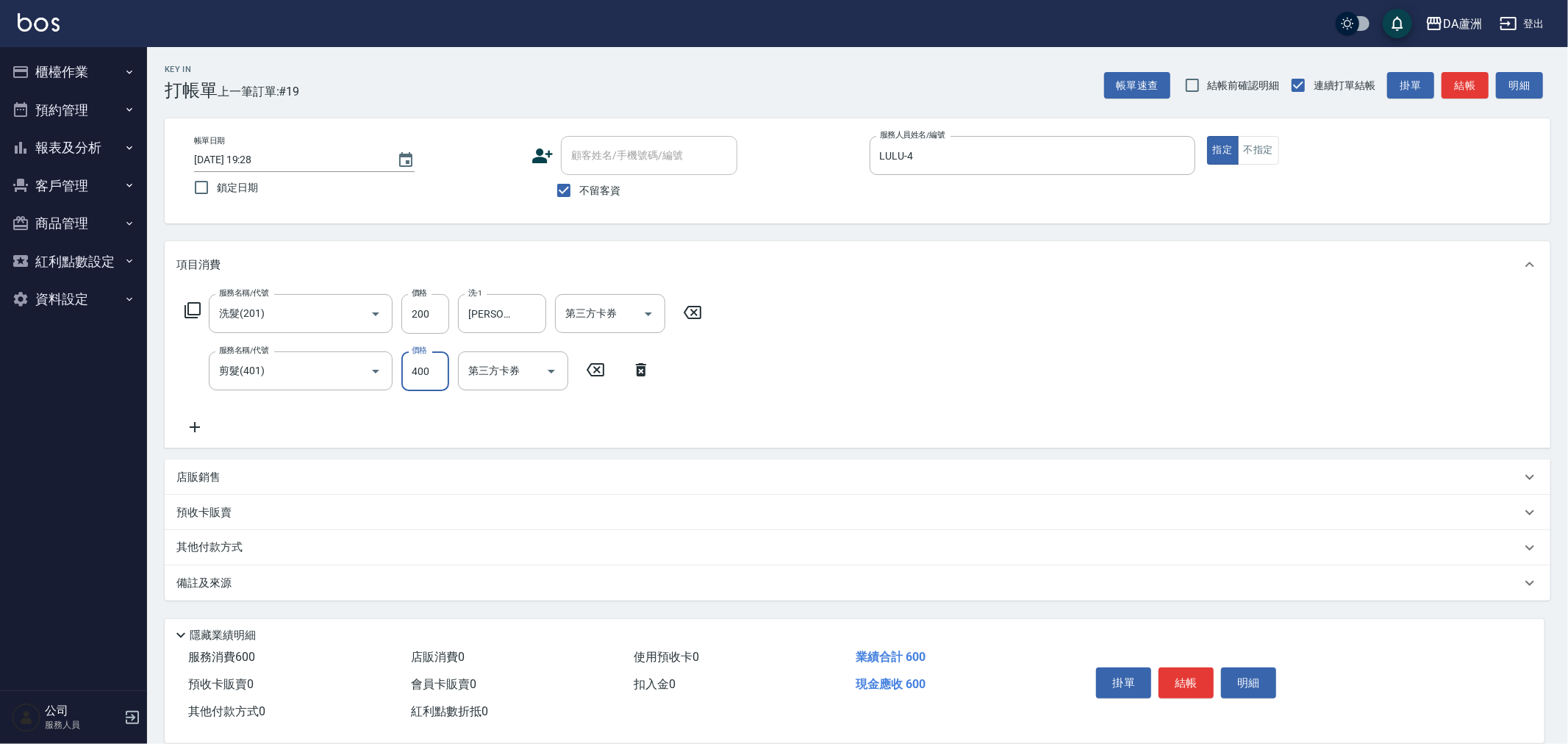
type input "400"
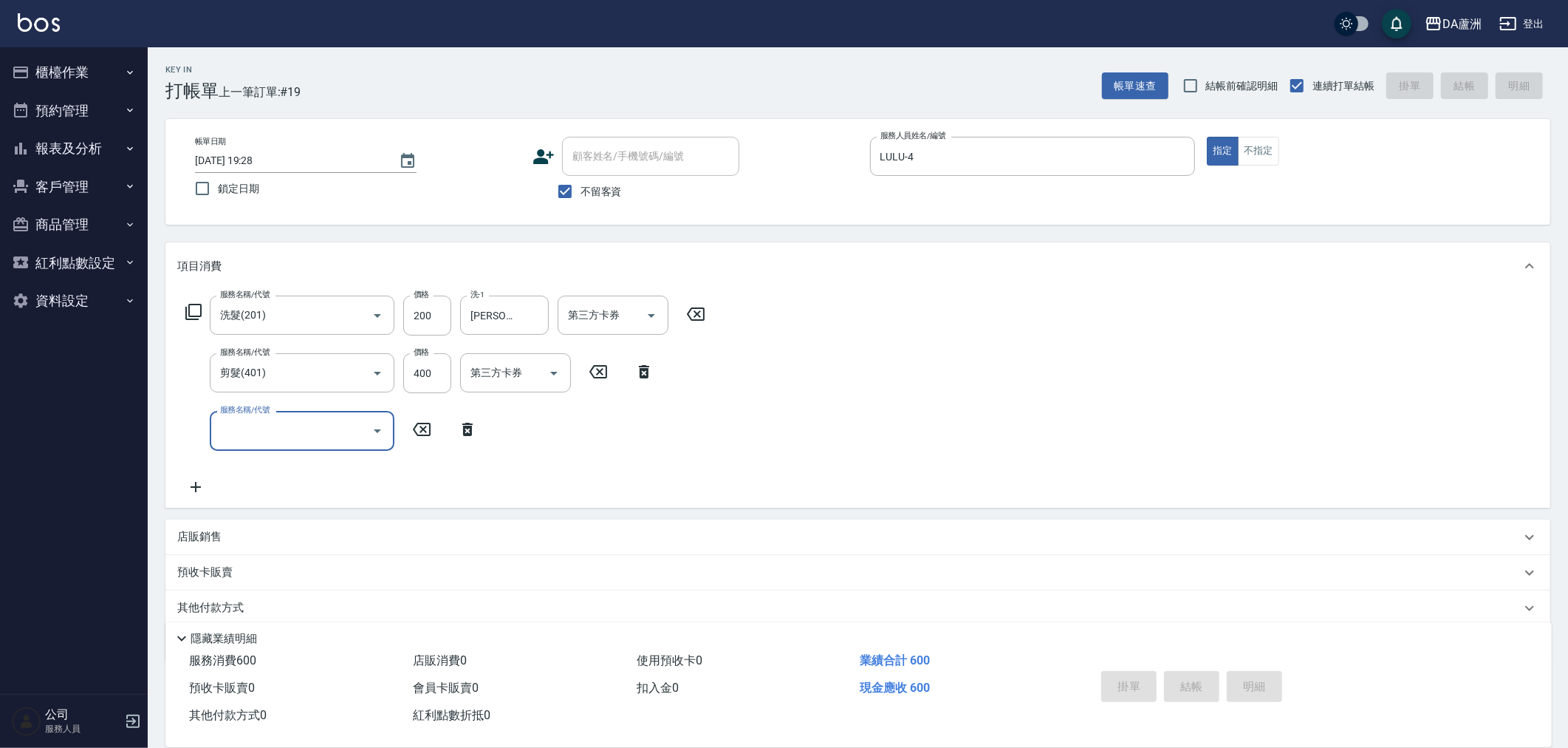
type input "[DATE] 19:29"
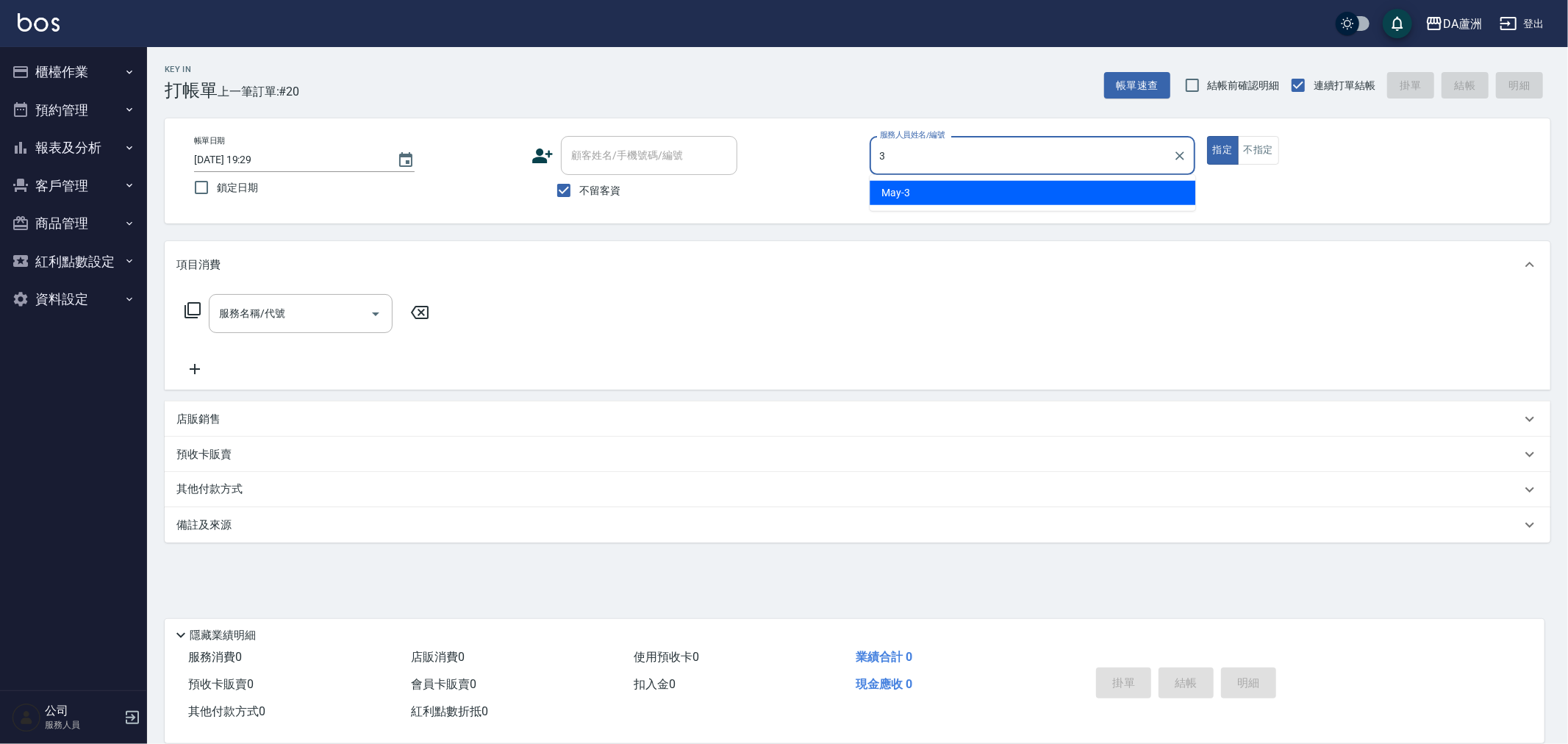
type input "May-3"
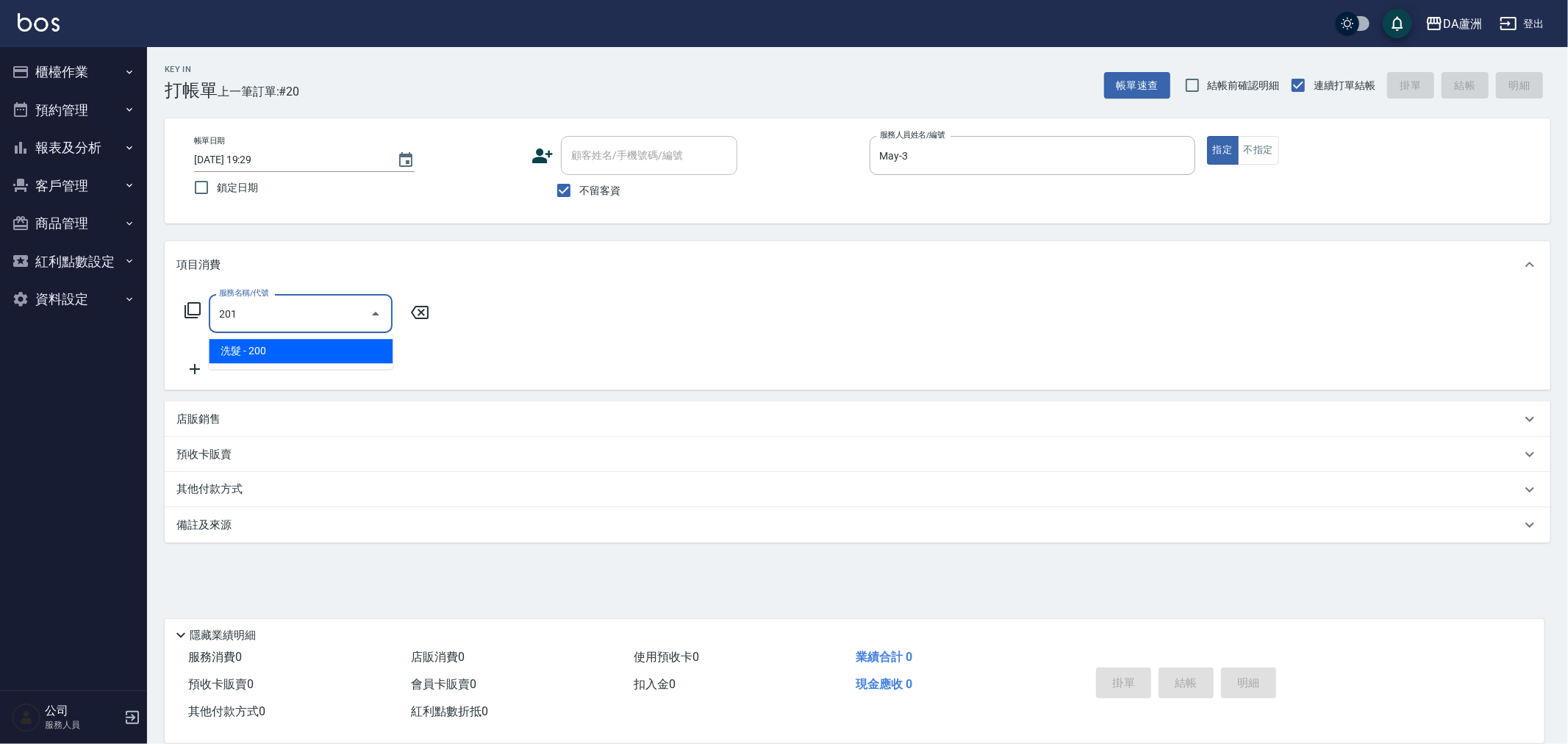
type input "洗髮(201)"
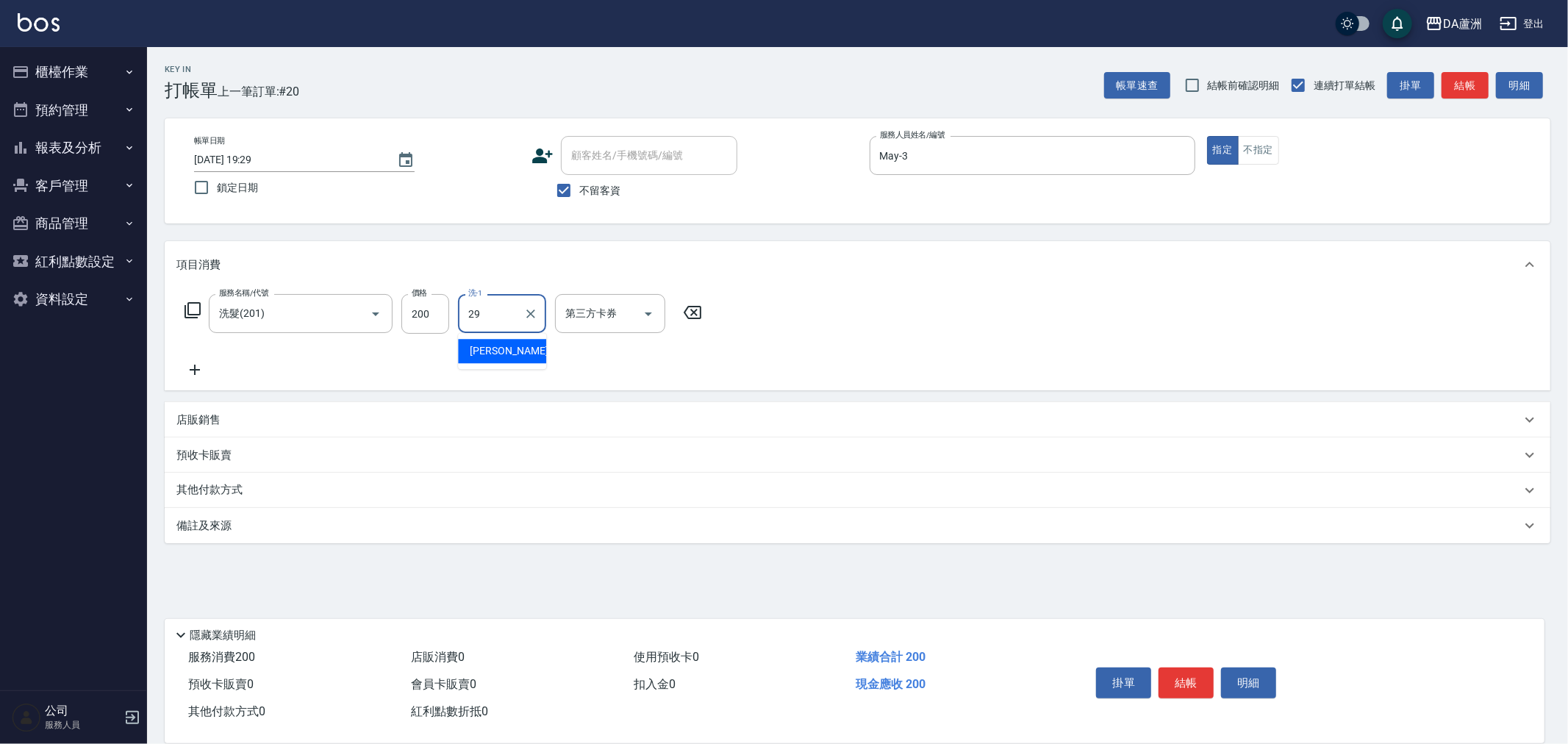
type input "[PERSON_NAME]-29"
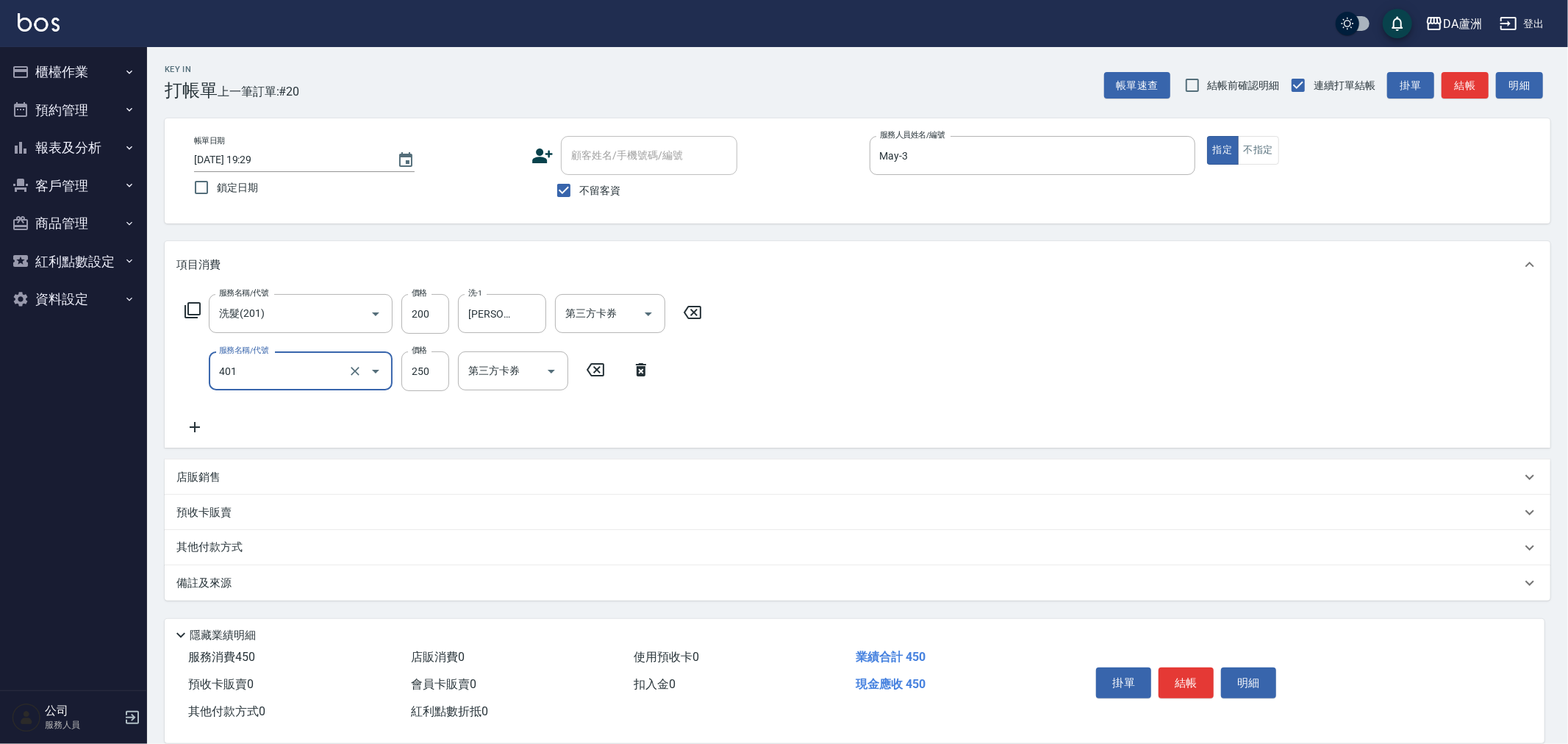
type input "剪髮(401)"
type input "400"
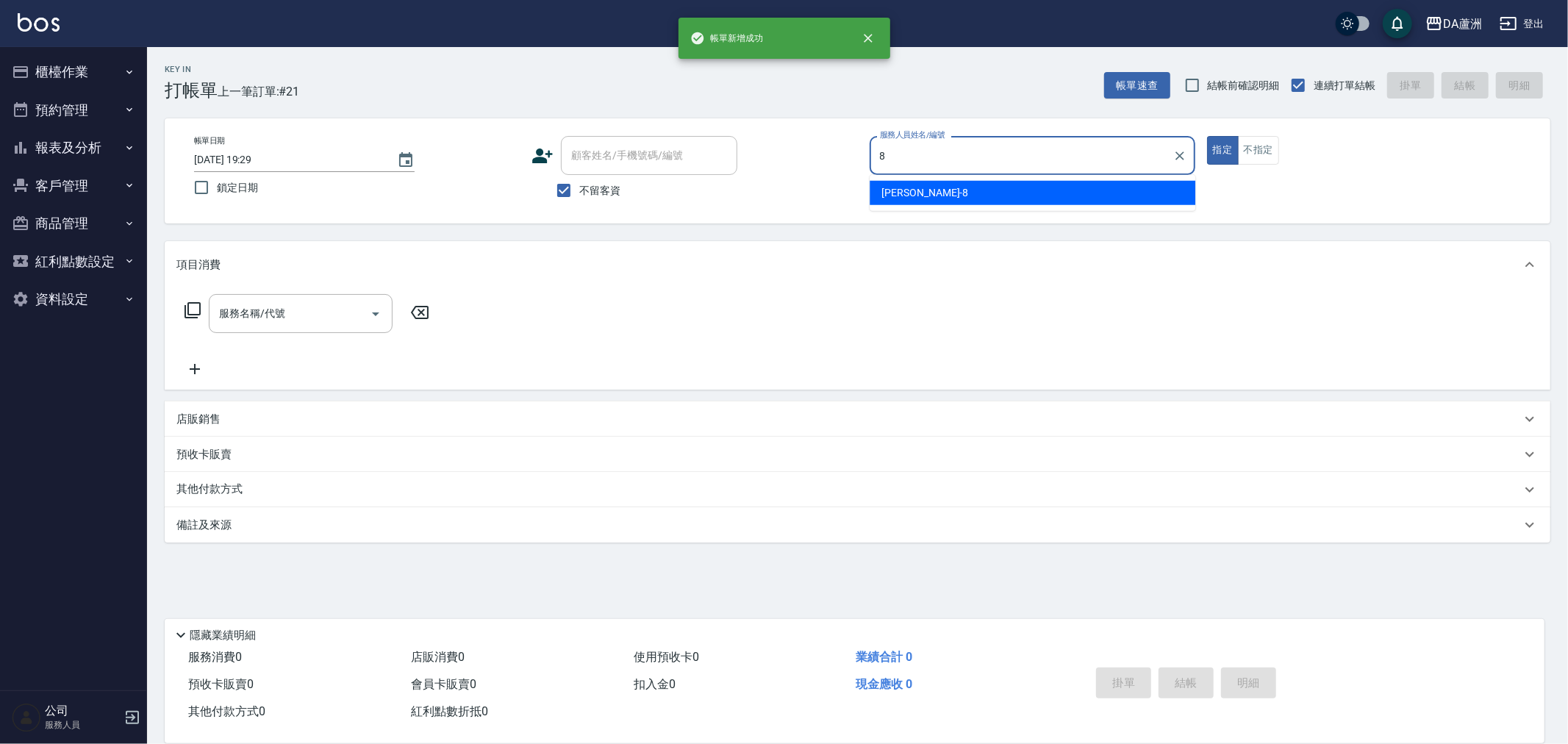
type input "[PERSON_NAME]-8"
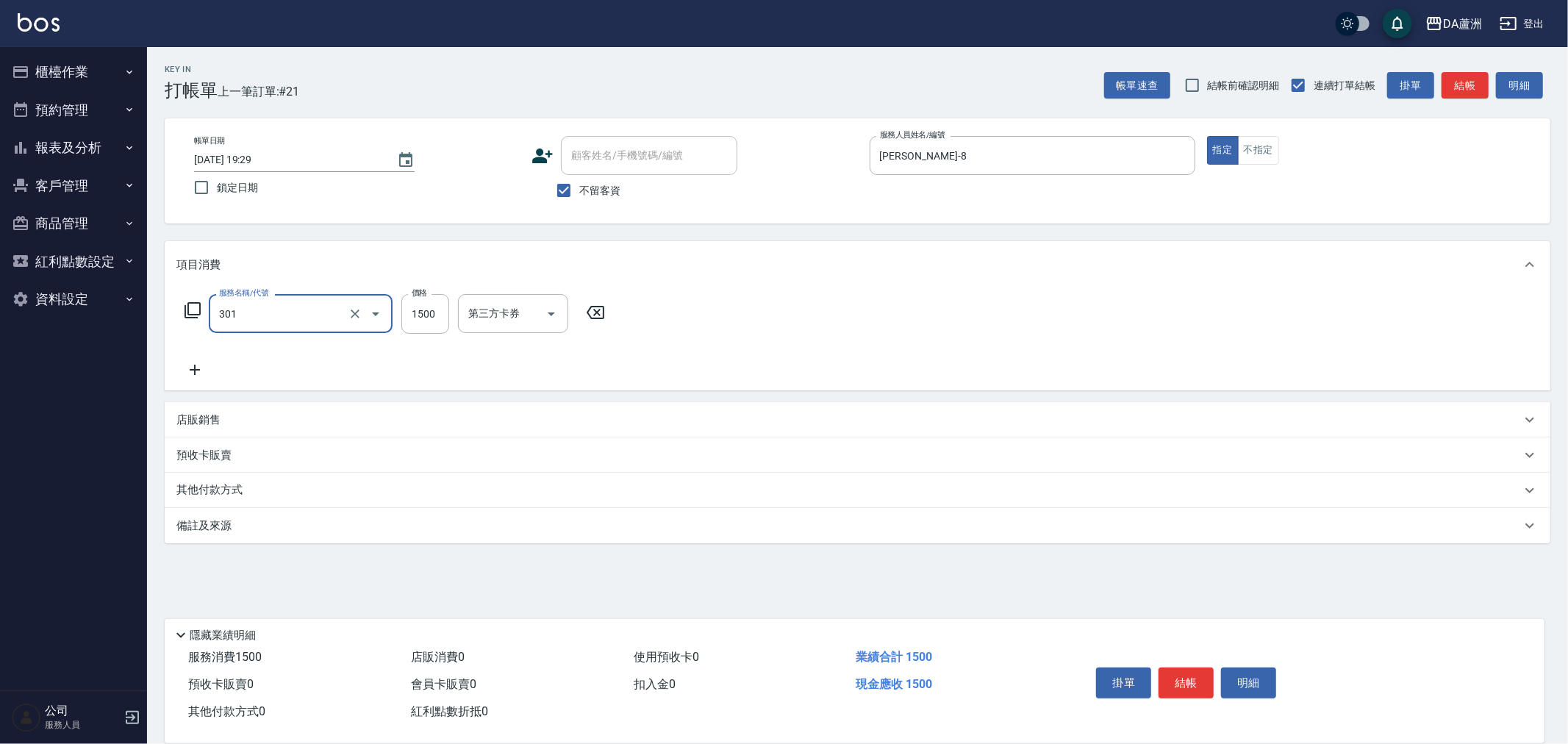
type input "燙髮(301)"
type input "2000"
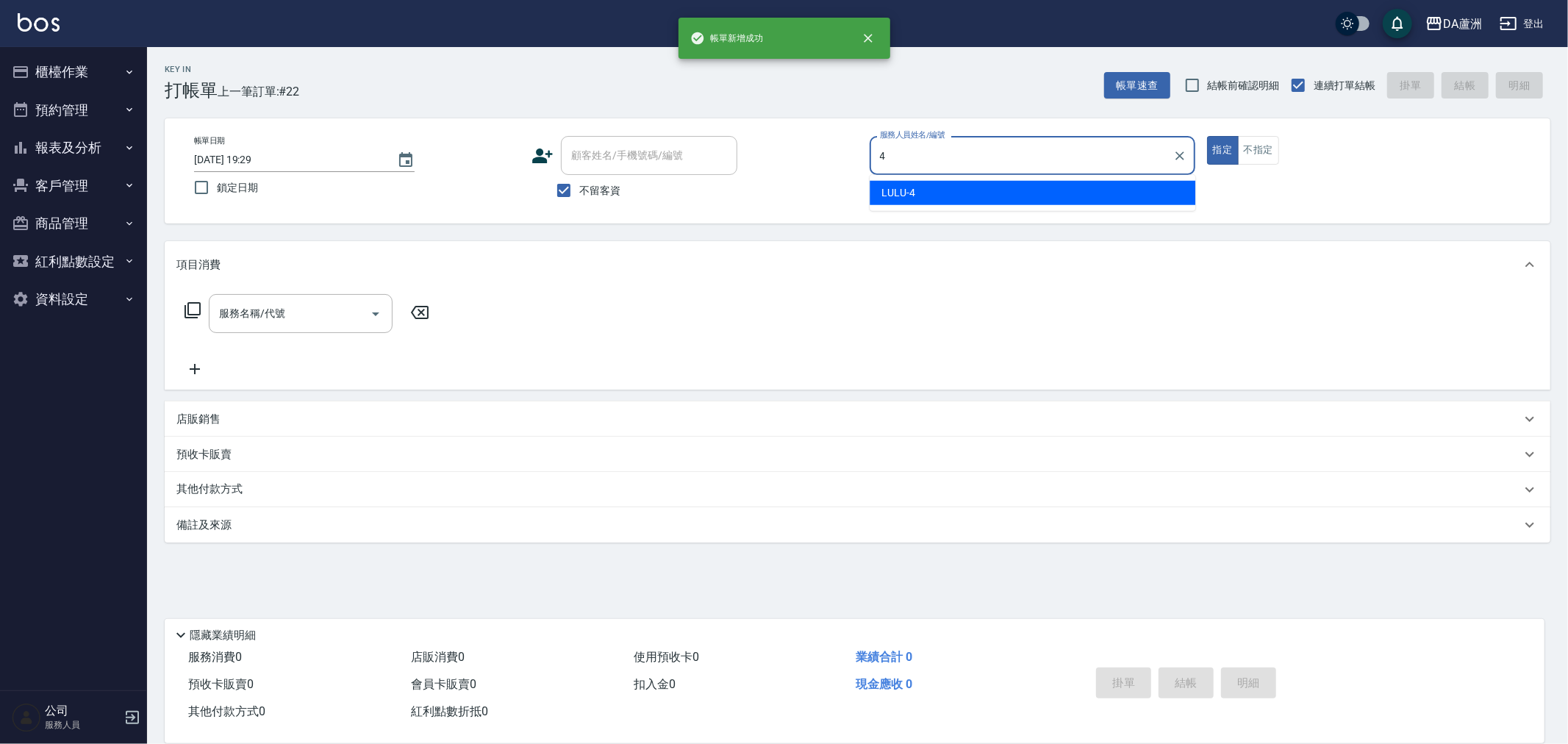
type input "LULU-4"
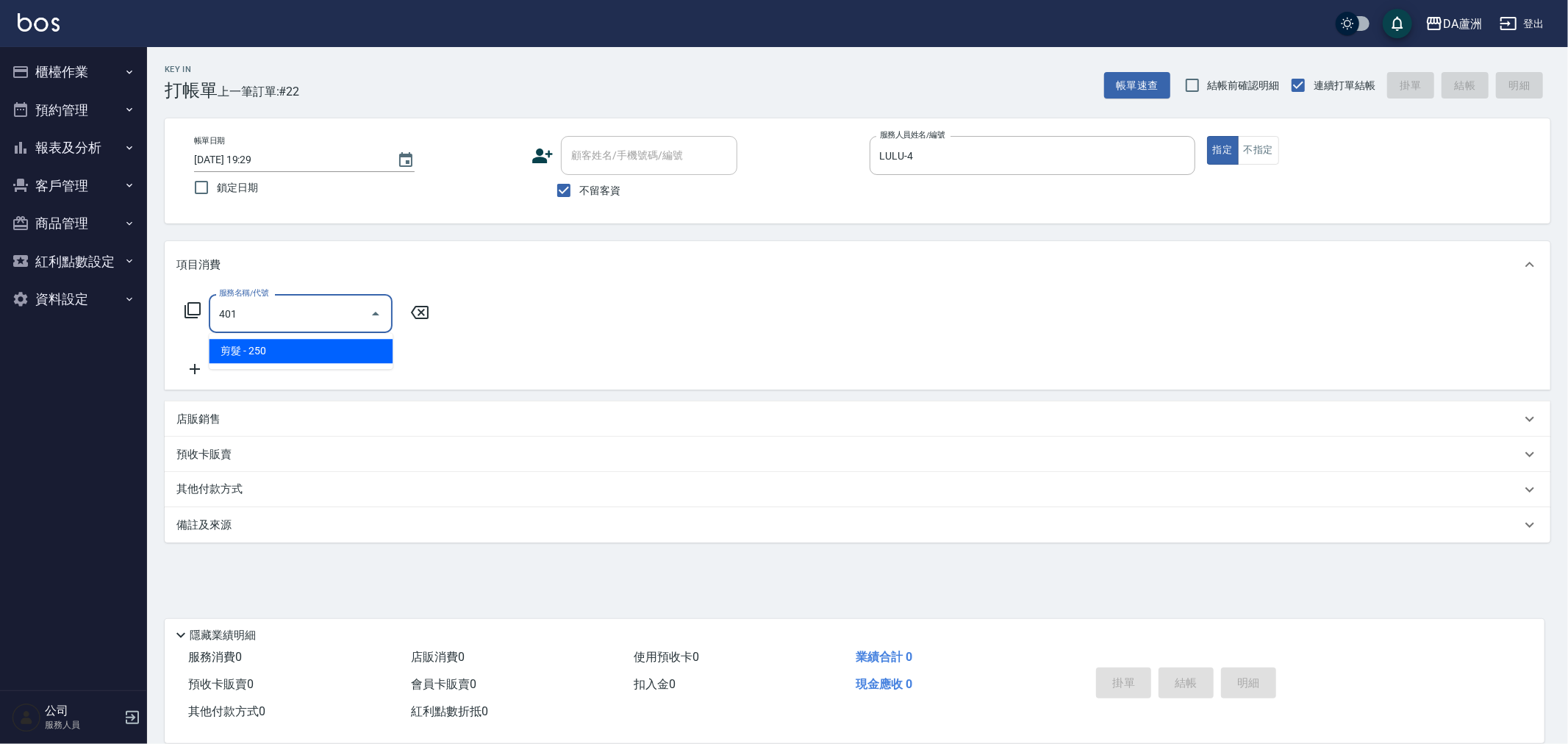
type input "剪髮(401)"
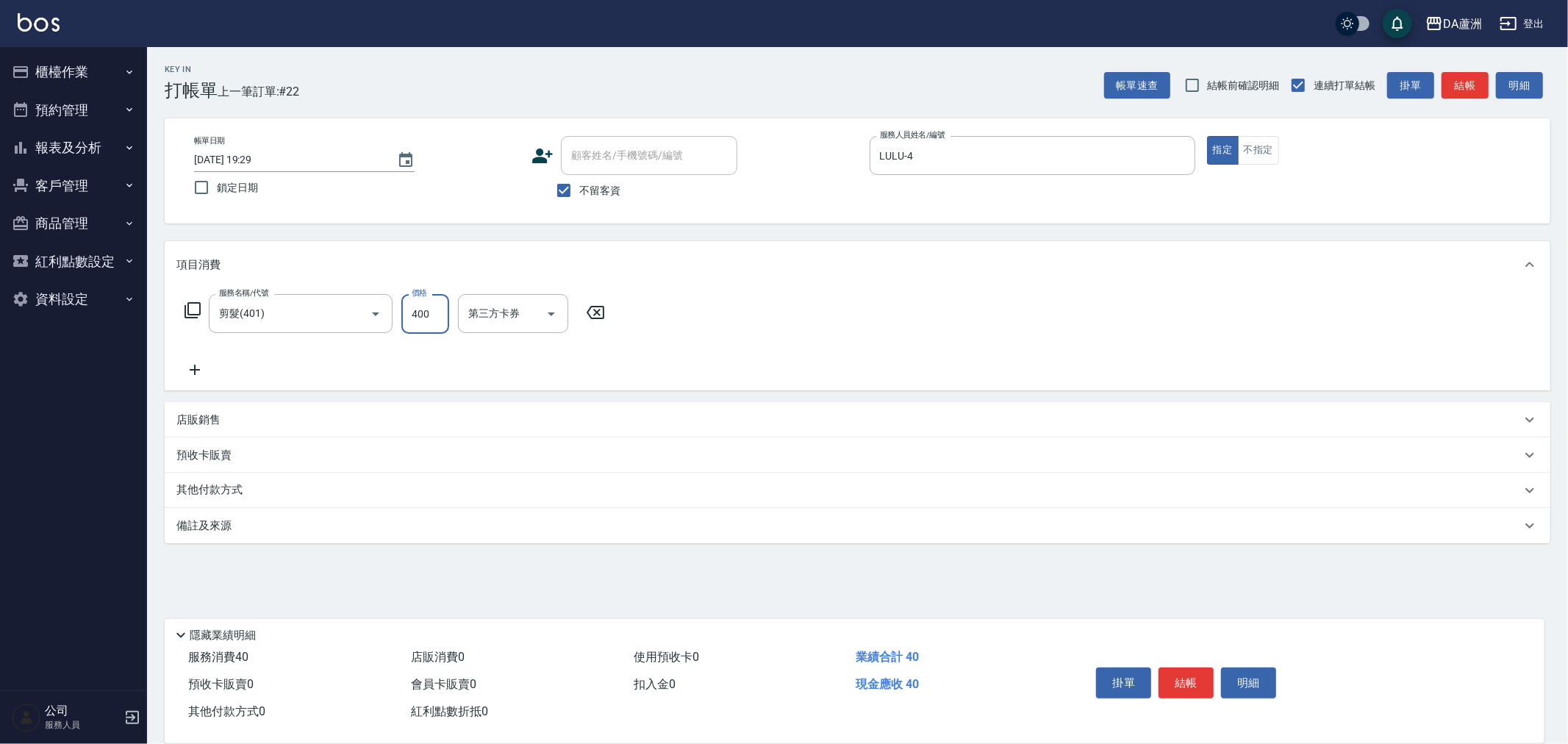
type input "400"
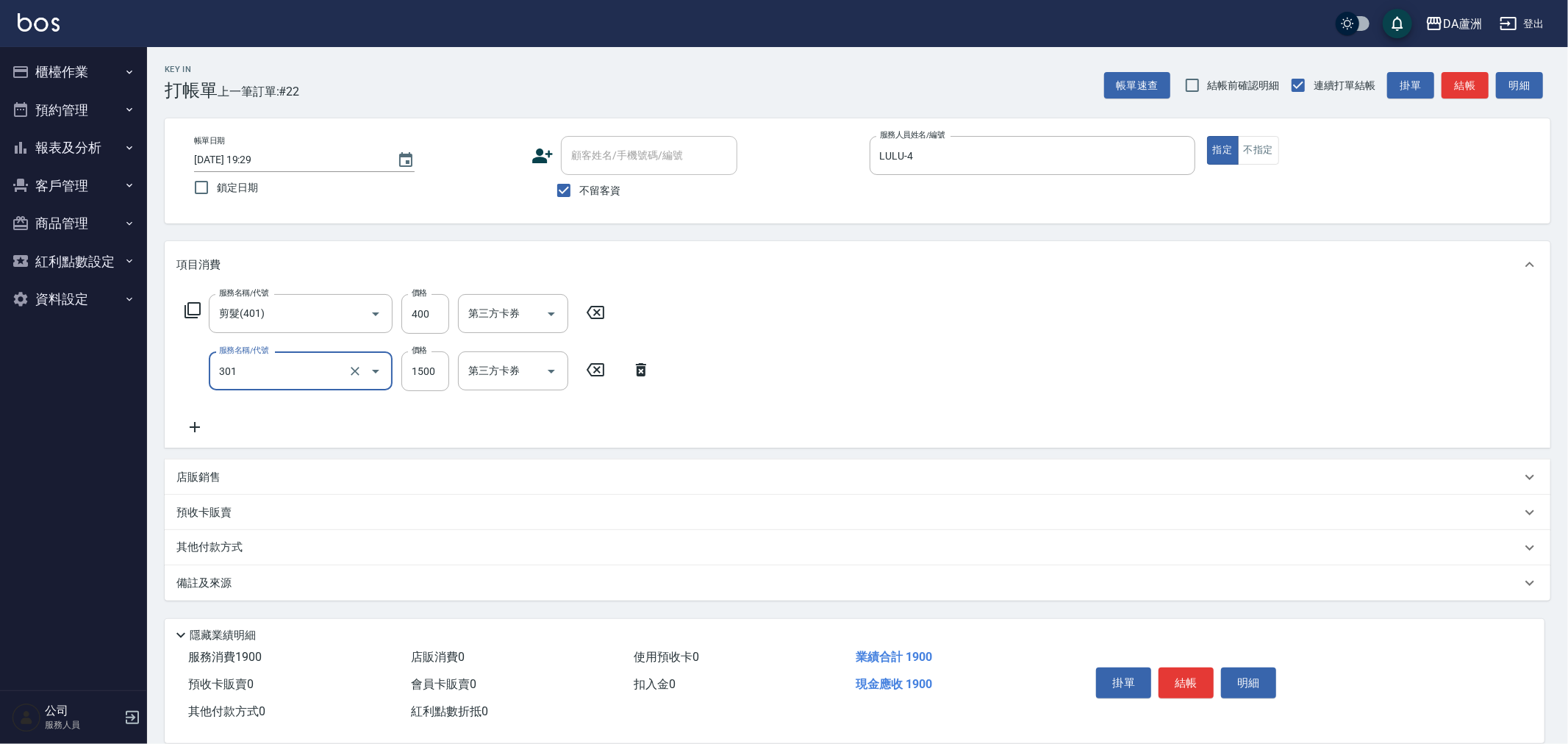
type input "燙髮(301)"
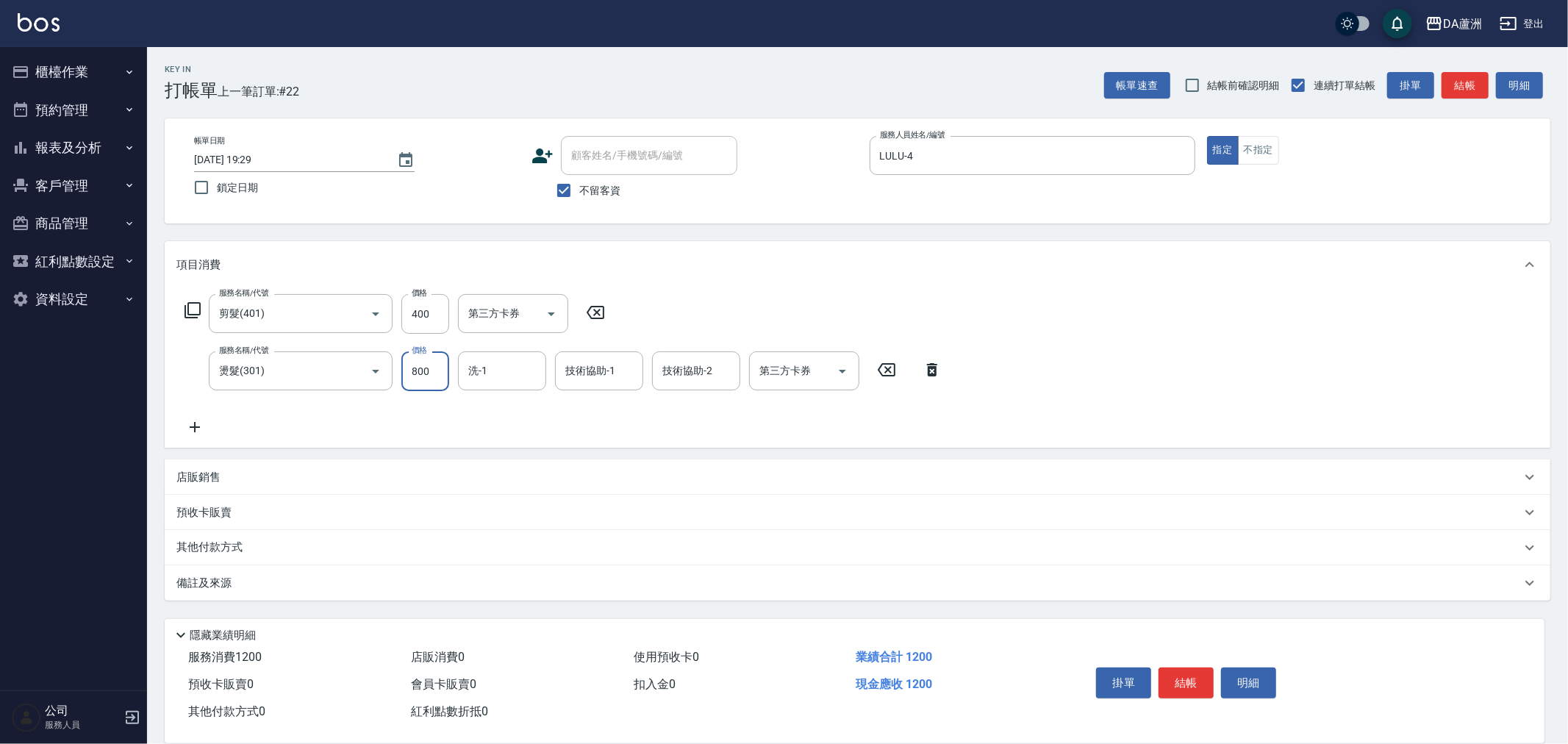
type input "800"
type input "[PERSON_NAME]-30"
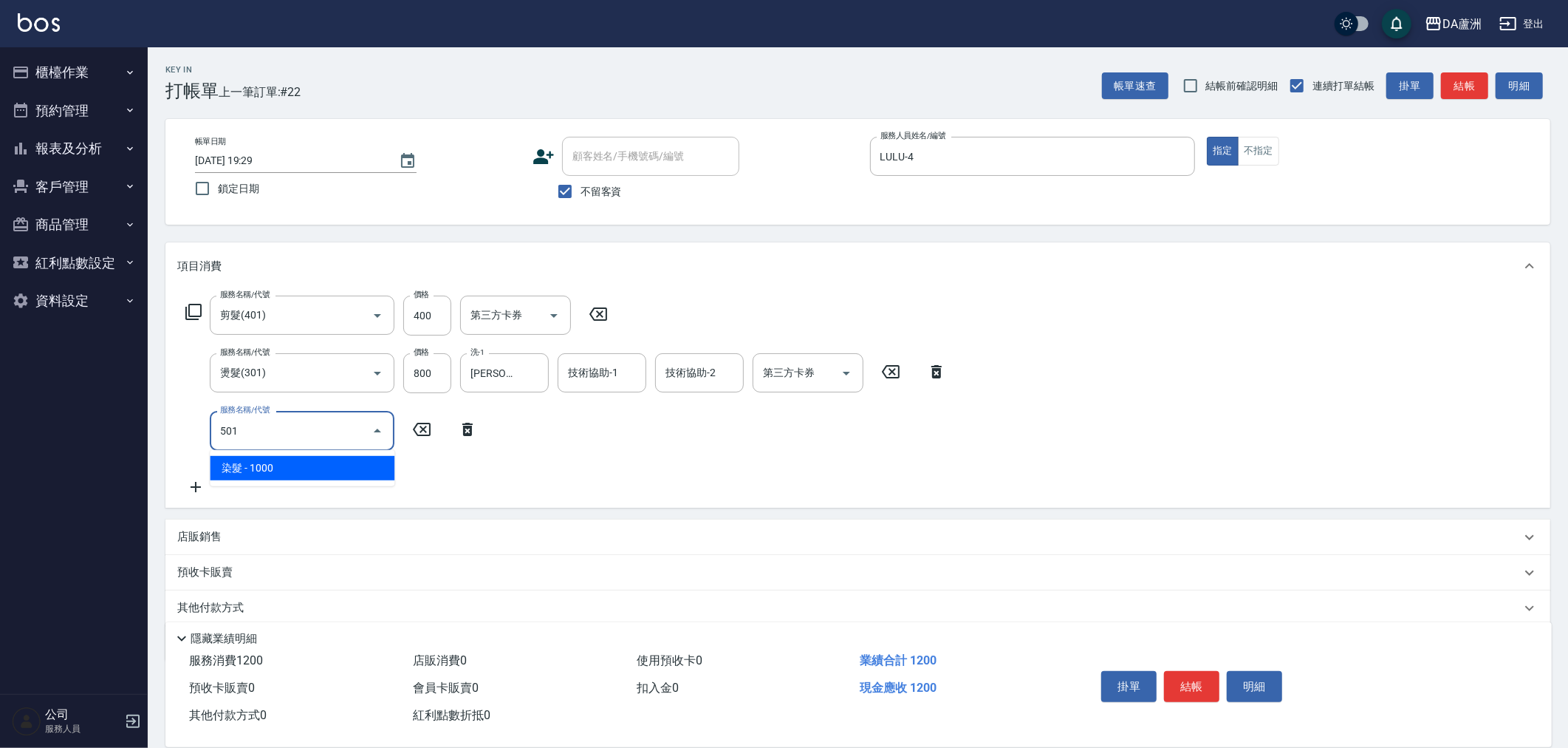
type input "染髮(501)"
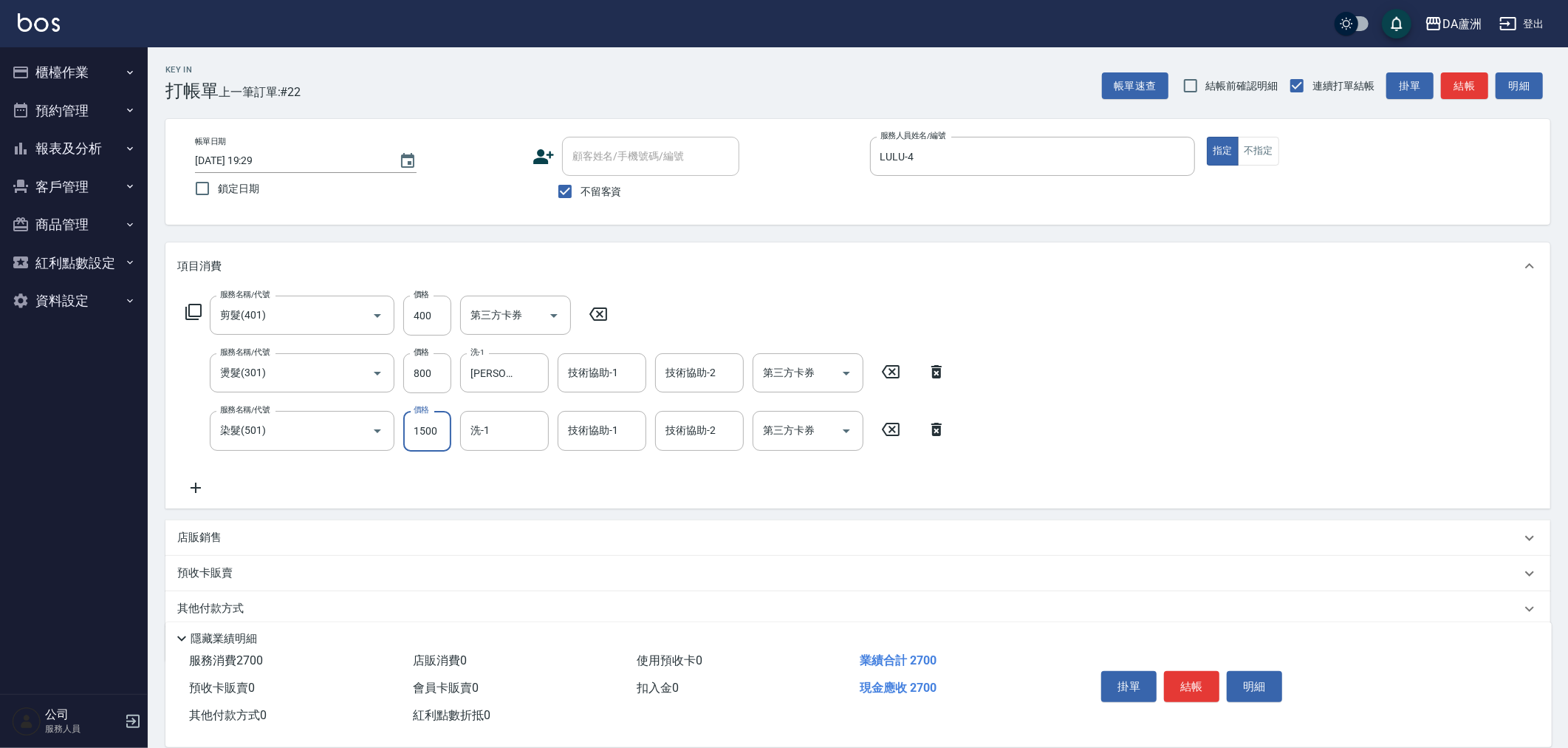
type input "1500"
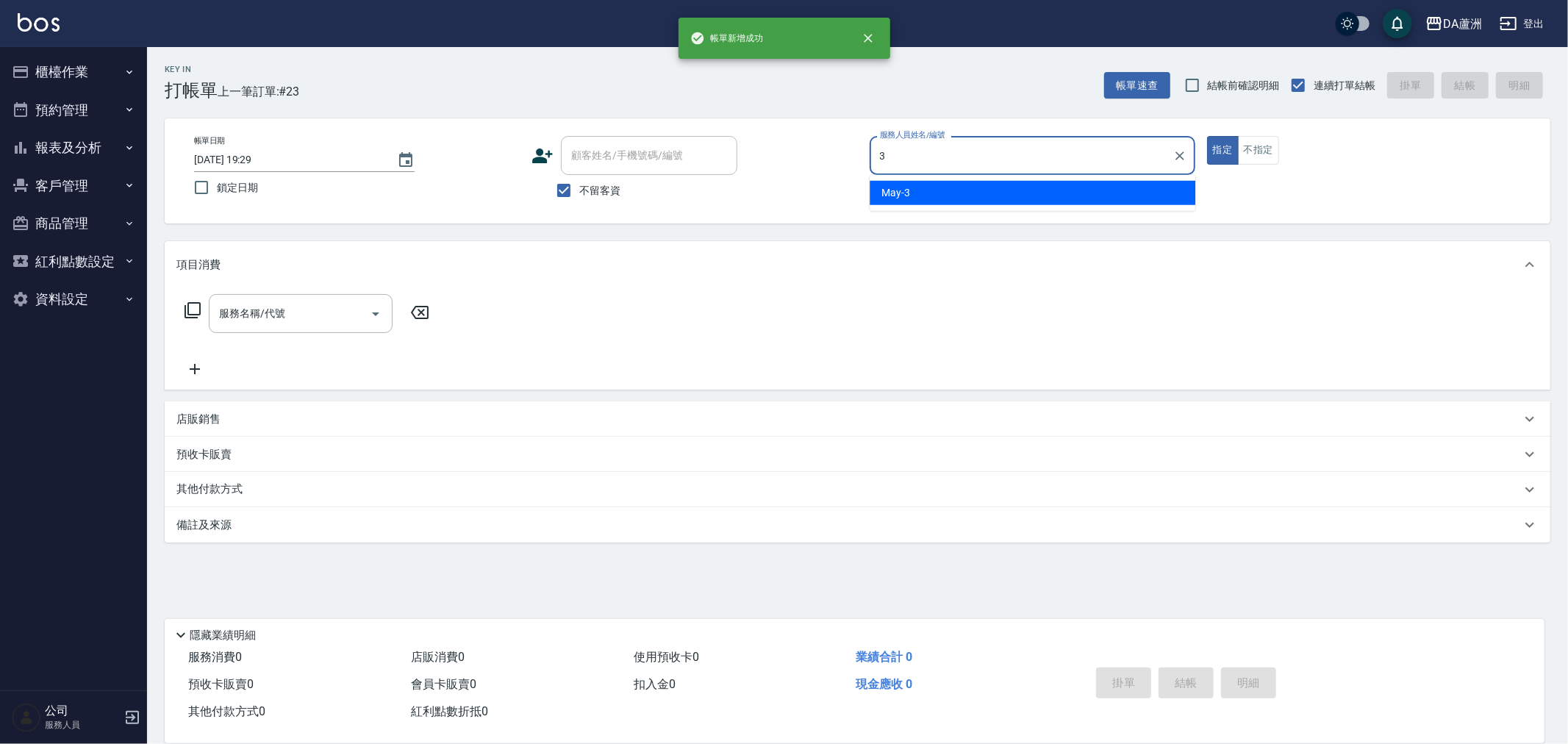
type input "May-3"
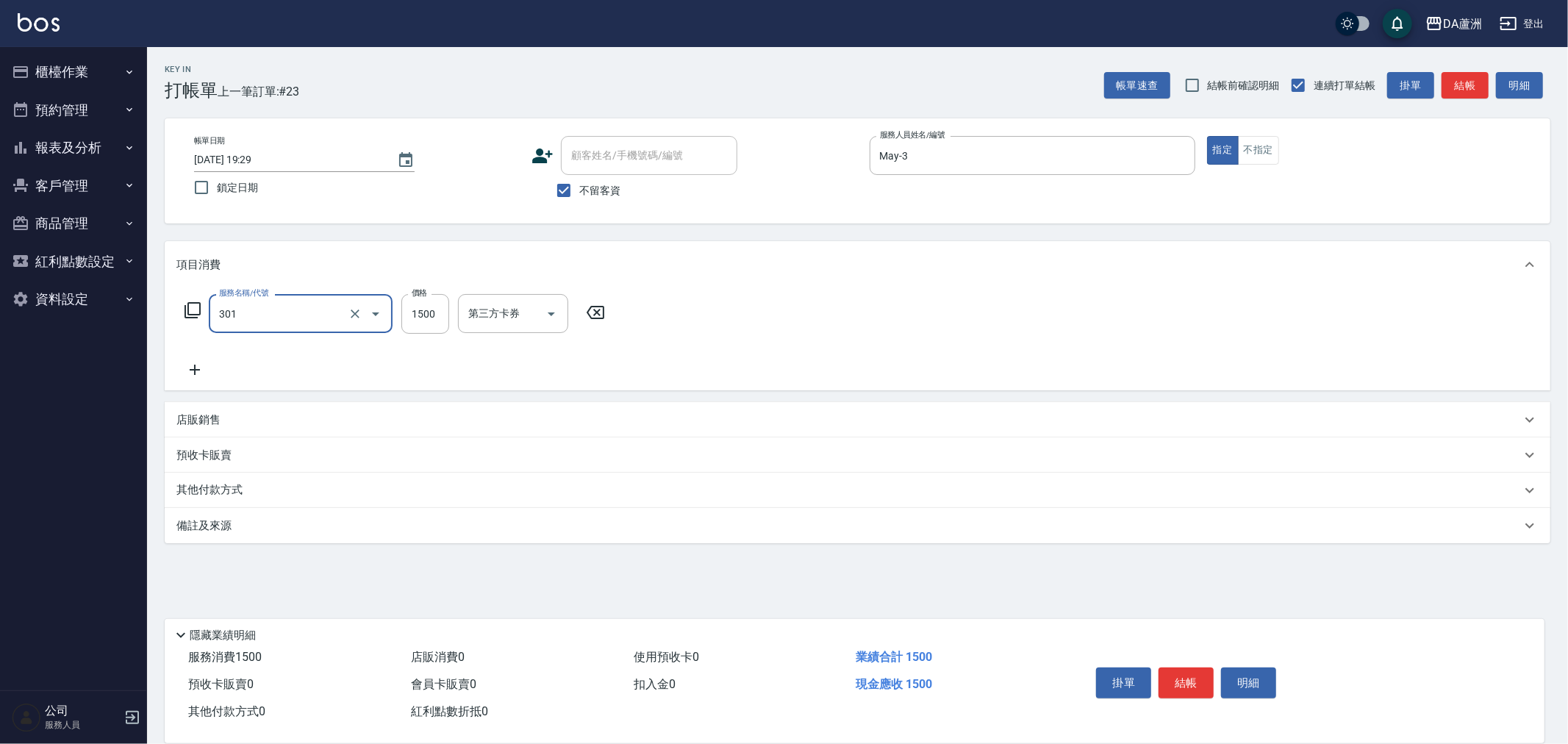
type input "燙髮(301)"
type input "2500"
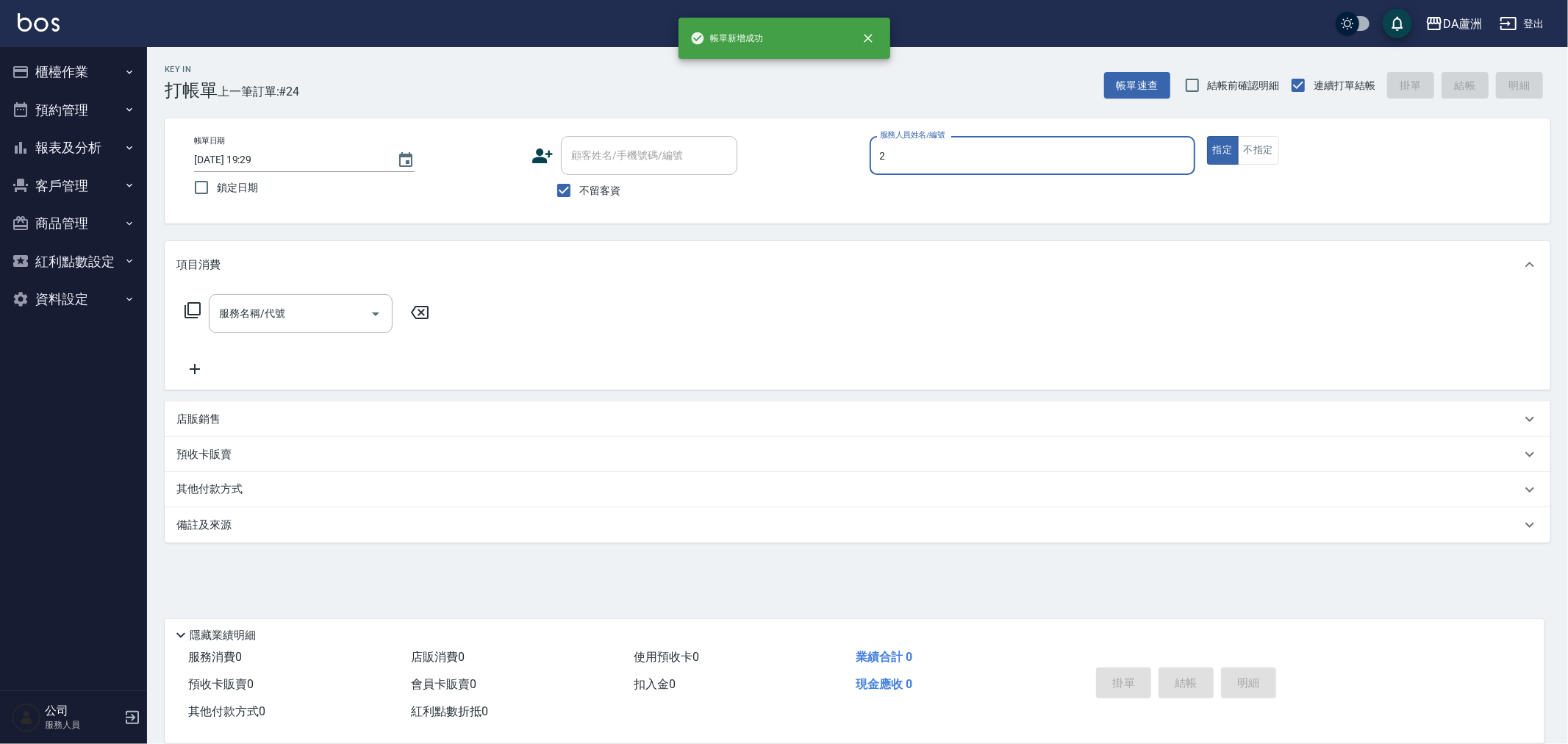
type input "CHI CHI-2"
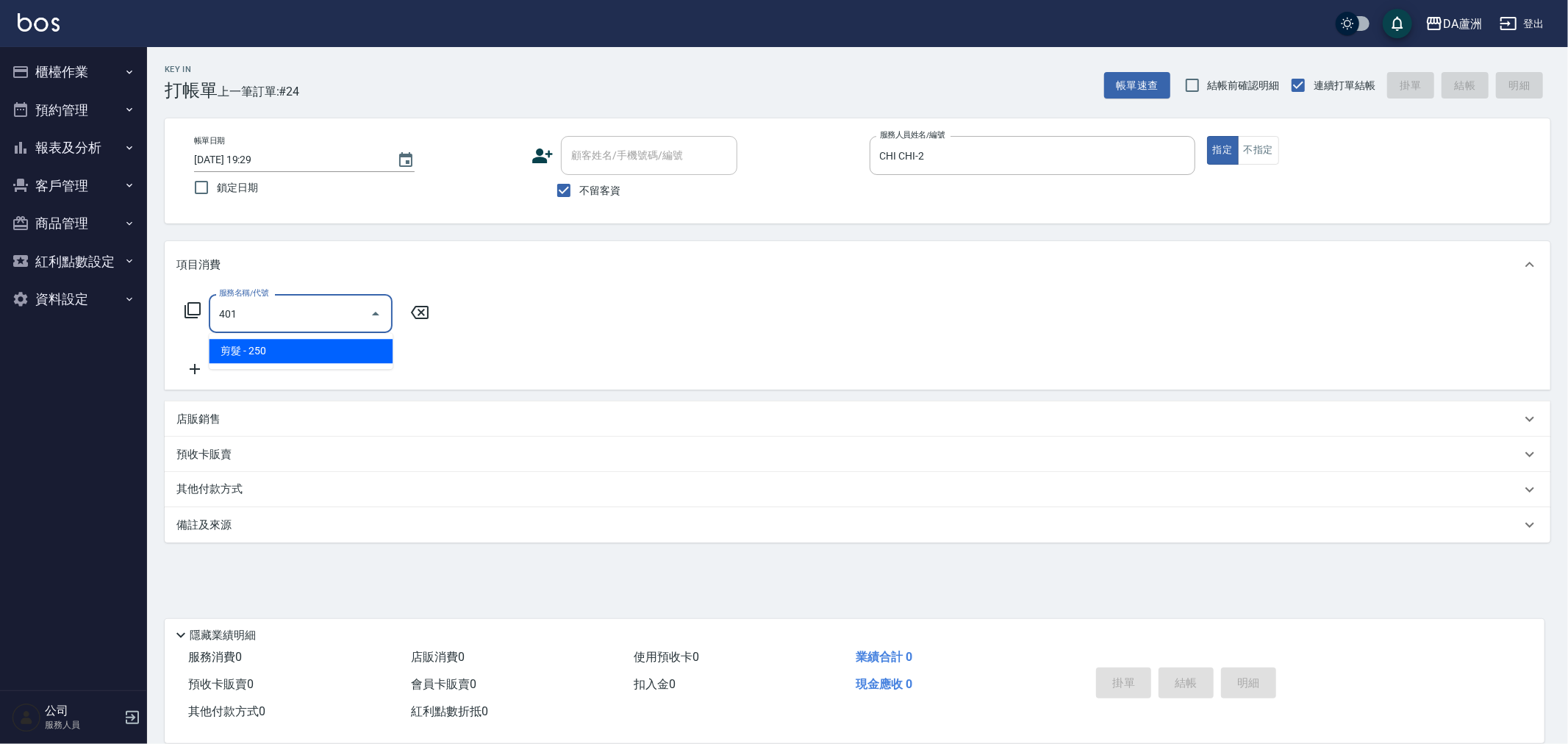
type input "剪髮(401)"
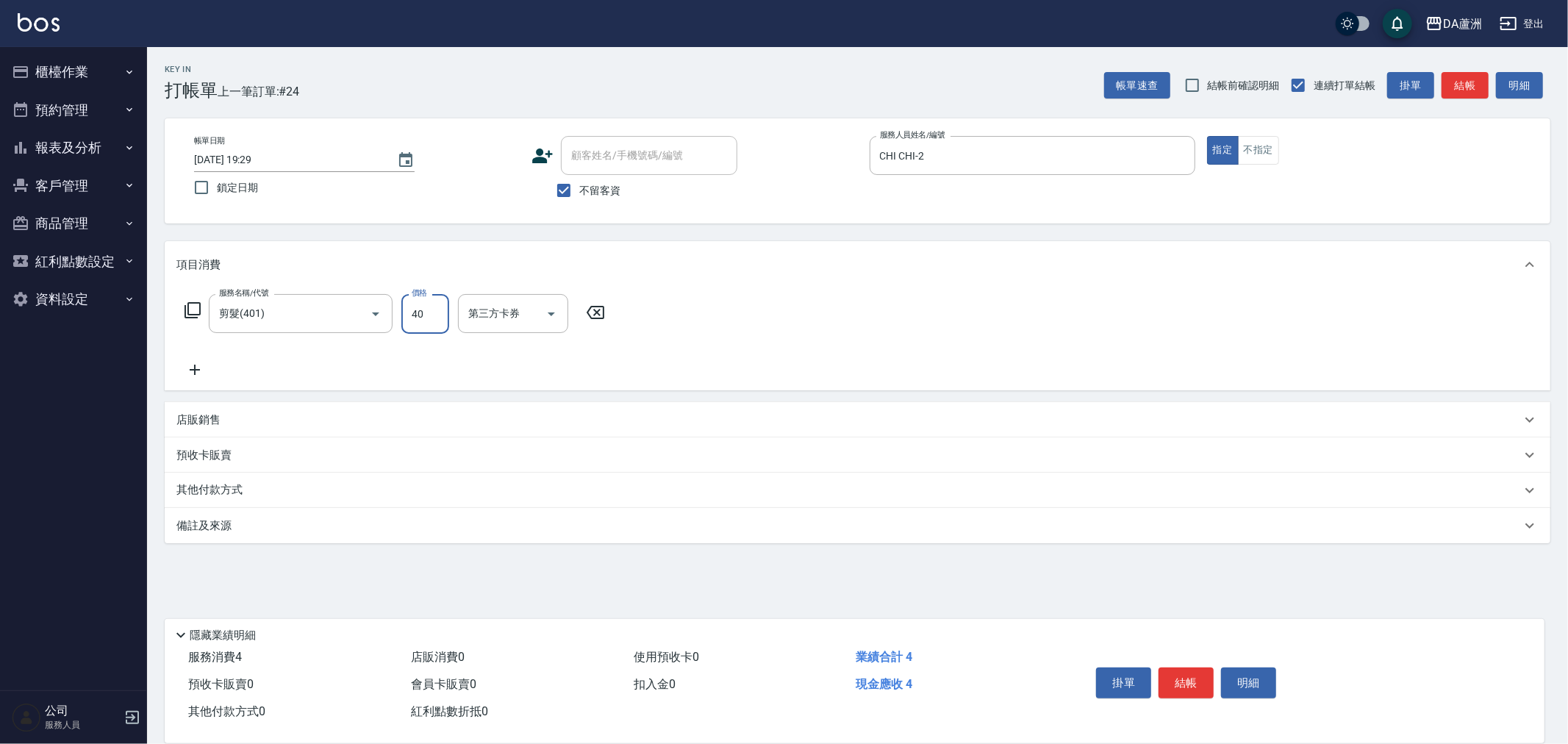
type input "400"
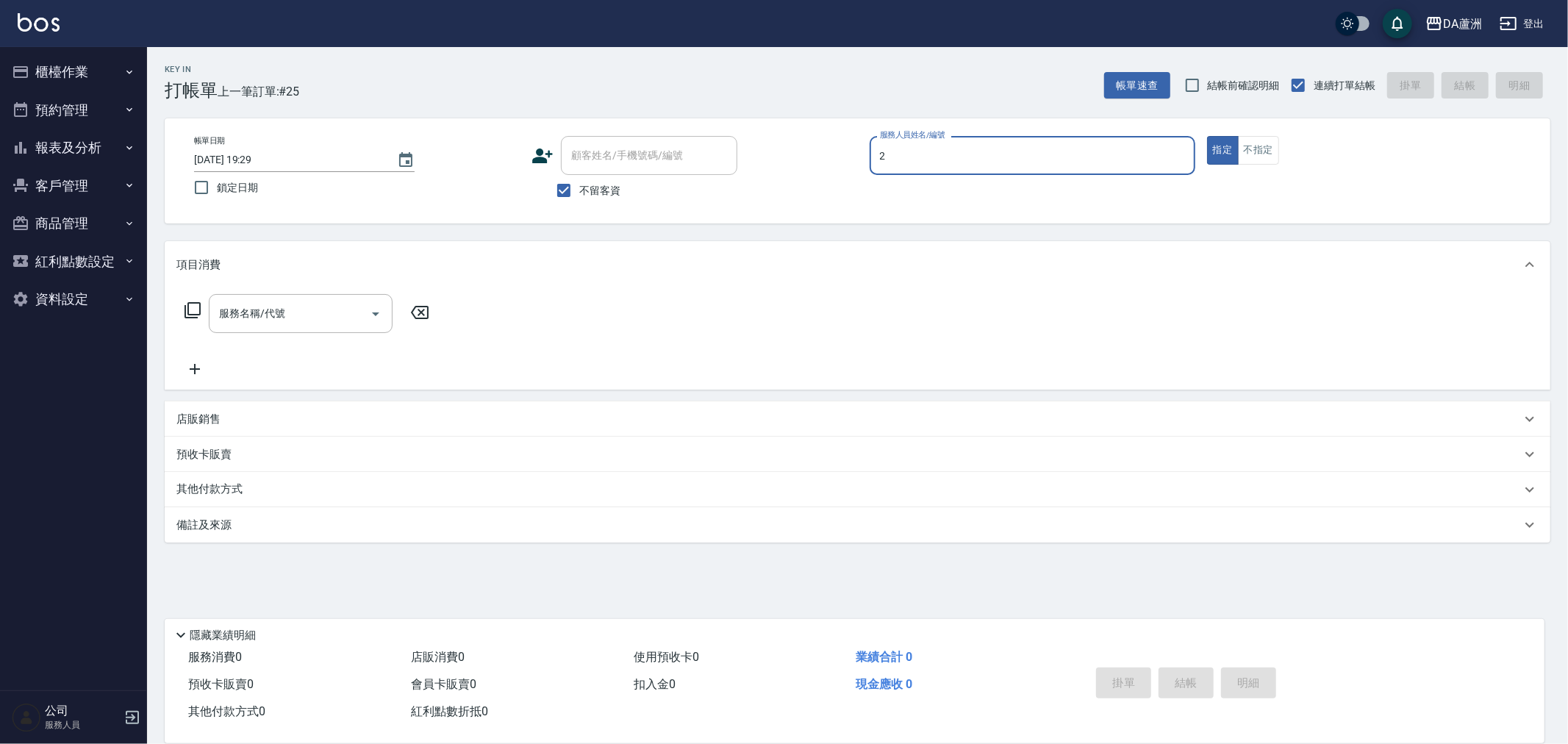
type input "CHI CHI-2"
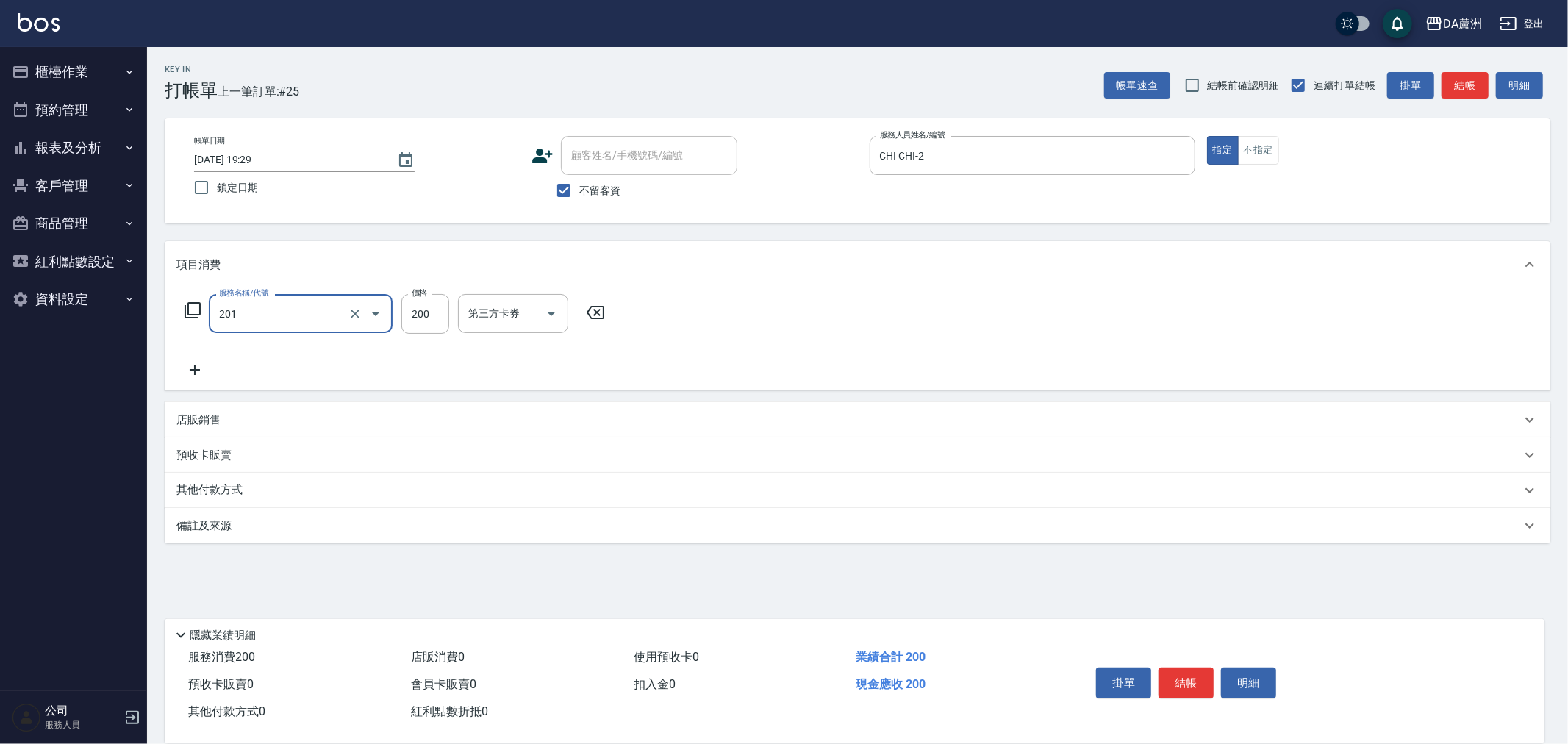
type input "洗髮(201)"
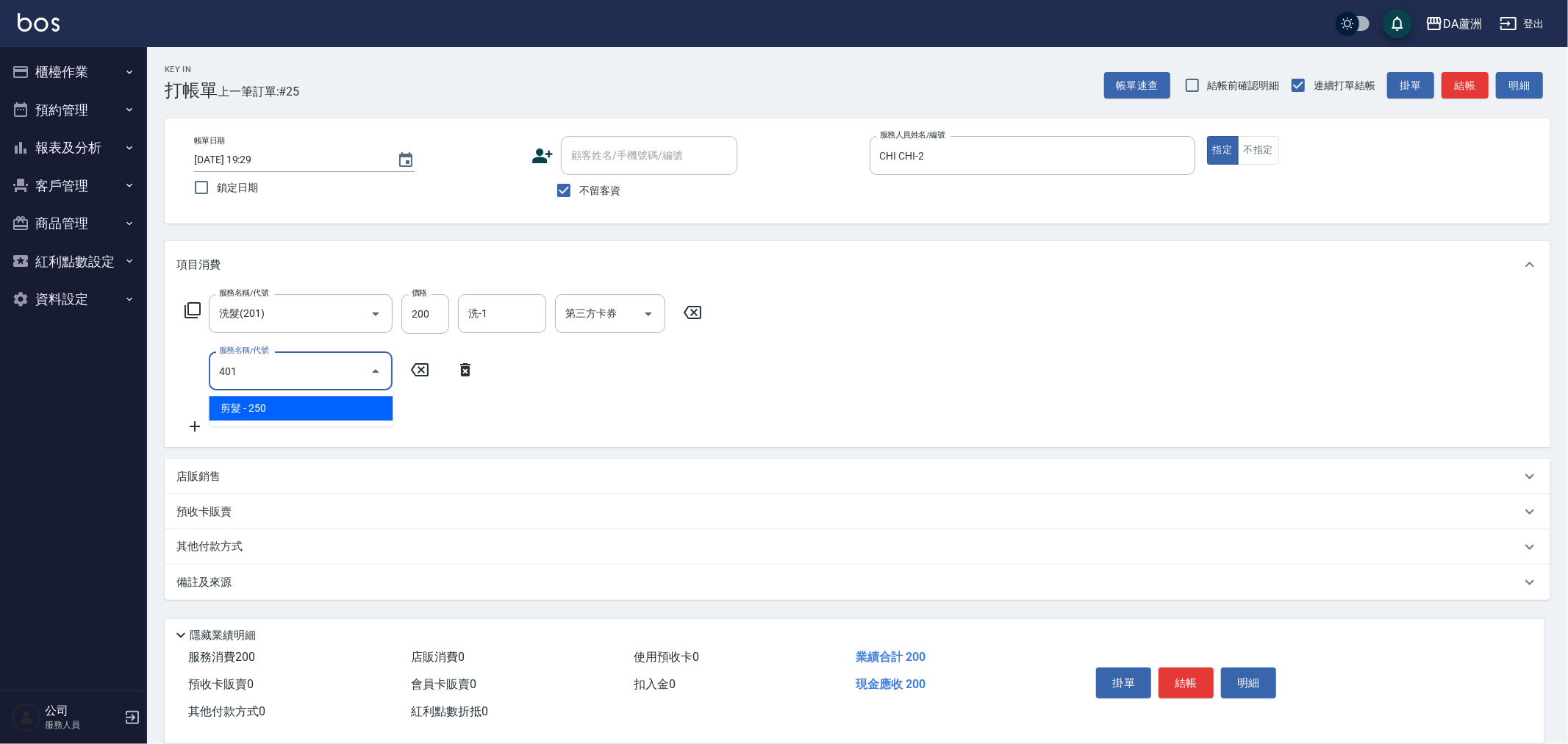
type input "剪髮(401)"
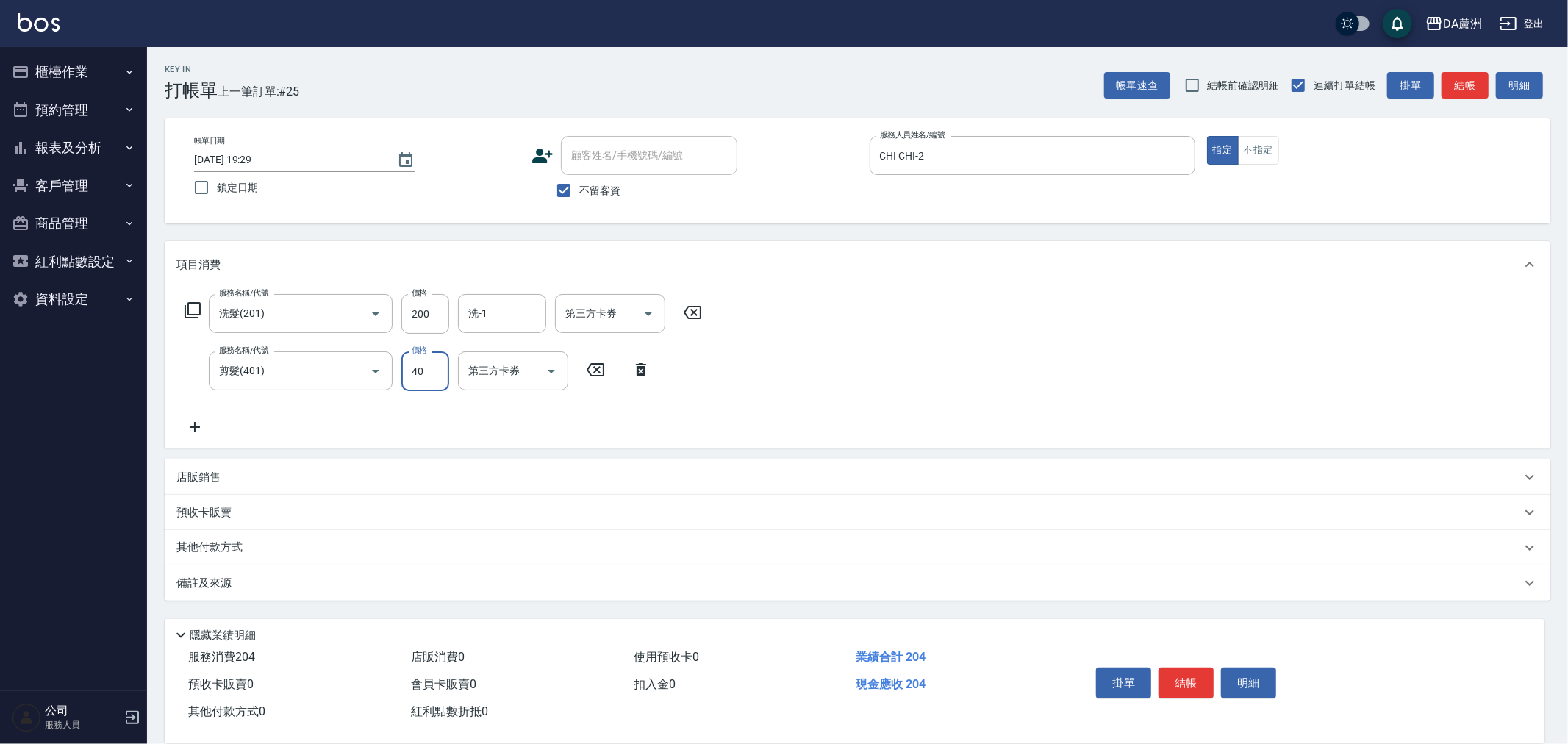
type input "400"
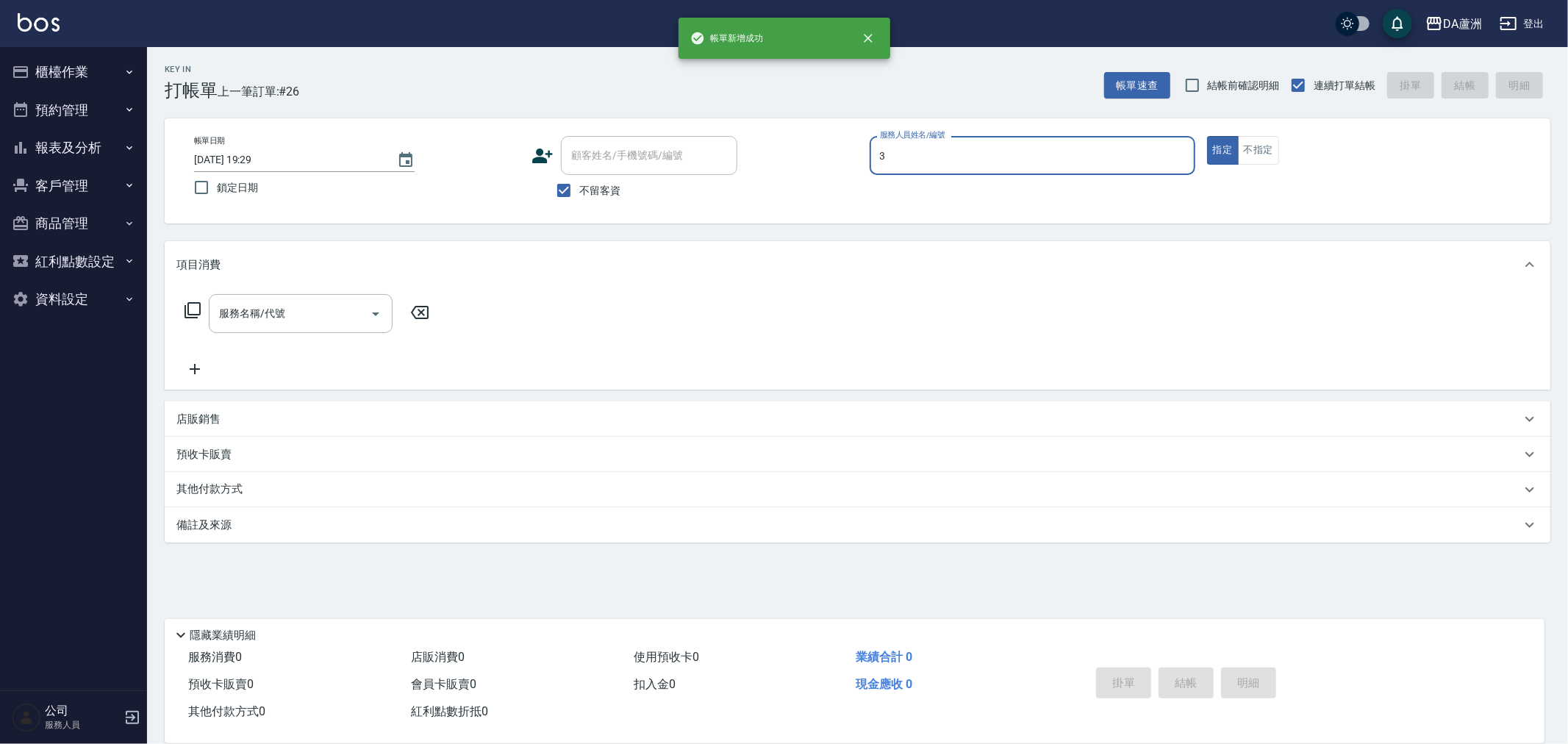
type input "May-3"
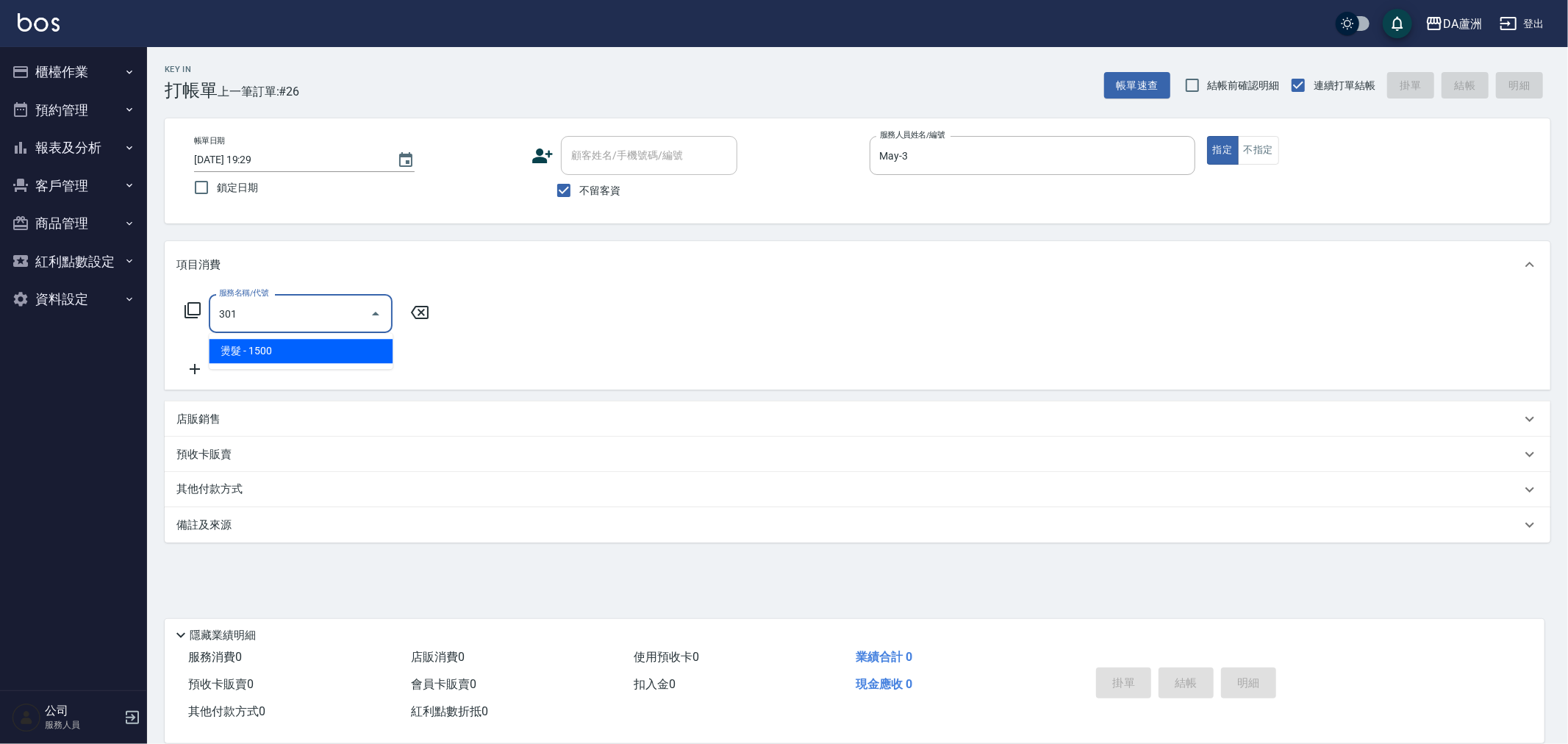
type input "燙髮(301)"
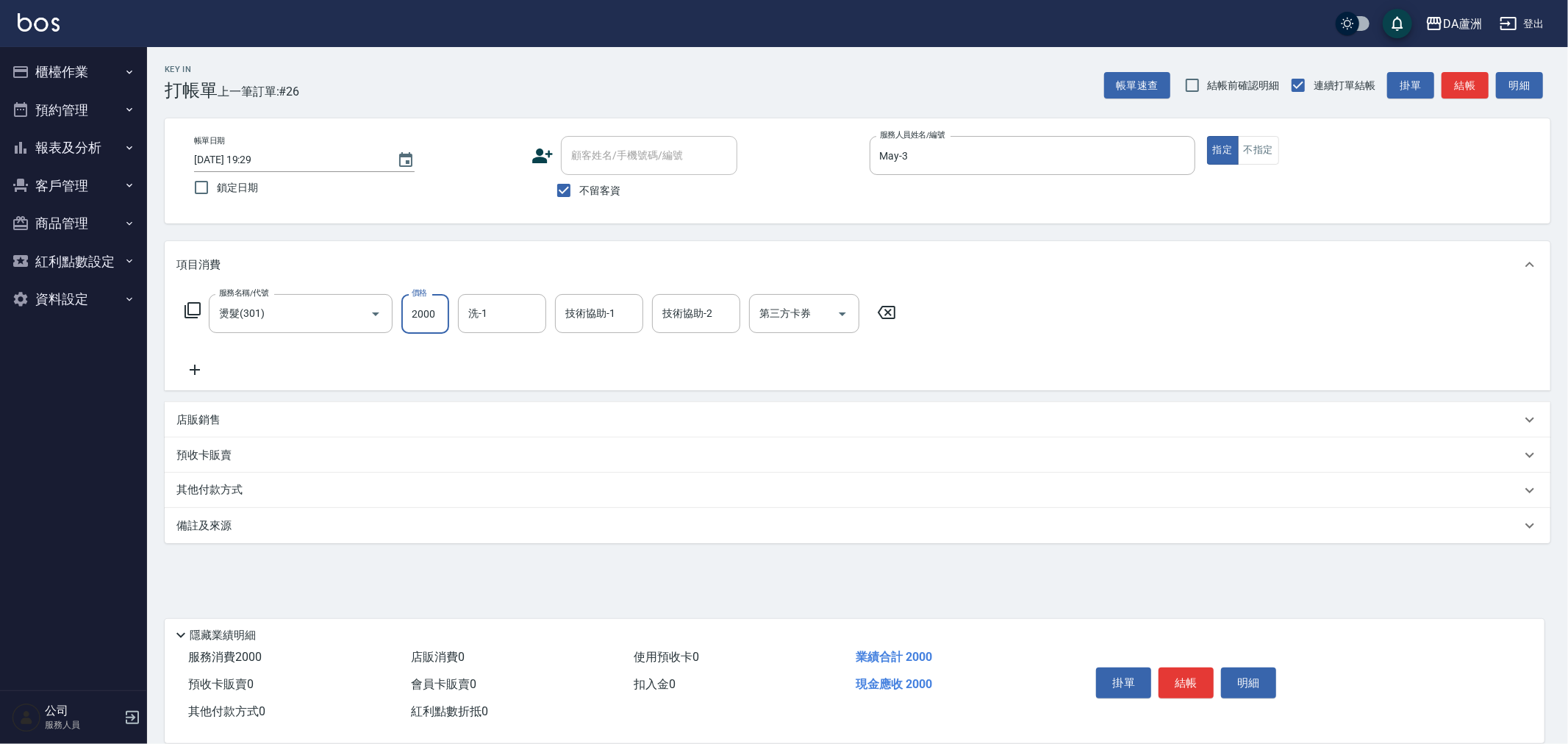
type input "2000"
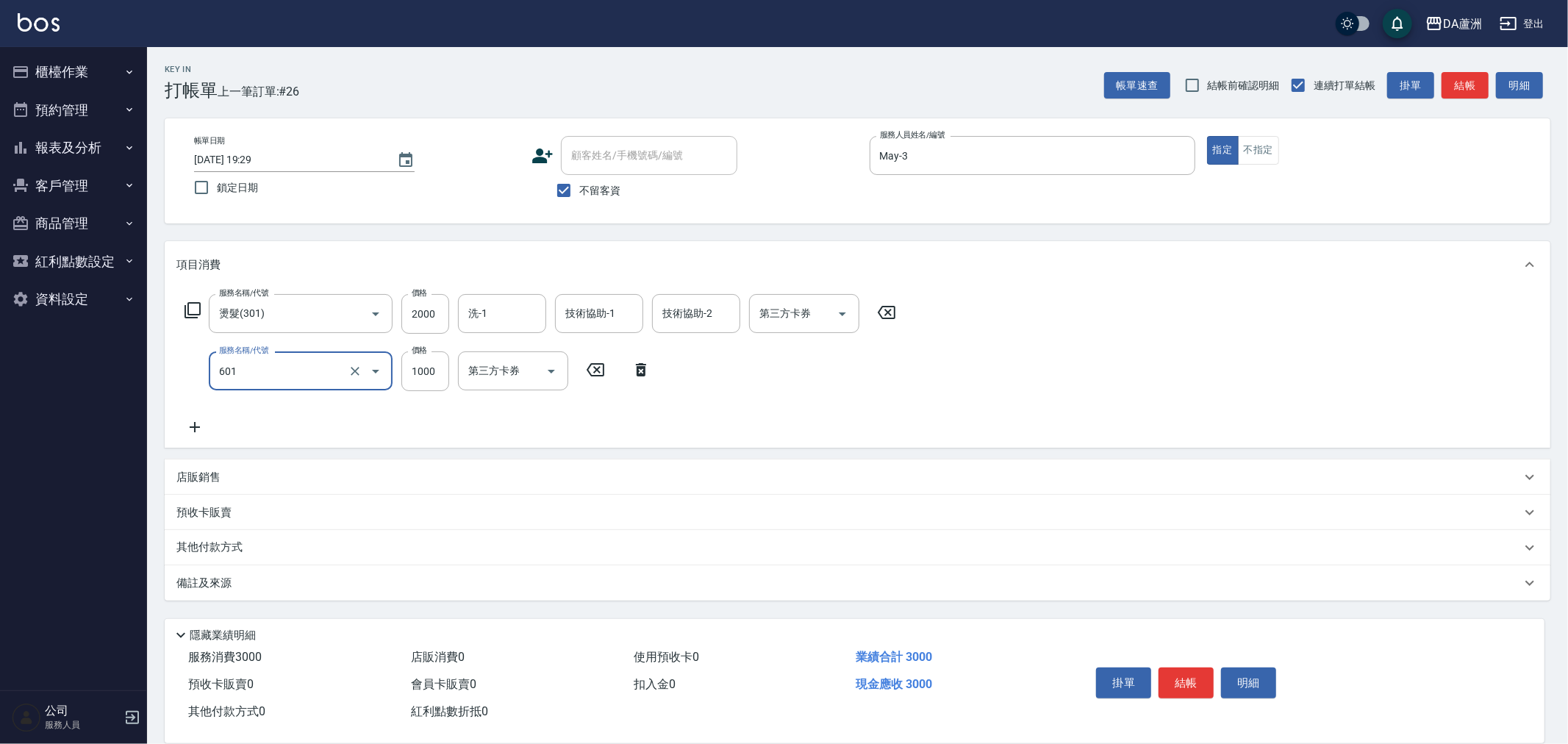
type input "自備護髮(1000上)(601)"
type input "1899"
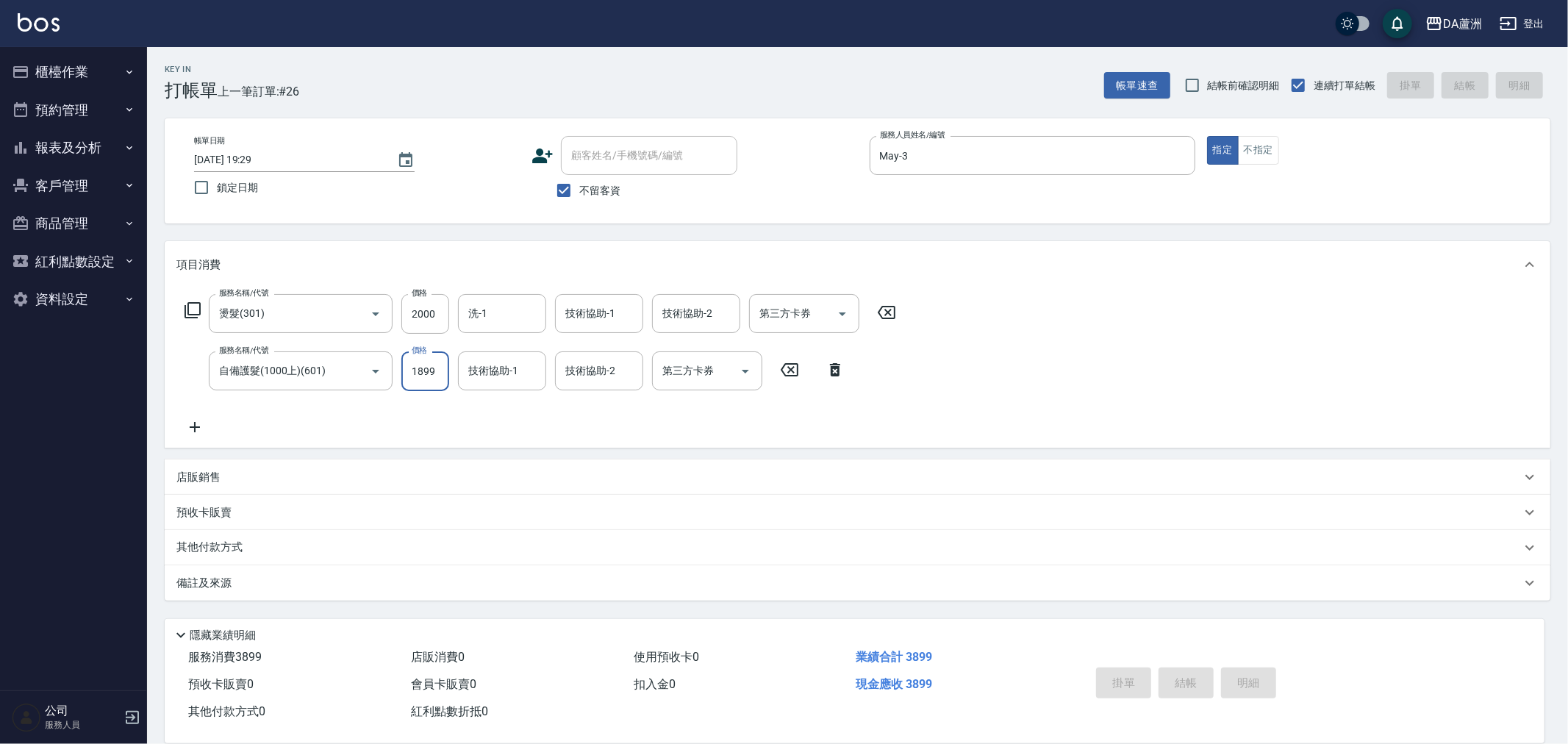
type input "[DATE] 19:30"
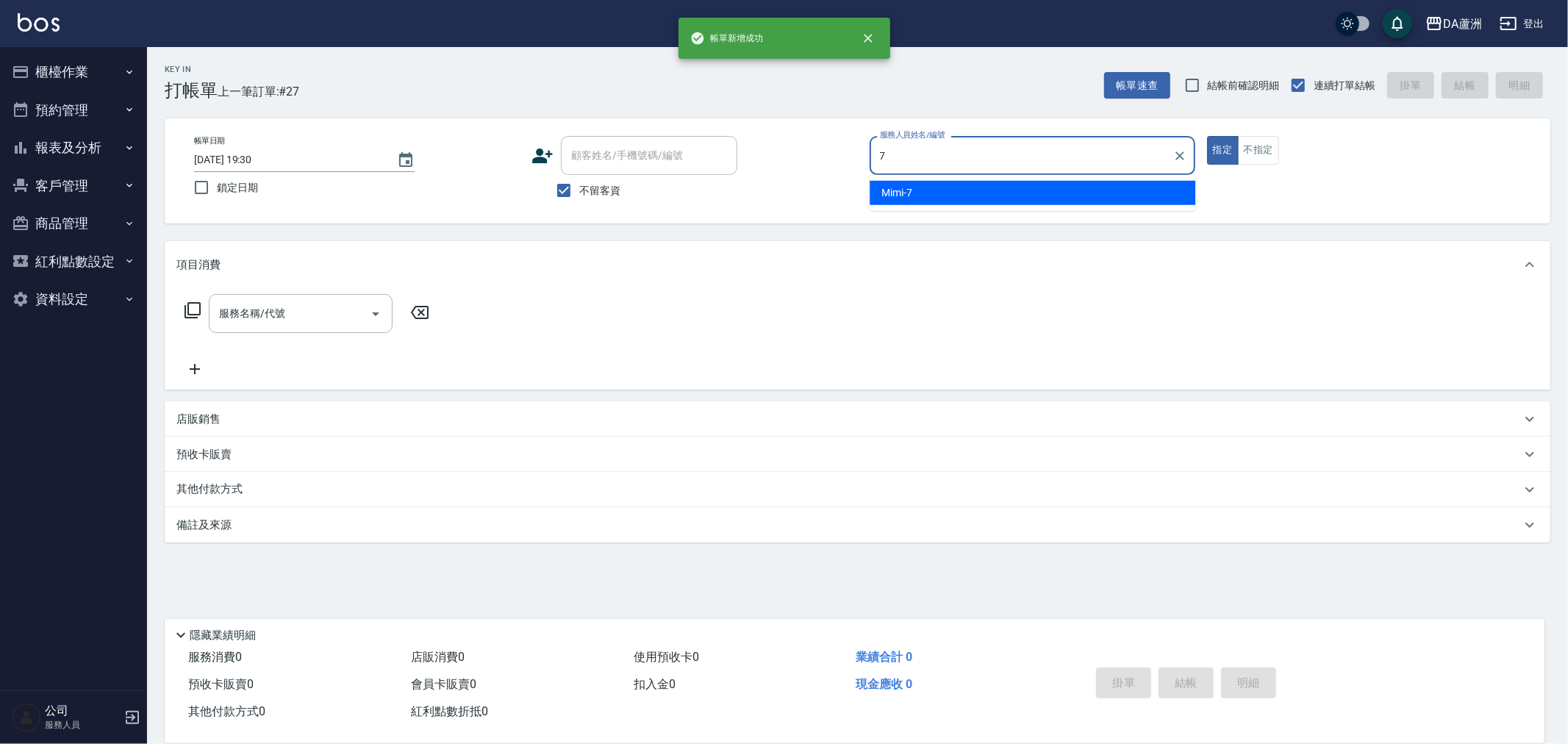
type input "Mimi-7"
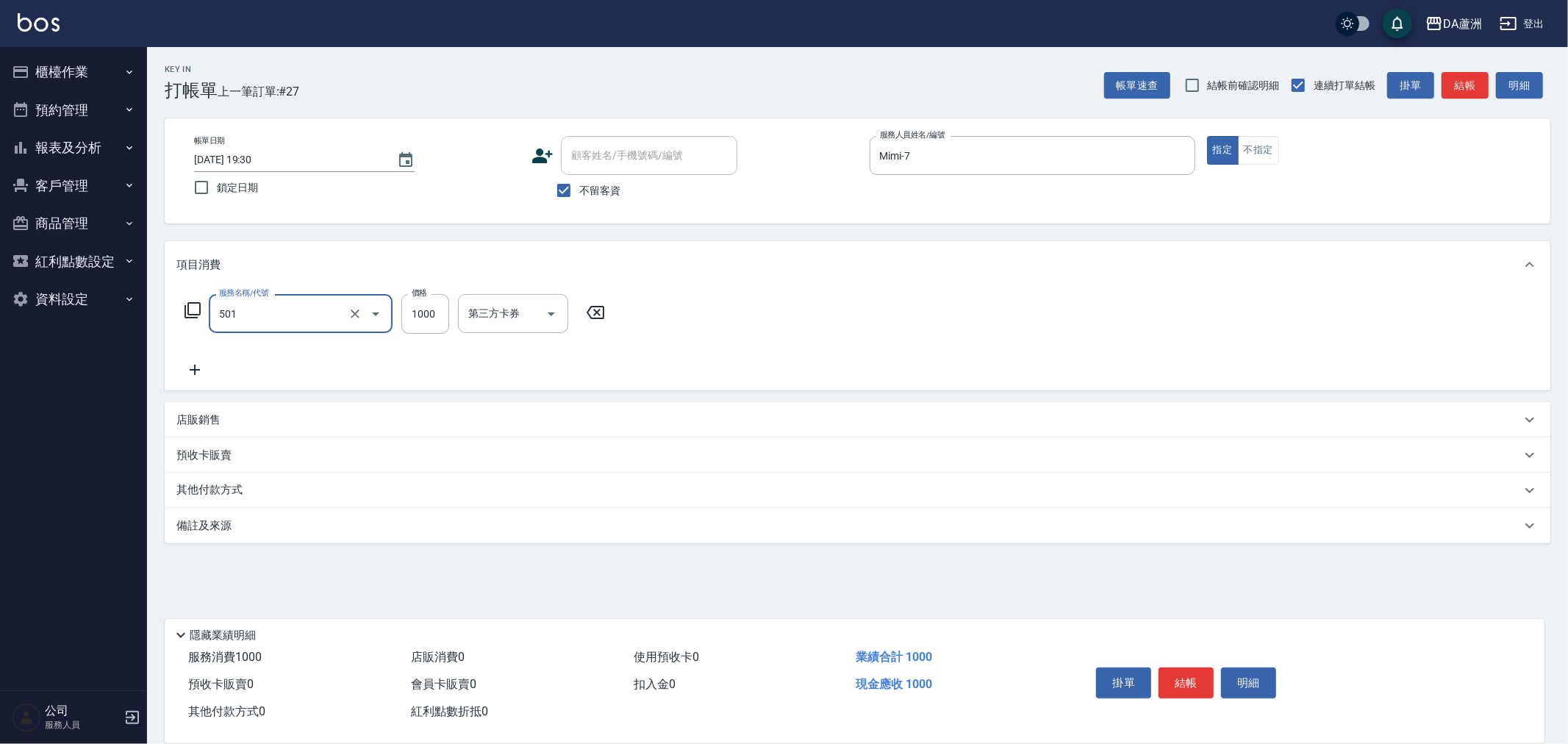
type input "染髮(501)"
type input "1699"
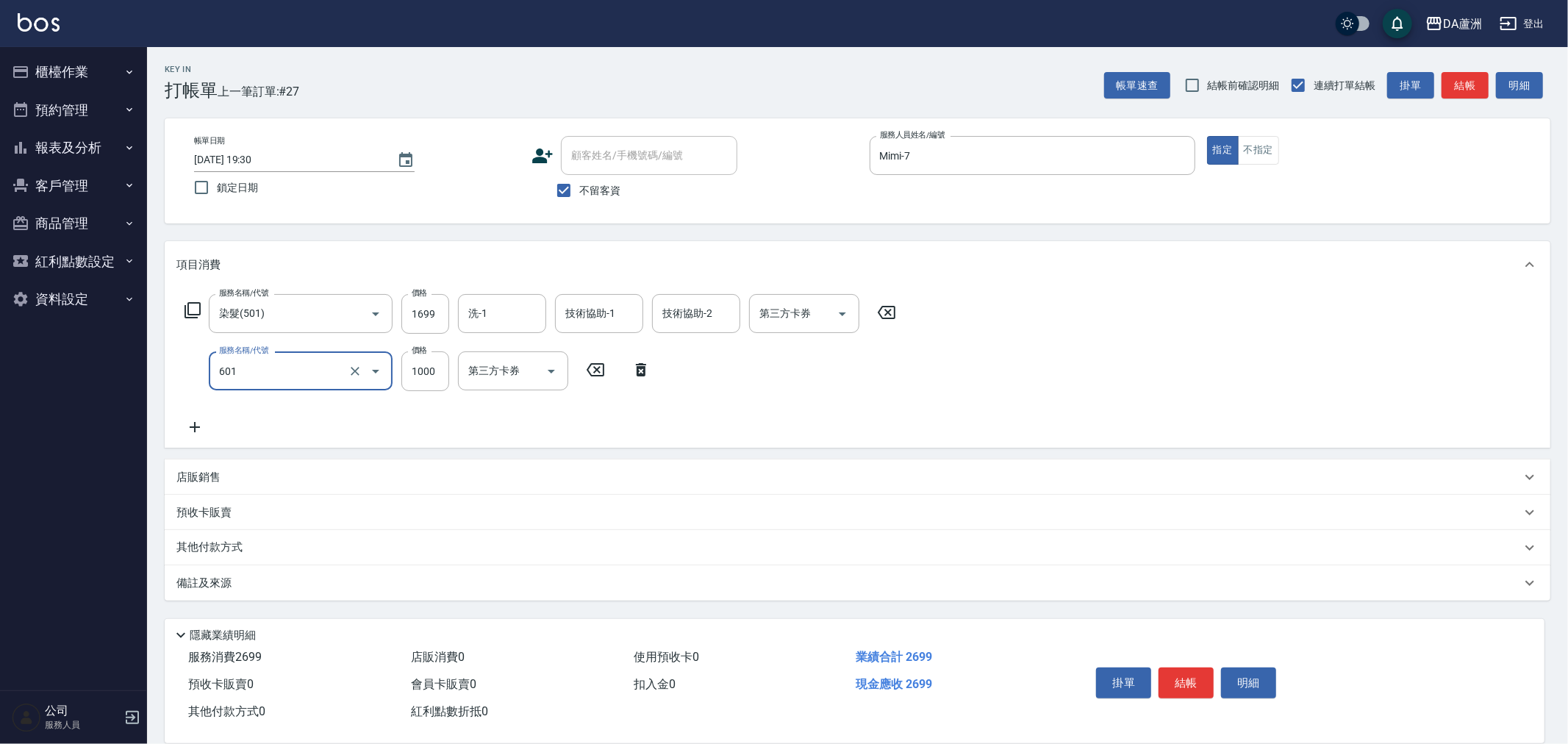
type input "自備護髮(1000上)(601)"
type input "1300"
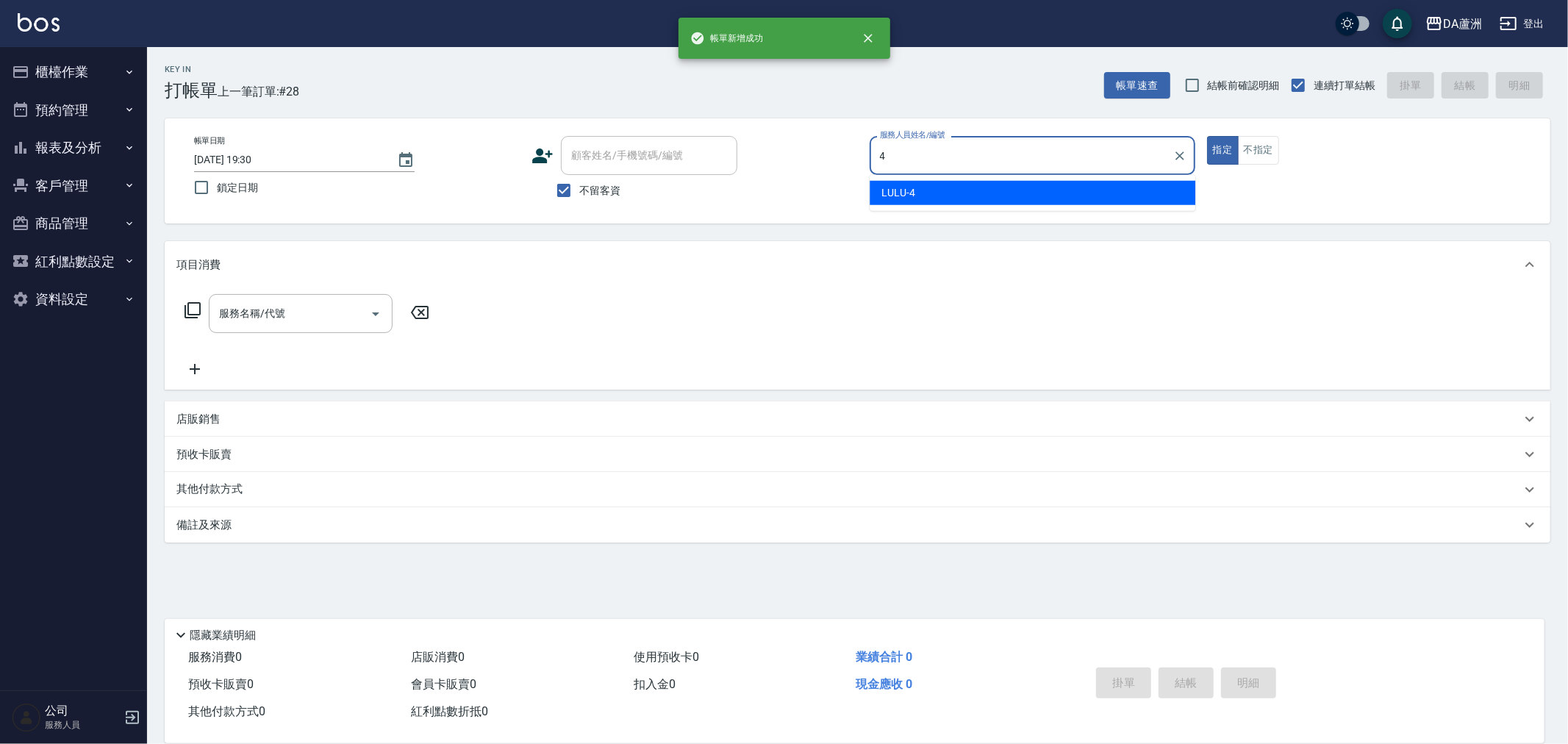
type input "LULU-4"
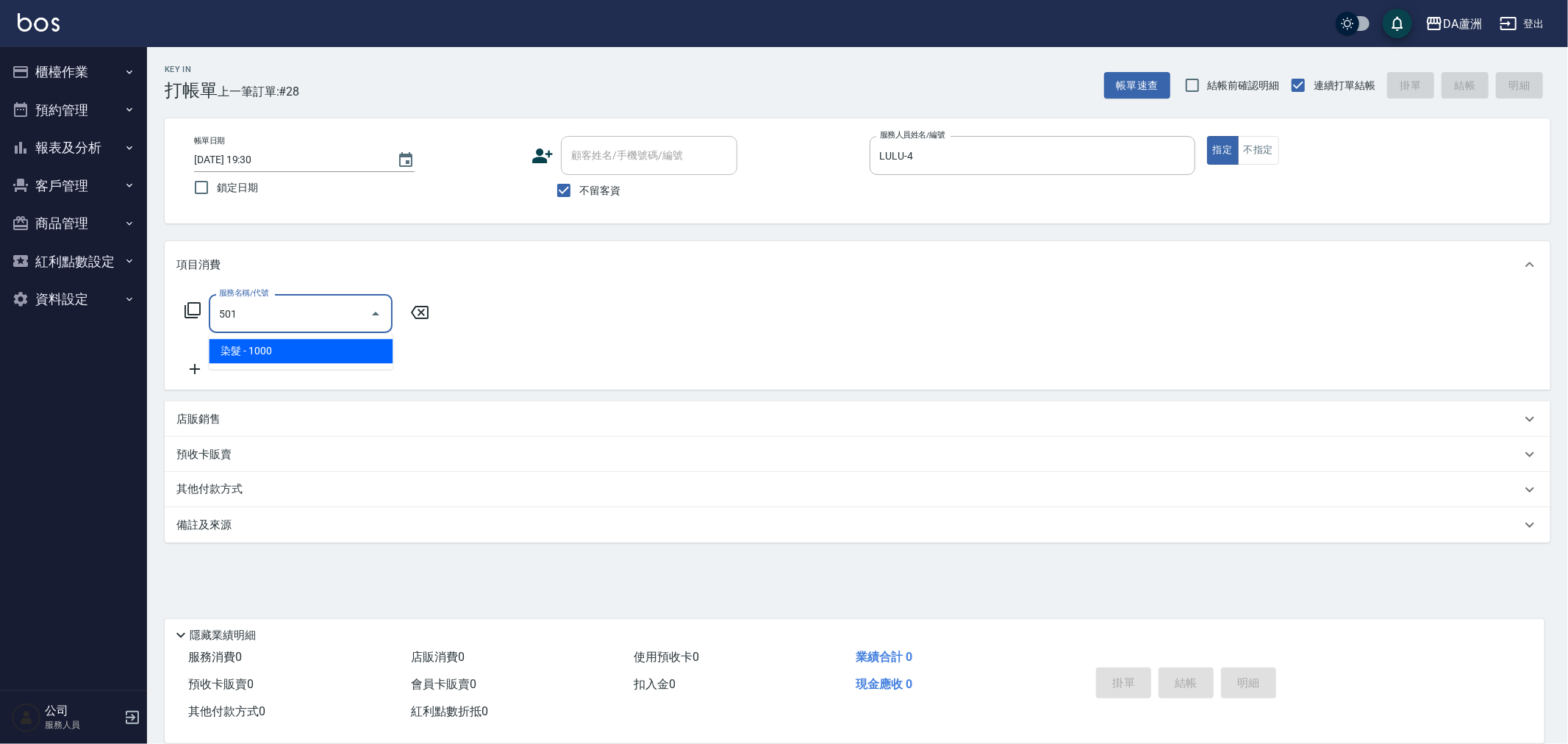
type input "染髮(501)"
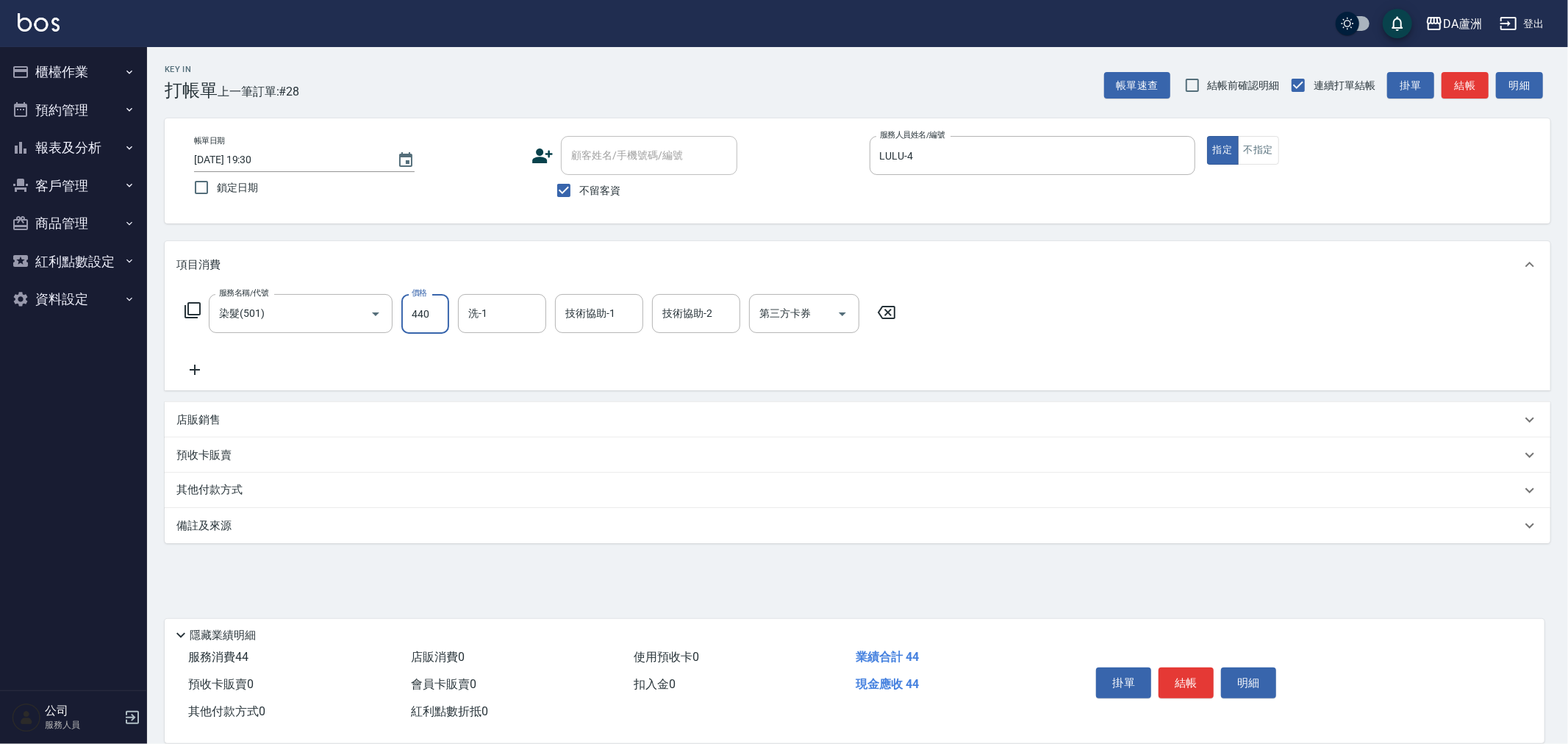
type input "4400"
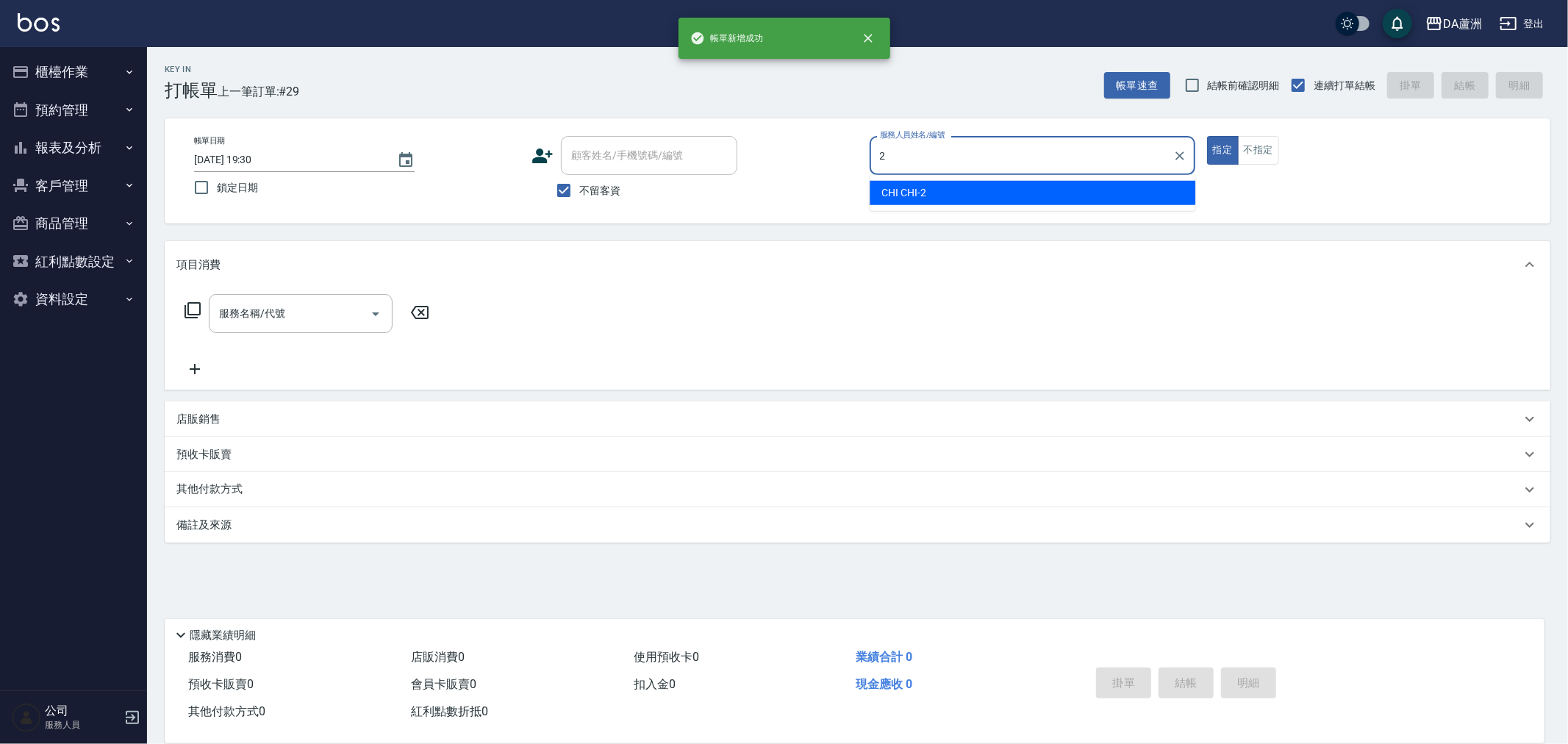
type input "CHI CHI-2"
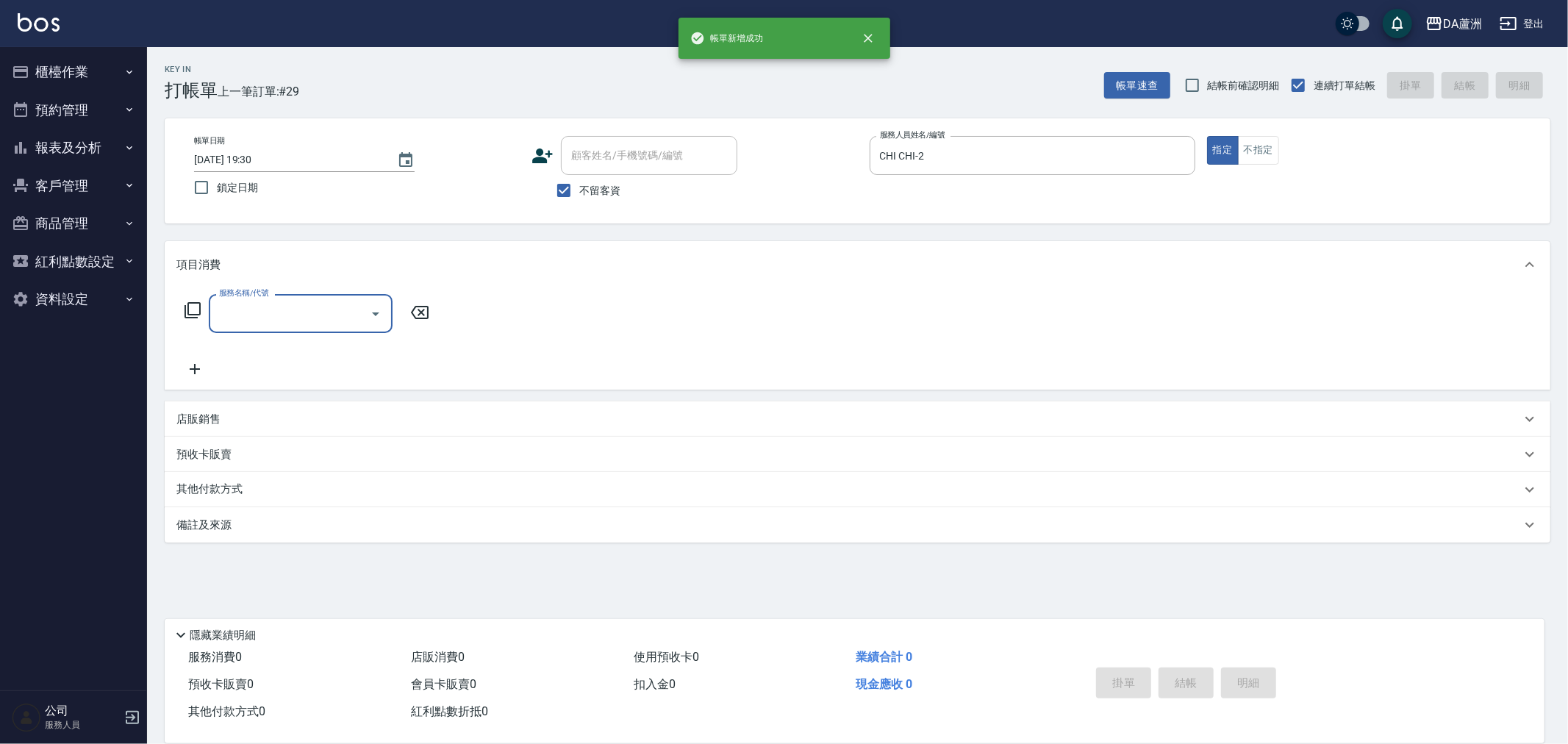
type input "3"
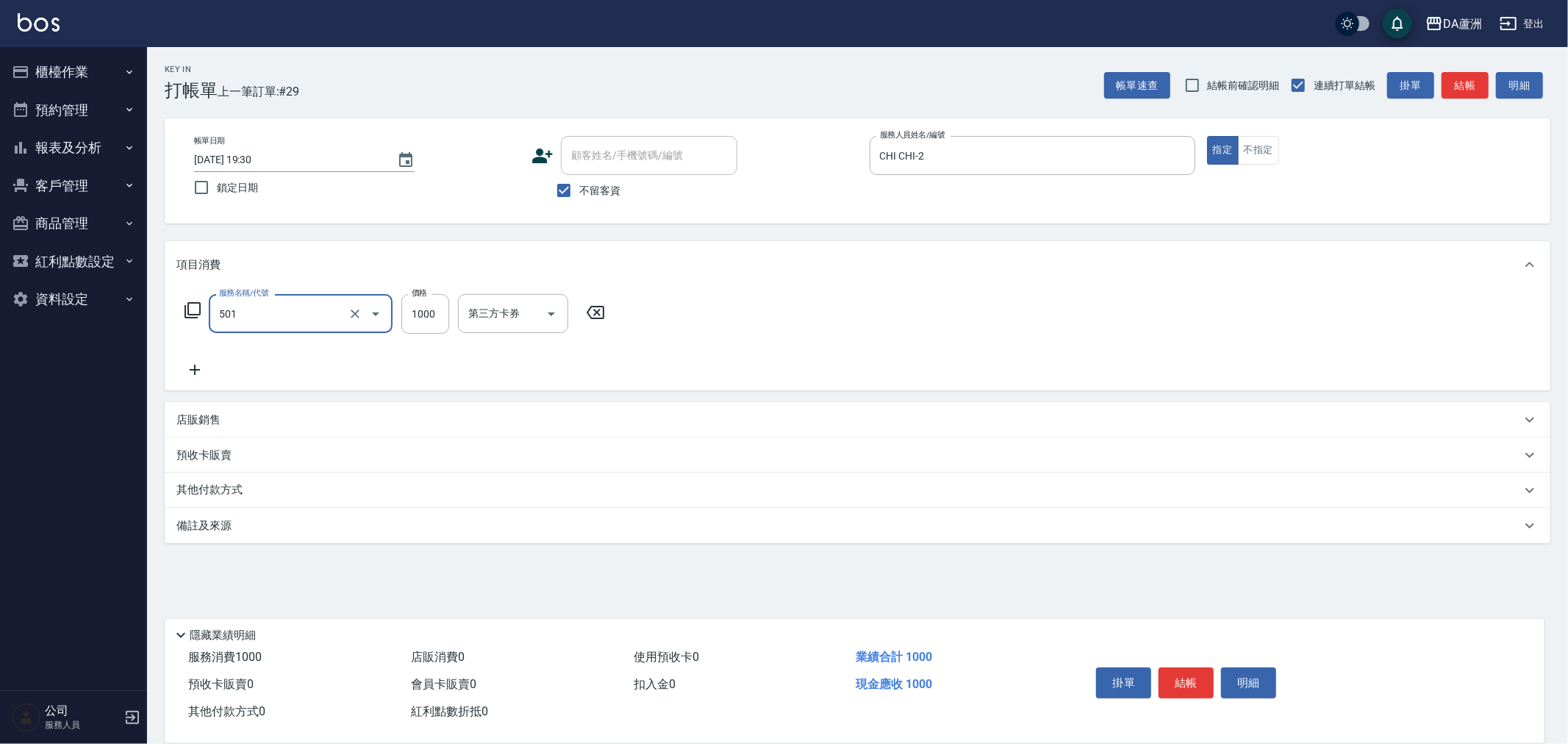
type input "染髮(501)"
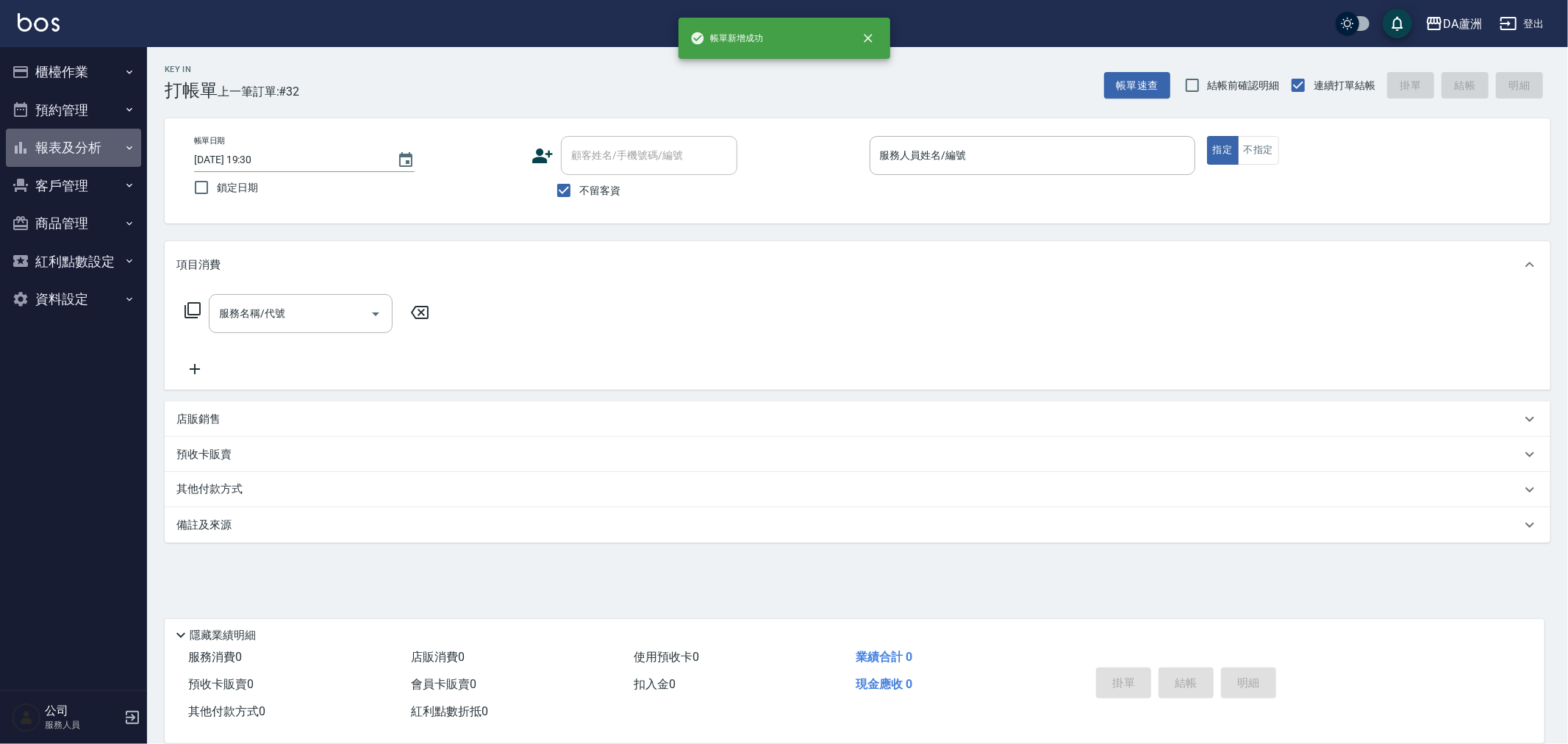
click at [75, 135] on button "報表及分析" at bounding box center [74, 147] width 136 height 38
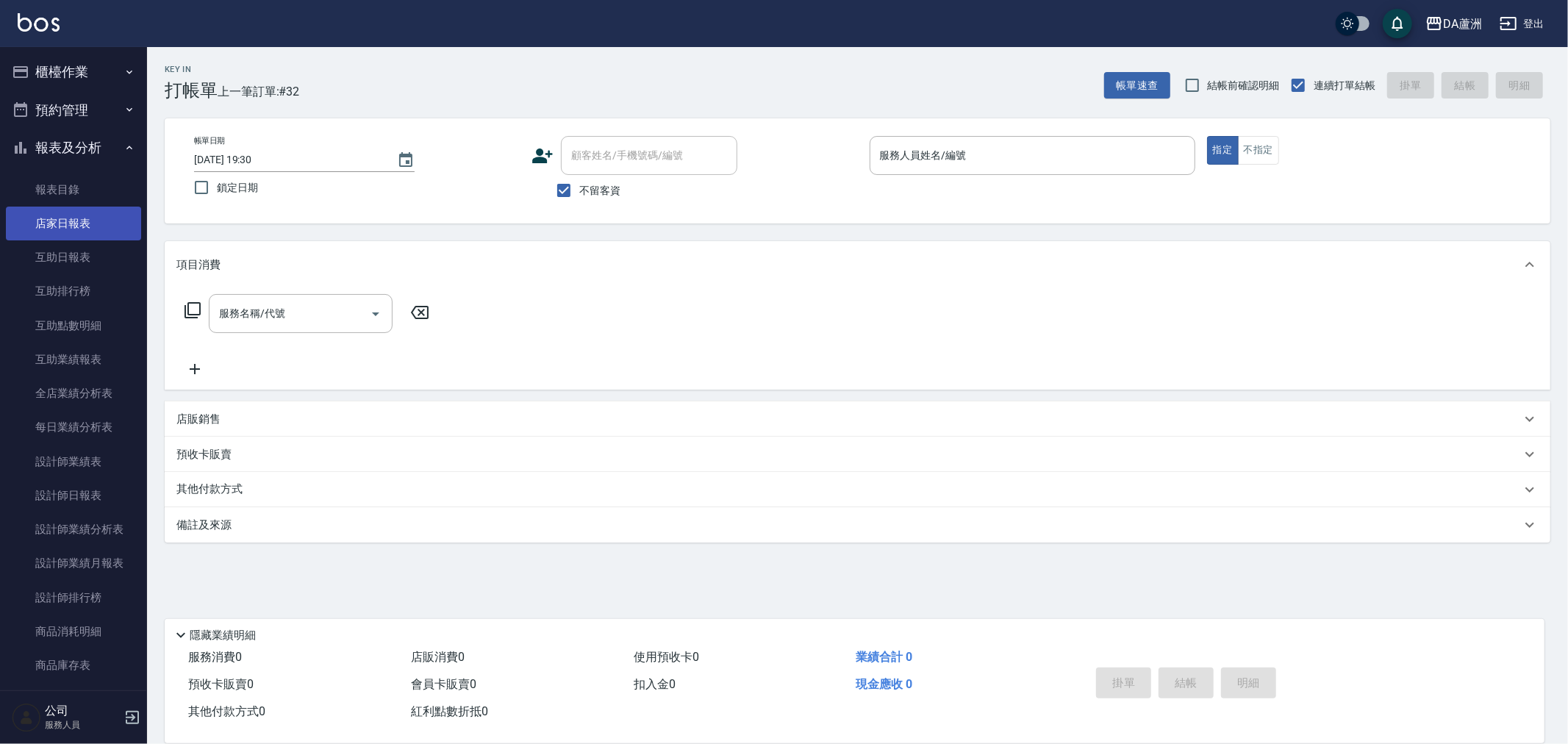
click at [96, 227] on link "店家日報表" at bounding box center [74, 223] width 136 height 34
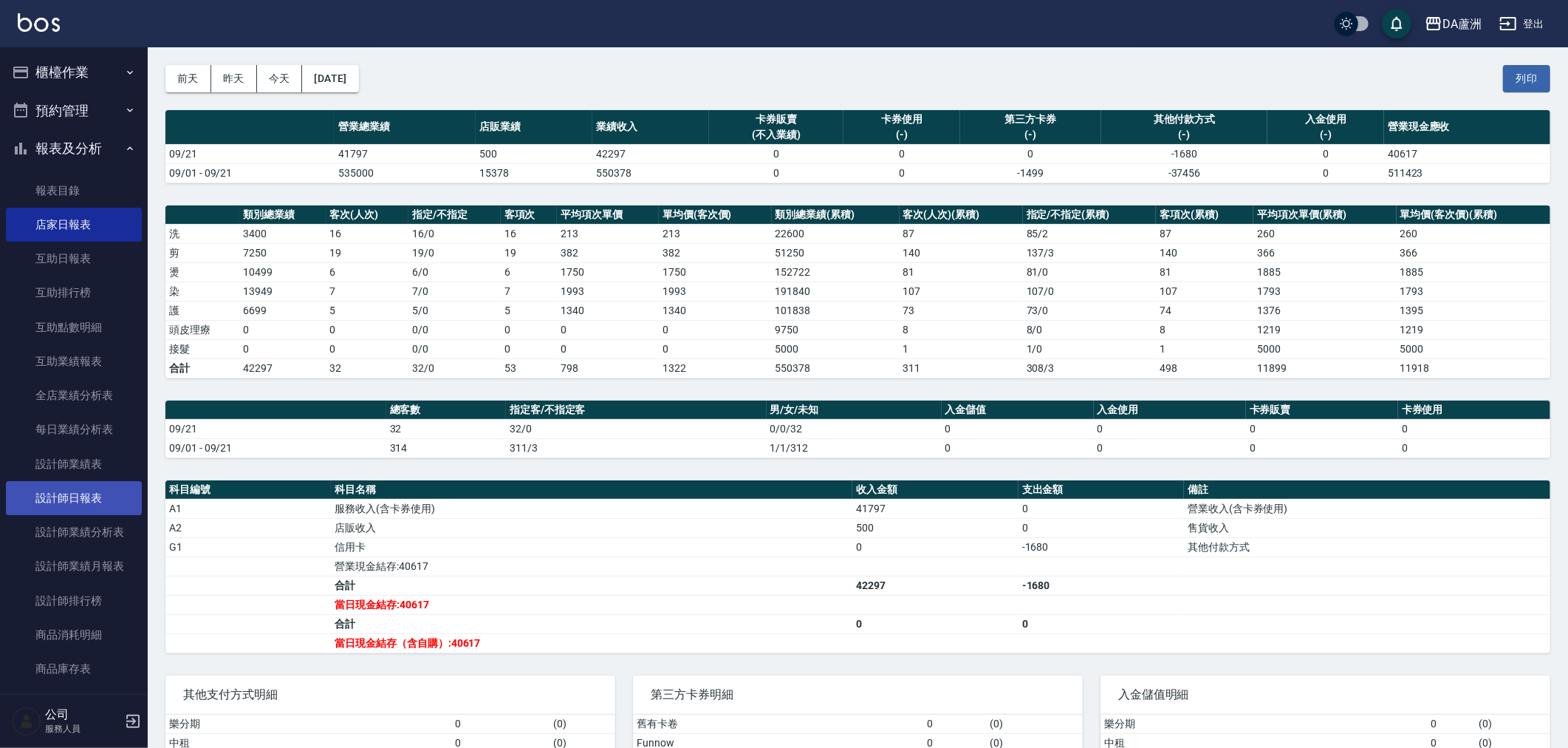
scroll to position [82, 0]
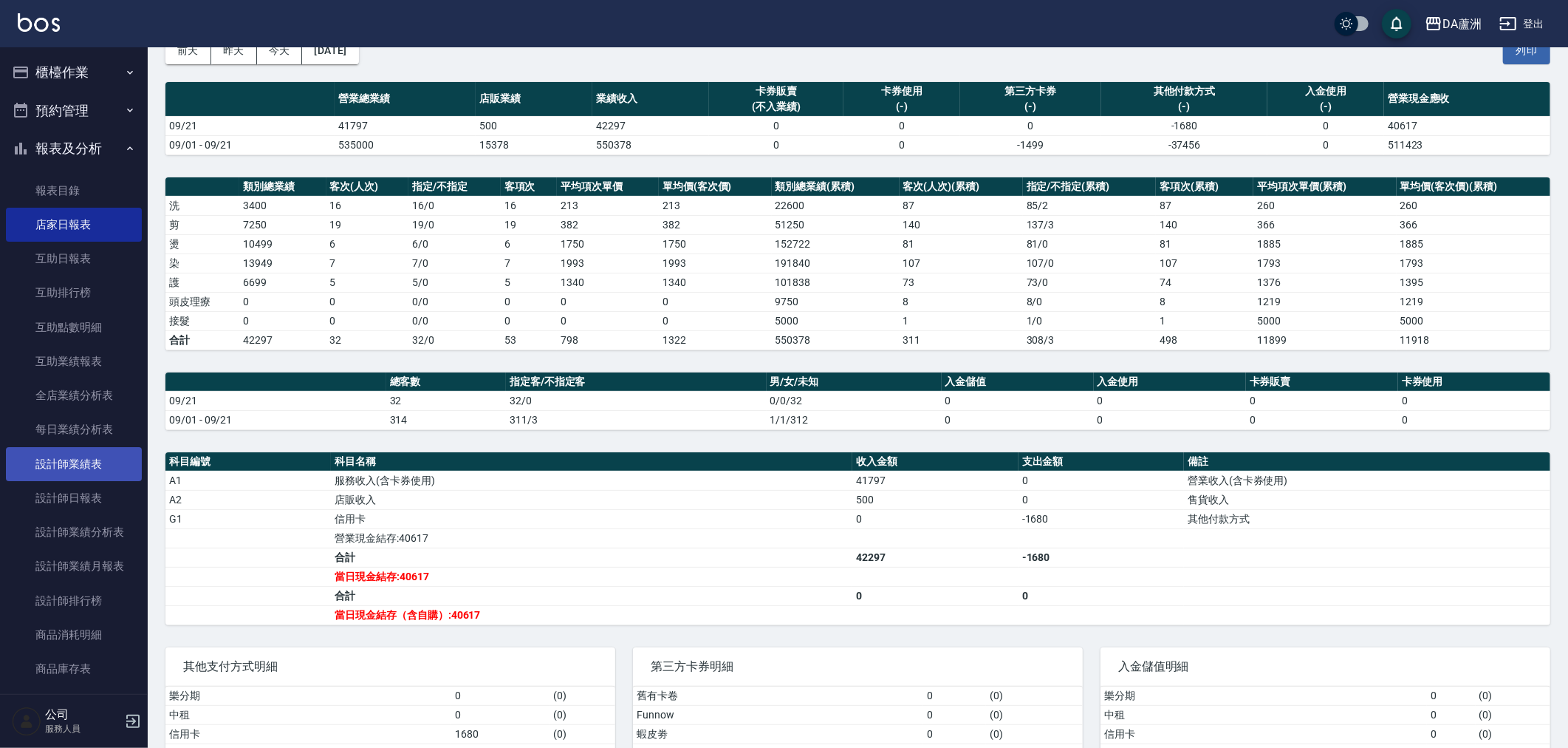
click at [85, 475] on link "設計師業績表" at bounding box center [74, 464] width 136 height 34
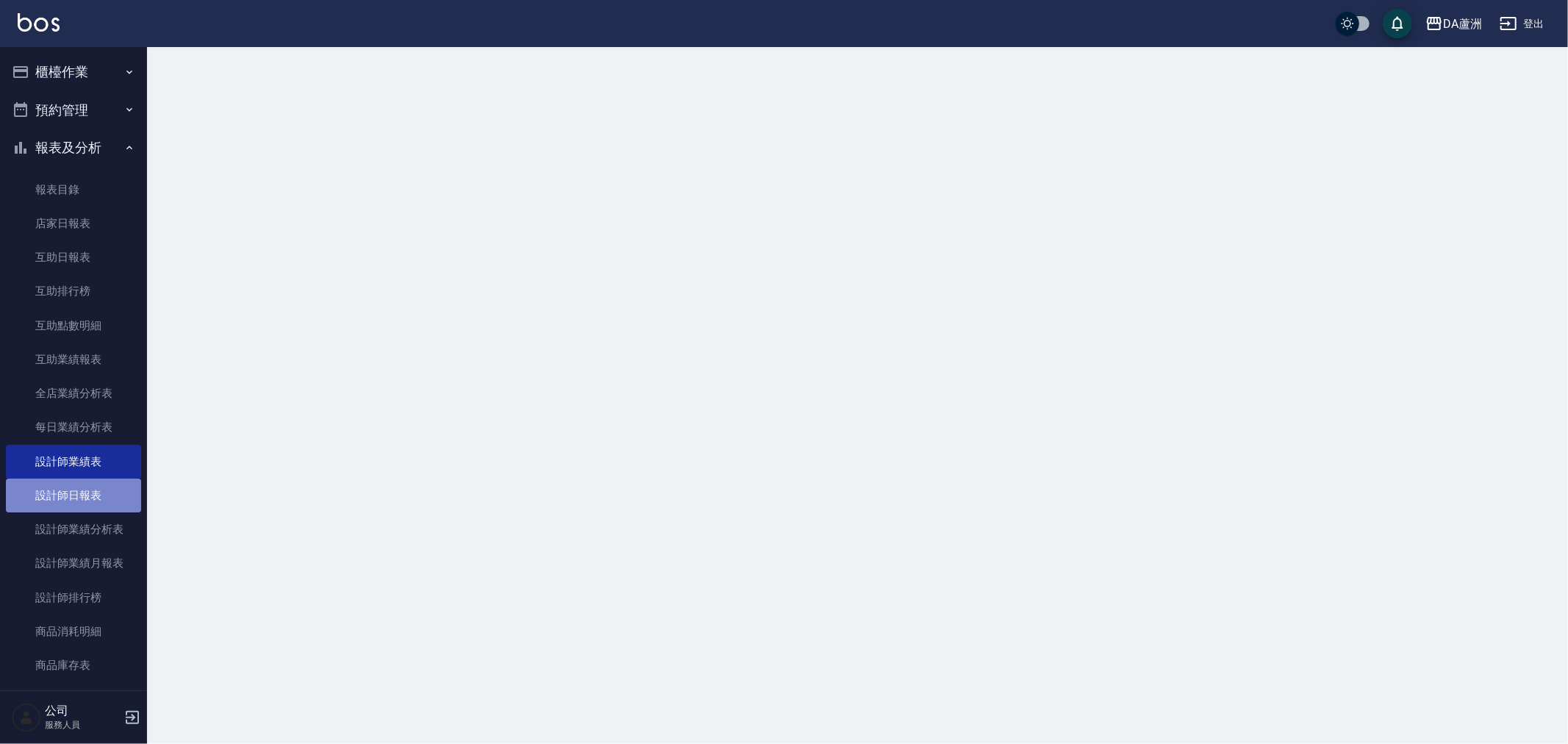
click at [81, 490] on link "設計師日報表" at bounding box center [74, 495] width 136 height 34
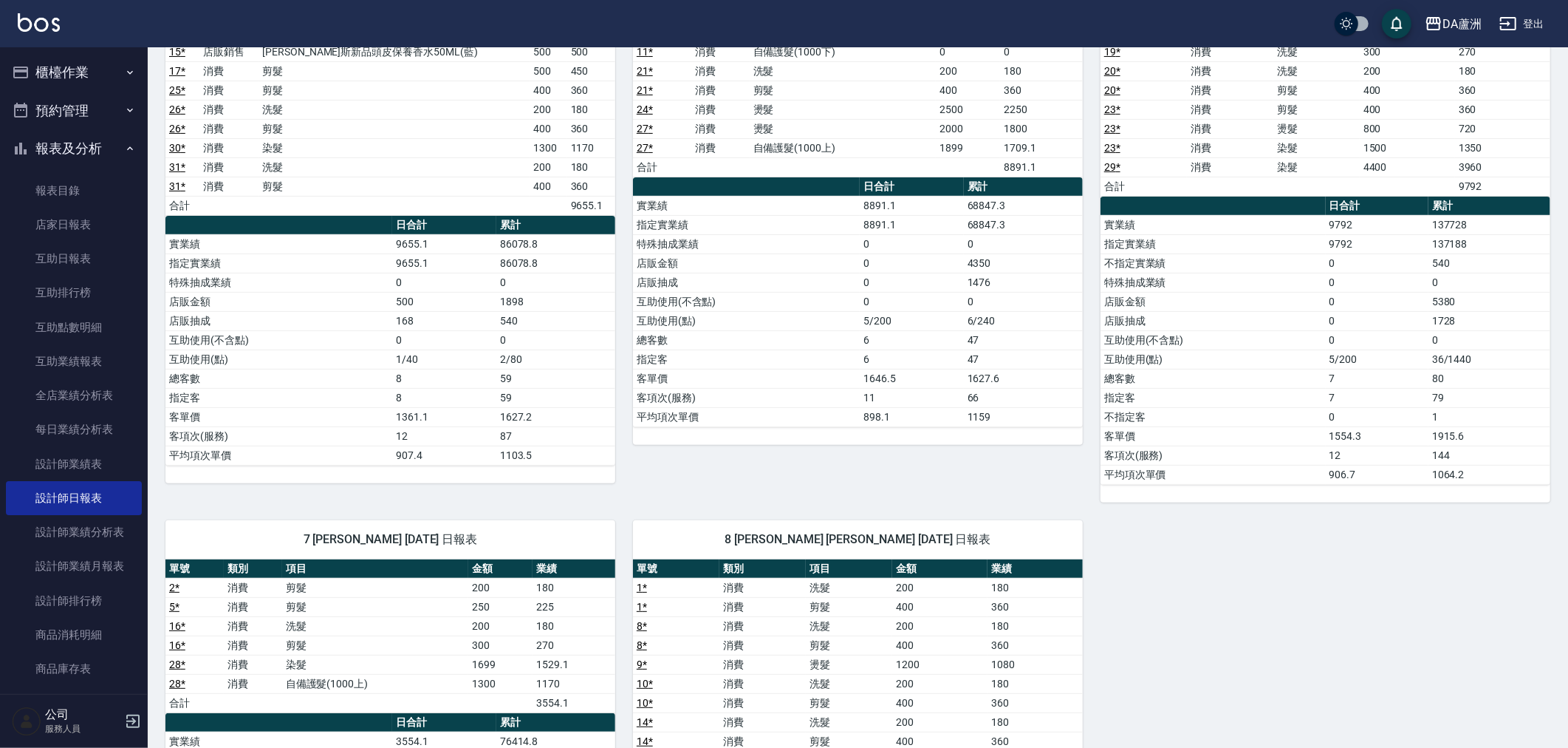
scroll to position [645, 0]
